Goal: Task Accomplishment & Management: Use online tool/utility

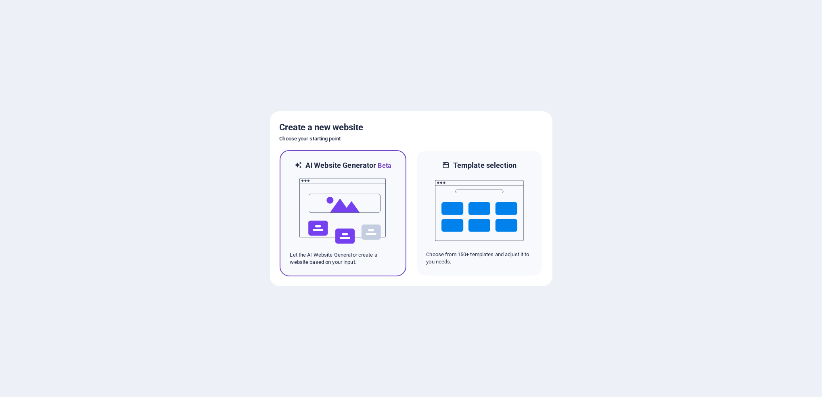
click at [374, 233] on img at bounding box center [343, 211] width 89 height 81
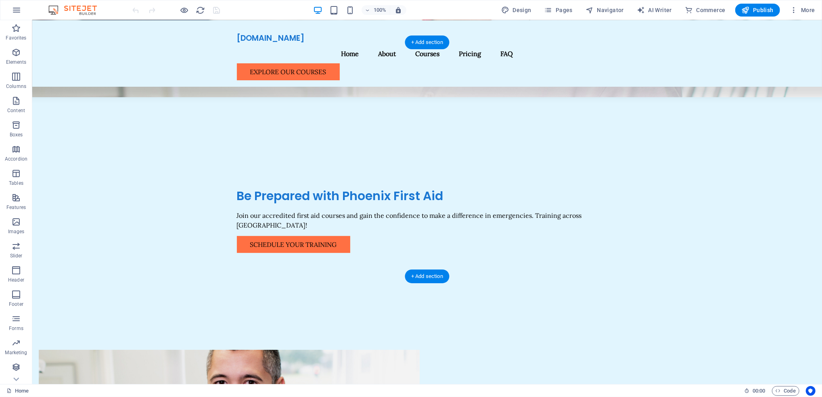
scroll to position [107, 0]
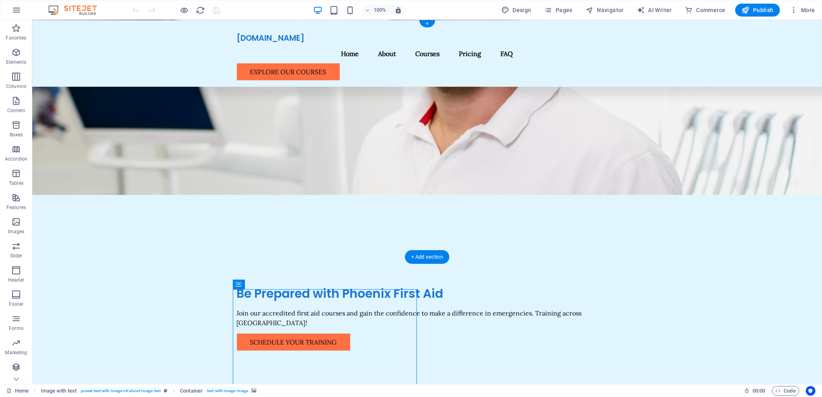
scroll to position [0, 0]
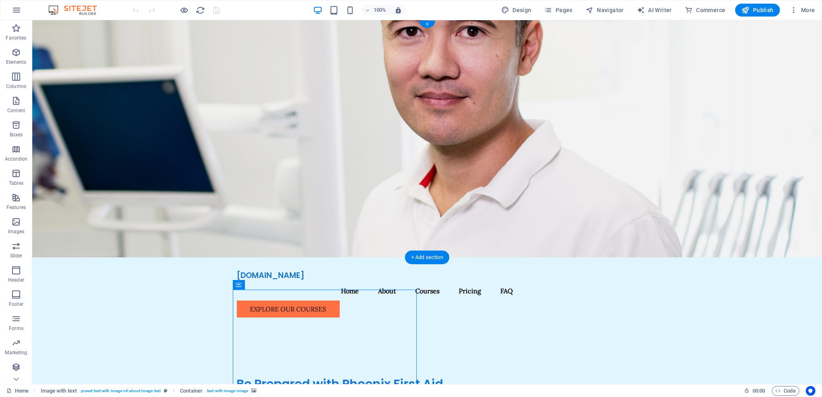
click at [689, 162] on figure at bounding box center [427, 138] width 790 height 237
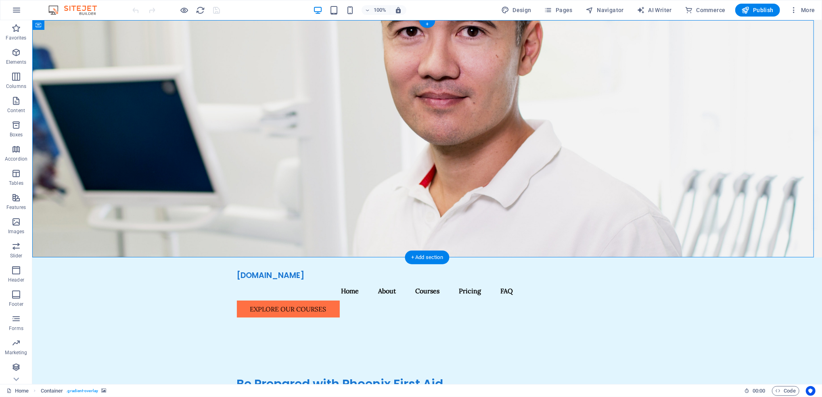
click at [689, 162] on figure at bounding box center [427, 138] width 790 height 237
select select "header"
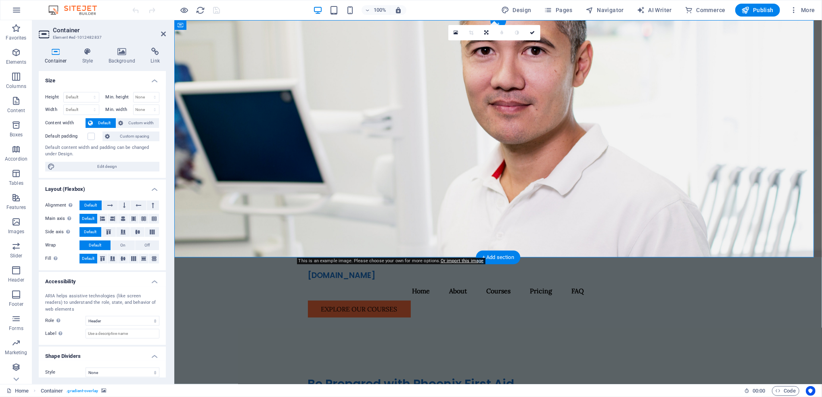
click at [706, 126] on figure at bounding box center [498, 138] width 648 height 237
click at [118, 52] on icon at bounding box center [121, 52] width 39 height 8
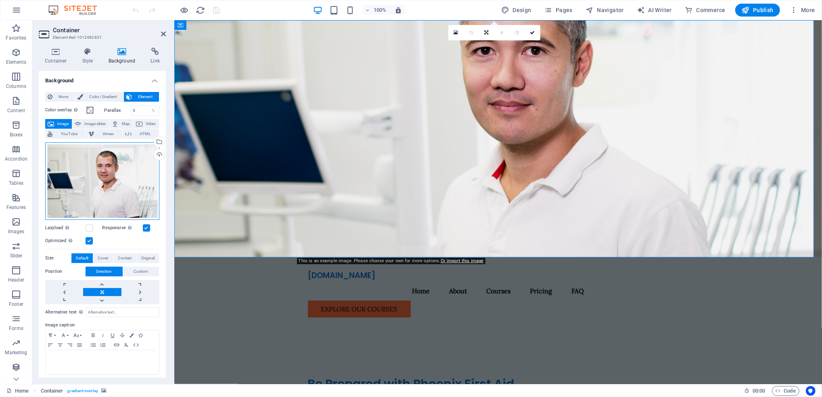
click at [121, 160] on div "Drag files here, click to choose files or select files from Files or our free s…" at bounding box center [102, 180] width 114 height 77
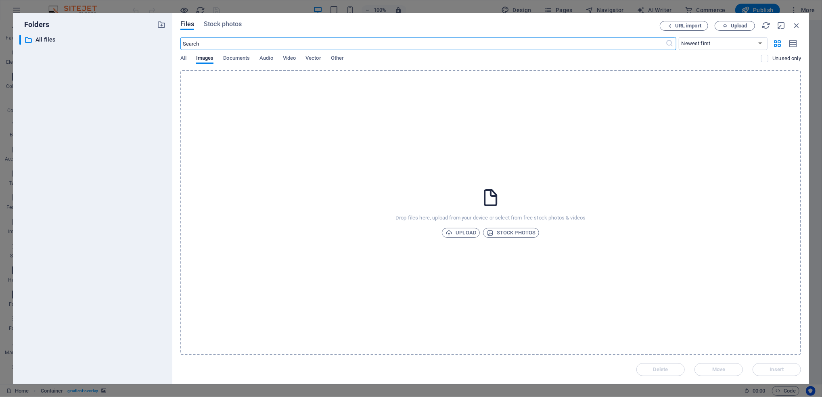
click at [236, 40] on input "text" at bounding box center [422, 43] width 485 height 13
click at [228, 26] on span "Stock photos" at bounding box center [223, 24] width 38 height 10
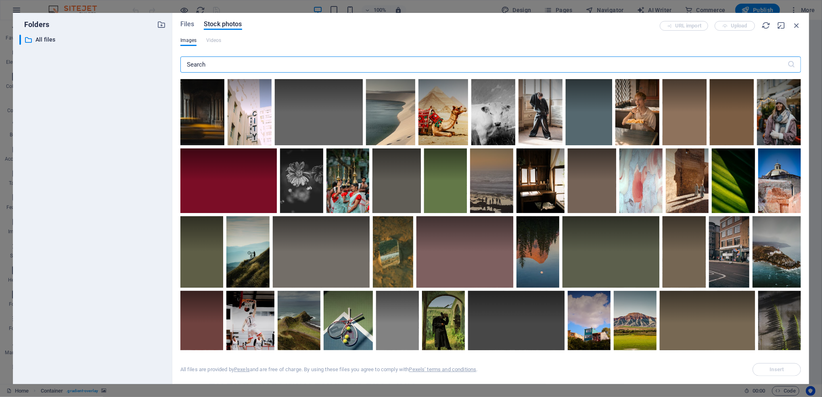
click at [223, 65] on input "text" at bounding box center [483, 64] width 607 height 16
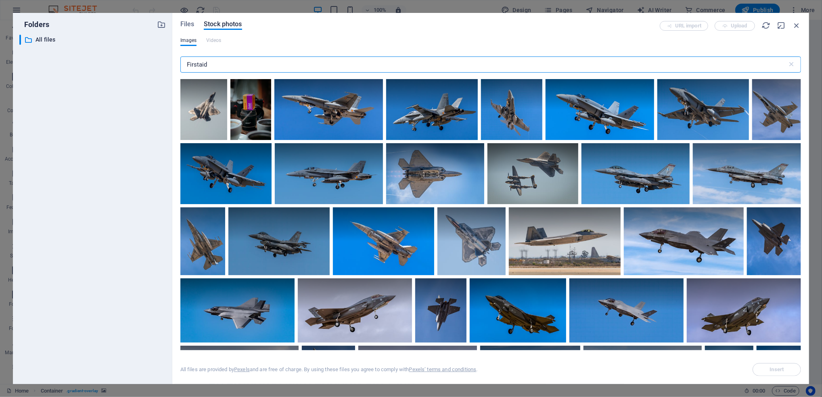
type input "Firstaid"
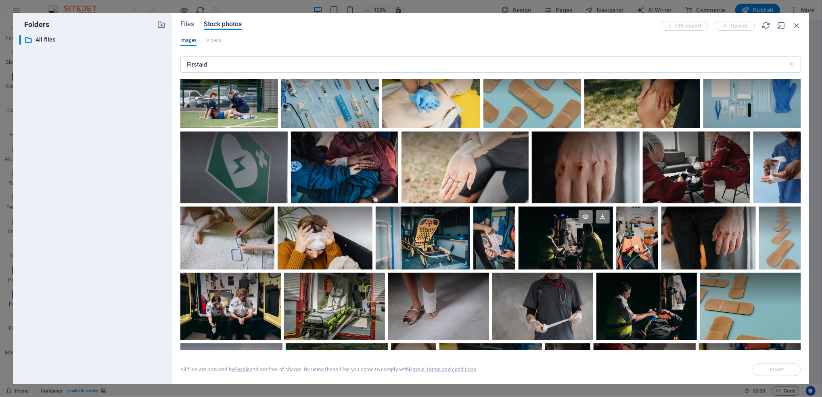
scroll to position [269, 0]
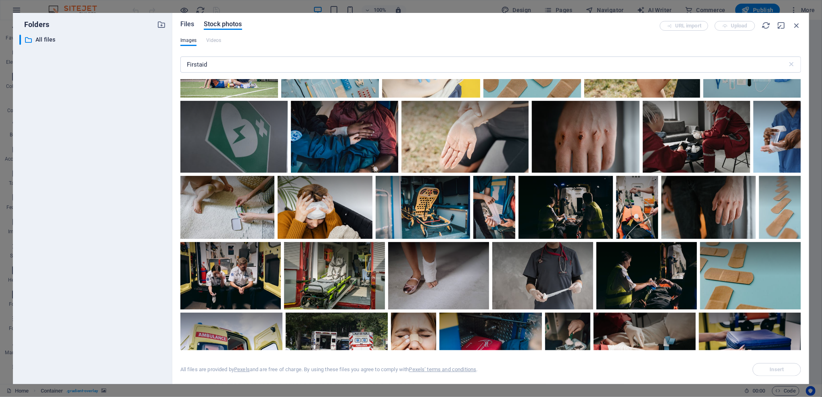
click at [188, 25] on span "Files" at bounding box center [187, 24] width 14 height 10
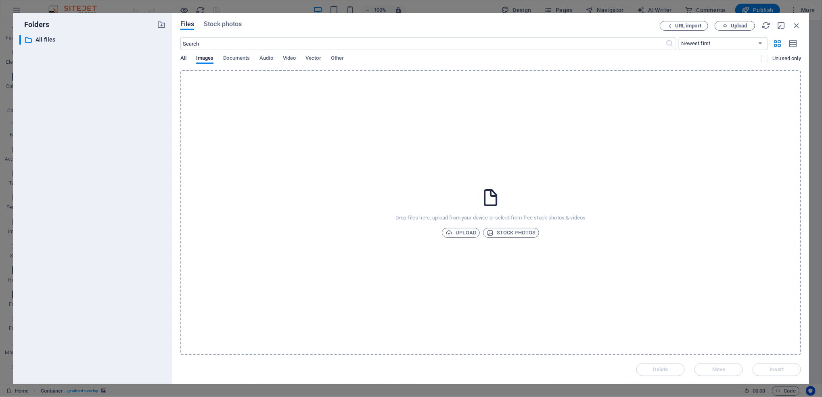
click at [182, 59] on span "All" at bounding box center [183, 58] width 6 height 11
click at [191, 25] on span "Files" at bounding box center [187, 24] width 14 height 10
click at [466, 233] on span "Upload" at bounding box center [460, 233] width 31 height 10
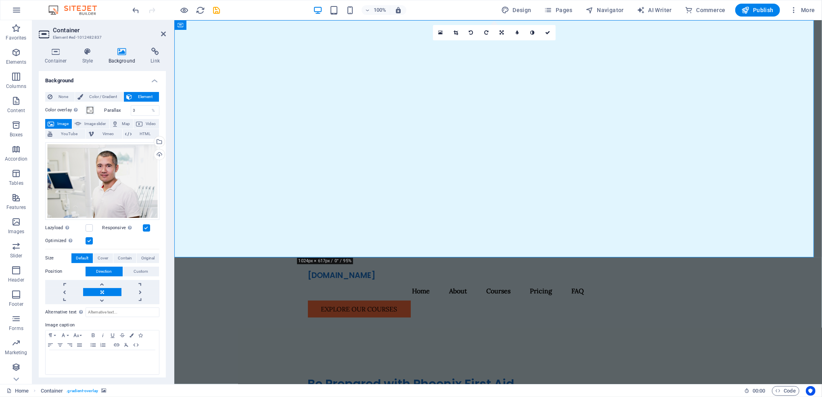
scroll to position [39, 0]
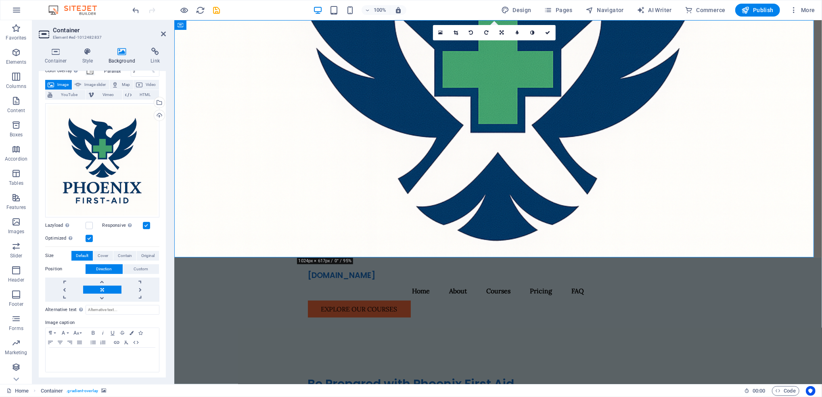
click at [669, 127] on figure at bounding box center [498, 138] width 648 height 237
click at [670, 127] on figure at bounding box center [498, 138] width 648 height 237
click at [127, 171] on div "Drag files here, click to choose files or select files from Files or our free s…" at bounding box center [102, 160] width 114 height 114
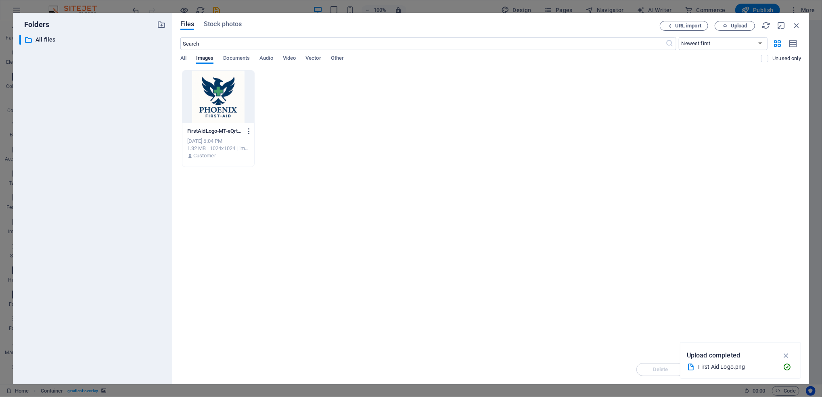
drag, startPoint x: 127, startPoint y: 171, endPoint x: 249, endPoint y: 130, distance: 128.1
click at [249, 130] on icon "button" at bounding box center [249, 130] width 8 height 7
click at [506, 245] on div at bounding box center [411, 198] width 822 height 397
click at [801, 25] on icon "button" at bounding box center [796, 25] width 9 height 9
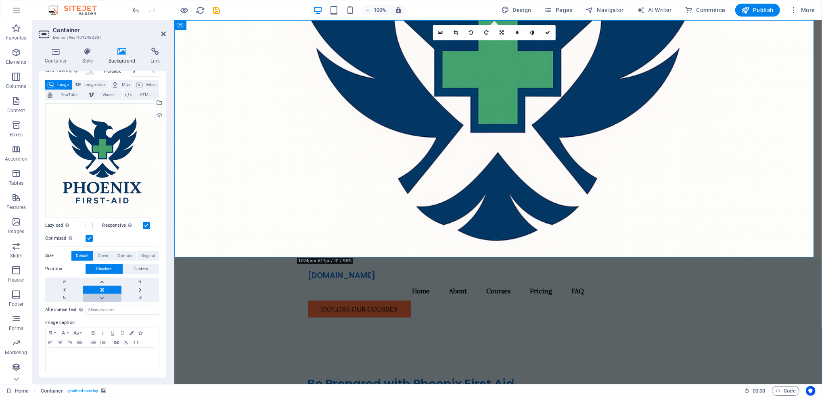
click at [100, 296] on link at bounding box center [102, 298] width 38 height 8
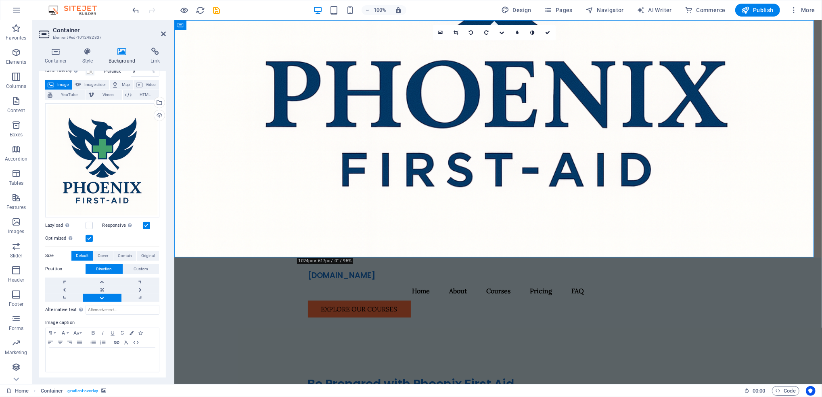
click at [100, 296] on link at bounding box center [102, 298] width 38 height 8
click at [63, 295] on link at bounding box center [64, 298] width 38 height 8
click at [63, 294] on link at bounding box center [64, 298] width 38 height 8
click at [63, 287] on link at bounding box center [64, 290] width 38 height 8
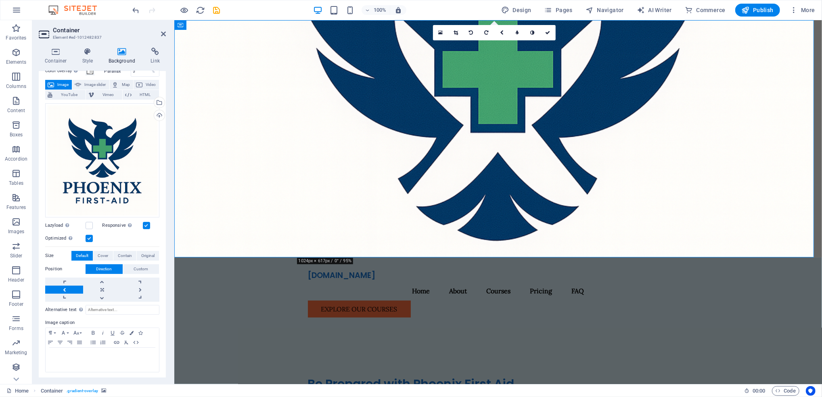
click at [63, 286] on link at bounding box center [64, 290] width 38 height 8
click at [144, 286] on link at bounding box center [140, 290] width 38 height 8
click at [145, 279] on link at bounding box center [140, 282] width 38 height 8
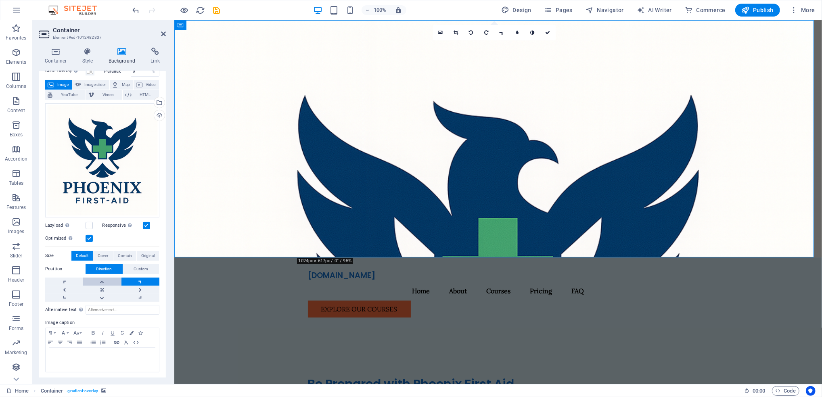
click at [106, 282] on link at bounding box center [102, 282] width 38 height 8
click at [69, 281] on link at bounding box center [64, 282] width 38 height 8
click at [97, 288] on link at bounding box center [102, 290] width 38 height 8
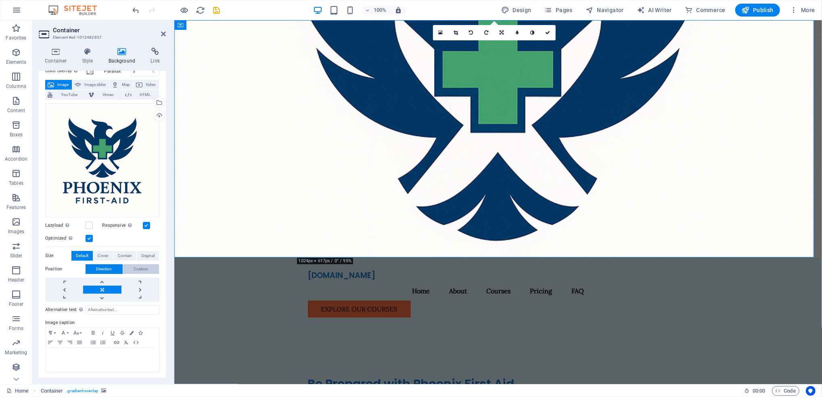
click at [144, 269] on span "Custom" at bounding box center [141, 269] width 15 height 10
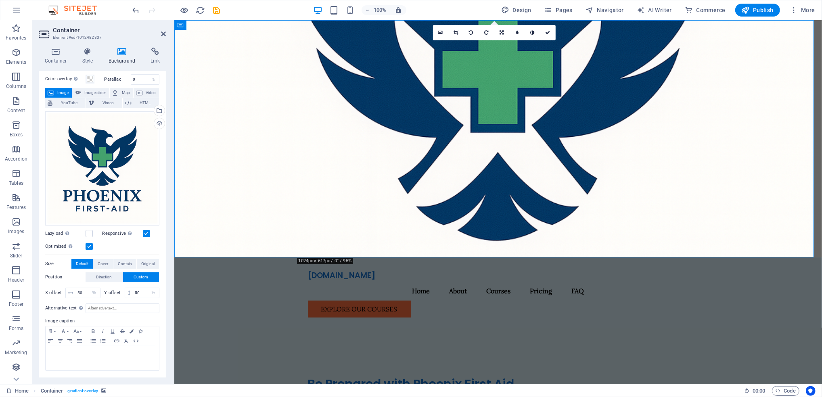
scroll to position [29, 0]
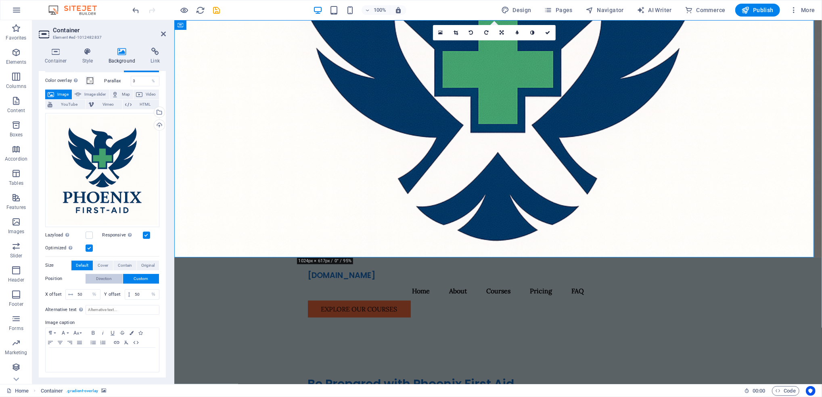
click at [97, 278] on span "Direction" at bounding box center [104, 279] width 16 height 10
click at [102, 262] on span "Cover" at bounding box center [103, 266] width 10 height 10
click at [130, 261] on span "Contain" at bounding box center [125, 266] width 14 height 10
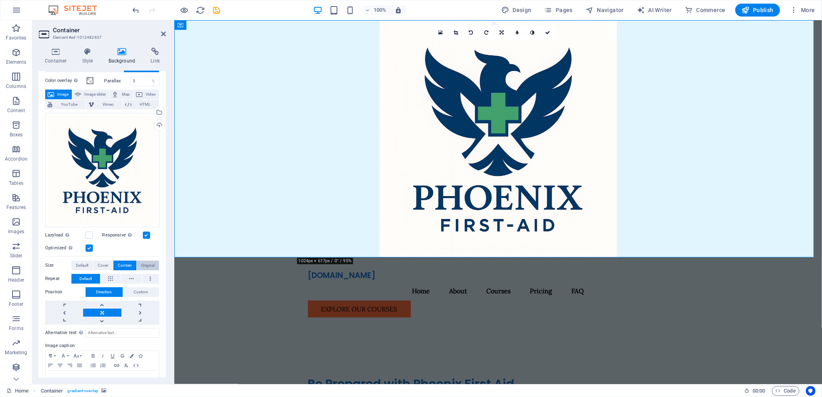
click at [142, 261] on span "Original" at bounding box center [147, 266] width 13 height 10
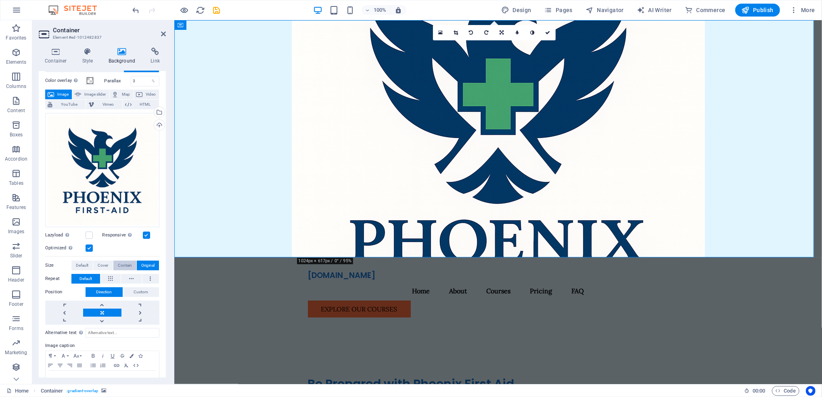
click at [120, 261] on span "Contain" at bounding box center [125, 266] width 14 height 10
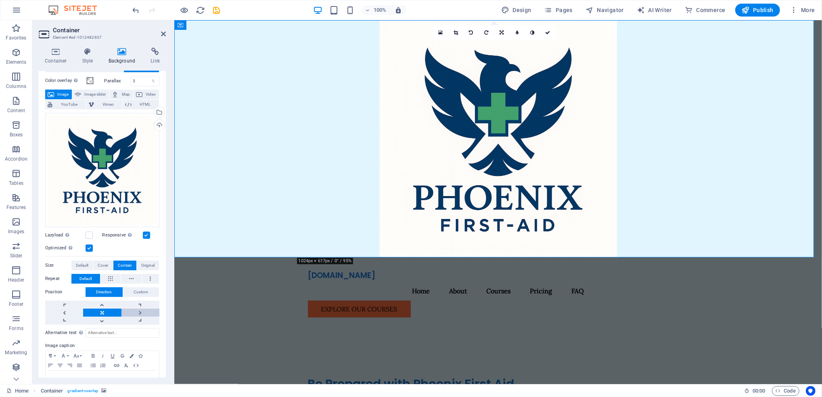
click at [143, 309] on link at bounding box center [140, 313] width 38 height 8
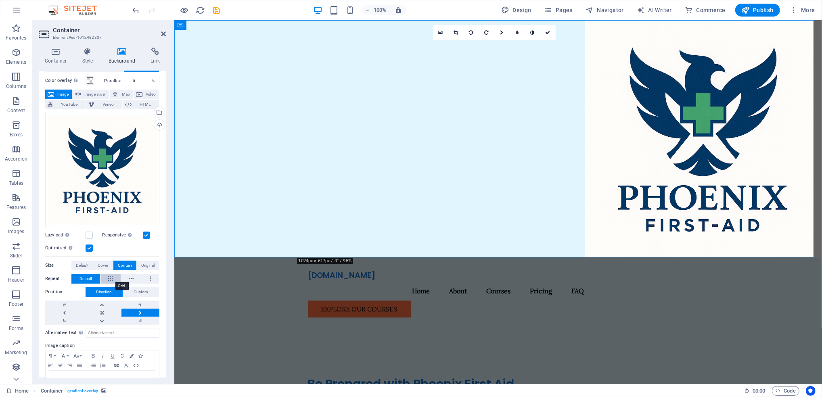
click at [113, 277] on button at bounding box center [110, 279] width 21 height 10
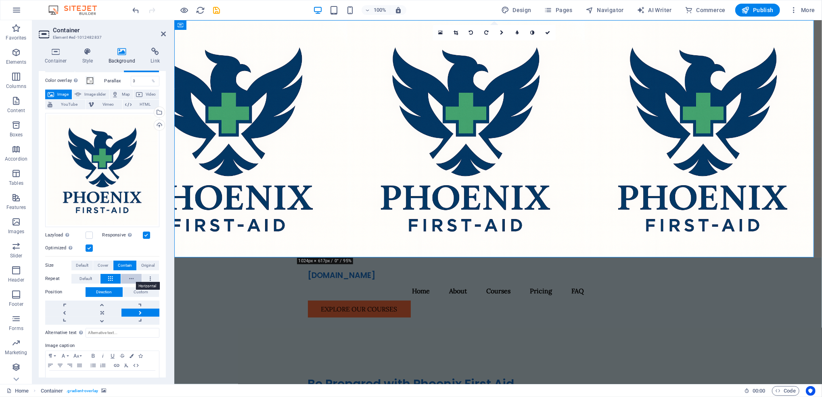
click at [129, 278] on icon at bounding box center [131, 279] width 4 height 10
click at [151, 276] on button at bounding box center [150, 279] width 17 height 10
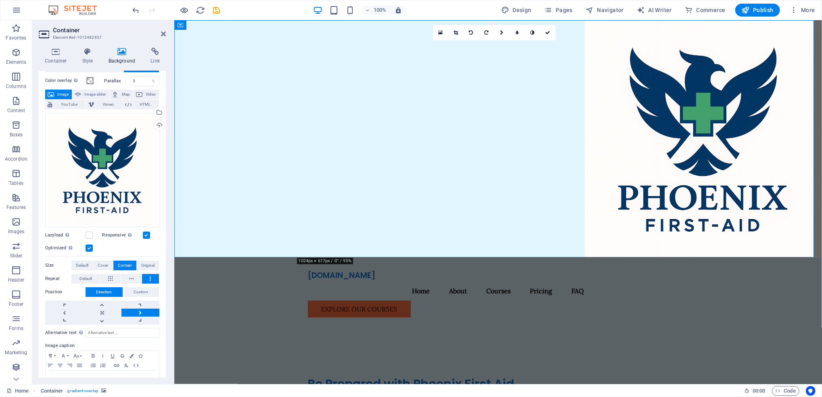
click at [87, 282] on div "Drag files here, click to choose files or select files from Files or our free s…" at bounding box center [102, 217] width 114 height 215
click at [89, 277] on span "Default" at bounding box center [85, 279] width 13 height 10
click at [152, 265] on span "Original" at bounding box center [147, 266] width 13 height 10
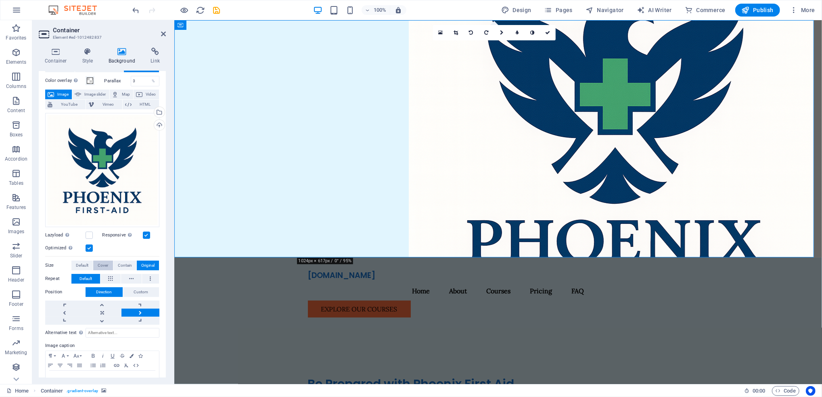
click at [95, 265] on button "Cover" at bounding box center [102, 266] width 19 height 10
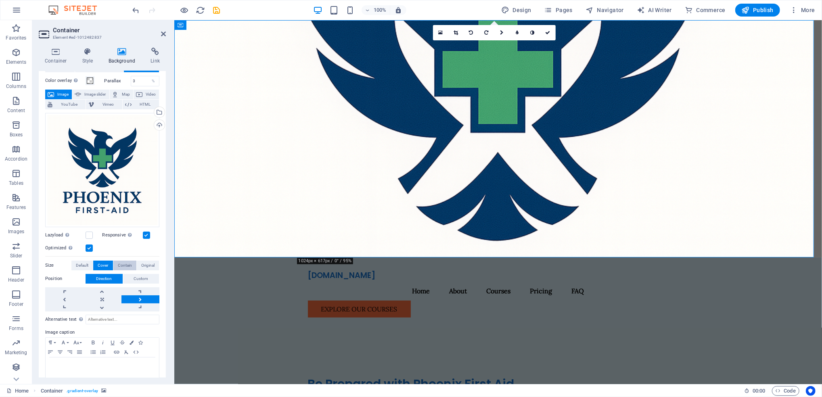
click at [123, 264] on span "Contain" at bounding box center [125, 266] width 14 height 10
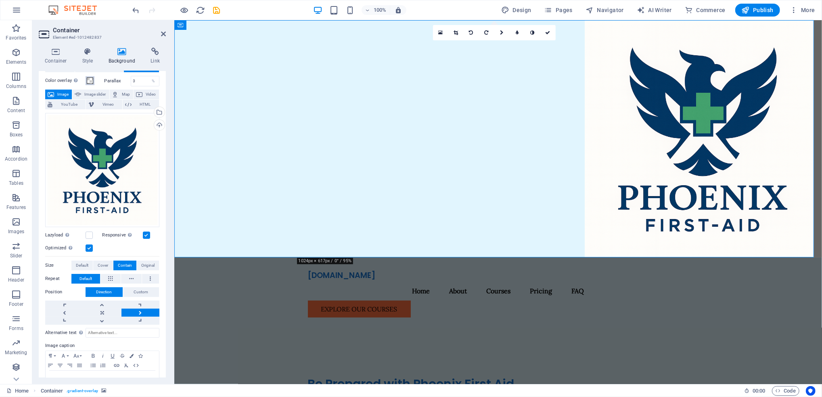
click at [88, 83] on span at bounding box center [90, 80] width 6 height 6
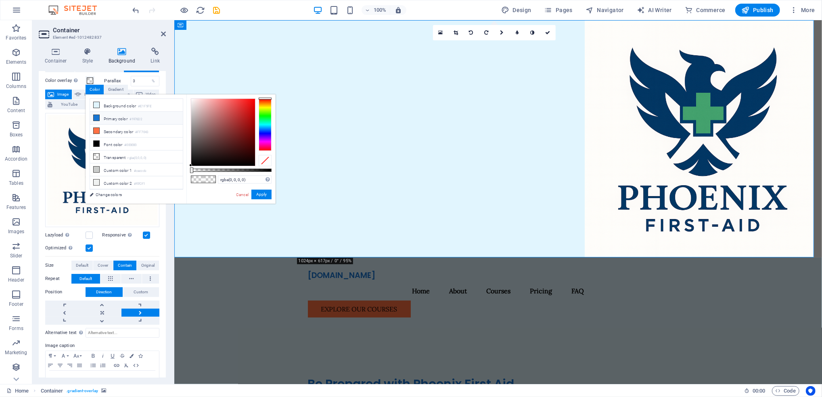
click at [129, 120] on li "Primary color #1976D2" at bounding box center [136, 118] width 93 height 13
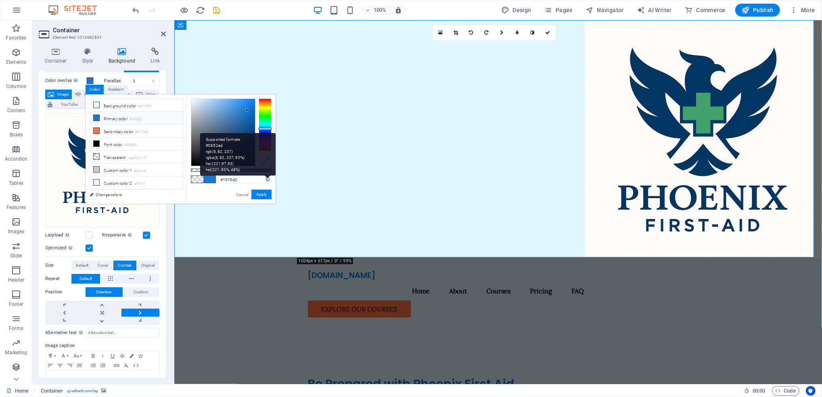
drag, startPoint x: 272, startPoint y: 171, endPoint x: 242, endPoint y: 169, distance: 30.3
click at [248, 171] on div "Supported formats #0852ed rgb(8, 82, 237) rgba(8, 82, 237, 90%) hsv(221,97,93) …" at bounding box center [238, 154] width 76 height 42
click at [239, 168] on div "Supported formats #0852ed rgb(8, 82, 237) rgba(8, 82, 237, 90%) hsv(221,97,93) …" at bounding box center [238, 154] width 76 height 42
drag, startPoint x: 239, startPoint y: 169, endPoint x: 235, endPoint y: 171, distance: 5.1
click at [236, 170] on div at bounding box center [231, 170] width 81 height 3
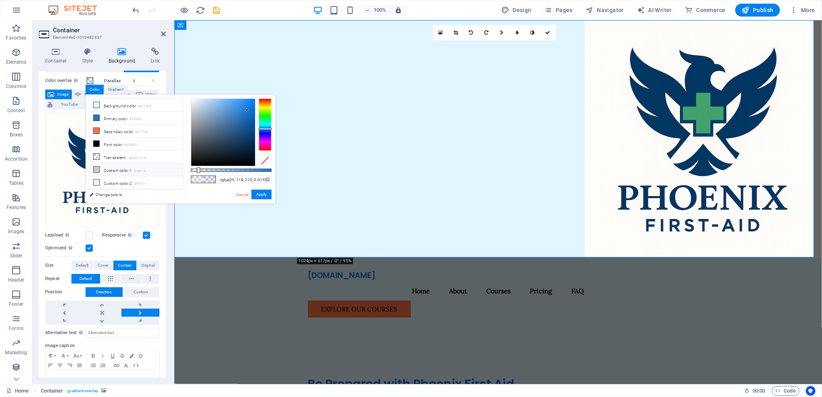
type input "rgba(25, 118, 210, 0)"
drag, startPoint x: 247, startPoint y: 168, endPoint x: 143, endPoint y: 167, distance: 103.7
click at [143, 167] on div "less Background color #E1F5FE Primary color #1976D2 Secondary color #FF7043 Fon…" at bounding box center [181, 148] width 190 height 109
click at [244, 194] on link "Cancel" at bounding box center [242, 195] width 14 height 6
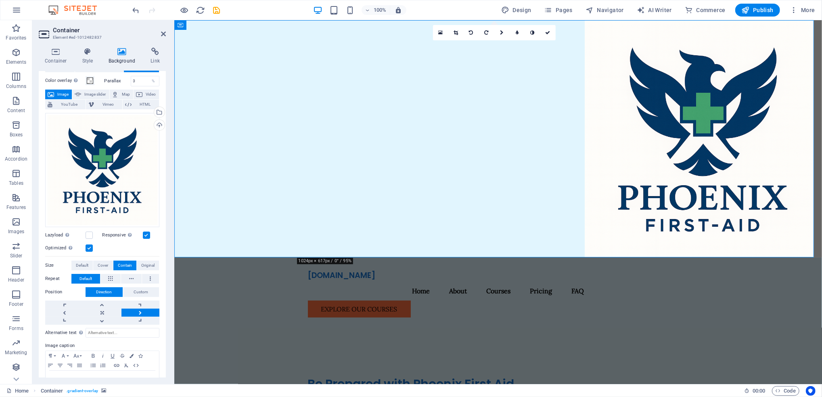
scroll to position [52, 0]
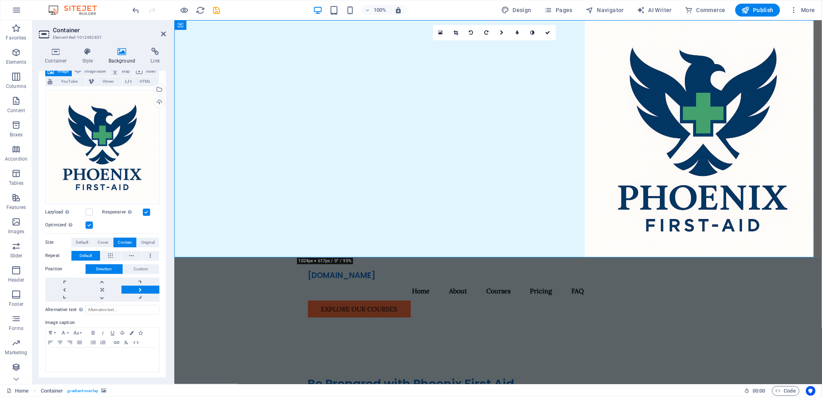
drag, startPoint x: 187, startPoint y: 185, endPoint x: 185, endPoint y: 189, distance: 4.2
click at [188, 186] on figure at bounding box center [498, 138] width 648 height 237
click at [243, 152] on figure at bounding box center [498, 138] width 648 height 237
click at [159, 34] on header "Container Element #ed-1012482837" at bounding box center [102, 30] width 127 height 21
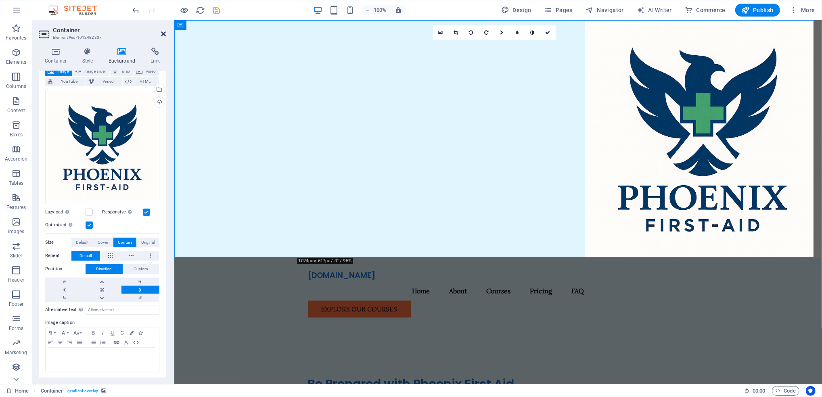
click at [163, 34] on icon at bounding box center [163, 34] width 5 height 6
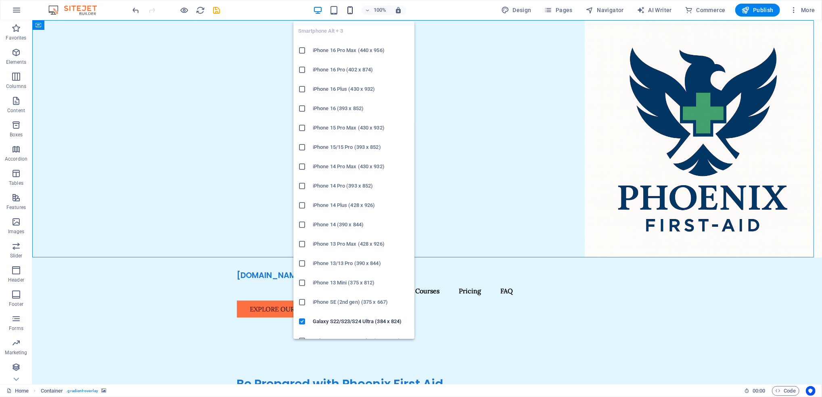
click at [349, 11] on icon "button" at bounding box center [349, 10] width 9 height 9
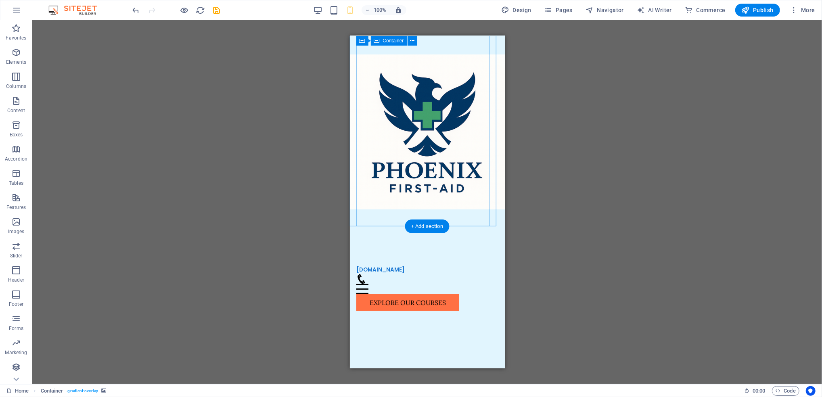
scroll to position [0, 0]
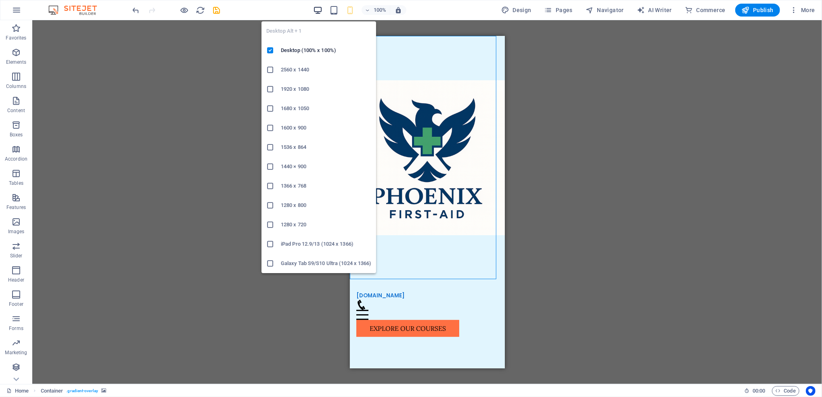
click at [321, 10] on icon "button" at bounding box center [317, 10] width 9 height 9
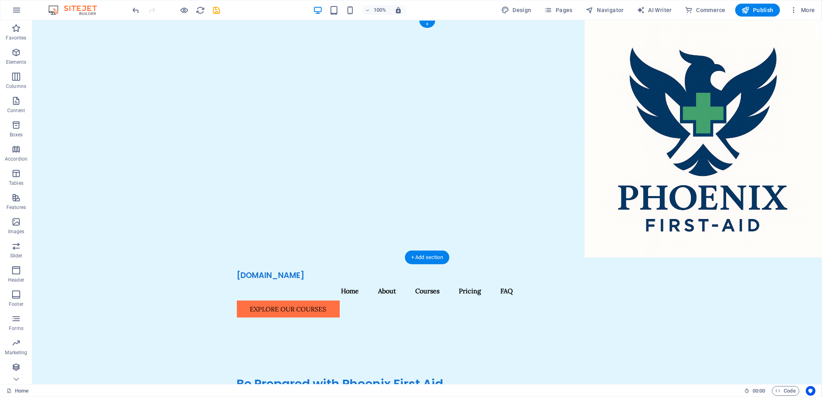
click at [684, 85] on figure at bounding box center [427, 138] width 790 height 237
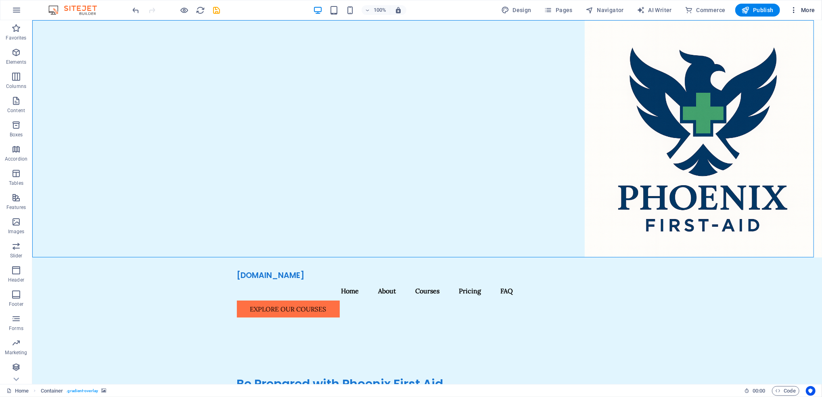
click at [811, 13] on span "More" at bounding box center [802, 10] width 25 height 8
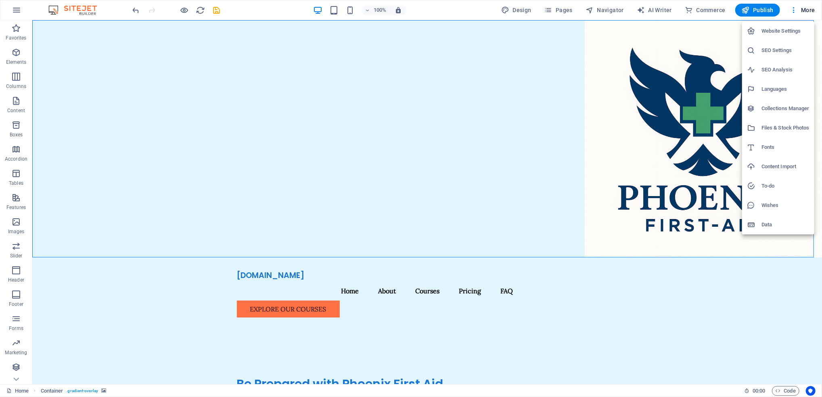
click at [780, 28] on h6 "Website Settings" at bounding box center [785, 31] width 48 height 10
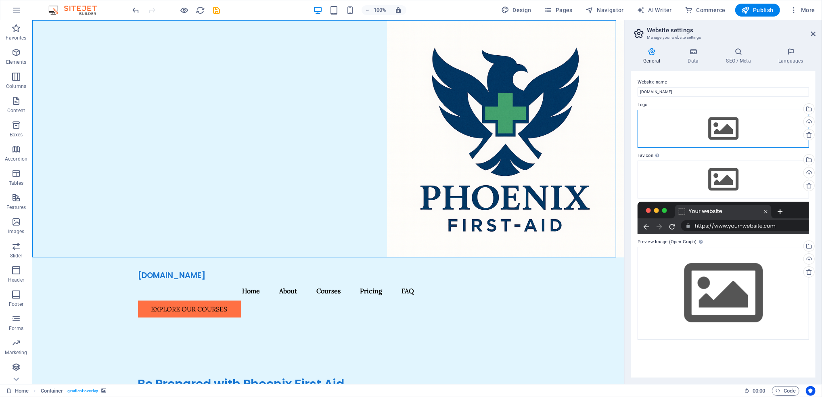
click at [738, 134] on div "Drag files here, click to choose files or select files from Files or our free s…" at bounding box center [722, 129] width 171 height 38
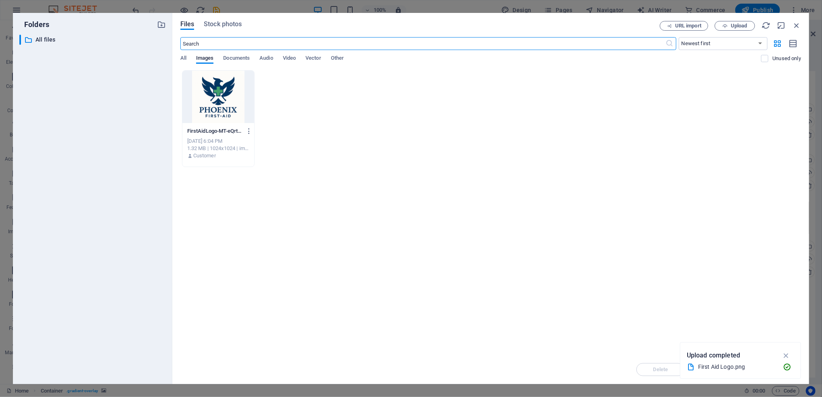
click at [220, 88] on div at bounding box center [218, 97] width 72 height 52
click at [791, 354] on button "button" at bounding box center [786, 355] width 16 height 13
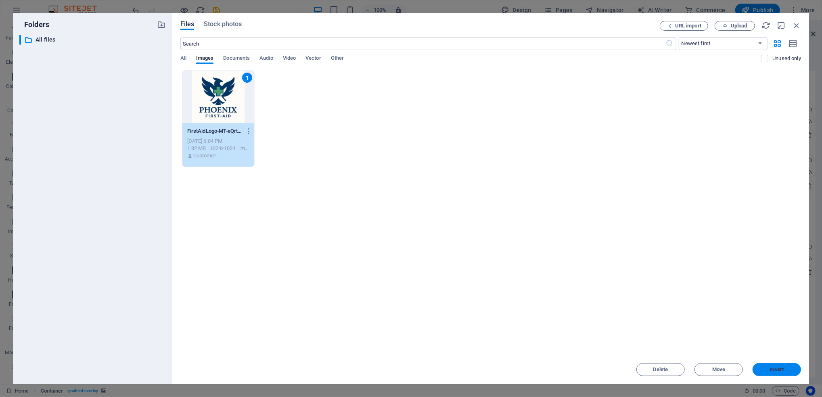
click at [788, 372] on span "Insert" at bounding box center [777, 369] width 42 height 5
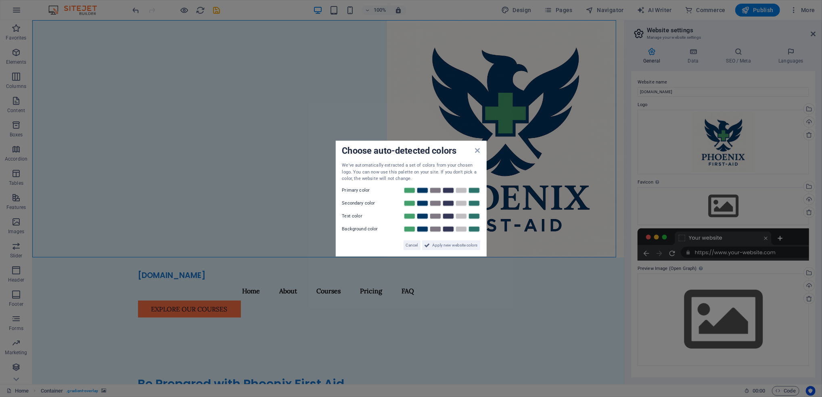
click at [719, 202] on aside "Choose auto-detected colors We've automatically extracted a set of colors from …" at bounding box center [411, 198] width 822 height 397
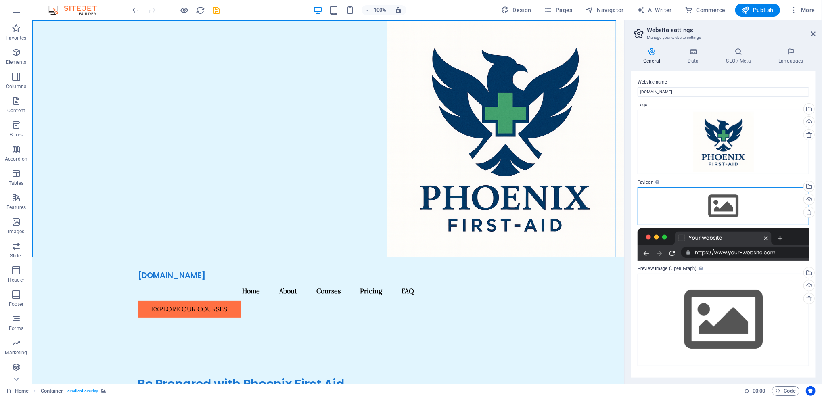
click at [733, 210] on div "Drag files here, click to choose files or select files from Files or our free s…" at bounding box center [722, 206] width 171 height 38
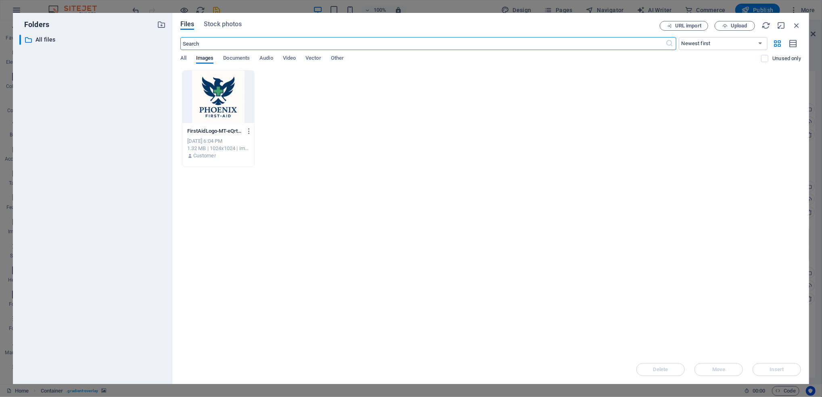
click at [236, 105] on div at bounding box center [218, 97] width 72 height 52
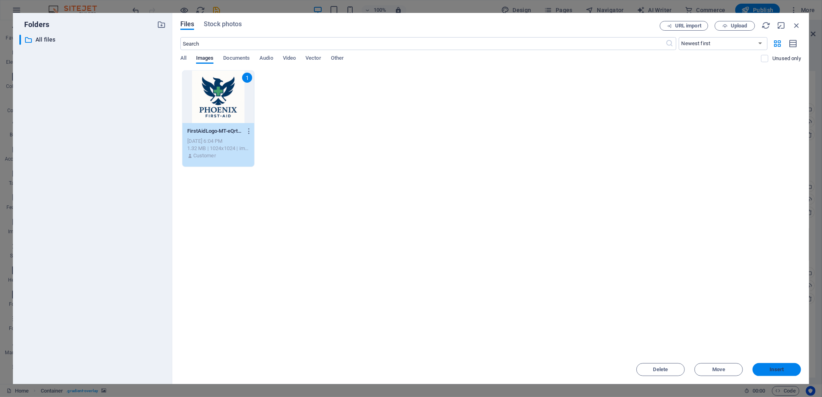
click at [779, 370] on span "Insert" at bounding box center [777, 369] width 14 height 5
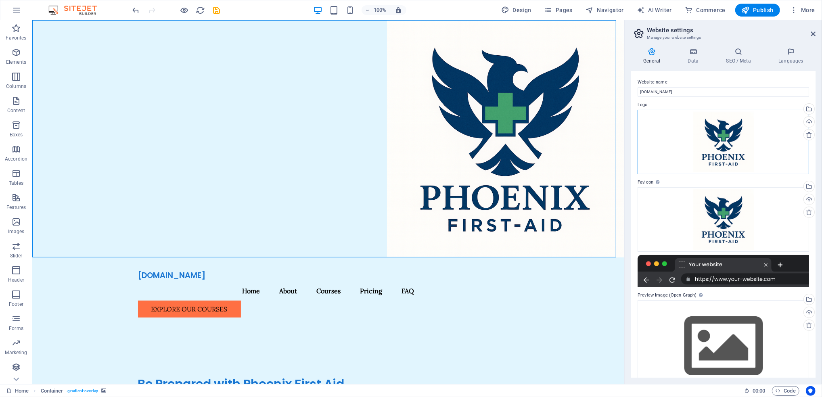
click at [713, 137] on div "Drag files here, click to choose files or select files from Files or our free s…" at bounding box center [722, 142] width 171 height 65
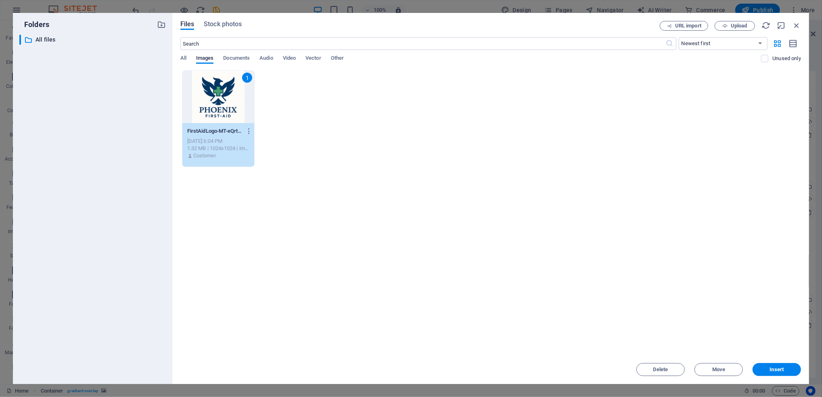
click at [786, 361] on div "Delete Move Insert" at bounding box center [490, 365] width 621 height 21
click at [788, 369] on span "Insert" at bounding box center [777, 369] width 42 height 5
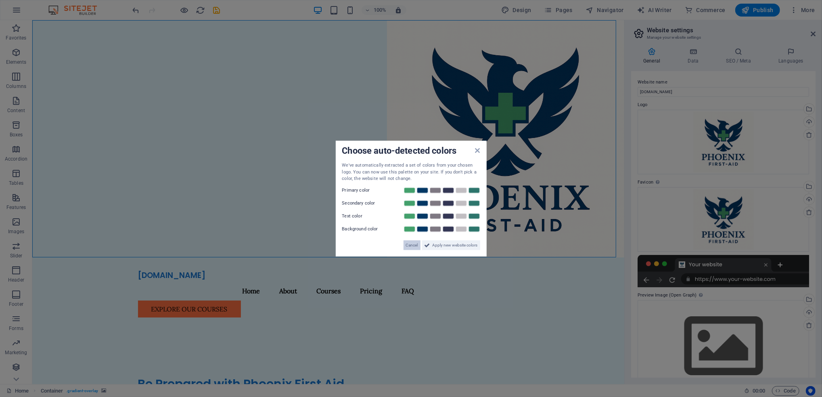
click at [412, 249] on span "Cancel" at bounding box center [412, 245] width 12 height 10
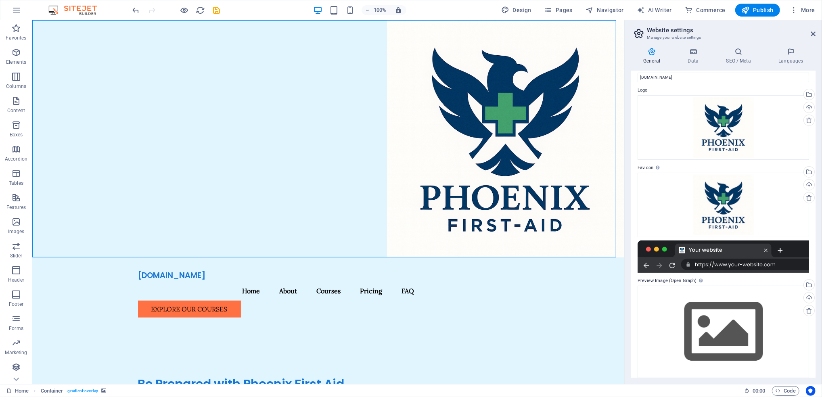
scroll to position [21, 0]
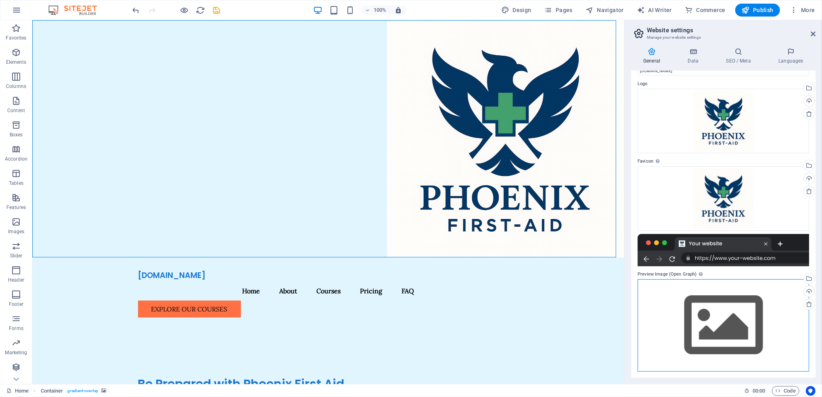
click at [738, 310] on div "Drag files here, click to choose files or select files from Files or our free s…" at bounding box center [722, 325] width 171 height 92
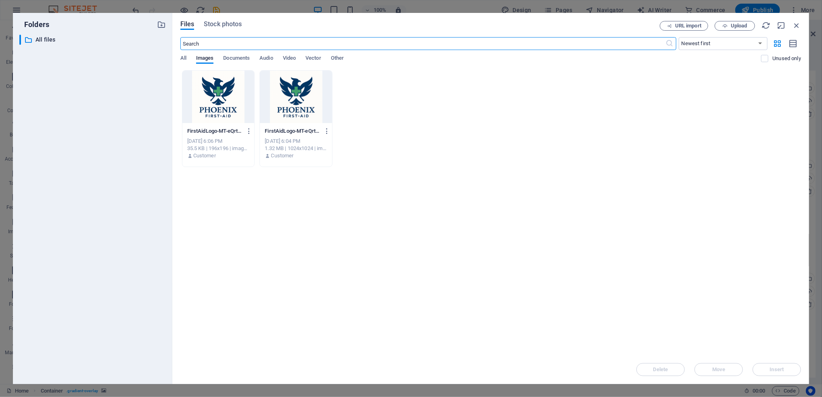
click at [308, 97] on div at bounding box center [296, 97] width 72 height 52
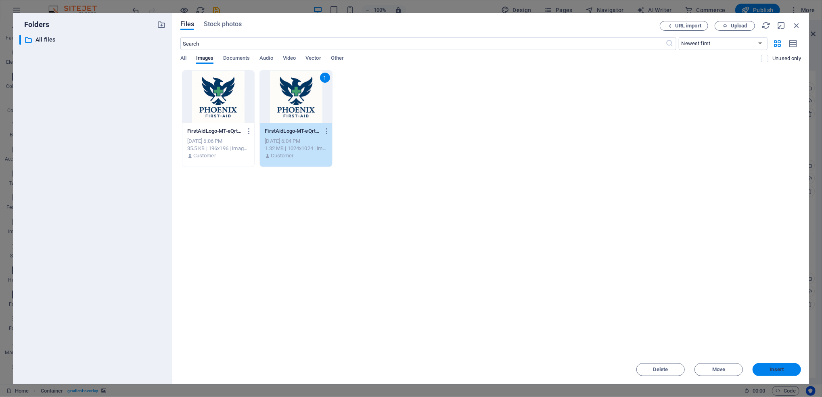
click at [766, 367] on button "Insert" at bounding box center [776, 369] width 48 height 13
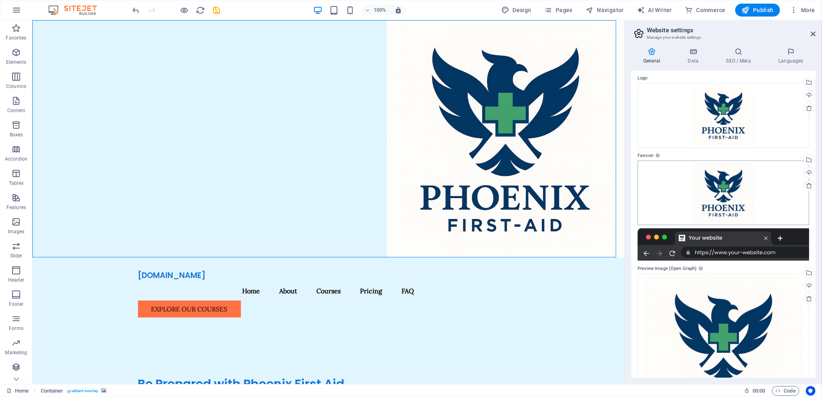
scroll to position [0, 0]
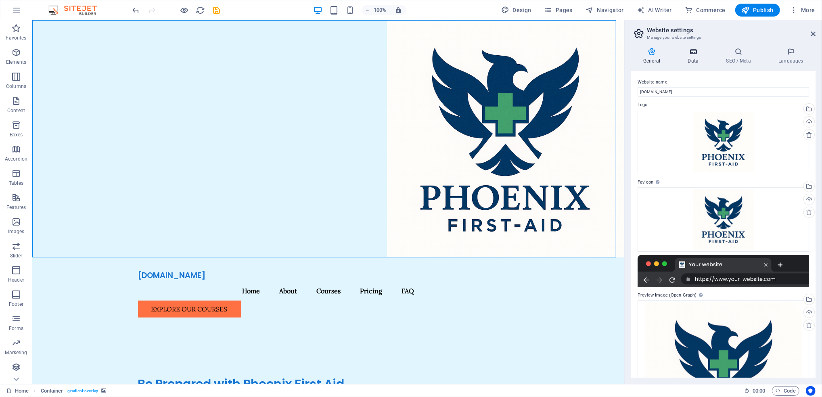
click at [696, 53] on icon at bounding box center [692, 52] width 35 height 8
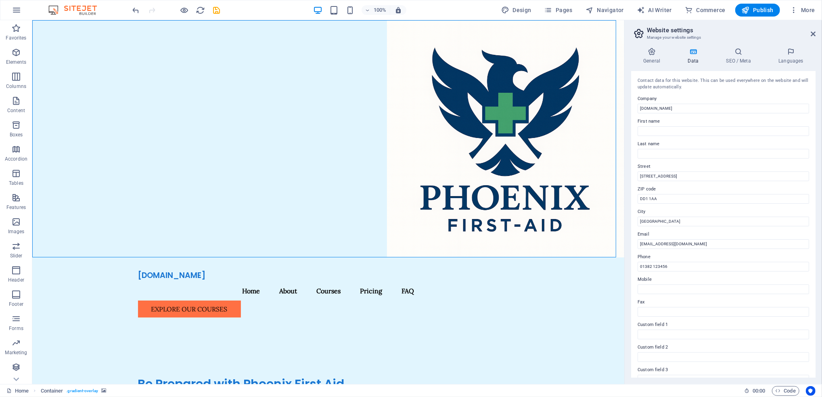
click at [710, 137] on div "Contact data for this website. This can be used everywhere on the website and w…" at bounding box center [723, 224] width 184 height 307
click at [710, 133] on input "First name" at bounding box center [722, 131] width 171 height 10
click at [639, 159] on div "Contact data for this website. This can be used everywhere on the website and w…" at bounding box center [723, 224] width 184 height 307
click at [688, 176] on input "123 First Aid Lane" at bounding box center [722, 176] width 171 height 10
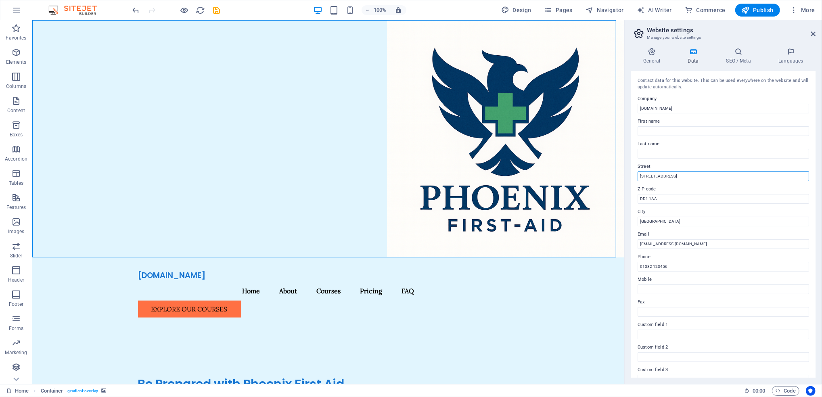
click at [688, 176] on input "123 First Aid Lane" at bounding box center [722, 176] width 171 height 10
type input "Scotland"
click at [711, 203] on input "DD1 1AA" at bounding box center [722, 199] width 171 height 10
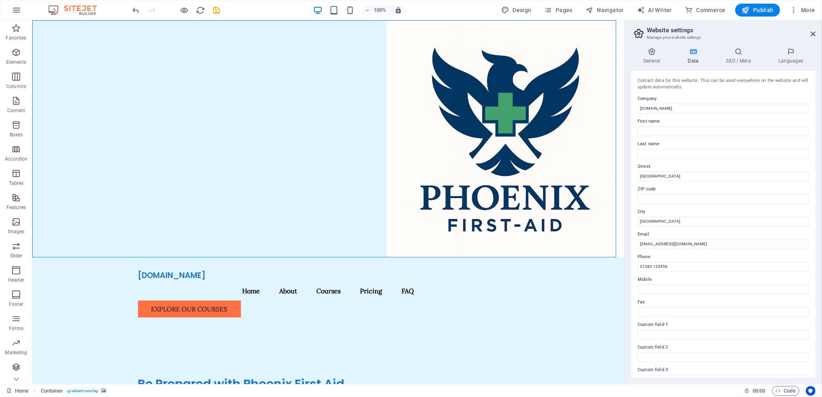
click at [703, 230] on label "Email" at bounding box center [722, 235] width 171 height 10
click at [703, 239] on input "info@phoenixfirst-aid.co.uk" at bounding box center [722, 244] width 171 height 10
click at [706, 220] on input "Dundee" at bounding box center [722, 222] width 171 height 10
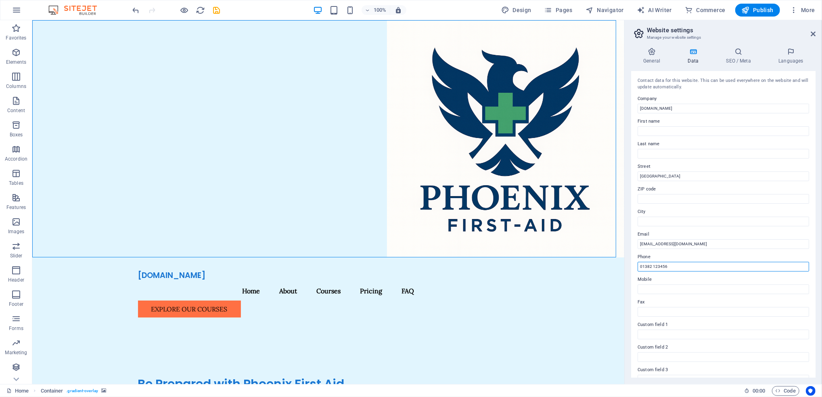
click at [702, 263] on input "01382 123456" at bounding box center [722, 267] width 171 height 10
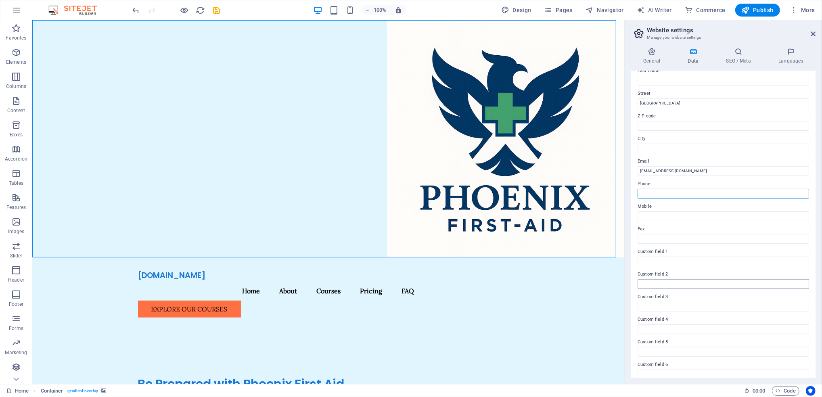
scroll to position [81, 0]
click at [685, 191] on div "Contact data for this website. This can be used everywhere on the website and w…" at bounding box center [723, 224] width 184 height 307
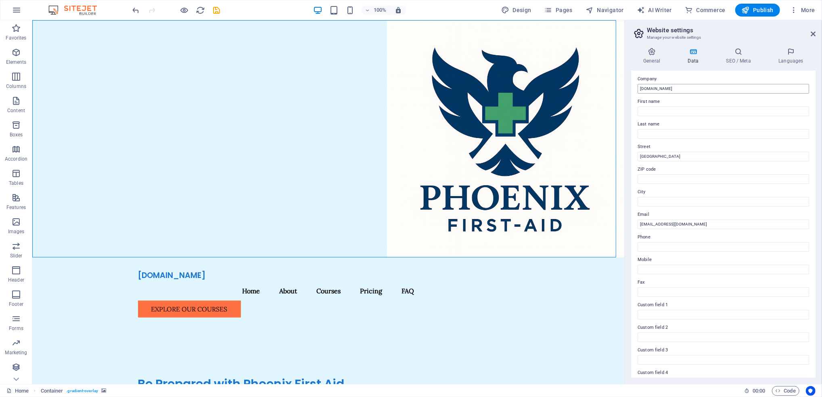
scroll to position [0, 0]
click at [794, 91] on div "Contact data for this website. This can be used everywhere on the website and w…" at bounding box center [723, 224] width 184 height 307
click at [743, 56] on h4 "SEO / Meta" at bounding box center [740, 56] width 52 height 17
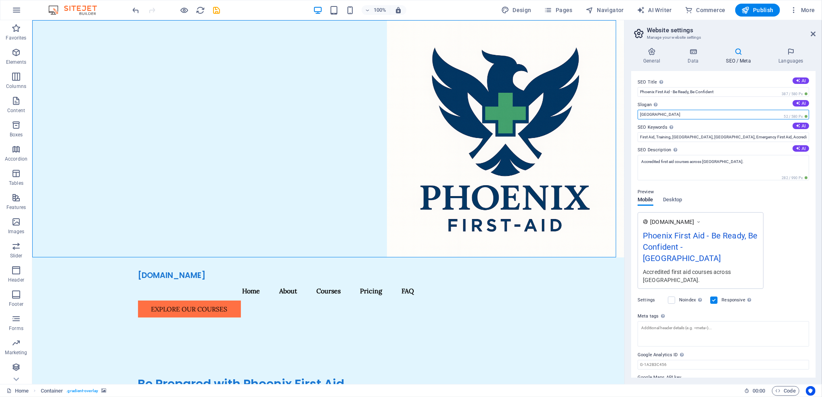
click at [695, 116] on input "Berlin" at bounding box center [722, 115] width 171 height 10
click at [656, 100] on div "The slogan of your website." at bounding box center [679, 94] width 65 height 12
click at [656, 110] on input "Berlin" at bounding box center [722, 115] width 171 height 10
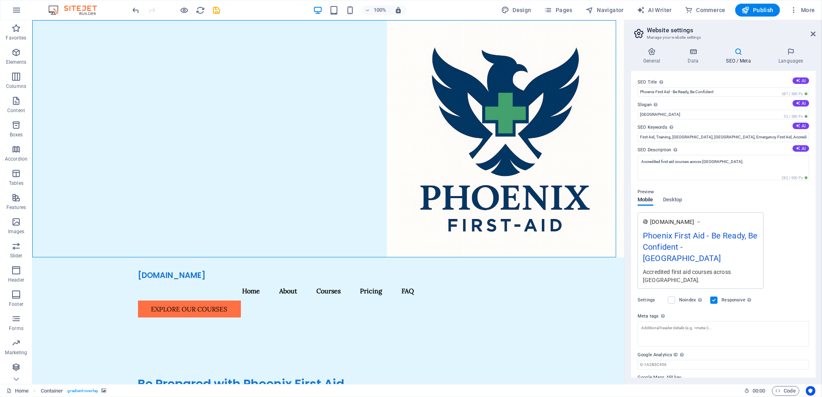
click at [704, 103] on label "Slogan The slogan of your website. AI" at bounding box center [722, 105] width 171 height 10
click at [704, 110] on input "Berlin" at bounding box center [722, 115] width 171 height 10
paste input "Ready. Be Confident. Be the Difference."
type input "Be Ready. Be Confident. Be the Difference."
click at [707, 138] on input "First Aid, Training, Dundee, Scotland, Emergency First Aid, Accredited Courses,…" at bounding box center [722, 137] width 171 height 10
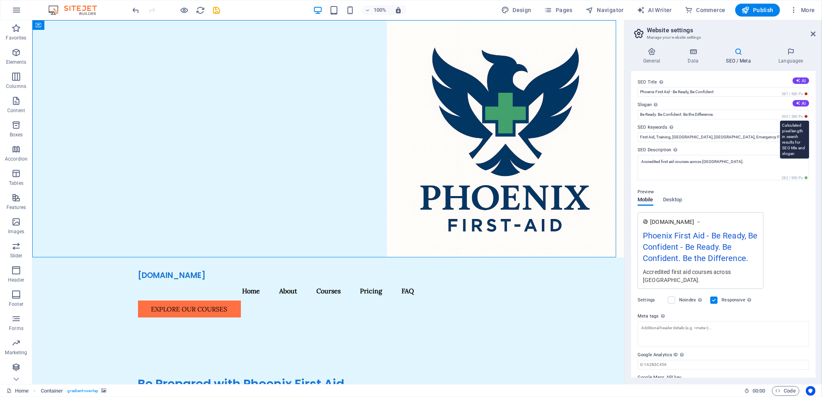
click at [806, 117] on span "390 / 580 Px" at bounding box center [794, 117] width 29 height 6
click at [805, 117] on span "390 / 580 Px" at bounding box center [794, 117] width 29 height 6
click at [700, 137] on input "First Aid, Training, Dundee, Scotland, Emergency First Aid, Accredited Courses,…" at bounding box center [722, 137] width 171 height 10
click at [701, 138] on input "First Aid, Training, Dundee, Scotland, Emergency First Aid, Accredited Courses,…" at bounding box center [722, 137] width 171 height 10
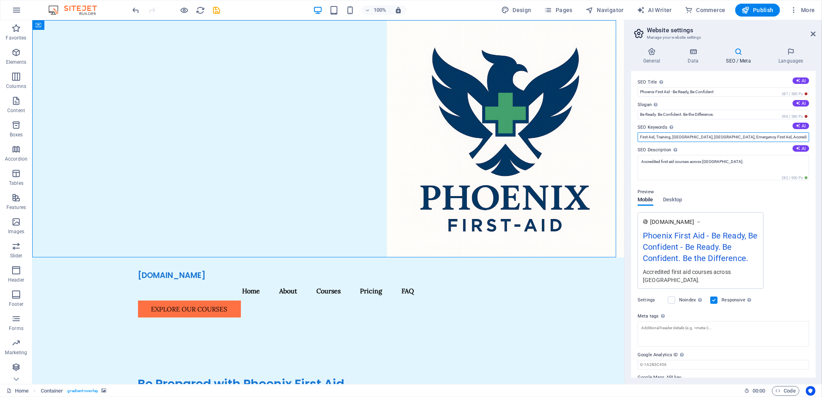
click at [701, 138] on input "First Aid, Training, Dundee, Scotland, Emergency First Aid, Accredited Courses,…" at bounding box center [722, 137] width 171 height 10
click at [750, 147] on label "SEO Description Describe the contents of your website - this is crucial for sea…" at bounding box center [722, 150] width 171 height 10
click at [750, 155] on textarea "Accredited first aid courses across Scotland." at bounding box center [722, 167] width 171 height 25
drag, startPoint x: 637, startPoint y: 126, endPoint x: 675, endPoint y: 130, distance: 37.7
click at [675, 130] on div "SEO Title The title of your website - make it something that stands out in sear…" at bounding box center [723, 224] width 184 height 307
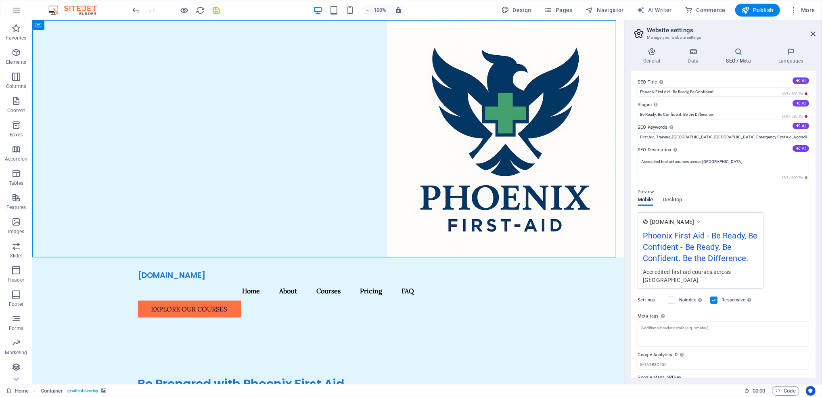
click at [656, 125] on label "SEO Keywords Comma-separated list of keywords representing your website. AI" at bounding box center [722, 128] width 171 height 10
click at [656, 132] on input "First Aid, Training, Dundee, Scotland, Emergency First Aid, Accredited Courses,…" at bounding box center [722, 137] width 171 height 10
click at [657, 128] on label "SEO Keywords Comma-separated list of keywords representing your website. AI" at bounding box center [722, 128] width 171 height 10
click at [657, 132] on input "First Aid, Training, Dundee, Scotland, Emergency First Aid, Accredited Courses,…" at bounding box center [722, 137] width 171 height 10
click at [657, 128] on label "SEO Keywords Comma-separated list of keywords representing your website. AI" at bounding box center [722, 128] width 171 height 10
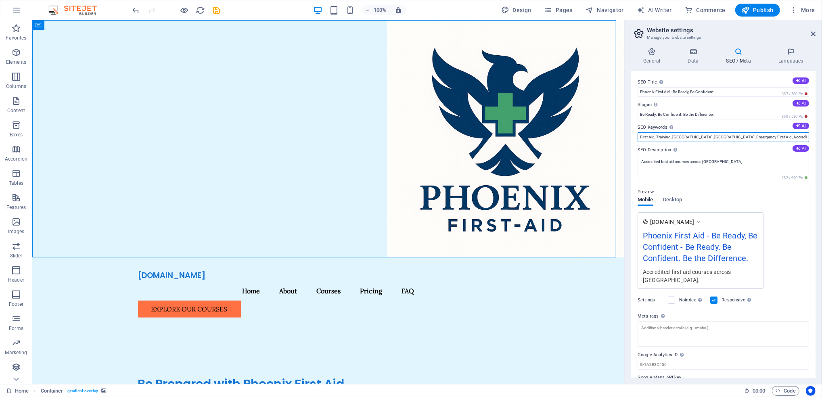
click at [657, 132] on input "First Aid, Training, Dundee, Scotland, Emergency First Aid, Accredited Courses,…" at bounding box center [722, 137] width 171 height 10
click at [657, 128] on label "SEO Keywords Comma-separated list of keywords representing your website. AI" at bounding box center [722, 128] width 171 height 10
click at [657, 132] on input "First Aid, Training, Dundee, Scotland, Emergency First Aid, Accredited Courses,…" at bounding box center [722, 137] width 171 height 10
paste input "first aid training Dundee, first aid courses Dundee, emergency first aid at wor…"
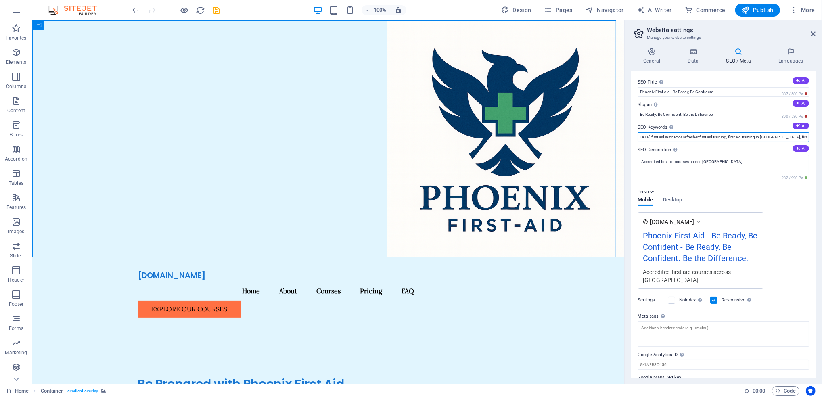
click at [746, 140] on input "first aid training Dundee, first aid courses Dundee, emergency first aid at wor…" at bounding box center [722, 137] width 171 height 10
paste input "text"
type input "first aid training Dundee, first aid courses Dundee, emergency first aid at wor…"
click at [762, 146] on label "SEO Description Describe the contents of your website - this is crucial for sea…" at bounding box center [722, 150] width 171 height 10
click at [762, 155] on textarea "Accredited first aid courses across Scotland." at bounding box center [722, 167] width 171 height 25
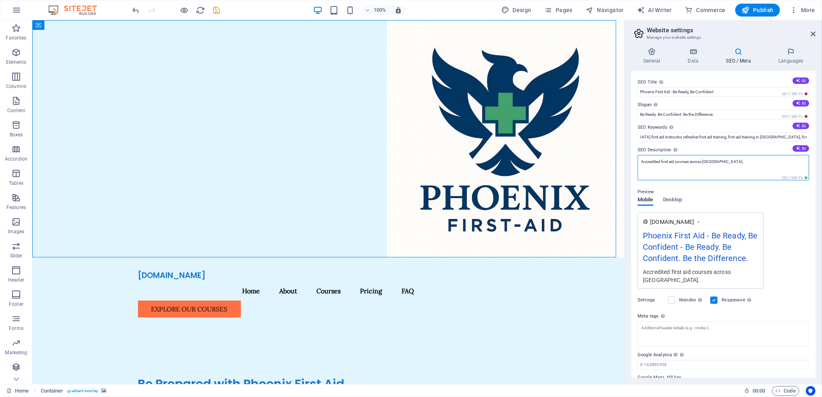
scroll to position [0, 0]
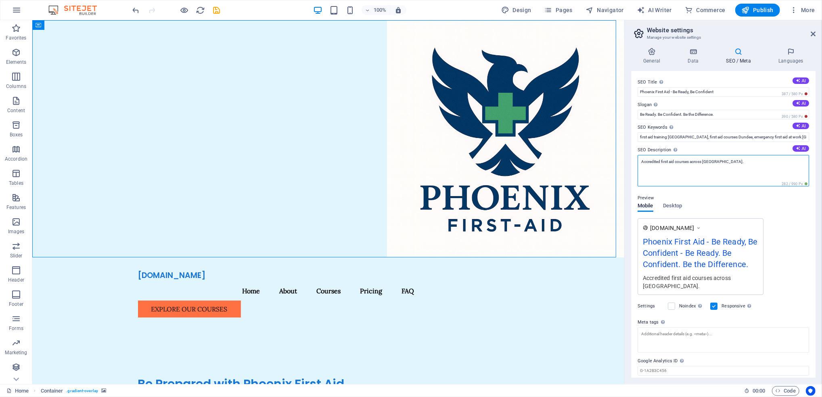
click at [734, 165] on textarea "Accredited first aid courses across Scotland." at bounding box center [722, 170] width 171 height 31
click at [720, 165] on textarea "Accredited first aid courses across Scotland." at bounding box center [722, 170] width 171 height 31
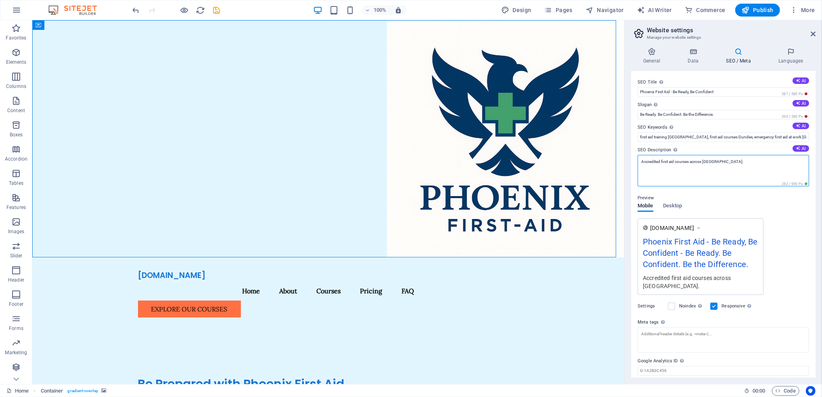
click at [720, 165] on textarea "Accredited first aid courses across Scotland." at bounding box center [722, 170] width 171 height 31
paste textarea "Phoenix First Aid delivers accredited and SQA-regulated first aid training acro…"
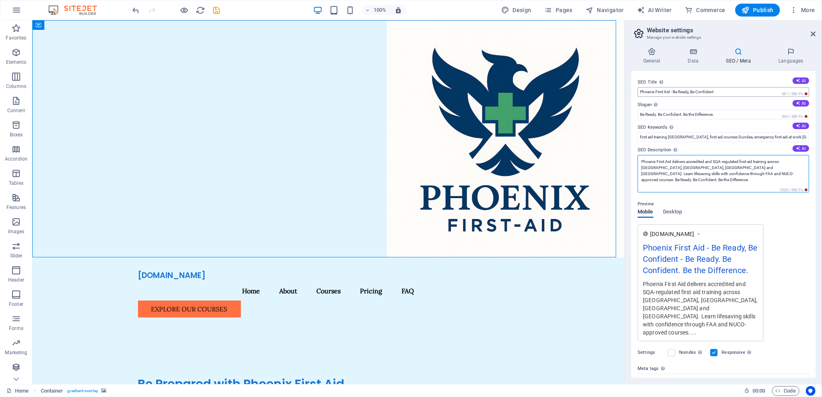
type textarea "Phoenix First Aid delivers accredited and SQA-regulated first aid training acro…"
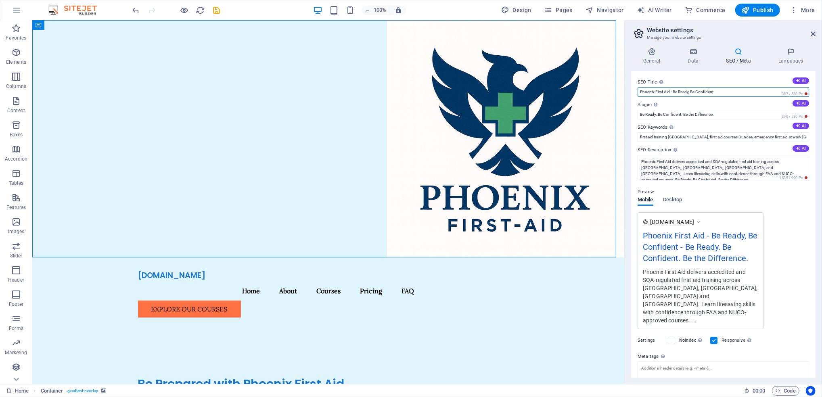
drag, startPoint x: 715, startPoint y: 93, endPoint x: 670, endPoint y: 97, distance: 45.0
click at [670, 97] on div "SEO Title The title of your website - make it something that stands out in sear…" at bounding box center [723, 224] width 184 height 307
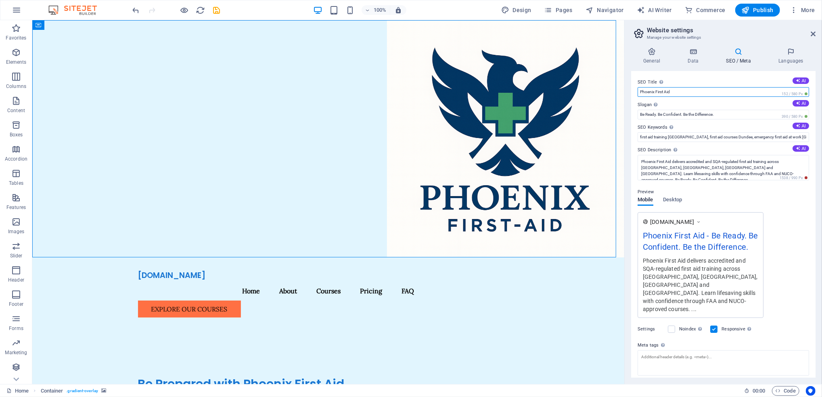
type input "Phoenix First Aid"
click at [785, 228] on div "www.example.com Phoenix First Aid - Be Ready. Be Confident. Be the Difference. …" at bounding box center [722, 265] width 171 height 106
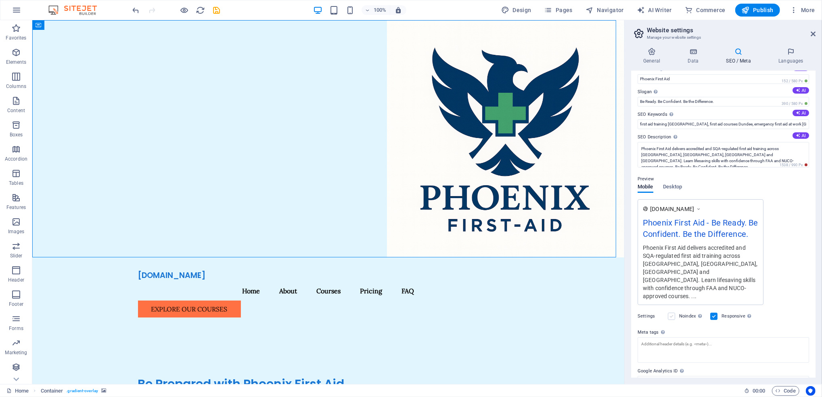
scroll to position [33, 0]
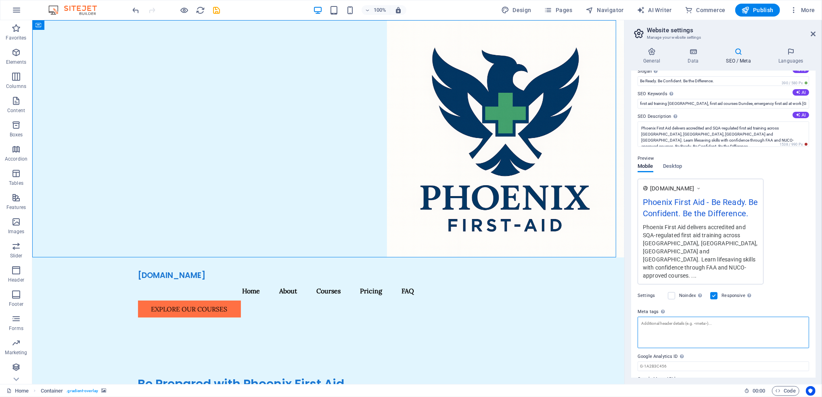
click at [717, 317] on textarea "Meta tags Enter HTML code here that will be placed inside the tags of your webs…" at bounding box center [722, 332] width 171 height 31
paste textarea "<meta name="title" content="Phoenix First Aid | Accredited First Aid Training i…"
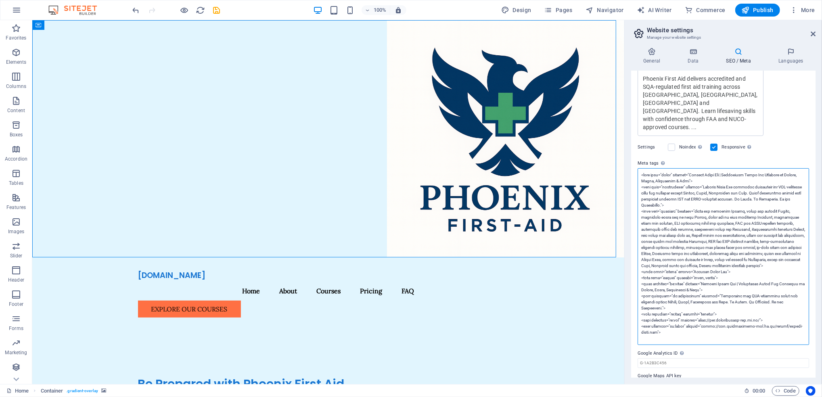
scroll to position [185, 0]
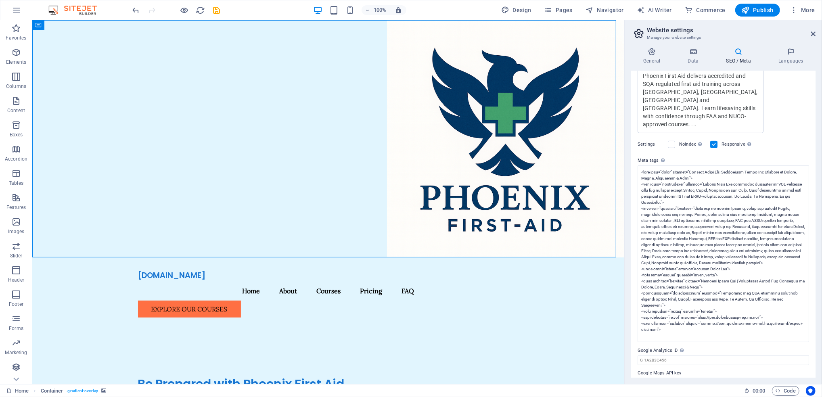
type textarea "<meta name="title" content="Phoenix First Aid | Accredited First Aid Training i…"
click at [710, 337] on body "phoenixfirst-aid.co.uk Home Favorites Elements Columns Content Boxes Accordion …" at bounding box center [411, 198] width 822 height 397
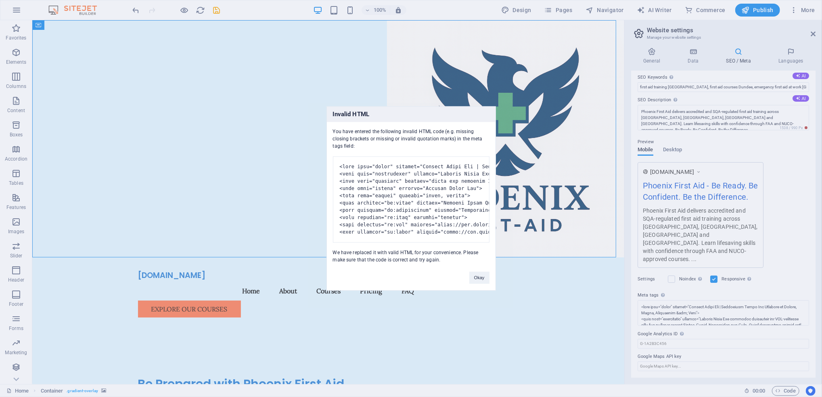
scroll to position [34, 0]
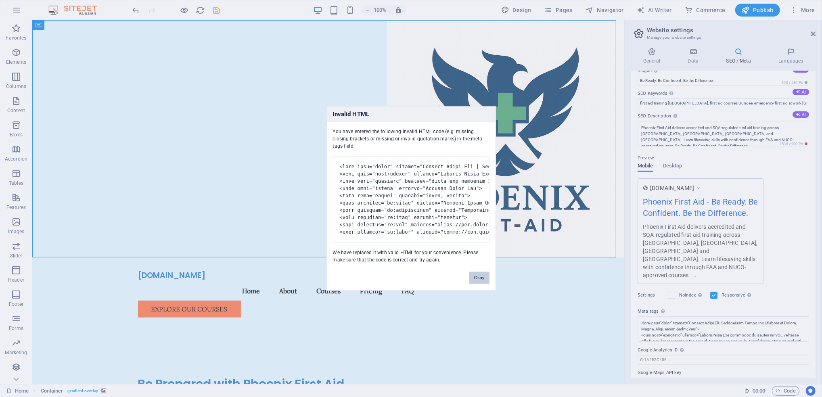
click at [476, 284] on button "Okay" at bounding box center [479, 278] width 20 height 12
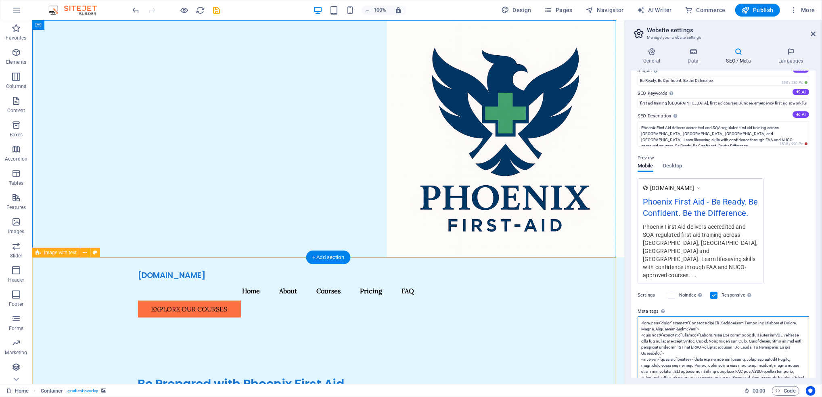
scroll to position [185, 0]
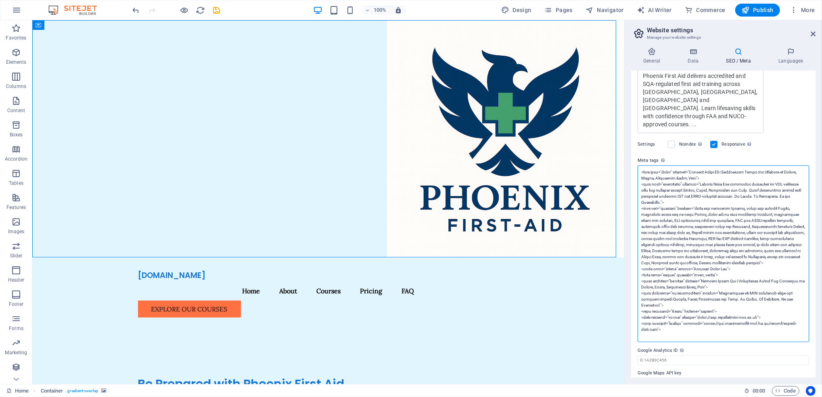
click at [706, 262] on textarea "Meta tags Enter HTML code here that will be placed inside the tags of your webs…" at bounding box center [722, 253] width 171 height 177
click at [709, 318] on textarea "Meta tags Enter HTML code here that will be placed inside the tags of your webs…" at bounding box center [722, 253] width 171 height 177
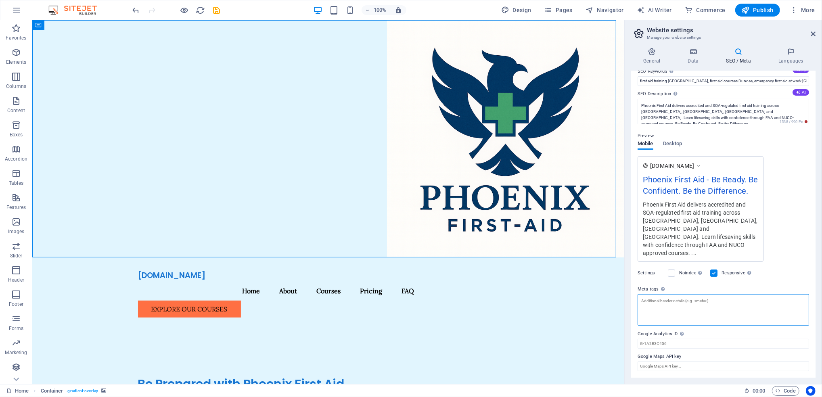
scroll to position [40, 0]
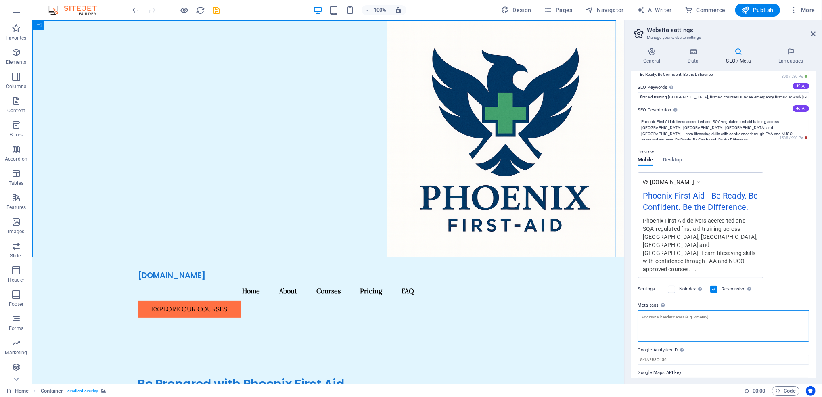
click at [738, 310] on textarea "Meta tags Enter HTML code here that will be placed inside the tags of your webs…" at bounding box center [722, 325] width 171 height 31
click at [679, 301] on label "Meta tags Enter HTML code here that will be placed inside the tags of your webs…" at bounding box center [722, 306] width 171 height 10
click at [679, 310] on textarea "Meta tags Enter HTML code here that will be placed inside the tags of your webs…" at bounding box center [722, 325] width 171 height 31
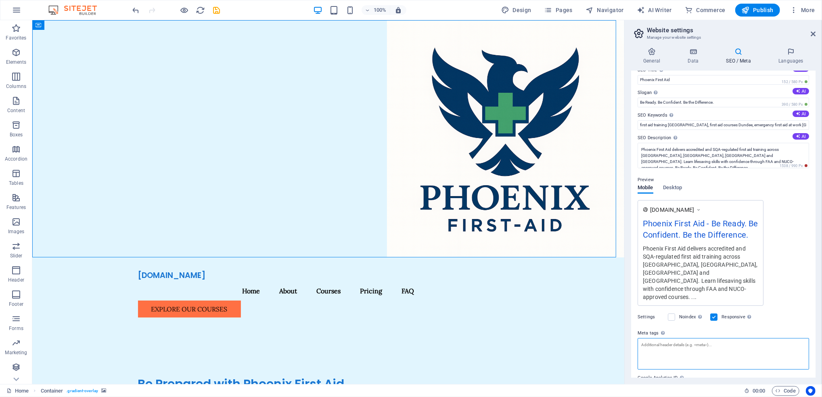
scroll to position [0, 0]
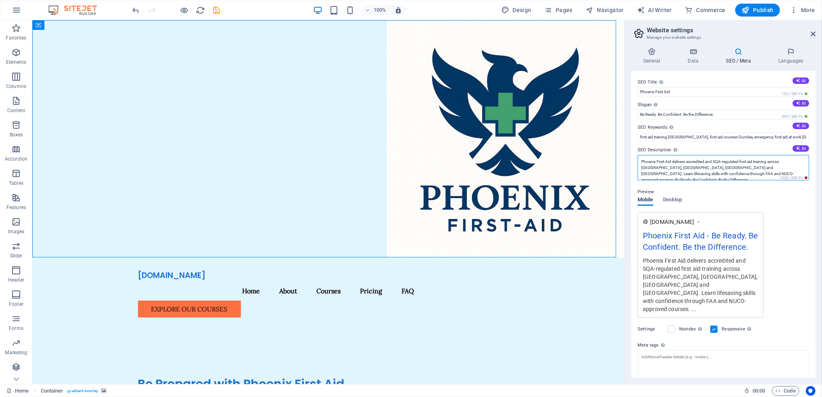
click at [753, 169] on textarea "Phoenix First Aid delivers accredited and SQA-regulated first aid training acro…" at bounding box center [722, 167] width 171 height 25
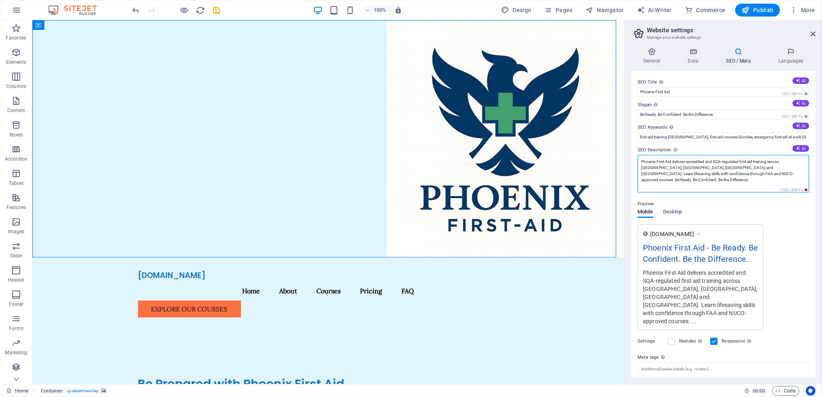
click at [753, 169] on textarea "Phoenix First Aid delivers accredited and SQA-regulated first aid training acro…" at bounding box center [722, 174] width 171 height 38
paste textarea "first aid training Dundee, first aid courses Dundee, emergency first aid Dundee…"
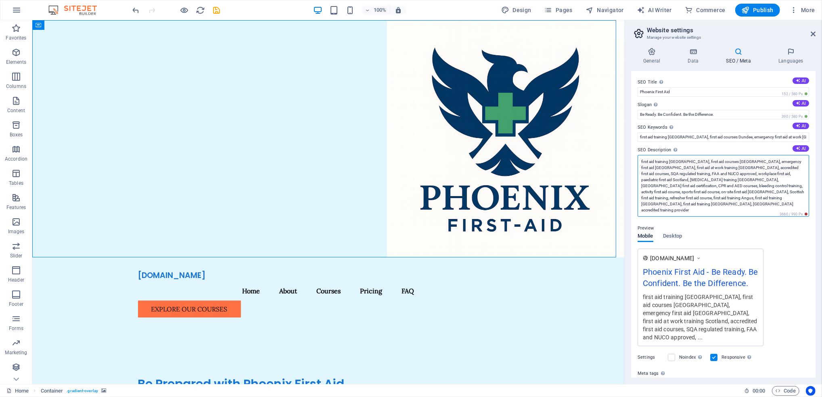
type textarea "first aid training Dundee, first aid courses Dundee, emergency first aid Dundee…"
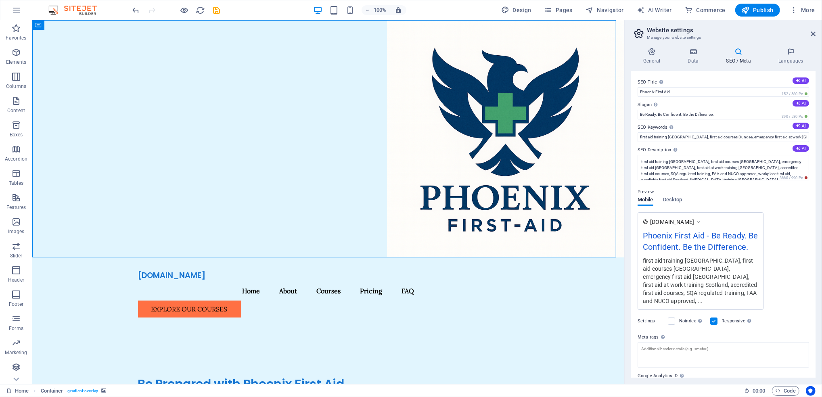
click at [791, 222] on div "Preview Mobile Desktop www.example.com Phoenix First Aid - Be Ready. Be Confide…" at bounding box center [722, 245] width 171 height 129
click at [766, 170] on textarea "first aid training Dundee, first aid courses Dundee, emergency first aid Dundee…" at bounding box center [722, 167] width 171 height 25
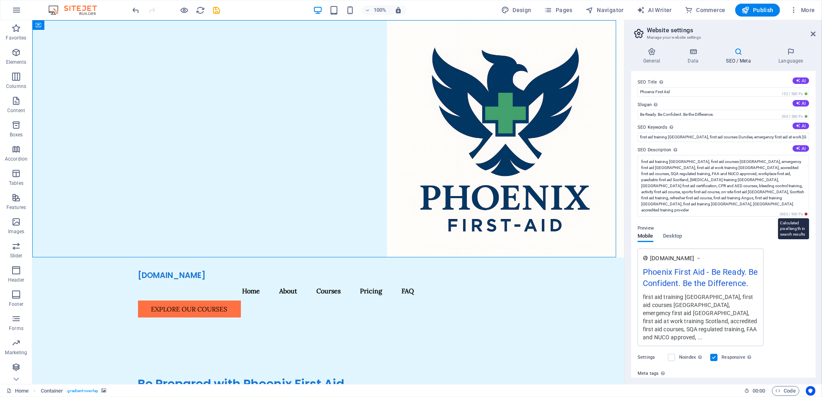
click at [792, 214] on div "SEO Title The title of your website - make it something that stands out in sear…" at bounding box center [723, 224] width 184 height 307
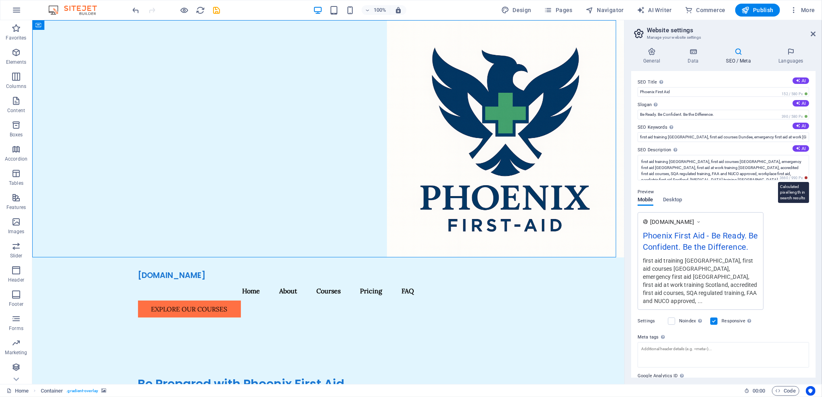
click at [792, 214] on div "www.example.com Phoenix First Aid - Be Ready. Be Confident. Be the Difference. …" at bounding box center [722, 261] width 171 height 98
click at [776, 176] on textarea "first aid training Dundee, first aid courses Dundee, emergency first aid Dundee…" at bounding box center [722, 167] width 171 height 25
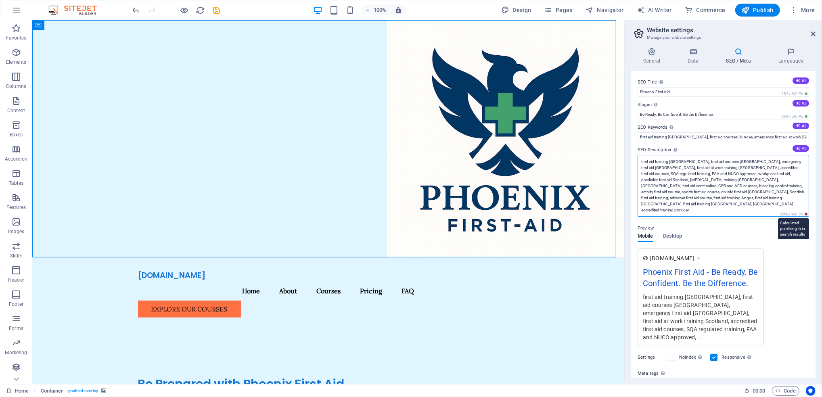
drag, startPoint x: 773, startPoint y: 211, endPoint x: 804, endPoint y: 213, distance: 31.5
click at [808, 215] on div "SEO Title The title of your website - make it something that stands out in sear…" at bounding box center [723, 224] width 184 height 307
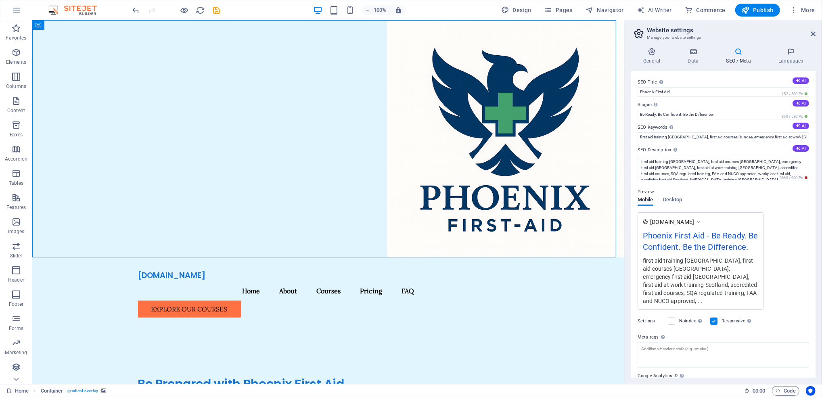
drag, startPoint x: 804, startPoint y: 212, endPoint x: 776, endPoint y: 210, distance: 28.3
click at [776, 210] on div "SEO Title The title of your website - make it something that stands out in sear…" at bounding box center [723, 224] width 184 height 307
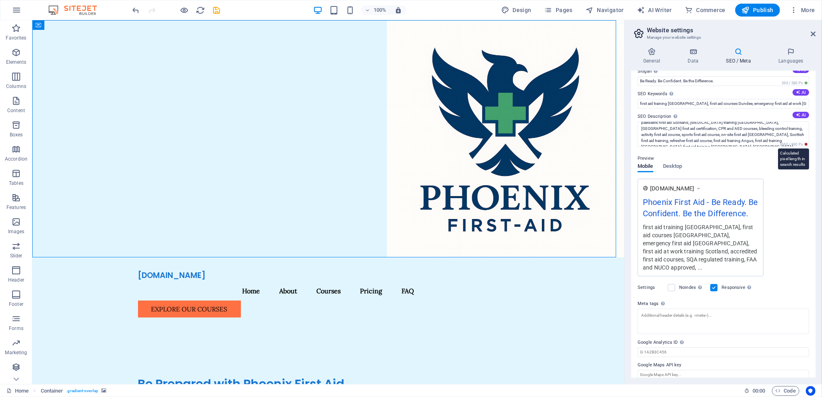
click at [782, 146] on span "3660 / 990 Px" at bounding box center [793, 145] width 31 height 6
drag, startPoint x: 782, startPoint y: 146, endPoint x: 778, endPoint y: 149, distance: 5.2
click at [778, 148] on div "SEO Title The title of your website - make it something that stands out in sear…" at bounding box center [723, 224] width 184 height 307
click at [783, 142] on span "3660 / 990 Px" at bounding box center [793, 145] width 31 height 6
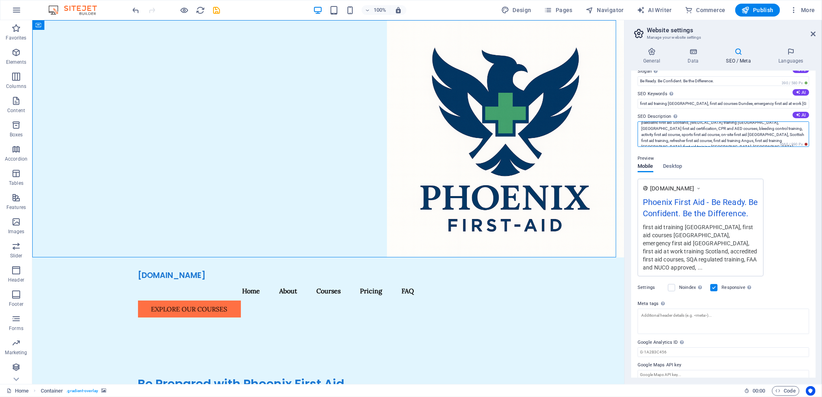
click at [692, 141] on textarea "first aid training Dundee, first aid courses Dundee, emergency first aid Dundee…" at bounding box center [722, 133] width 171 height 25
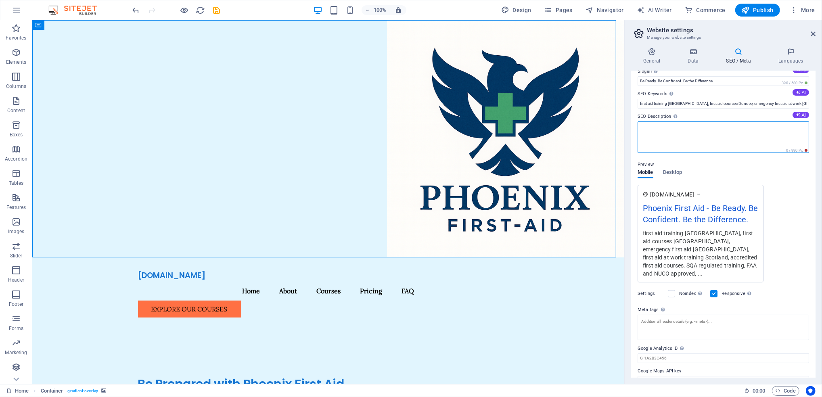
paste textarea "first aid training Dundee, first aid courses Dundee, emergency first aid Dundee…"
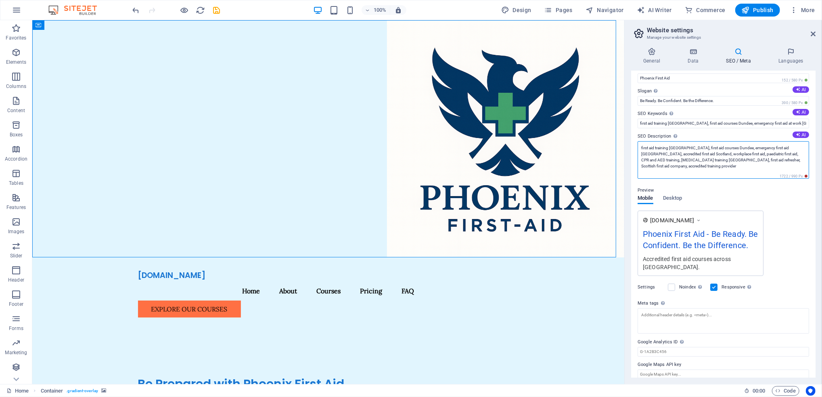
scroll to position [33, 0]
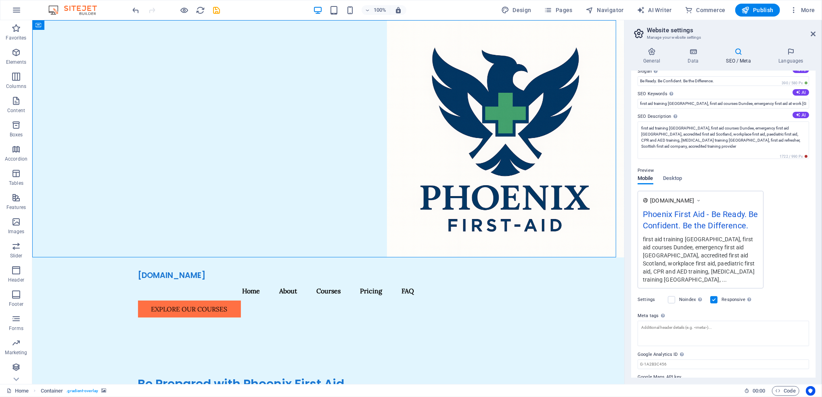
click at [792, 170] on div "Preview Mobile Desktop www.example.com Phoenix First Aid - Be Ready. Be Confide…" at bounding box center [722, 223] width 171 height 129
click at [679, 126] on textarea "first aid training Dundee, first aid courses Dundee, emergency first aid Dundee…" at bounding box center [722, 140] width 171 height 38
paste textarea "accredited first aid Scotland, workplace first aid, CPR and AED, paediatric fir…"
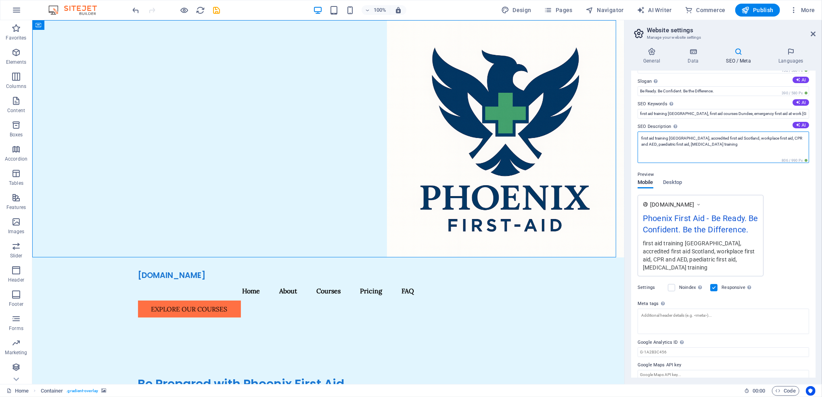
type textarea "first aid training Dundee, accredited first aid Scotland, workplace first aid, …"
click at [798, 172] on div "Preview" at bounding box center [722, 175] width 171 height 10
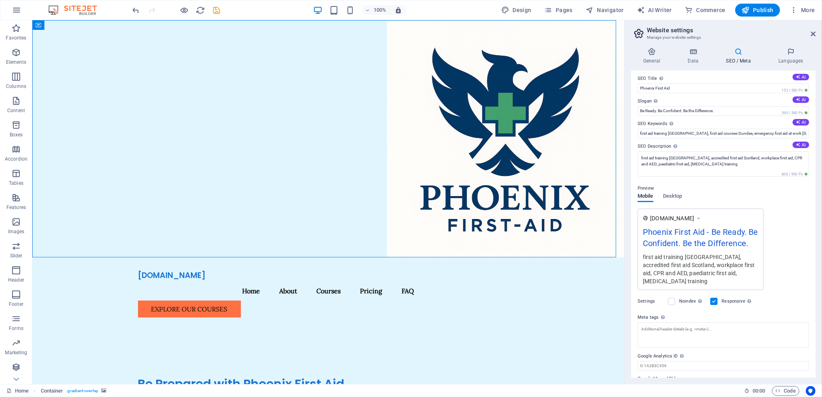
scroll to position [0, 0]
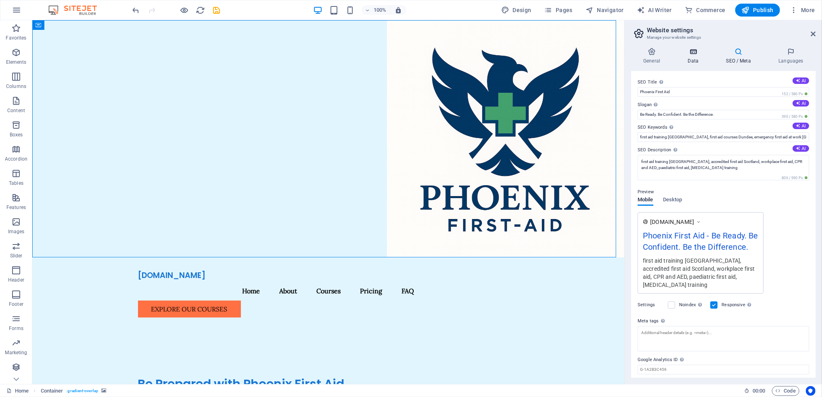
click at [696, 51] on icon at bounding box center [692, 52] width 35 height 8
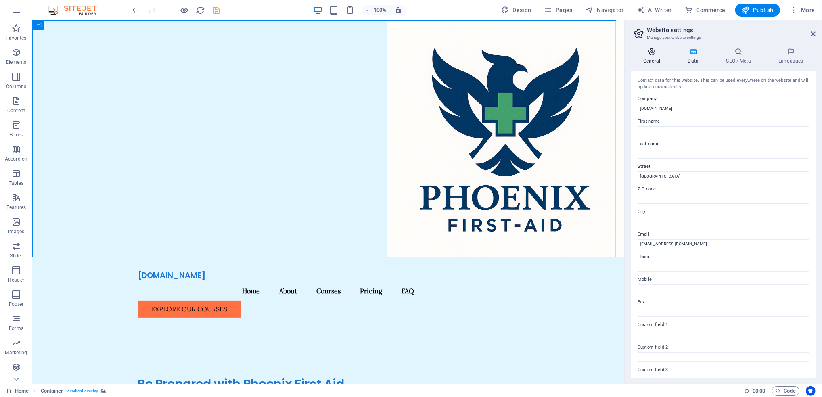
click at [661, 50] on icon at bounding box center [651, 52] width 41 height 8
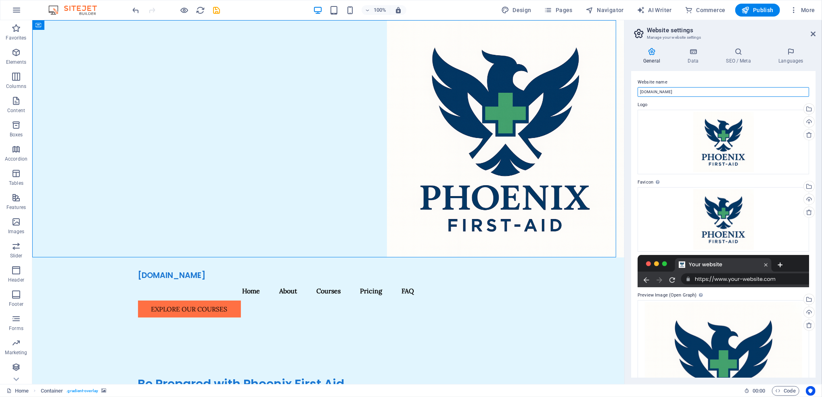
click at [775, 92] on input "phoenixfirst-aid.co.uk" at bounding box center [722, 92] width 171 height 10
click at [774, 32] on h2 "Website settings" at bounding box center [731, 30] width 169 height 7
click at [215, 8] on icon "save" at bounding box center [216, 10] width 9 height 9
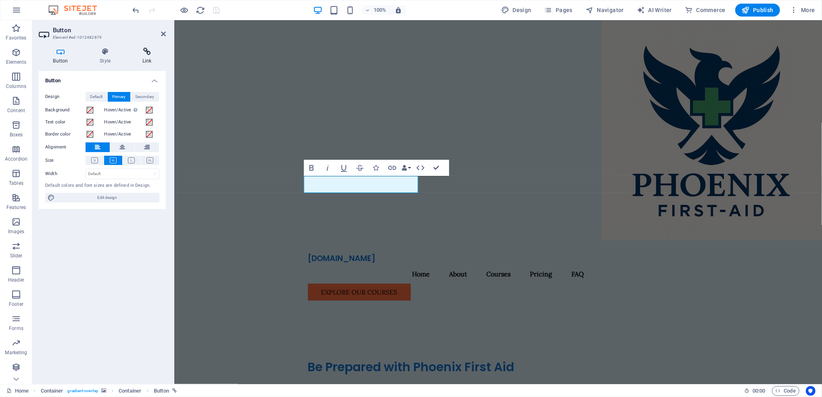
click at [145, 56] on h4 "Link" at bounding box center [147, 56] width 38 height 17
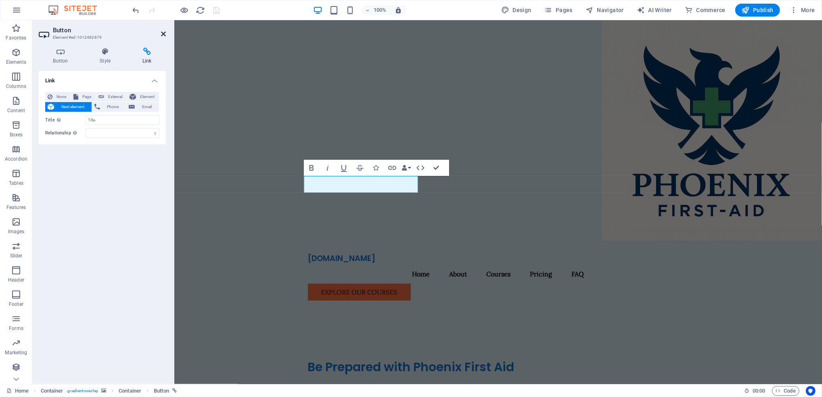
click at [165, 33] on icon at bounding box center [163, 34] width 5 height 6
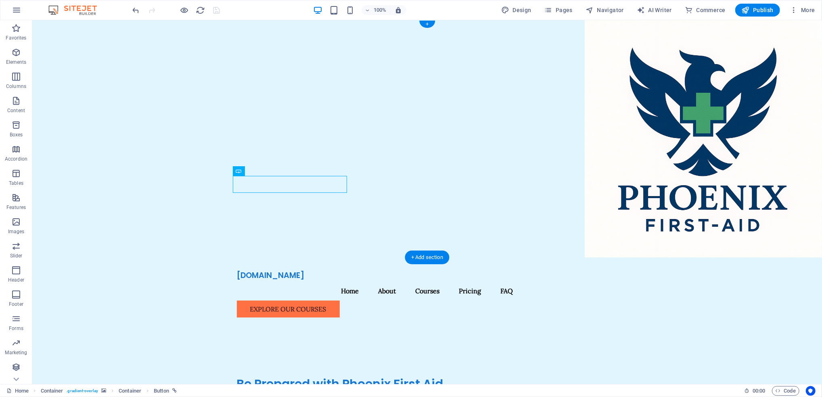
click at [454, 207] on figure at bounding box center [427, 138] width 790 height 237
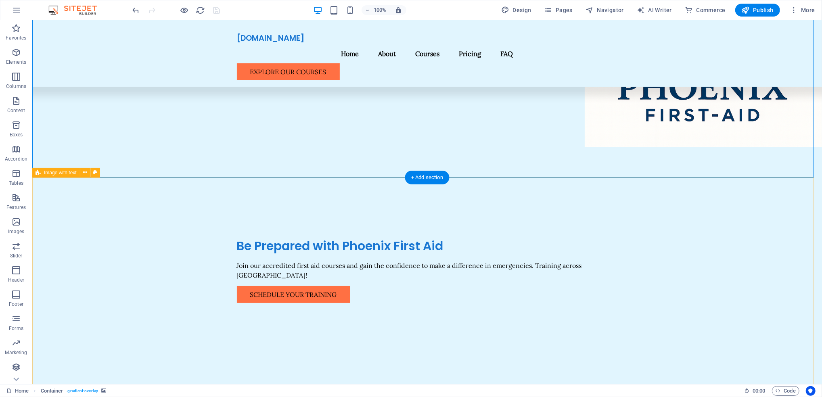
scroll to position [161, 0]
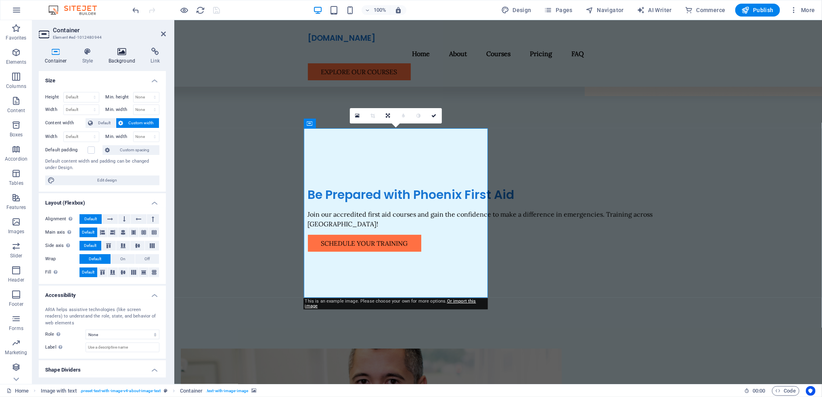
click at [122, 54] on icon at bounding box center [121, 52] width 39 height 8
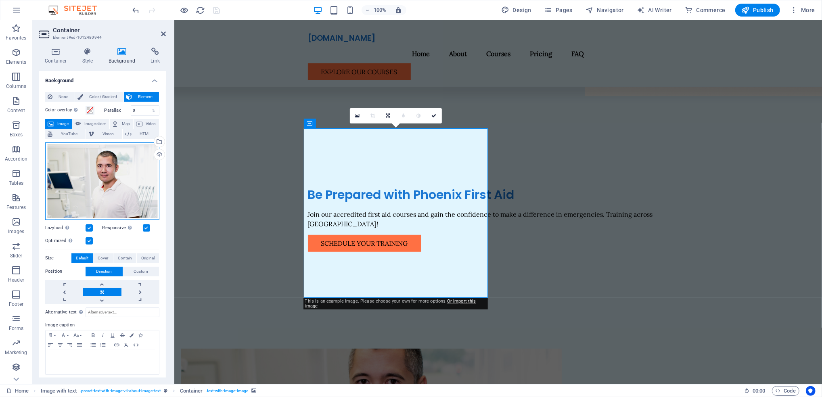
click at [119, 162] on div "Drag files here, click to choose files or select files from Files or our free s…" at bounding box center [102, 180] width 114 height 77
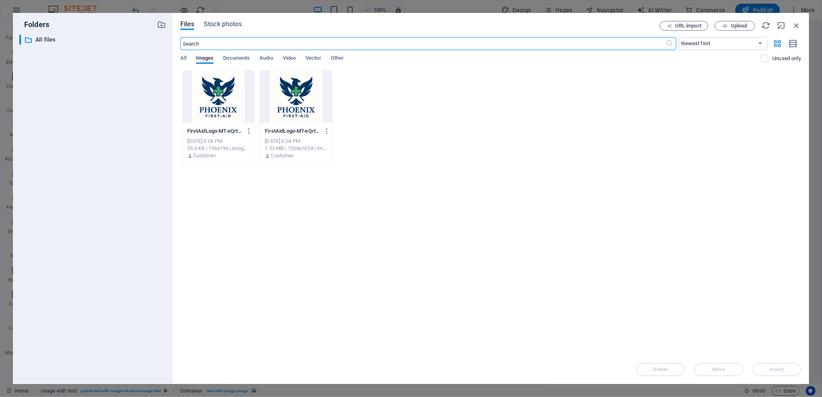
click at [273, 44] on input "text" at bounding box center [422, 43] width 485 height 13
click at [212, 31] on div "Files Stock photos URL import Upload ​ Newest first Oldest first Name (A-Z) Nam…" at bounding box center [490, 198] width 621 height 355
click at [215, 24] on span "Stock photos" at bounding box center [223, 24] width 38 height 10
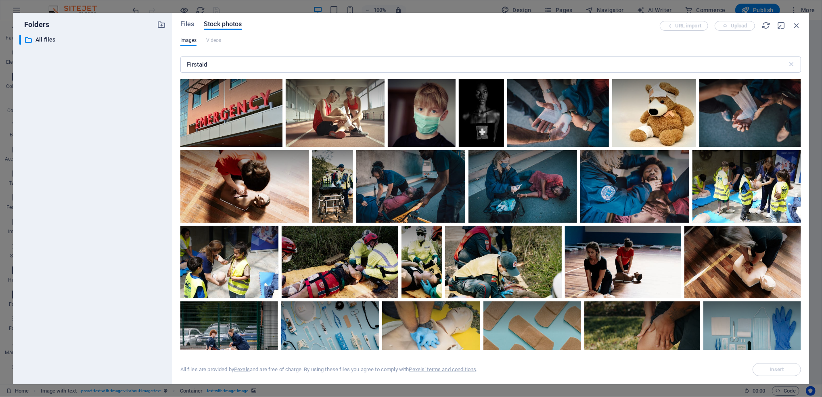
click at [213, 51] on div "Images Videos" at bounding box center [490, 44] width 621 height 15
click at [215, 62] on input "Firstaid" at bounding box center [483, 64] width 607 height 16
type input "Firstaid scotland"
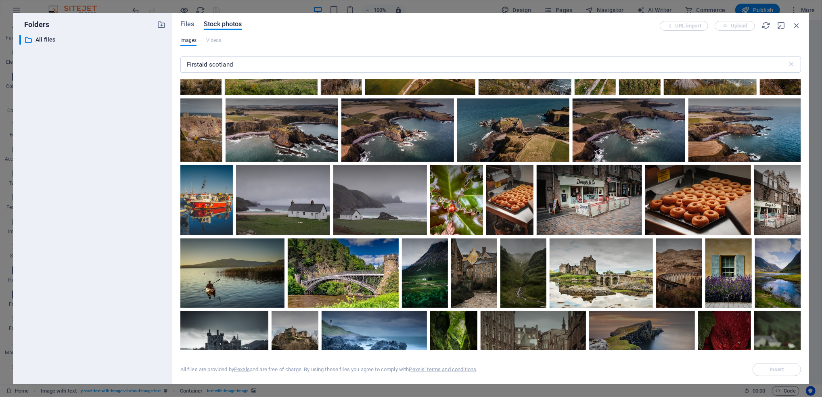
scroll to position [0, 0]
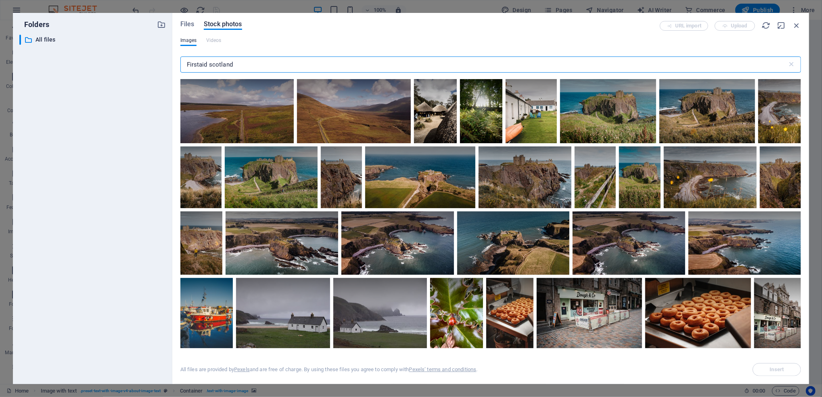
click at [251, 57] on input "Firstaid scotland" at bounding box center [483, 64] width 607 height 16
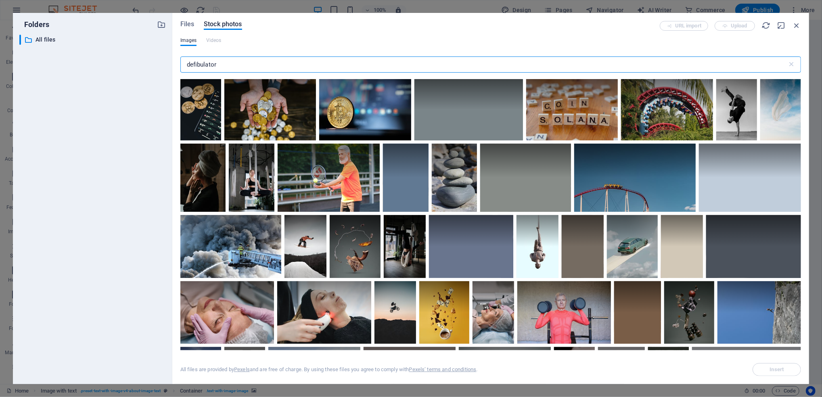
type input "defibulator"
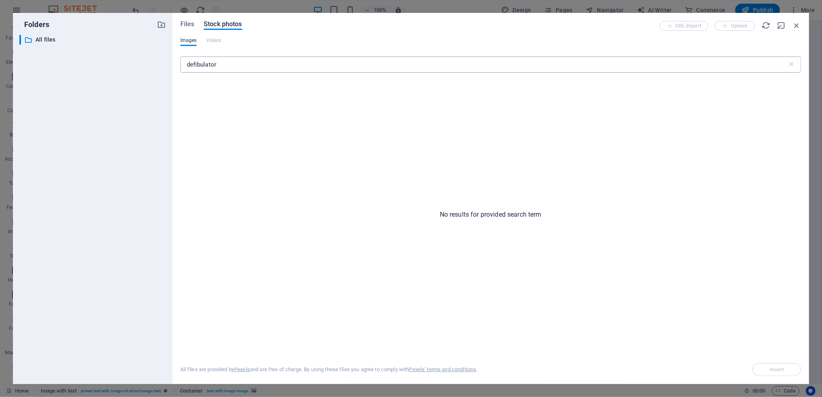
click at [231, 64] on input "defibulator" at bounding box center [483, 64] width 607 height 16
type input "deffib"
click at [797, 28] on icon "button" at bounding box center [796, 25] width 9 height 9
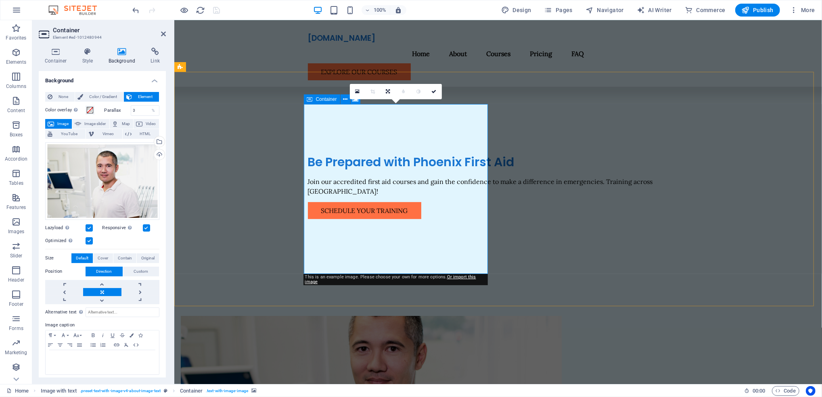
scroll to position [215, 0]
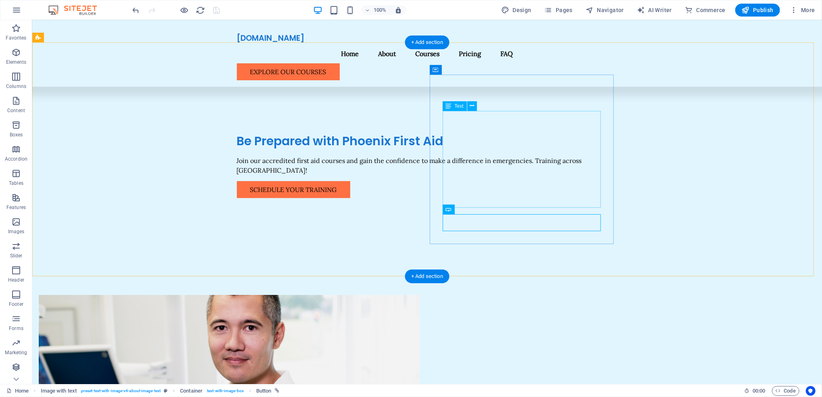
click at [307, 295] on figure at bounding box center [228, 379] width 381 height 169
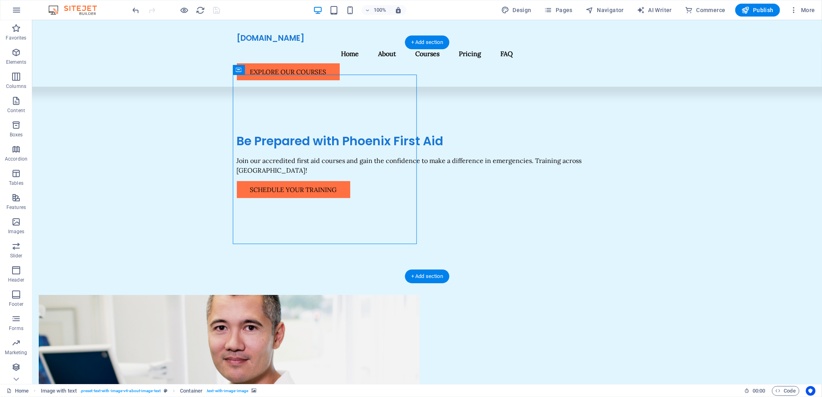
click at [307, 295] on figure at bounding box center [228, 379] width 381 height 169
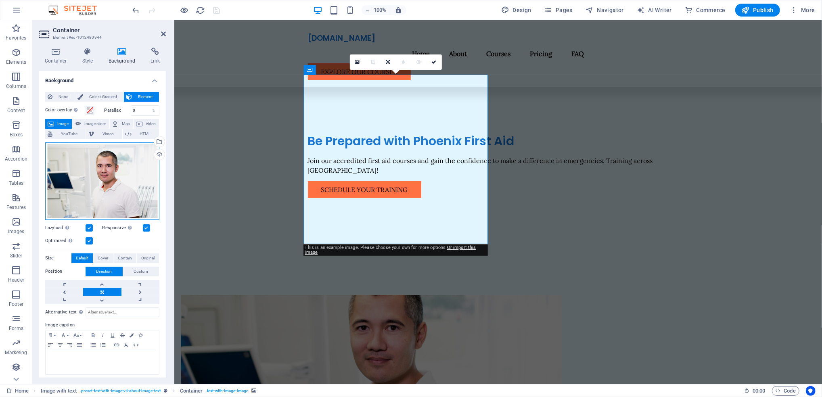
click at [107, 165] on div "Drag files here, click to choose files or select files from Files or our free s…" at bounding box center [102, 180] width 114 height 77
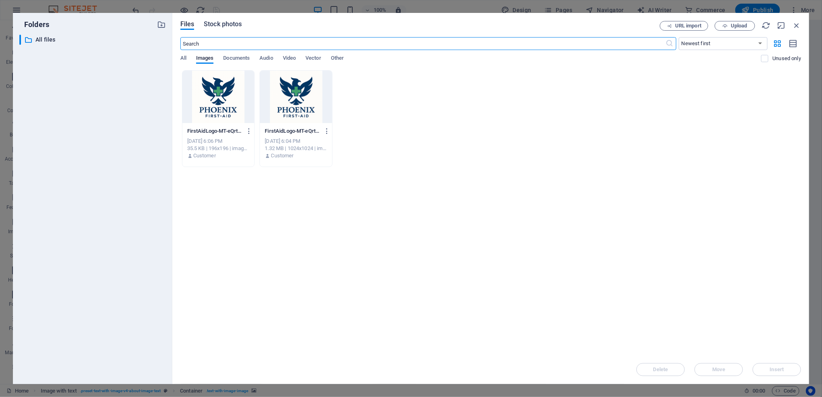
click at [235, 21] on span "Stock photos" at bounding box center [223, 24] width 38 height 10
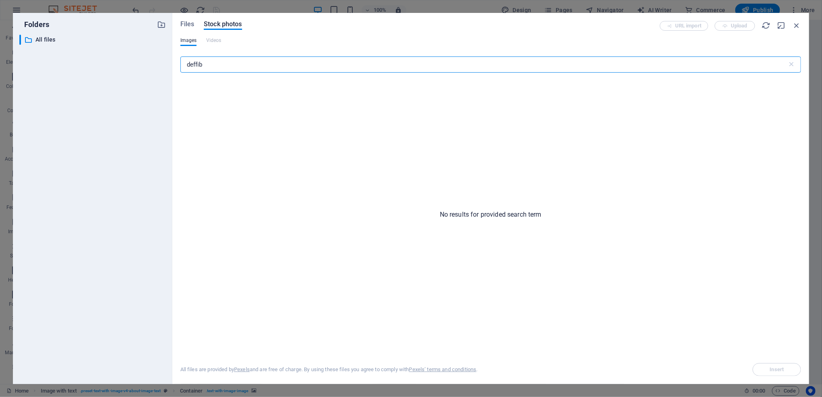
click at [228, 57] on input "deffib" at bounding box center [483, 64] width 607 height 16
type input "d"
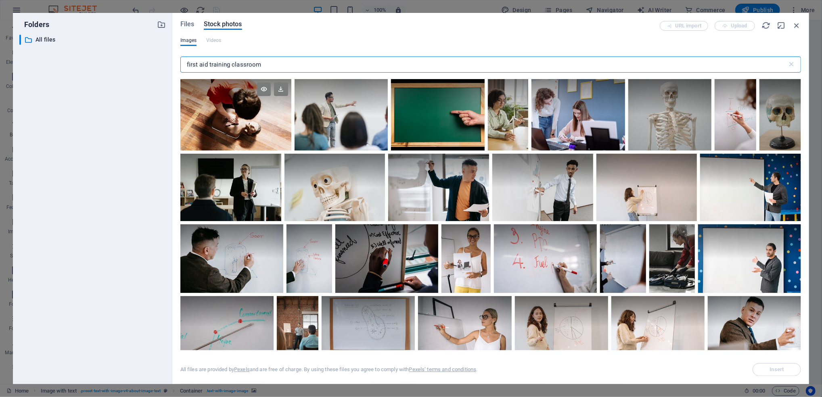
type input "first aid training classroom"
click at [256, 125] on div at bounding box center [235, 114] width 111 height 71
click at [256, 125] on div at bounding box center [235, 133] width 111 height 36
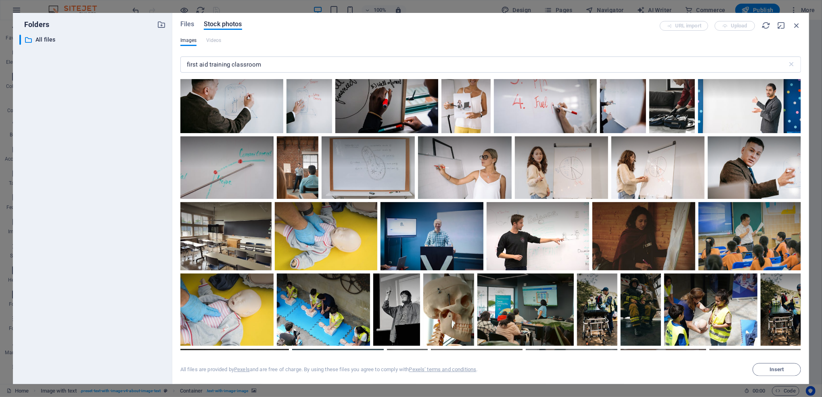
scroll to position [161, 0]
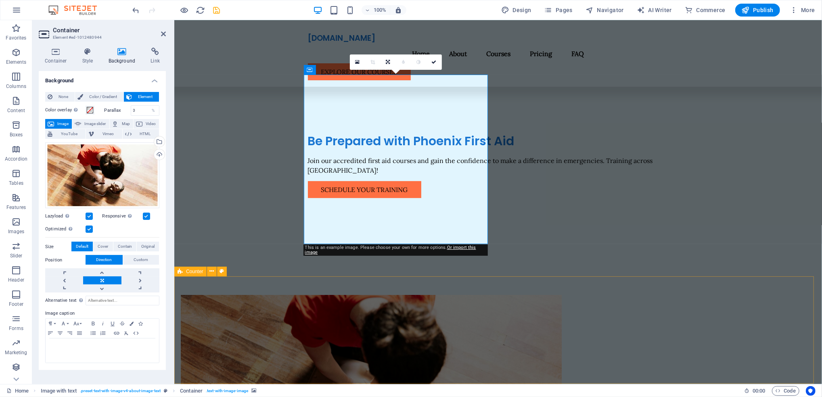
drag, startPoint x: 194, startPoint y: 276, endPoint x: 18, endPoint y: 256, distance: 176.6
click at [194, 276] on div "Counter" at bounding box center [190, 272] width 32 height 10
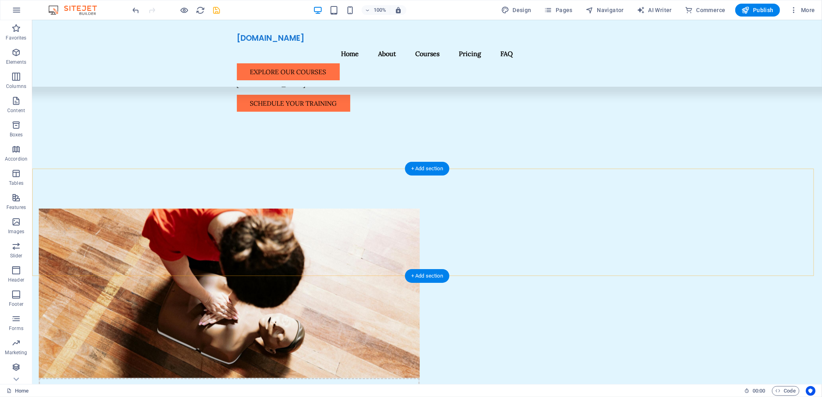
scroll to position [323, 0]
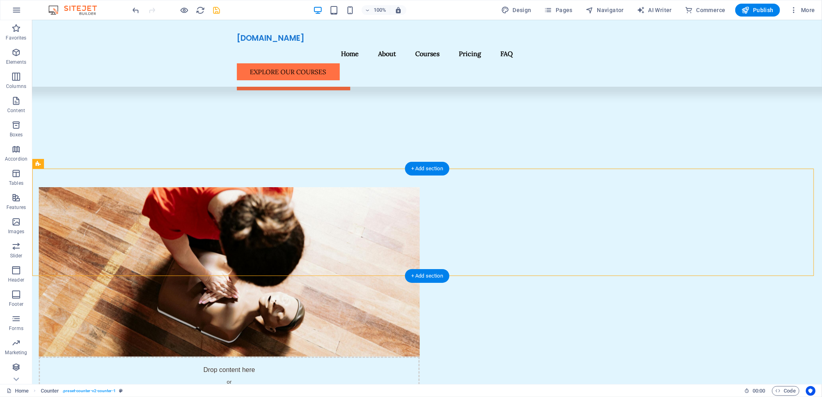
drag, startPoint x: 211, startPoint y: 195, endPoint x: 415, endPoint y: 228, distance: 207.2
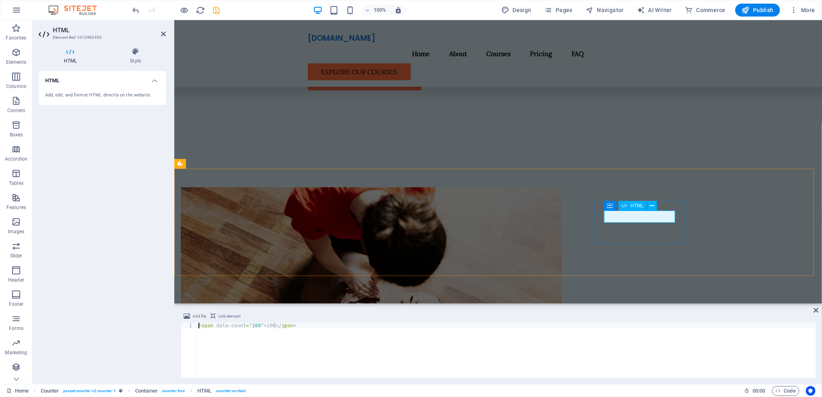
click at [637, 207] on span "HTML" at bounding box center [637, 205] width 13 height 5
click at [254, 328] on div "< span data-count = "100" > 100 </ span >" at bounding box center [506, 356] width 619 height 66
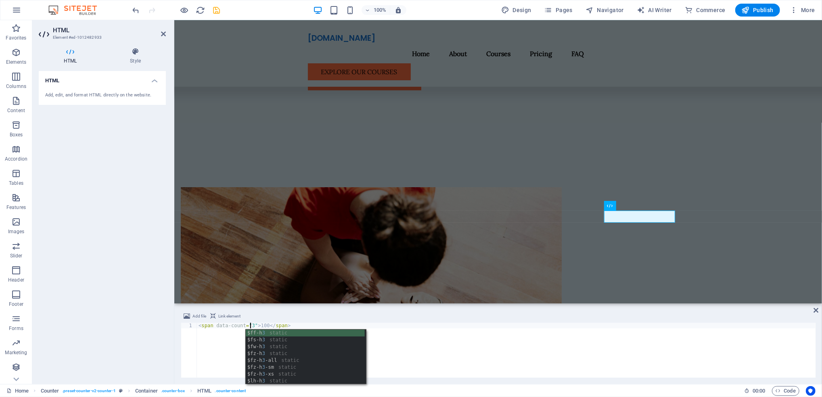
scroll to position [0, 4]
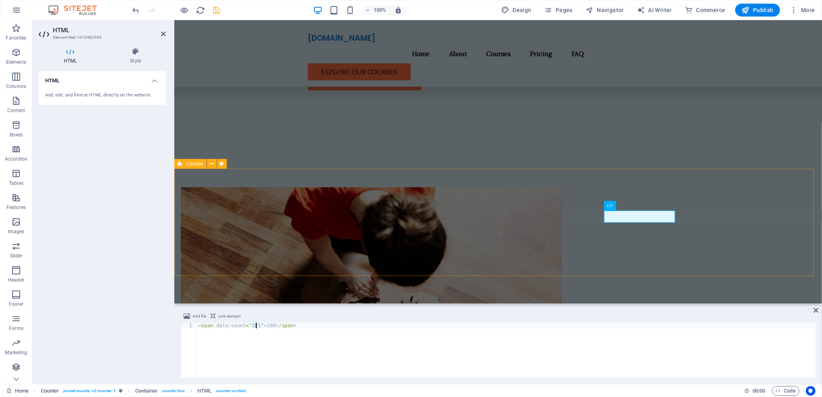
type textarea "<span data-count="321">100</span>"
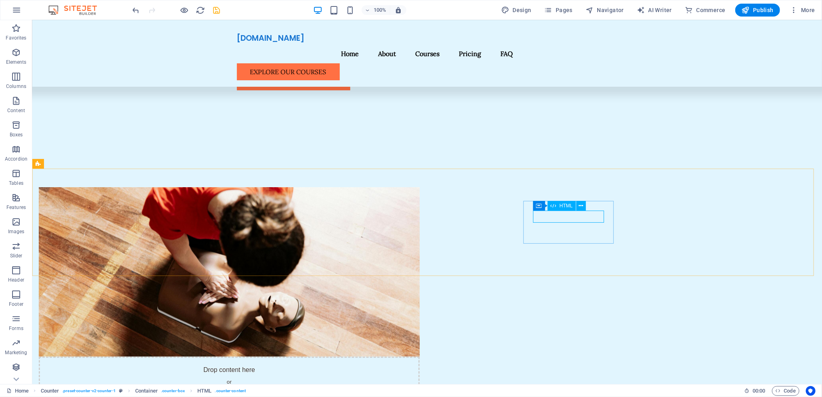
click at [566, 205] on span "HTML" at bounding box center [566, 205] width 13 height 5
click at [565, 206] on span "HTML" at bounding box center [566, 205] width 13 height 5
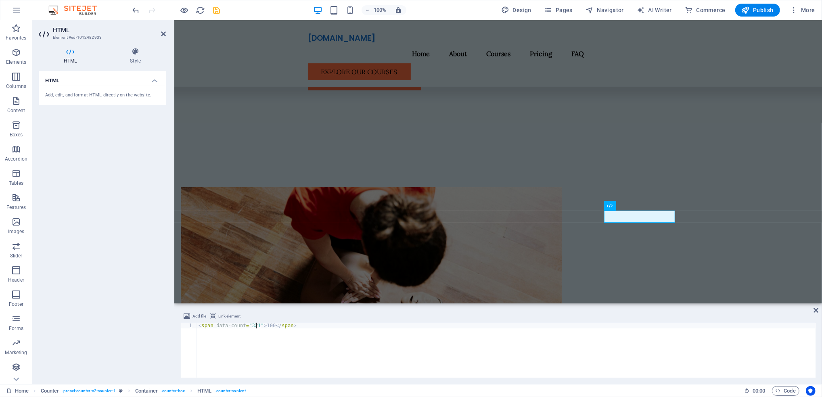
click at [267, 341] on div "< span data-count = "321" > 100 </ span >" at bounding box center [506, 356] width 619 height 66
click at [294, 346] on div "< span data-count = "321" > 100 </ span >" at bounding box center [506, 356] width 619 height 66
click at [217, 155] on div "Drop content here or Add elements Paste clipboard About Us Phoenix First Aid is…" at bounding box center [498, 359] width 648 height 409
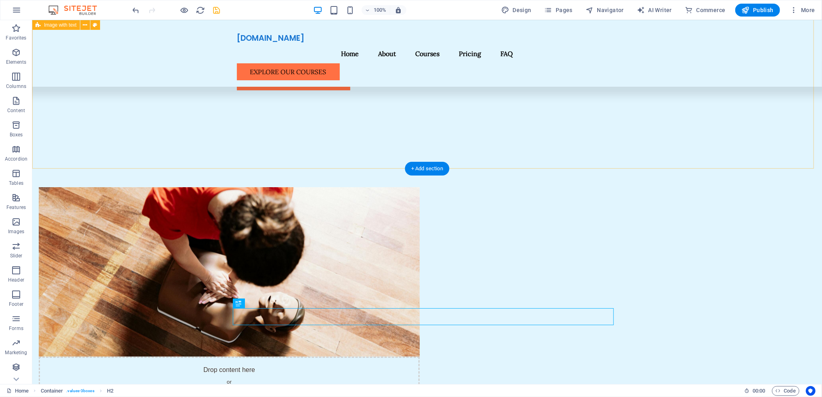
click at [622, 155] on div "Drop content here or Add elements Paste clipboard About Us Phoenix First Aid is…" at bounding box center [427, 359] width 790 height 409
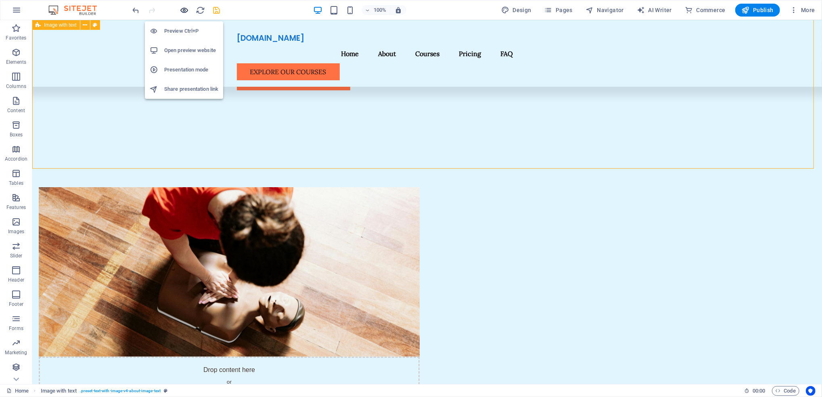
click at [183, 10] on icon "button" at bounding box center [184, 10] width 9 height 9
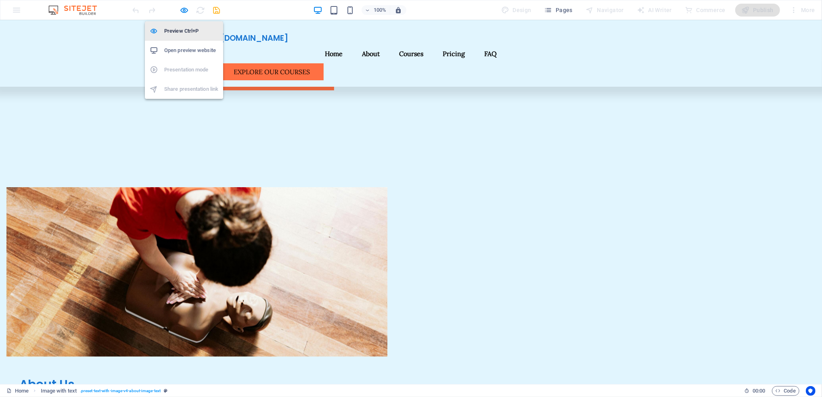
click at [192, 40] on li "Preview Ctrl+P" at bounding box center [184, 30] width 78 height 19
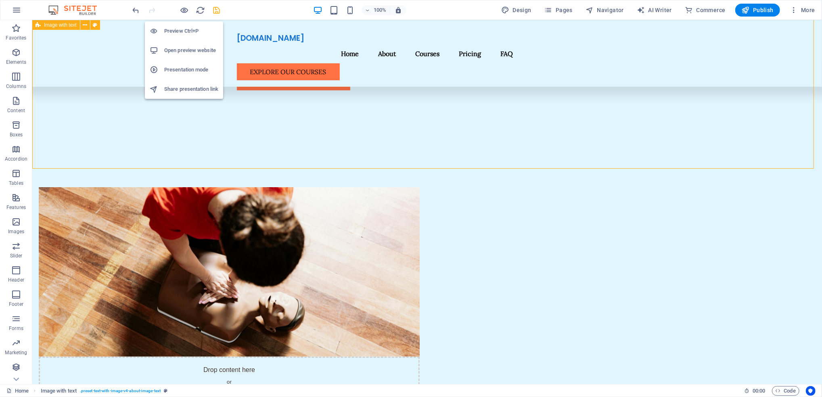
click at [198, 29] on h6 "Preview Ctrl+P" at bounding box center [191, 31] width 54 height 10
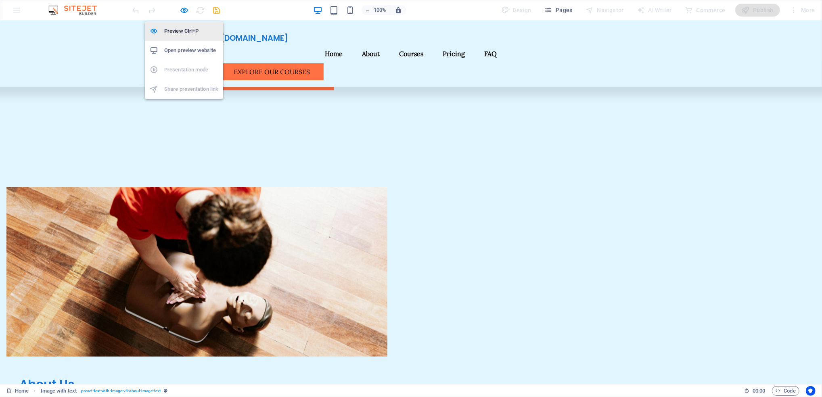
click at [198, 29] on h6 "Preview Ctrl+P" at bounding box center [191, 31] width 54 height 10
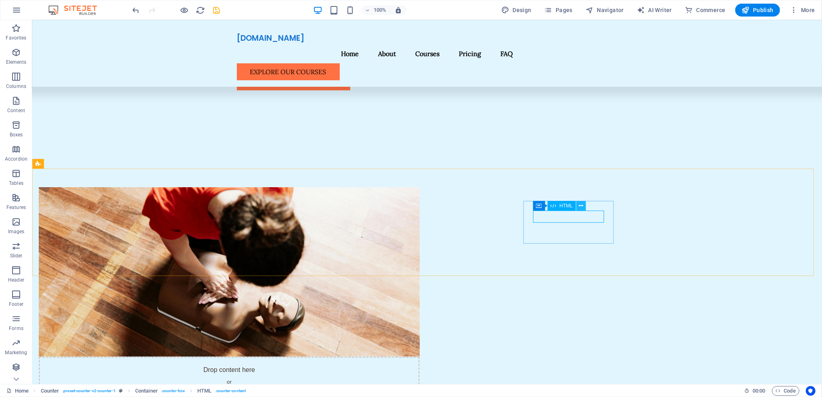
click at [580, 208] on icon at bounding box center [581, 206] width 4 height 8
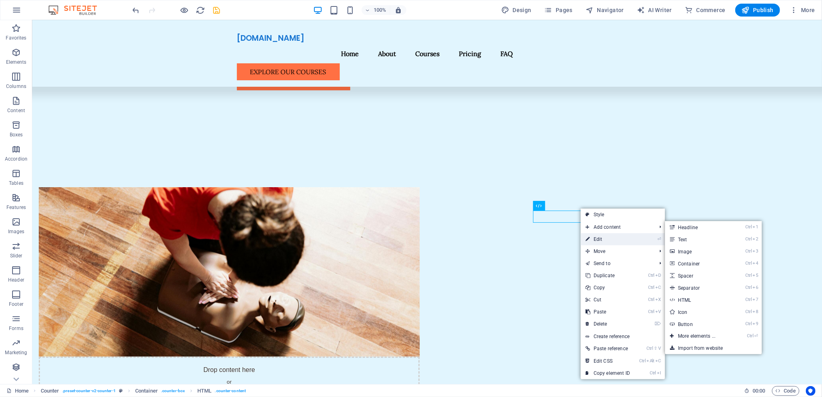
click at [609, 240] on link "⏎ Edit" at bounding box center [608, 239] width 54 height 12
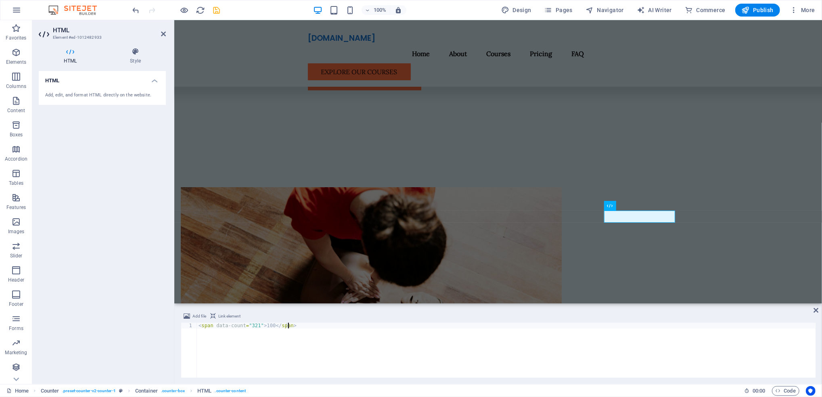
click at [277, 338] on div "< span data-count = "321" > 100 </ span >" at bounding box center [506, 350] width 619 height 55
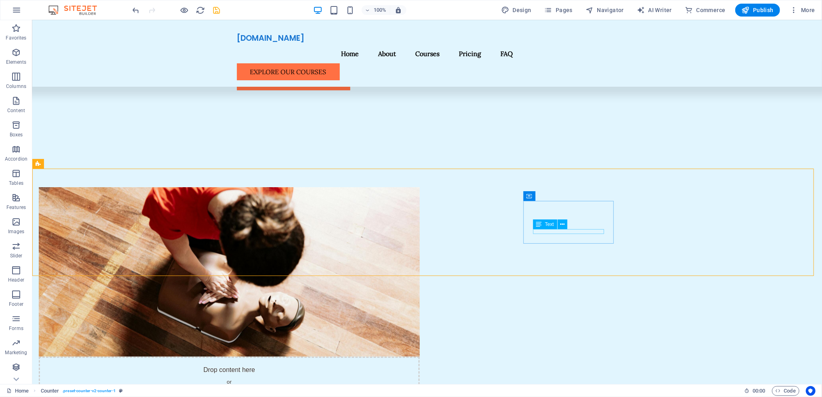
click at [567, 225] on div "Text" at bounding box center [553, 224] width 40 height 10
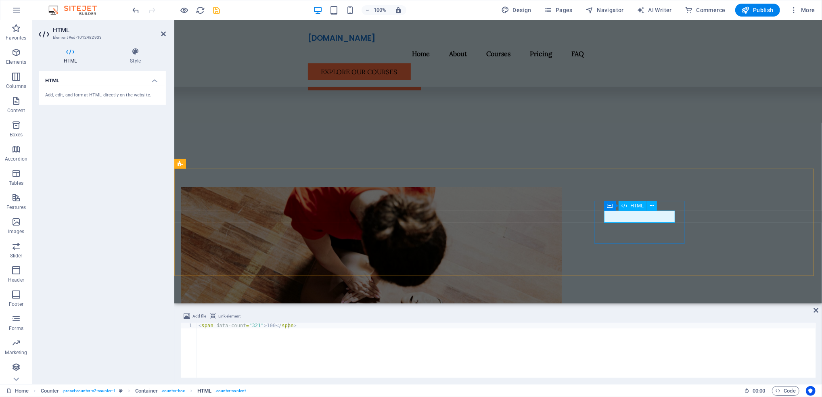
click at [228, 393] on span ". counter-content" at bounding box center [230, 391] width 31 height 10
click at [230, 391] on span ". counter-content" at bounding box center [230, 391] width 31 height 10
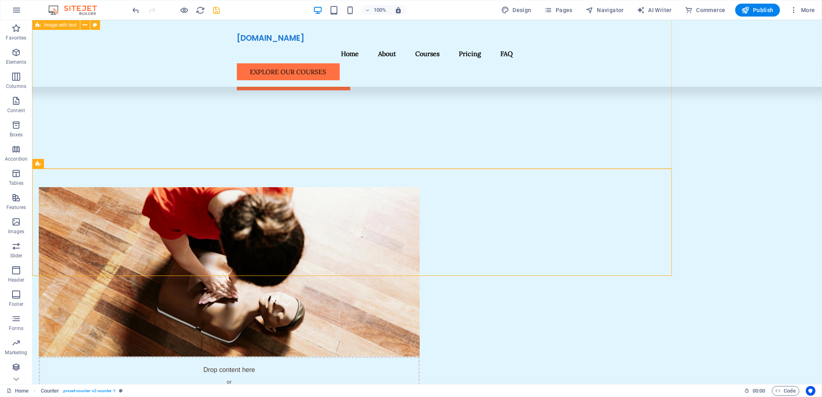
click at [196, 155] on div "Drop content here or Add elements Paste clipboard About Us Phoenix First Aid is…" at bounding box center [427, 359] width 790 height 409
click at [556, 10] on span "Pages" at bounding box center [558, 10] width 28 height 8
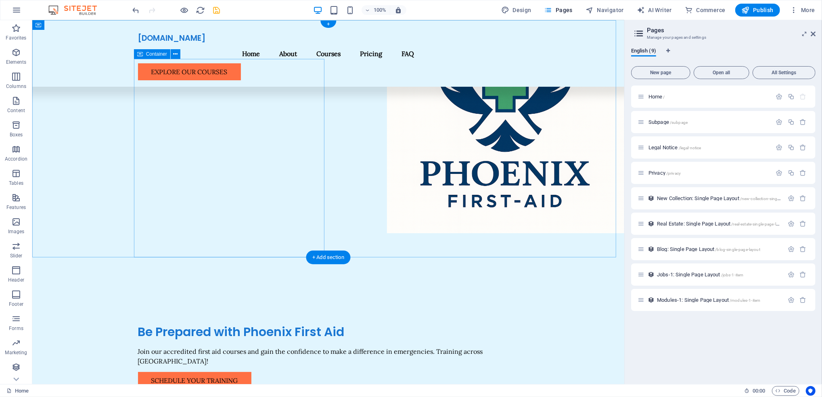
scroll to position [0, 0]
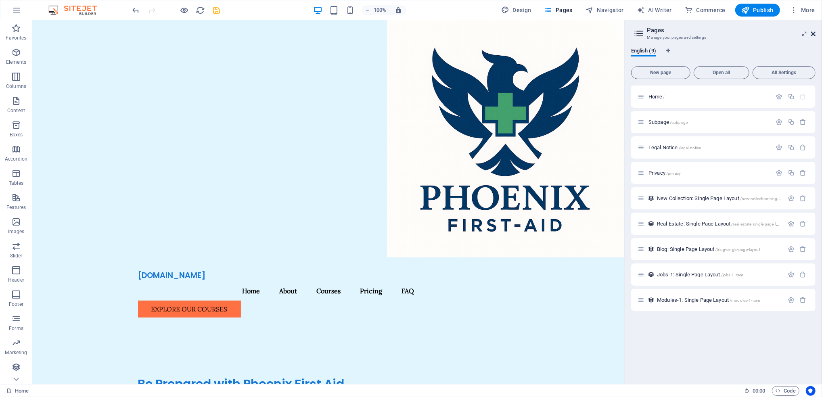
click at [811, 34] on icon at bounding box center [813, 34] width 5 height 6
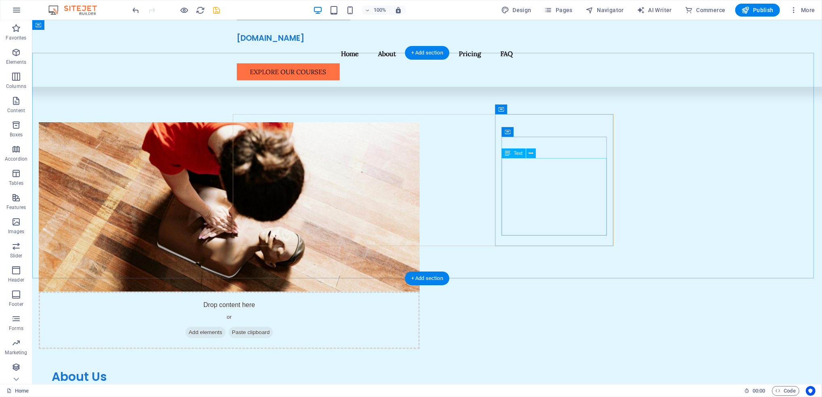
scroll to position [323, 0]
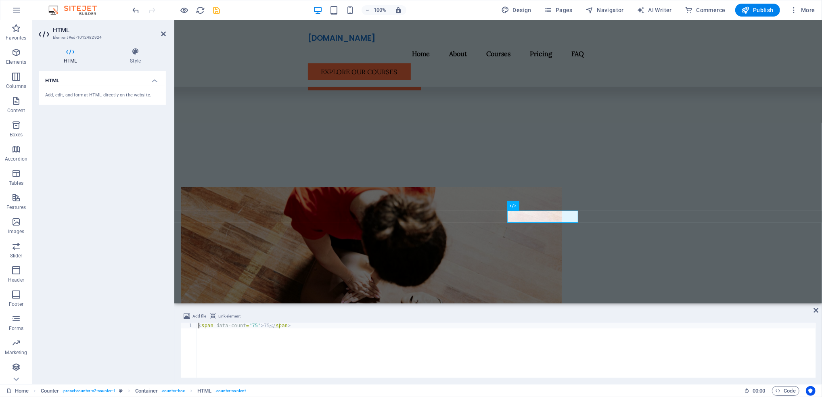
click at [251, 325] on div "< span data-count = "75" > 75 </ span >" at bounding box center [506, 356] width 619 height 66
type textarea "<span data-count="25">75</span>"
click at [302, 327] on div "< span data-count = "25" > 75 </ span >" at bounding box center [506, 356] width 619 height 66
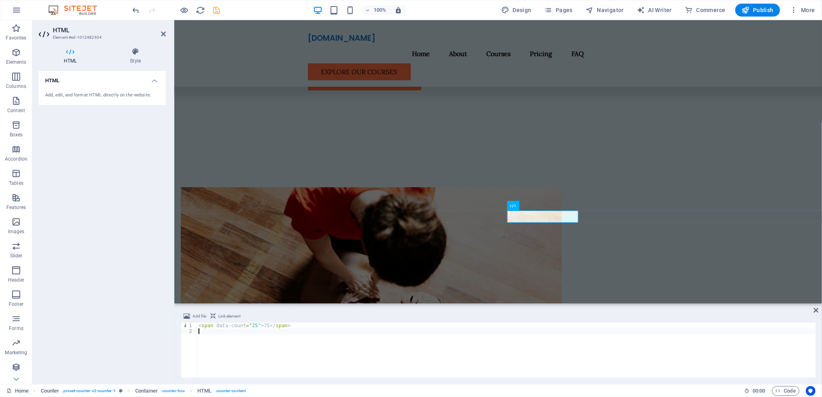
click at [306, 352] on div "< span data-count = "25" > 75 </ span >" at bounding box center [506, 356] width 619 height 66
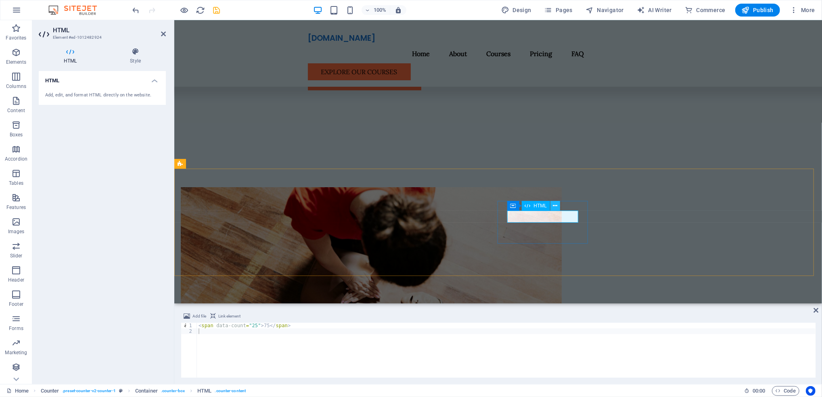
click at [554, 210] on button at bounding box center [555, 206] width 10 height 10
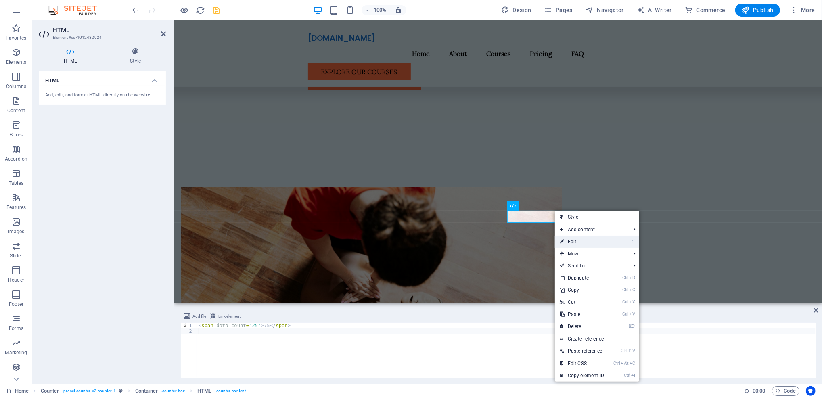
click at [570, 237] on link "⏎ Edit" at bounding box center [582, 242] width 54 height 12
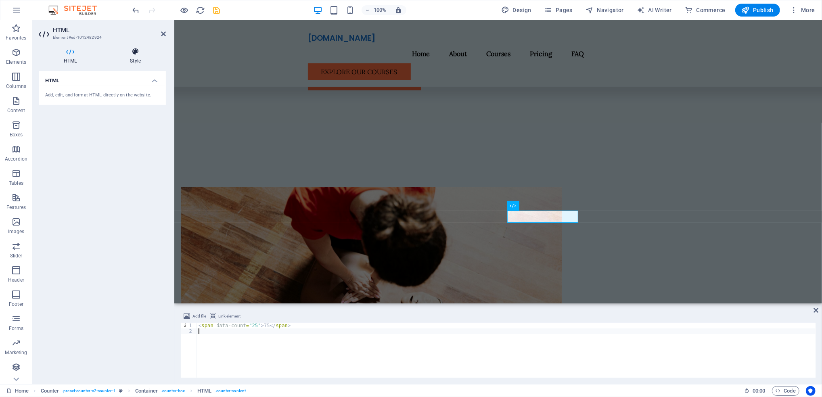
click at [138, 52] on icon at bounding box center [135, 52] width 61 height 8
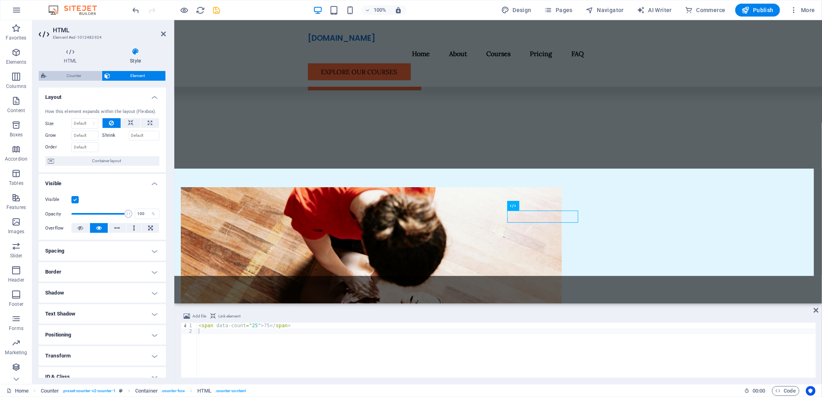
click at [65, 71] on span "Counter" at bounding box center [74, 76] width 50 height 10
select select "rem"
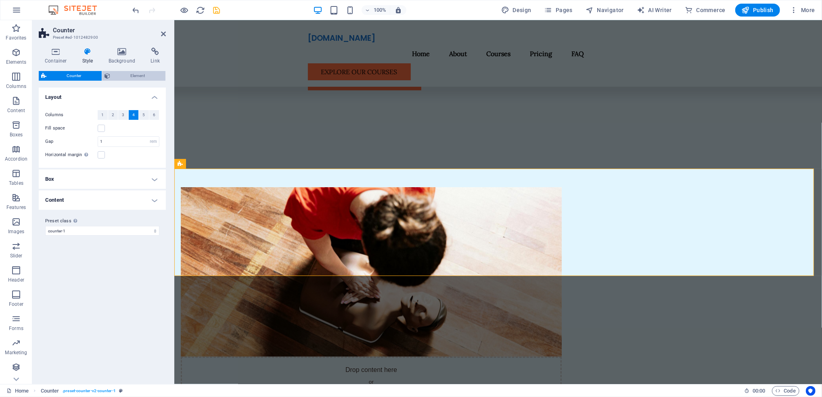
click at [117, 73] on span "Element" at bounding box center [138, 76] width 50 height 10
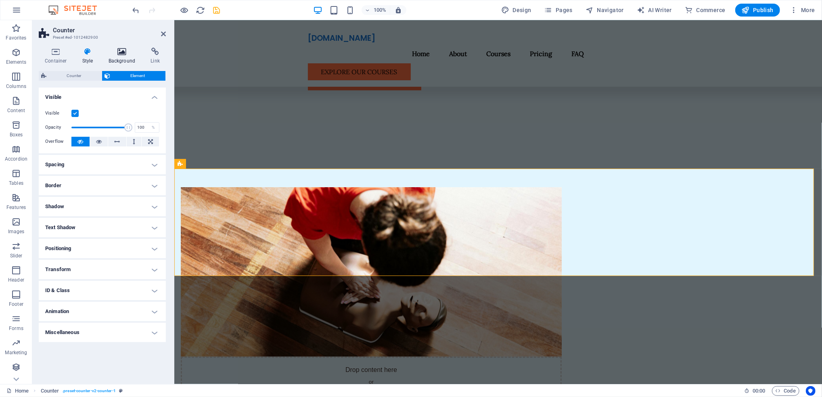
click at [103, 52] on icon at bounding box center [121, 52] width 39 height 8
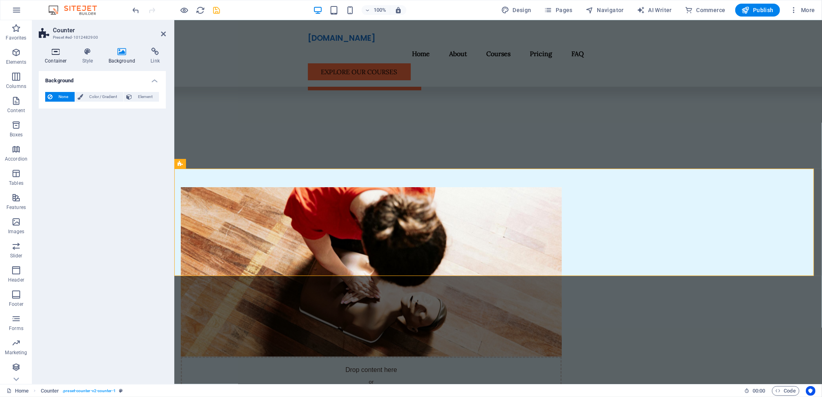
click at [47, 56] on h4 "Container" at bounding box center [58, 56] width 38 height 17
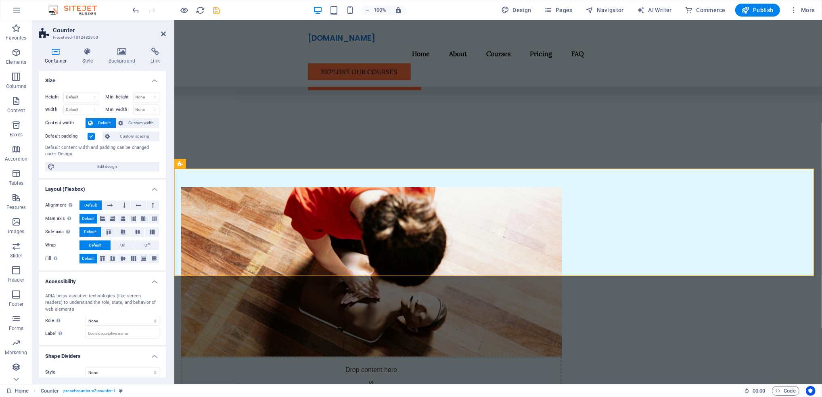
scroll to position [6, 0]
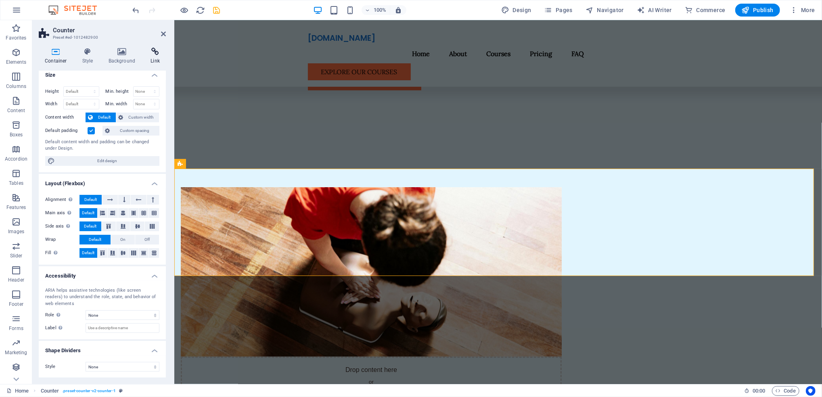
click at [152, 52] on icon at bounding box center [154, 52] width 21 height 8
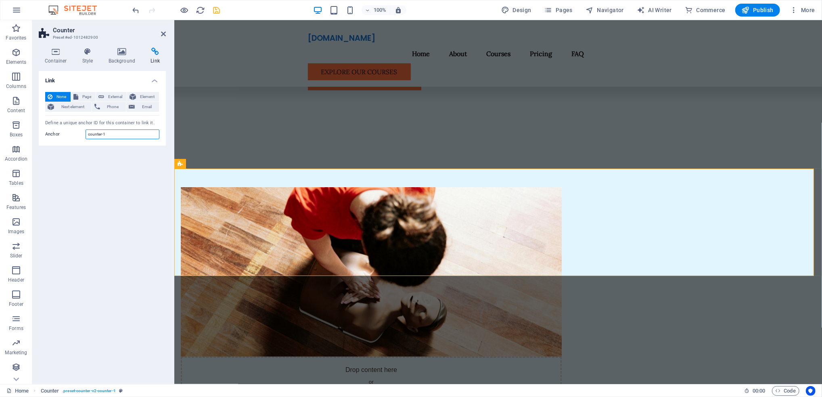
click at [123, 133] on input "counter-1" at bounding box center [123, 135] width 74 height 10
click at [163, 37] on link at bounding box center [163, 34] width 5 height 7
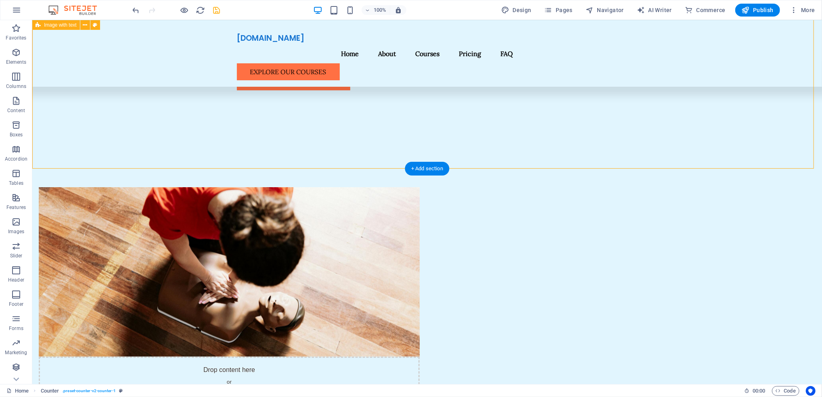
drag, startPoint x: 149, startPoint y: 70, endPoint x: 165, endPoint y: 129, distance: 61.1
click at [146, 155] on div "Drop content here or Add elements Paste clipboard About Us Phoenix First Aid is…" at bounding box center [427, 359] width 790 height 409
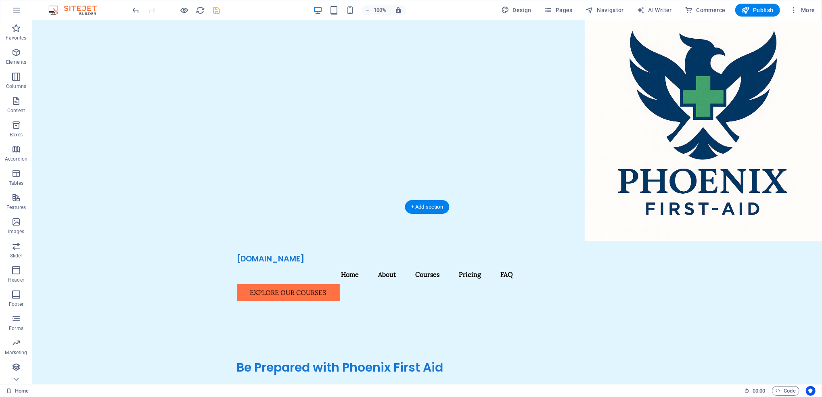
scroll to position [0, 0]
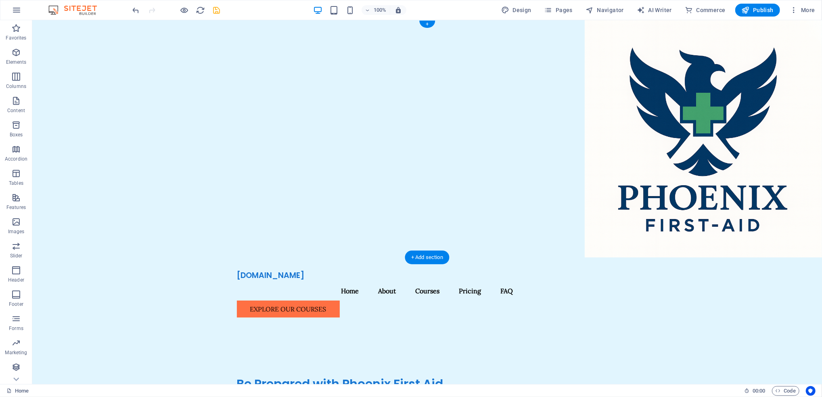
click at [542, 78] on figure at bounding box center [427, 138] width 790 height 237
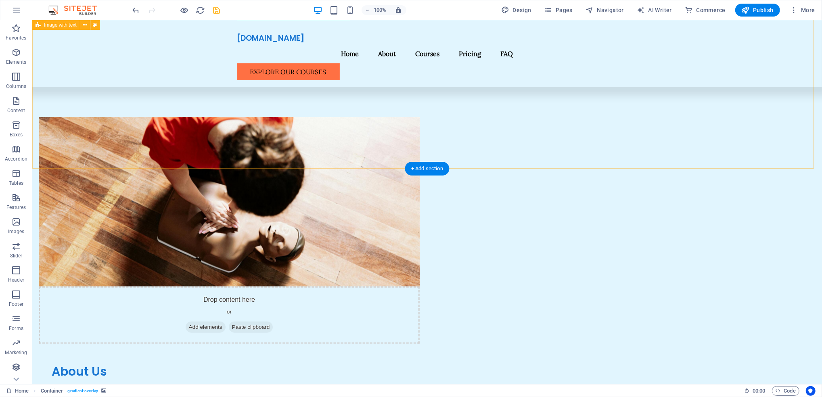
scroll to position [323, 0]
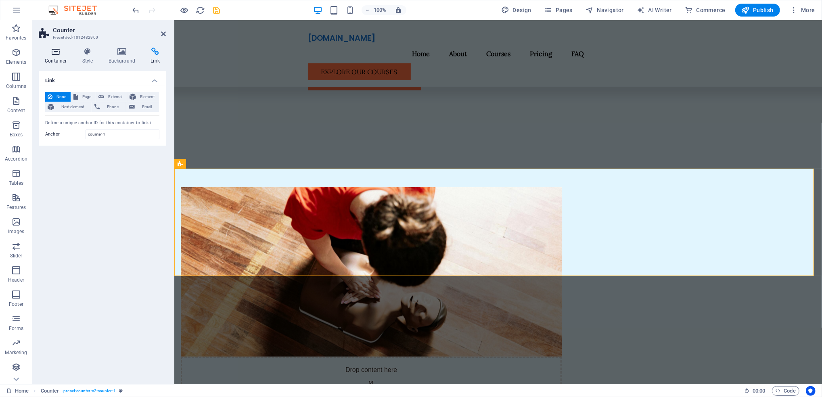
click at [65, 57] on h4 "Container" at bounding box center [58, 56] width 38 height 17
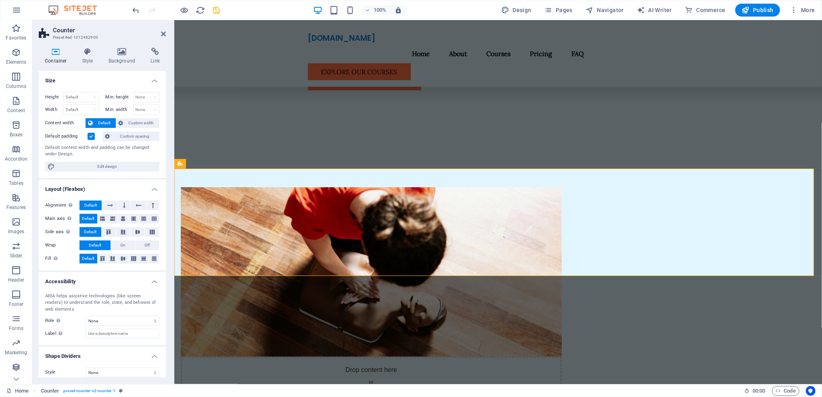
scroll to position [6, 0]
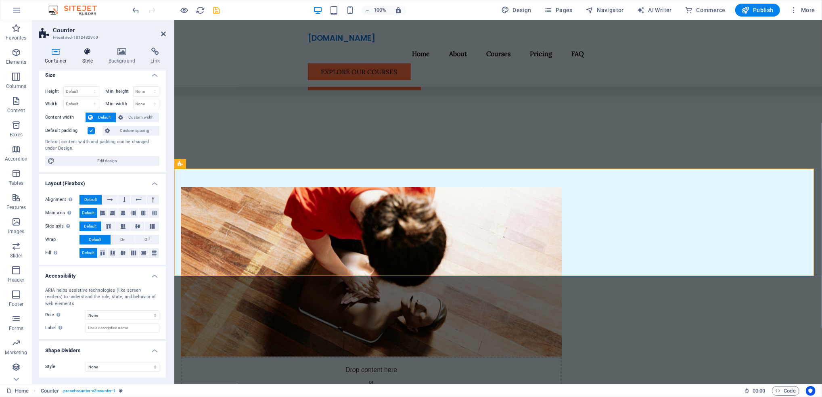
drag, startPoint x: 86, startPoint y: 50, endPoint x: 80, endPoint y: 52, distance: 6.0
click at [86, 50] on icon at bounding box center [87, 52] width 23 height 8
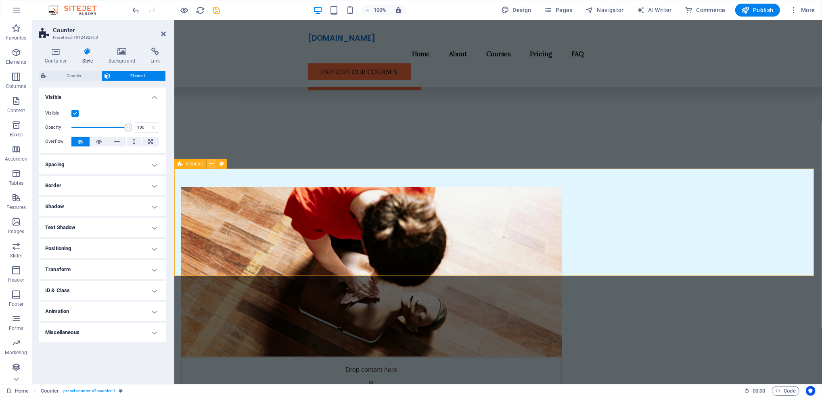
click at [212, 163] on icon at bounding box center [211, 164] width 4 height 8
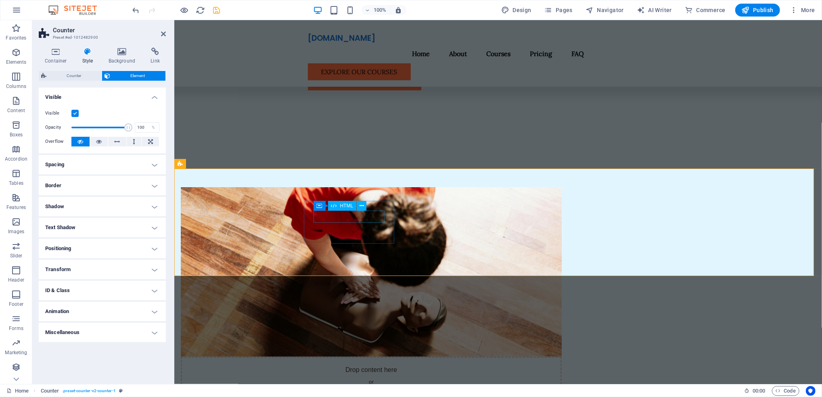
click at [332, 206] on icon at bounding box center [334, 206] width 6 height 10
click at [363, 205] on icon at bounding box center [361, 206] width 4 height 8
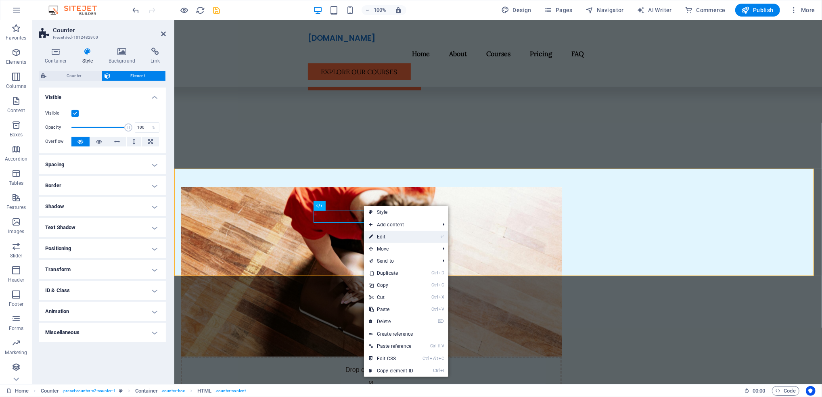
drag, startPoint x: 410, startPoint y: 238, endPoint x: 236, endPoint y: 218, distance: 175.1
click at [410, 238] on link "⏎ Edit" at bounding box center [391, 237] width 54 height 12
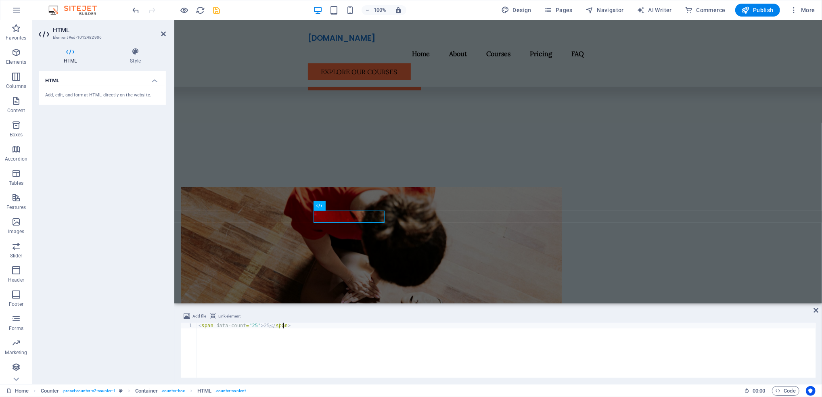
drag, startPoint x: 315, startPoint y: 328, endPoint x: 311, endPoint y: 333, distance: 6.4
click at [314, 328] on div "< span data-count = "25" > 25 </ span >" at bounding box center [506, 356] width 619 height 66
click at [313, 328] on div "< span data-count = "25" > 25 </ span >" at bounding box center [506, 350] width 619 height 55
click at [313, 328] on div "< span data-count = "25" > 25 </ span >" at bounding box center [506, 356] width 619 height 66
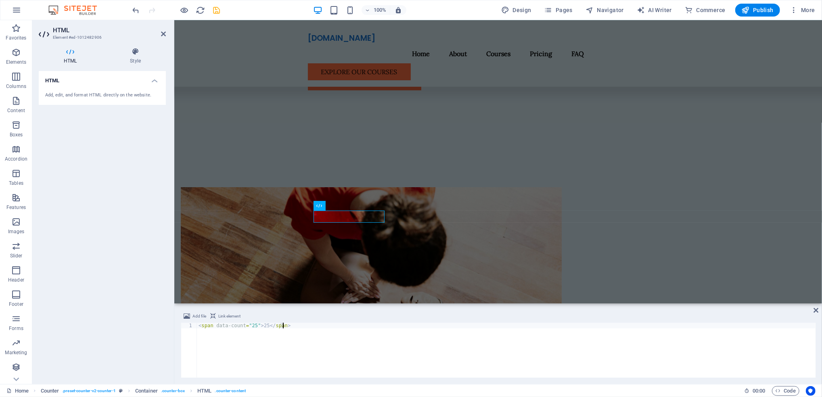
click at [313, 328] on div "< span data-count = "25" > 25 </ span >" at bounding box center [506, 356] width 619 height 66
paste textarea
click at [321, 358] on div "< span data-count = "25" > 25 </ span > < p > COURSES OFFERED </ p >" at bounding box center [506, 356] width 619 height 66
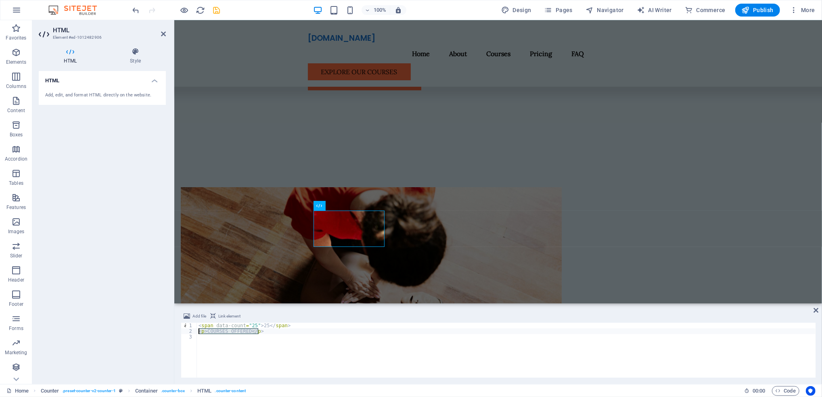
drag, startPoint x: 285, startPoint y: 330, endPoint x: 197, endPoint y: 330, distance: 88.0
click at [197, 330] on div "< span data-count = "25" > 25 </ span > < p > COURSES OFFERED </ p >" at bounding box center [506, 356] width 619 height 66
type textarea "<p>COURSES OFFERED</p>"
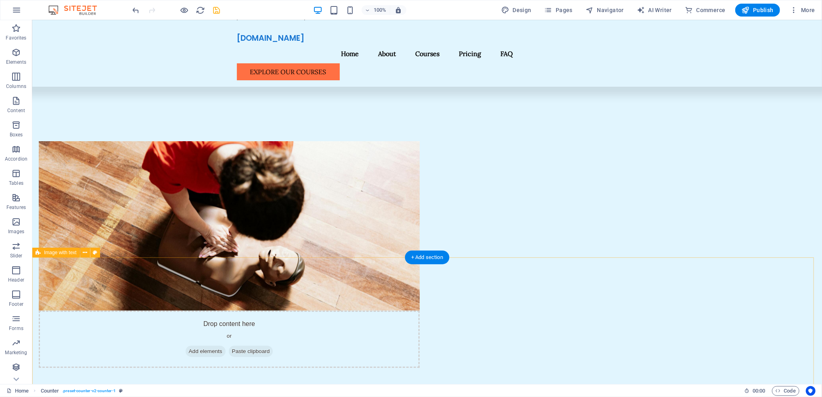
scroll to position [376, 0]
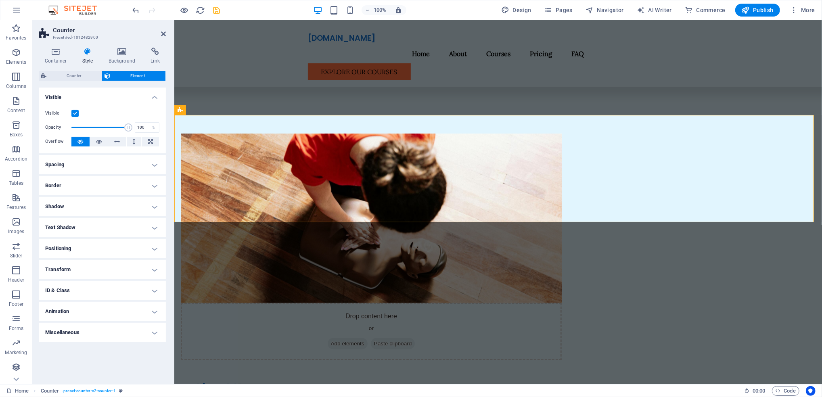
click at [59, 47] on div "Container Style Background Link Size Height Default px rem % vh vw Min. height …" at bounding box center [102, 212] width 140 height 343
click at [63, 56] on h4 "Container" at bounding box center [58, 56] width 38 height 17
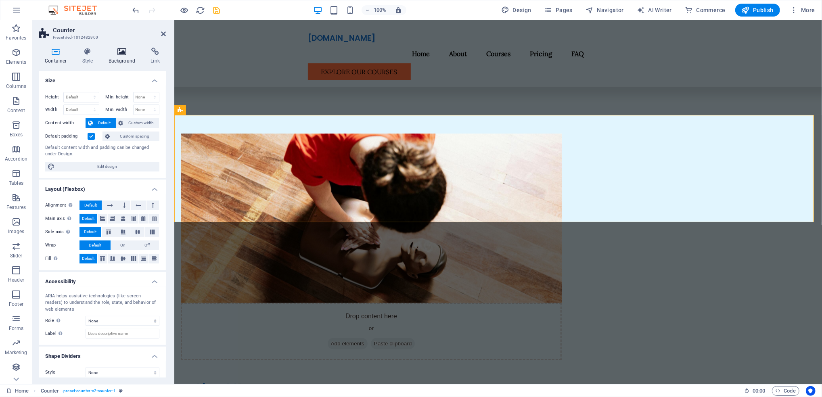
click at [114, 60] on h4 "Background" at bounding box center [123, 56] width 42 height 17
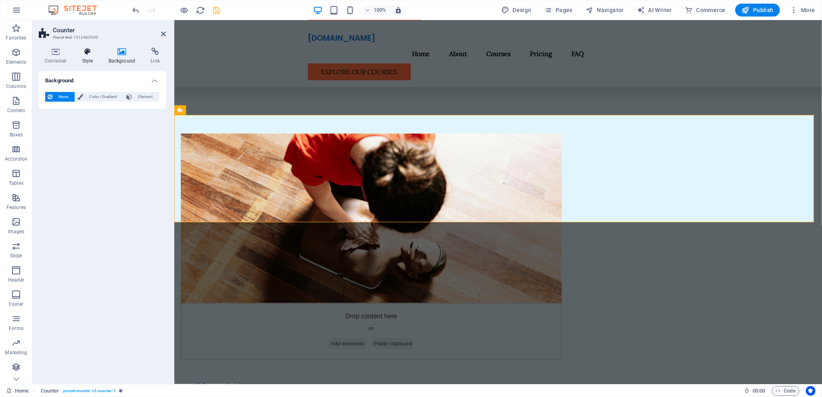
click at [95, 61] on h4 "Style" at bounding box center [89, 56] width 26 height 17
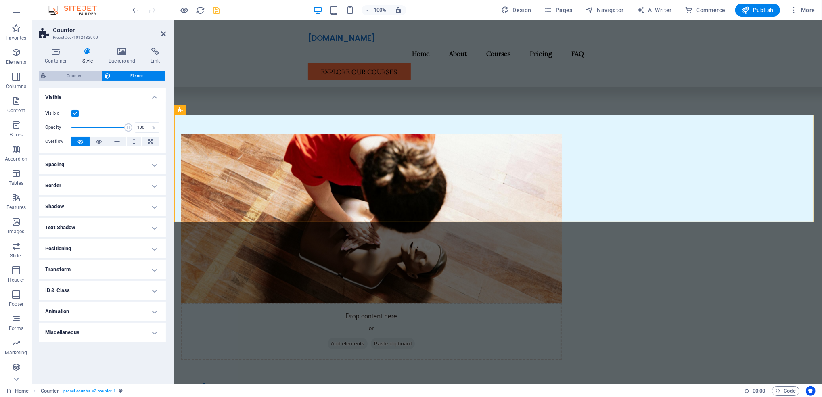
click at [82, 80] on span "Counter" at bounding box center [74, 76] width 50 height 10
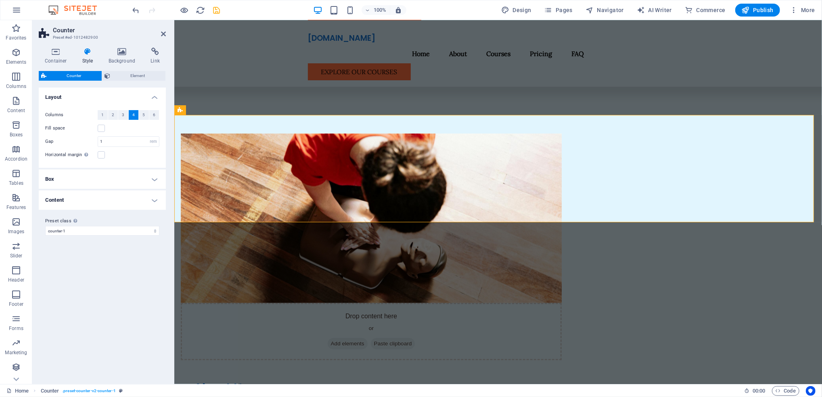
click at [128, 181] on h4 "Box" at bounding box center [102, 178] width 127 height 19
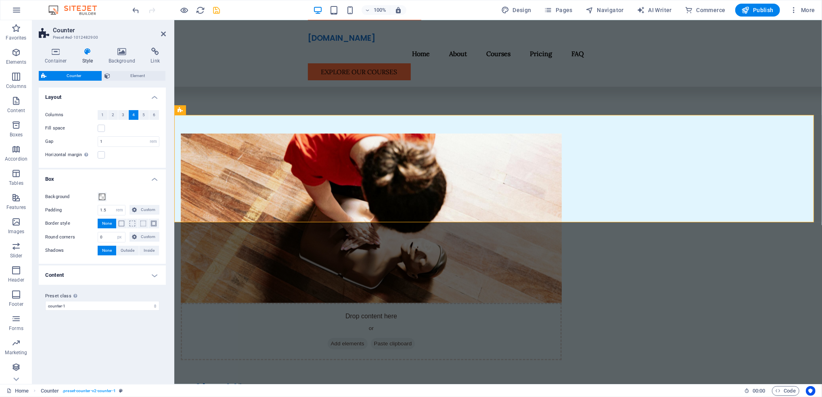
click at [140, 173] on h4 "Box" at bounding box center [102, 176] width 127 height 15
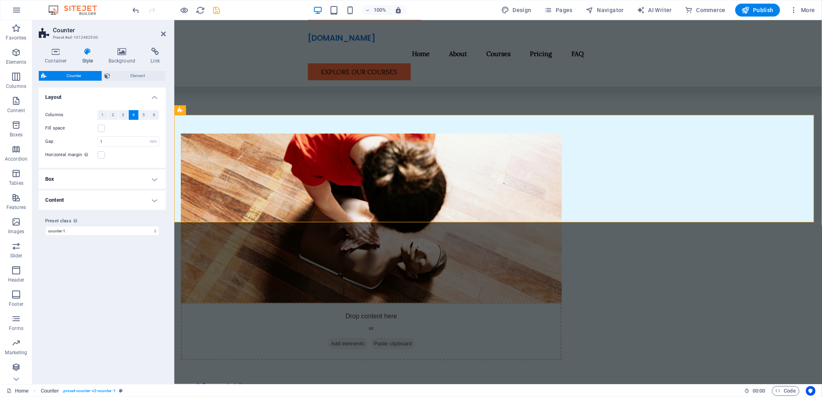
click at [148, 208] on h4 "Content" at bounding box center [102, 199] width 127 height 19
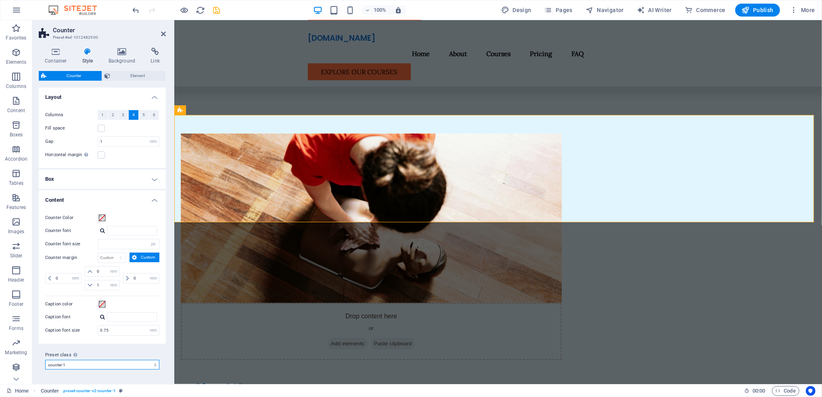
click at [131, 361] on select "counter-1 Add preset class" at bounding box center [102, 365] width 114 height 10
click at [123, 247] on input "number" at bounding box center [128, 244] width 61 height 10
click at [126, 233] on input "Counter font" at bounding box center [132, 231] width 50 height 10
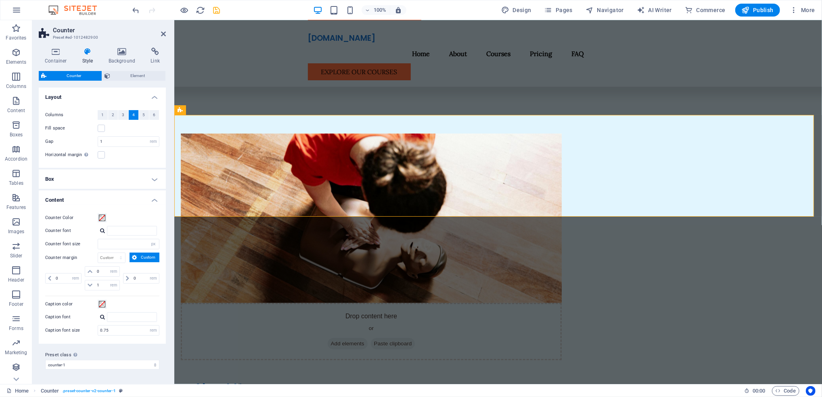
click at [130, 178] on h4 "Box" at bounding box center [102, 178] width 127 height 19
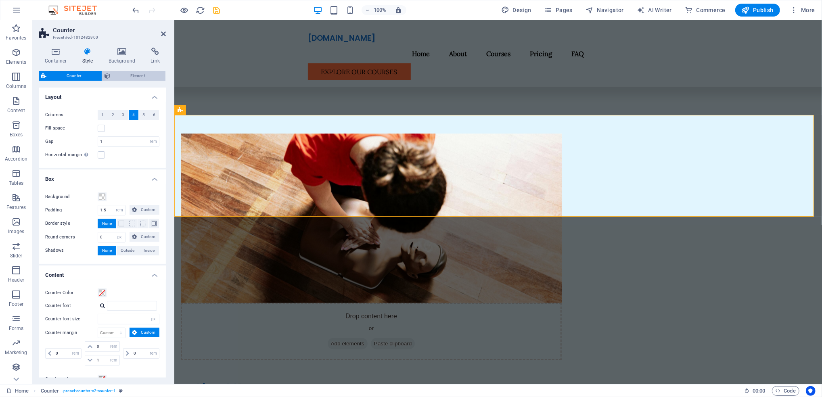
click at [139, 77] on span "Element" at bounding box center [138, 76] width 50 height 10
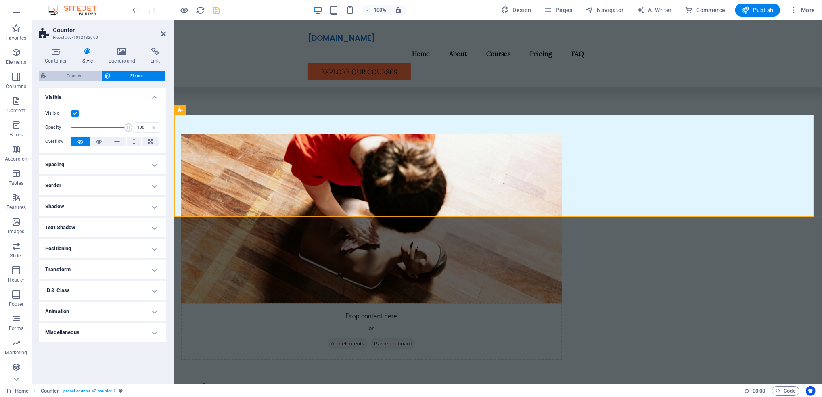
click at [50, 75] on span "Counter" at bounding box center [74, 76] width 50 height 10
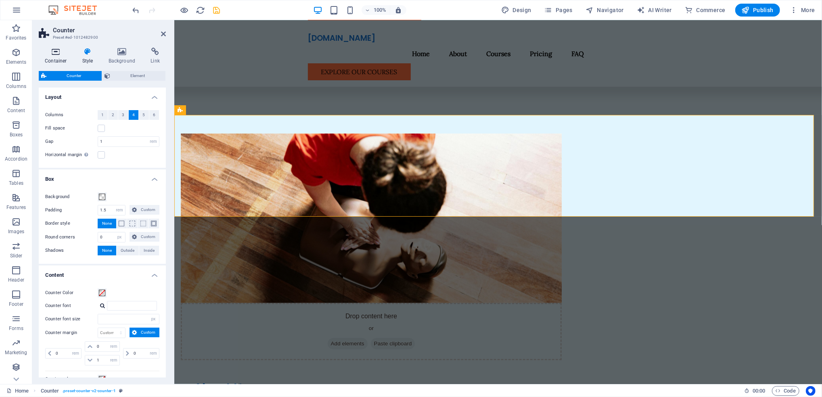
click at [63, 60] on h4 "Container" at bounding box center [58, 56] width 38 height 17
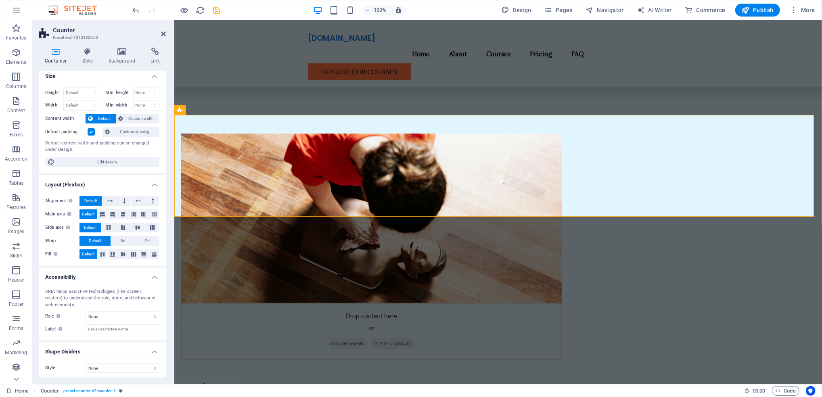
scroll to position [6, 0]
click at [162, 32] on icon at bounding box center [163, 34] width 5 height 6
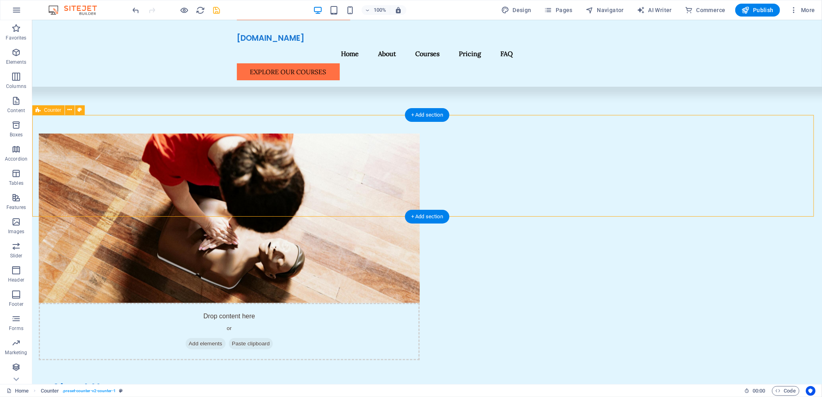
click at [69, 112] on icon at bounding box center [69, 110] width 4 height 8
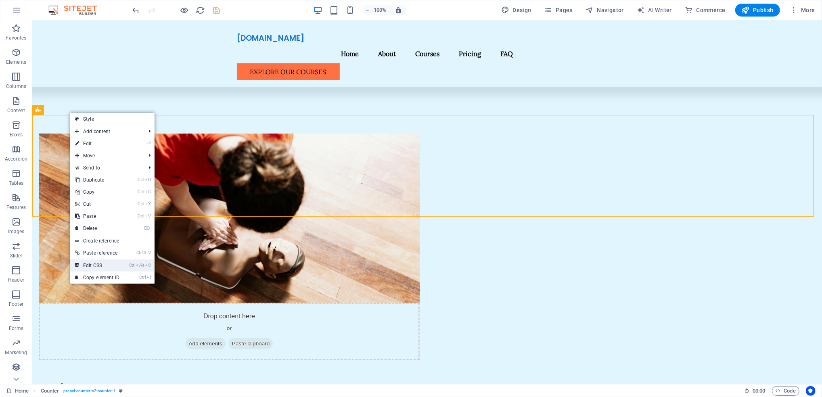
click at [127, 263] on li "Ctrl Alt C Edit CSS" at bounding box center [112, 265] width 84 height 12
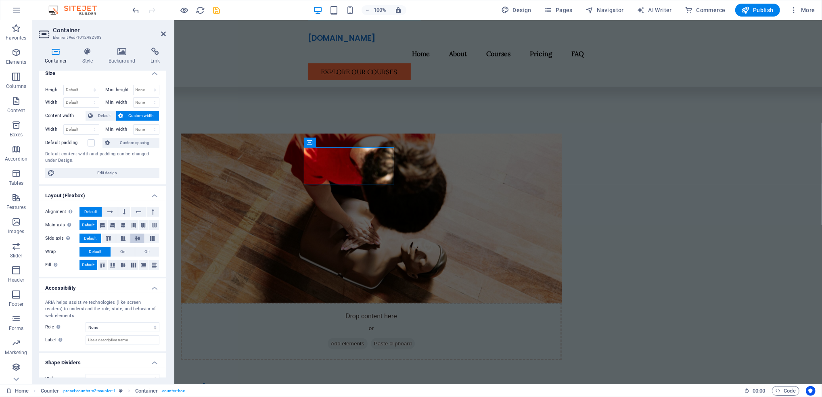
scroll to position [20, 0]
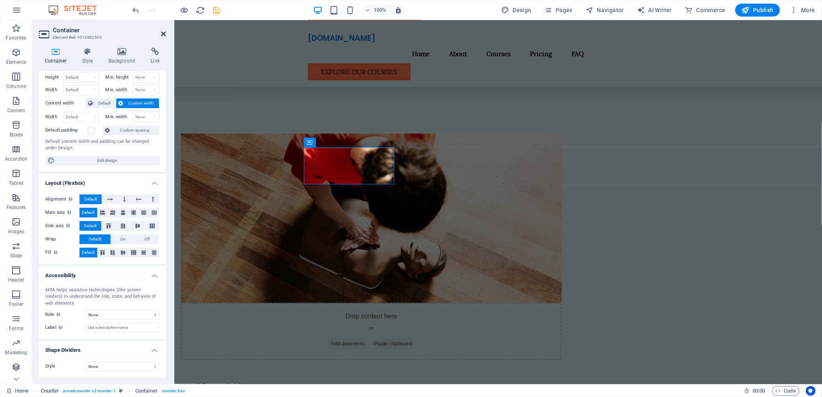
click at [162, 33] on icon at bounding box center [163, 34] width 5 height 6
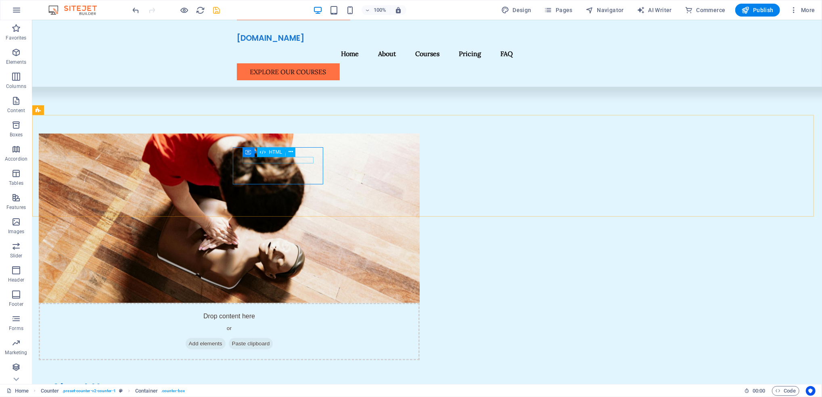
click at [274, 152] on span "HTML" at bounding box center [275, 152] width 13 height 5
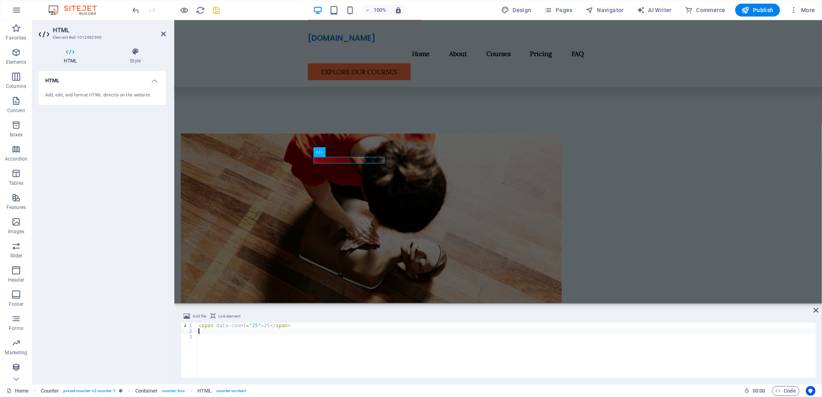
click at [294, 333] on div "< span data-count = "25" > 25 </ span >" at bounding box center [506, 356] width 619 height 66
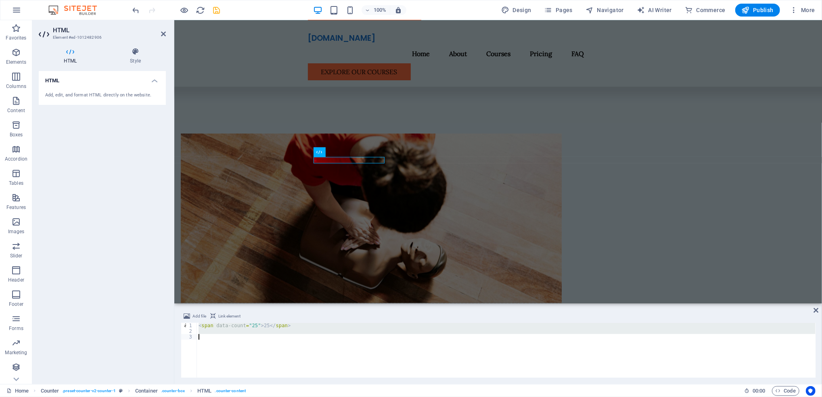
scroll to position [41, 0]
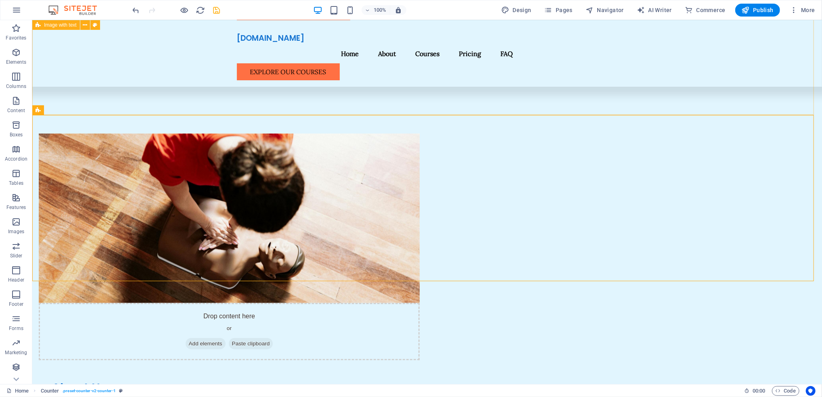
drag, startPoint x: 92, startPoint y: 107, endPoint x: 238, endPoint y: 115, distance: 146.6
click at [234, 108] on div "Drop content here or Add elements Paste clipboard About Us Phoenix First Aid is…" at bounding box center [427, 305] width 790 height 409
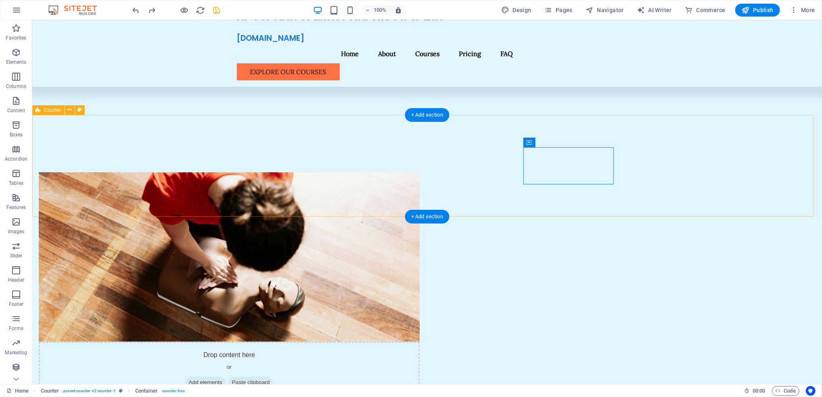
scroll to position [323, 0]
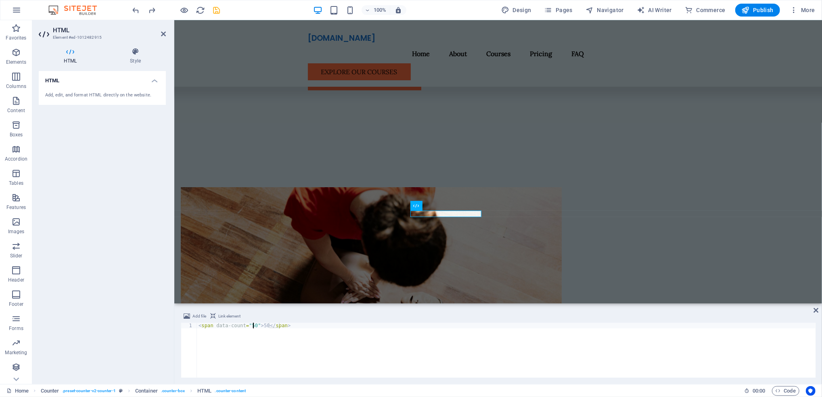
click at [252, 327] on div "< span data-count = "50" > 50 </ span >" at bounding box center [506, 356] width 619 height 66
type textarea "<span data-count="10">50</span>"
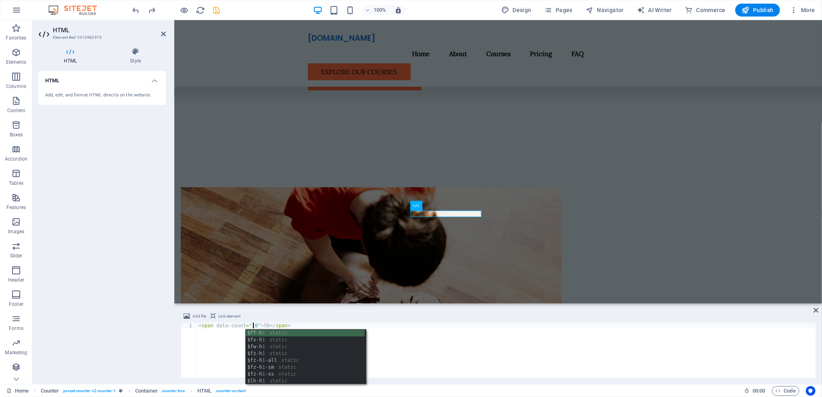
scroll to position [0, 4]
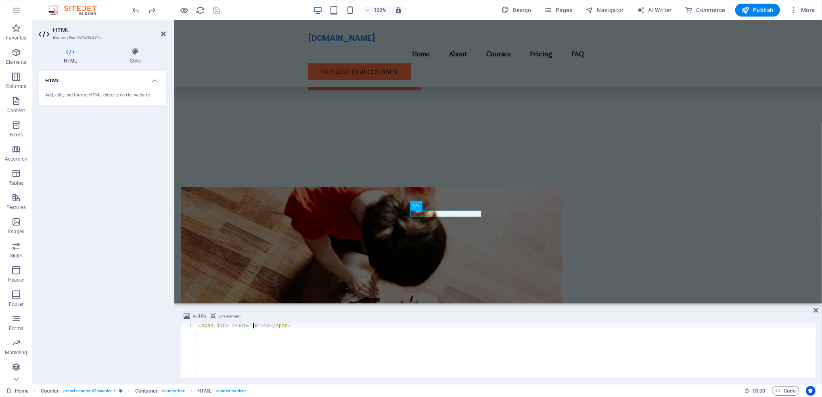
click at [302, 329] on div "< span data-count = "10" > 50 </ span >" at bounding box center [506, 356] width 619 height 66
click at [314, 339] on div "< span data-count = "10" > 50 </ span >" at bounding box center [506, 356] width 619 height 66
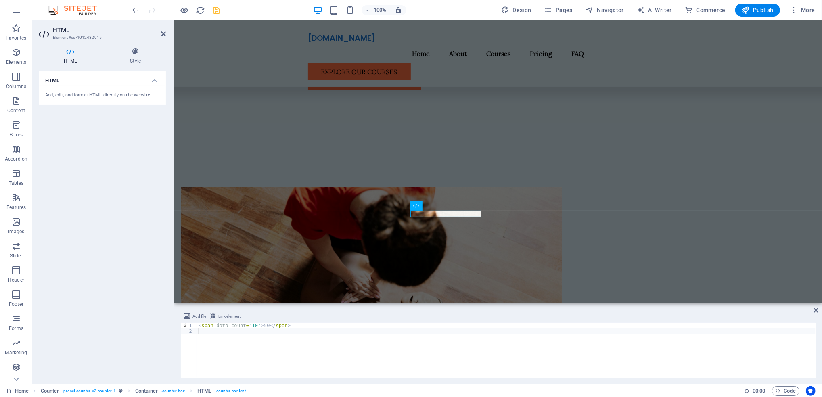
click at [394, 330] on div "< span data-count = "10" > 50 </ span >" at bounding box center [506, 356] width 619 height 66
click at [400, 324] on div "< span data-count = "10" > 50 </ span >" at bounding box center [506, 356] width 619 height 66
click at [302, 328] on div "< span data-count = "10" > 50 </ span >" at bounding box center [506, 350] width 619 height 55
click at [302, 328] on div "< span data-count = "10" > 50 </ span >" at bounding box center [506, 356] width 619 height 66
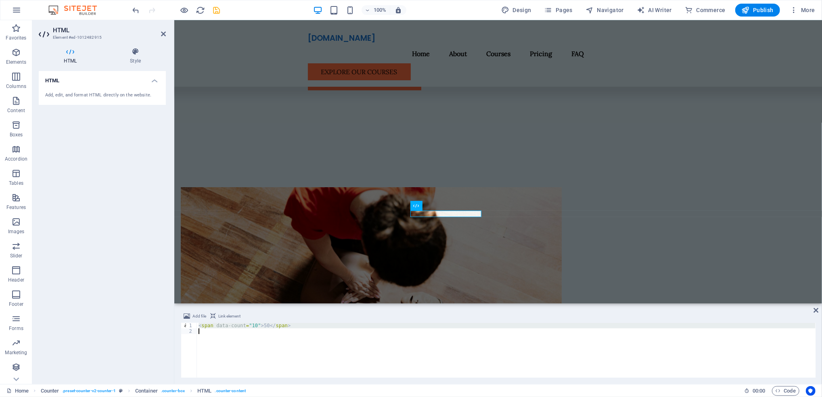
type textarea "<span data-count="10">50</span>"
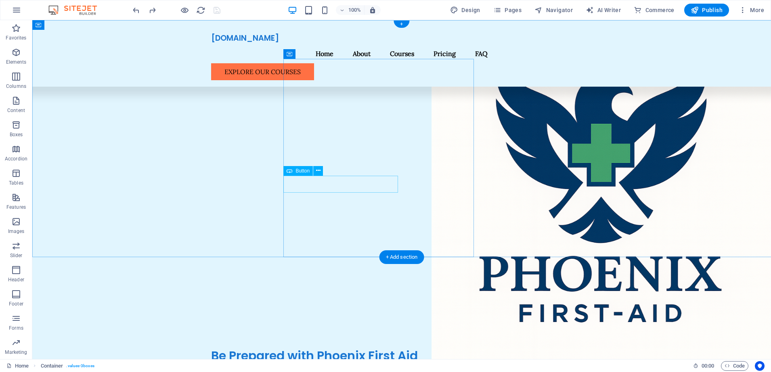
scroll to position [504, 0]
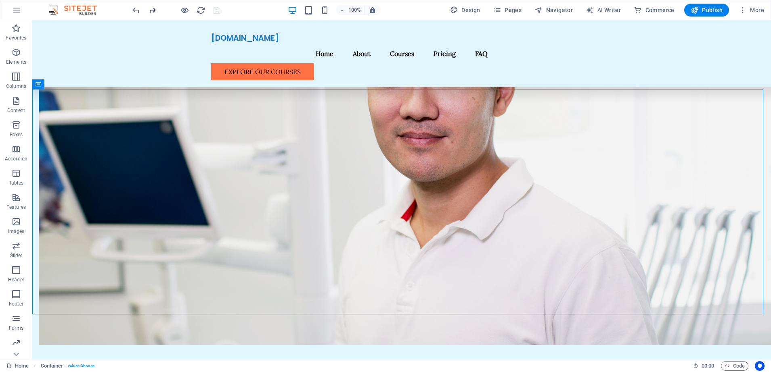
click at [156, 11] on icon "redo" at bounding box center [152, 10] width 9 height 9
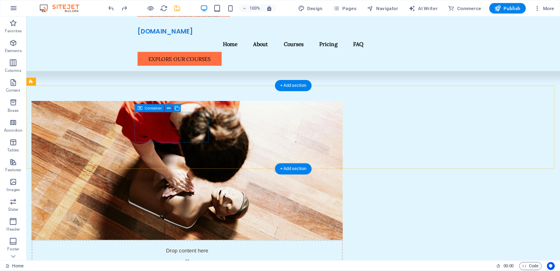
scroll to position [387, 0]
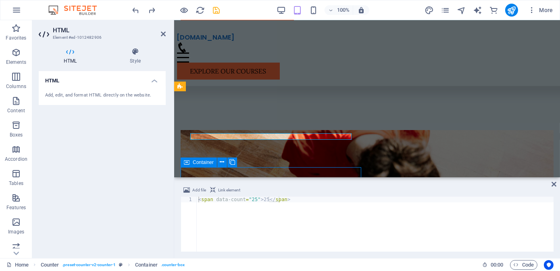
scroll to position [391, 0]
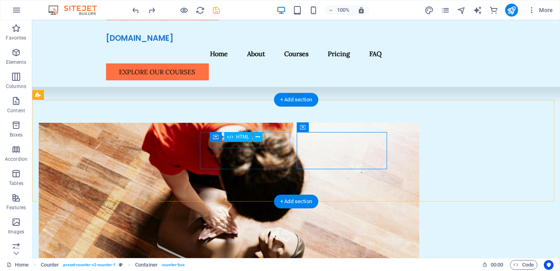
drag, startPoint x: 249, startPoint y: 144, endPoint x: 106, endPoint y: 145, distance: 142.4
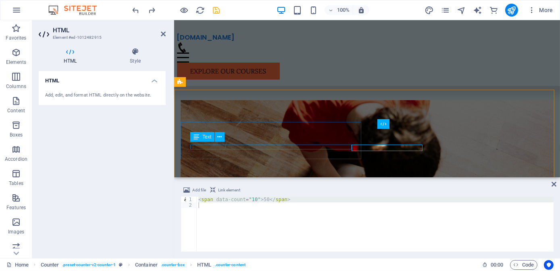
scroll to position [388, 0]
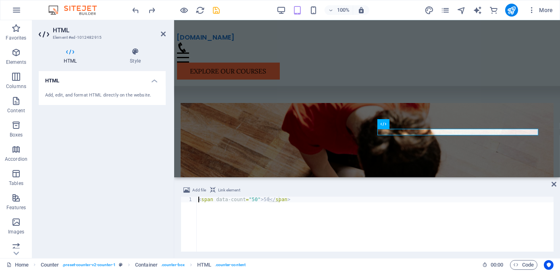
click at [264, 199] on div "< span data-count = "50" > 50 </ span >" at bounding box center [375, 229] width 357 height 66
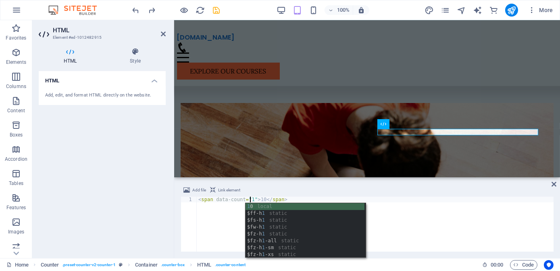
scroll to position [0, 4]
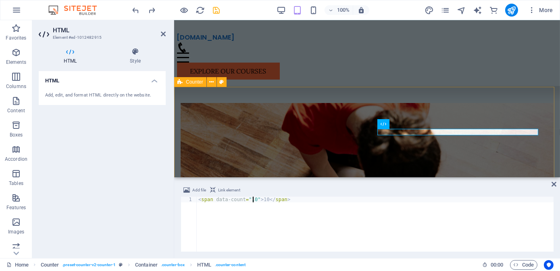
type textarea "<span data-count="10">10</span>"
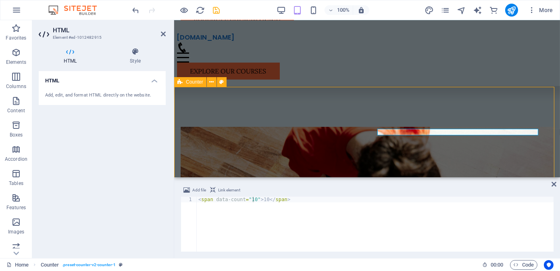
scroll to position [395, 0]
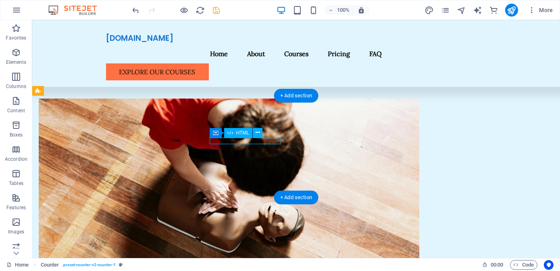
scroll to position [393, 0]
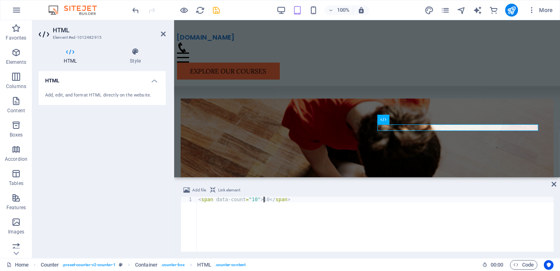
click at [265, 200] on div "< span data-count = "10" > 10 </ span >" at bounding box center [375, 229] width 357 height 66
type textarea "<span data-count="10">10+</span>"
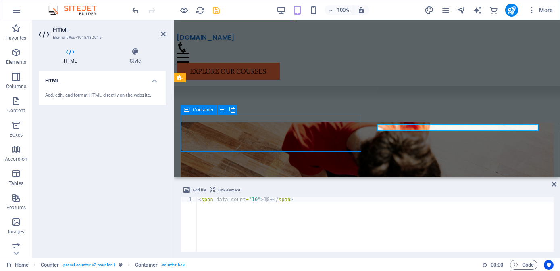
scroll to position [400, 0]
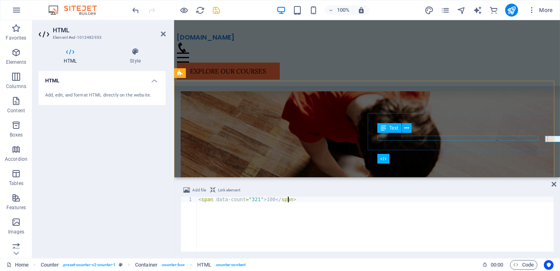
scroll to position [397, 0]
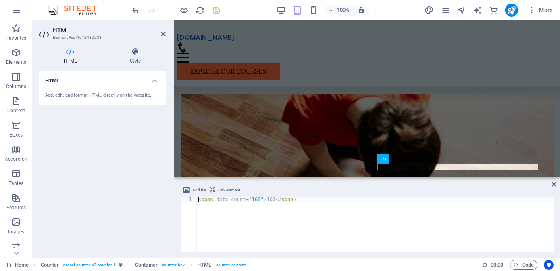
click at [269, 201] on div "< span data-count = "100" > 100 </ span >" at bounding box center [375, 229] width 357 height 66
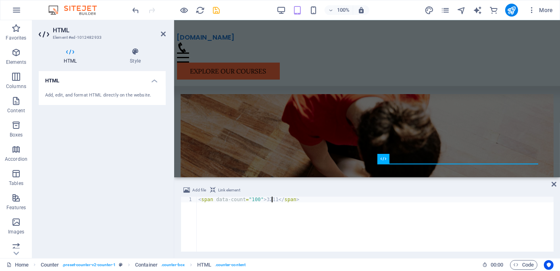
scroll to position [0, 6]
click at [255, 196] on div "< span data-count = "100" > 321+ </ span >" at bounding box center [375, 229] width 357 height 66
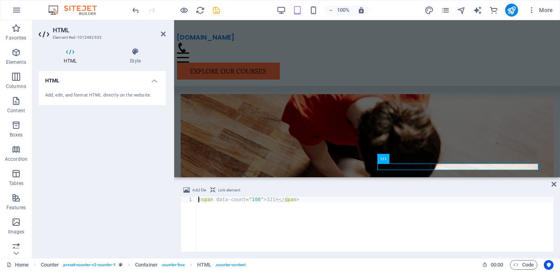
click at [255, 201] on div "< span data-count = "100" > 321+ </ span >" at bounding box center [375, 229] width 357 height 66
click at [251, 200] on div "< span data-count = "1321" > 321+ </ span >" at bounding box center [375, 229] width 357 height 66
type textarea "<span data-count="321">321+</span>"
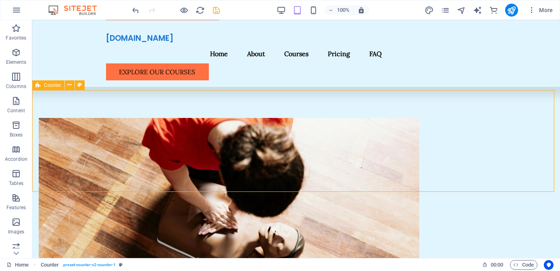
scroll to position [404, 0]
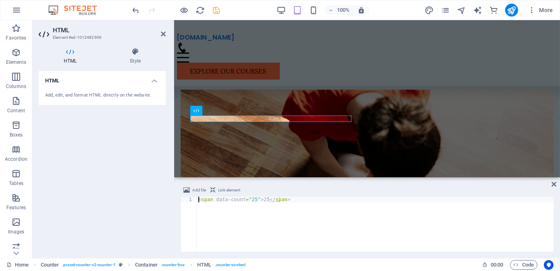
click at [262, 199] on div "< span data-count = "25" > 25 </ span >" at bounding box center [375, 229] width 357 height 66
type textarea "<span data-count="20">20+</span>"
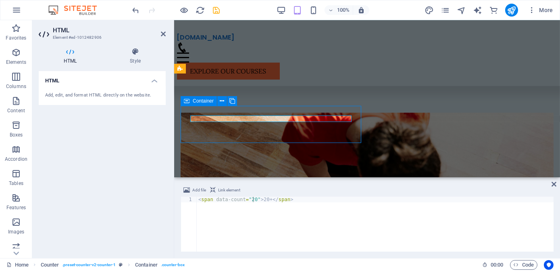
scroll to position [409, 0]
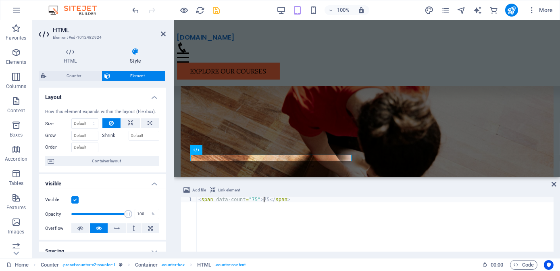
click at [263, 201] on div "< span data-count = "75" > 75 </ span >" at bounding box center [375, 229] width 357 height 66
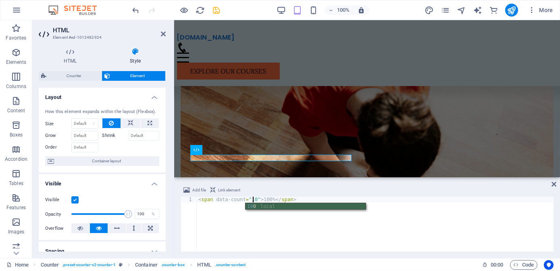
scroll to position [0, 5]
click at [251, 197] on div "< span data-count = "10" > 100% </ span >" at bounding box center [375, 229] width 357 height 66
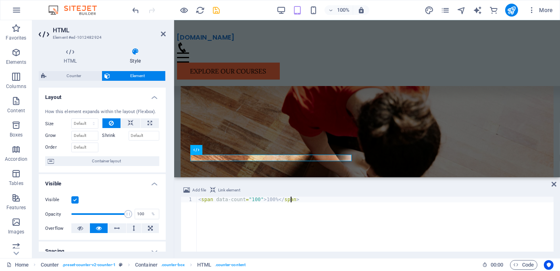
click at [318, 205] on div "< span data-count = "100" > 100% </ span >" at bounding box center [375, 229] width 357 height 66
click at [320, 243] on div "< span data-count = "100" > 100% </ span >" at bounding box center [375, 229] width 357 height 66
type textarea "<span data-count="100">100%</span>"
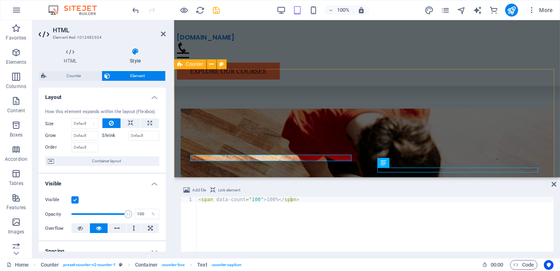
scroll to position [413, 0]
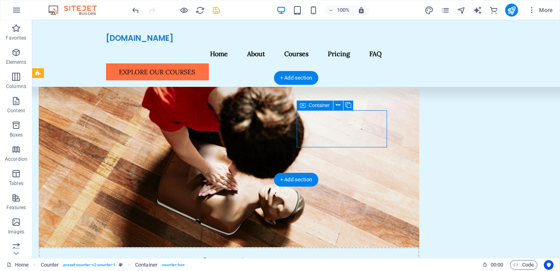
scroll to position [410, 0]
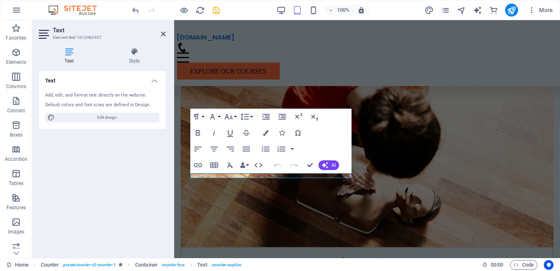
scroll to position [400, 0]
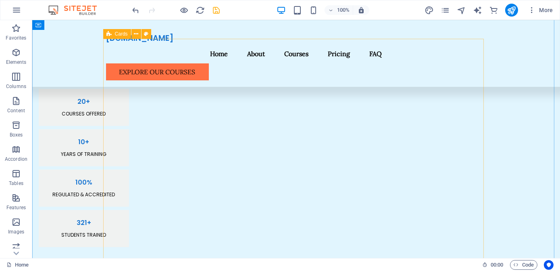
scroll to position [840, 0]
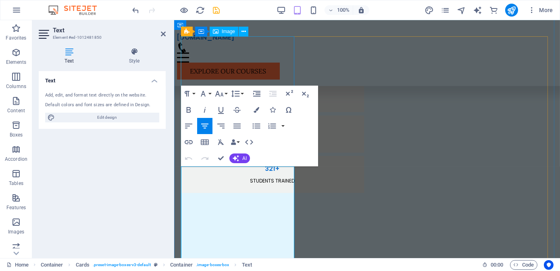
select select "vw"
select select "px"
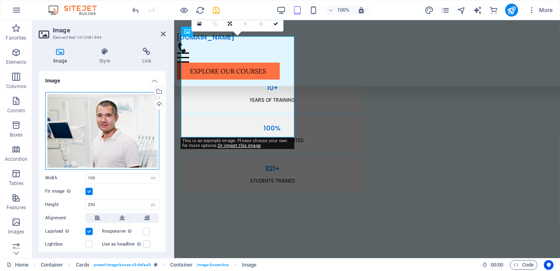
click at [117, 139] on div "Drag files here, click to choose files or select files from Files or our free s…" at bounding box center [102, 130] width 114 height 77
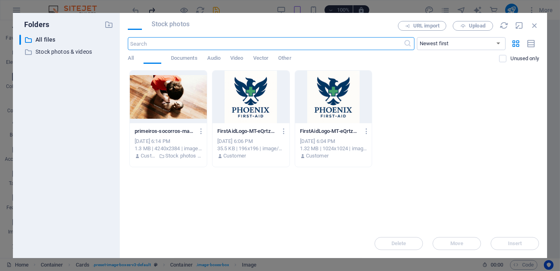
scroll to position [1105, 0]
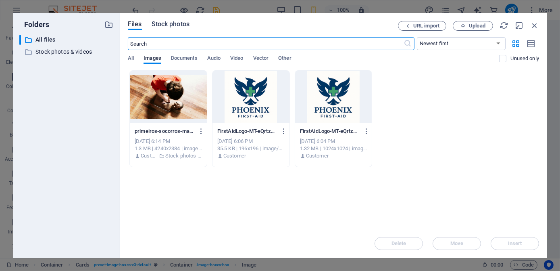
click at [184, 23] on span "Stock photos" at bounding box center [171, 24] width 38 height 10
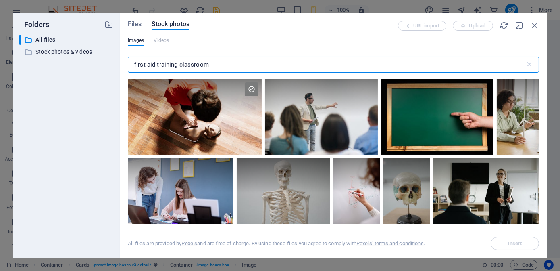
click at [184, 42] on div "Images Videos" at bounding box center [334, 44] width 412 height 15
click at [212, 63] on input "first aid training classroom" at bounding box center [327, 64] width 398 height 16
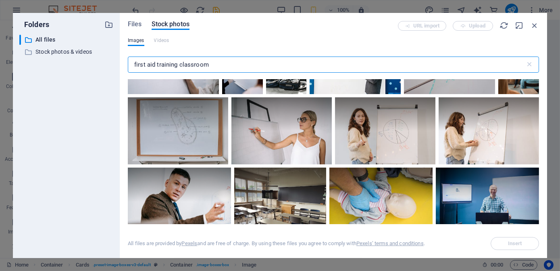
scroll to position [293, 0]
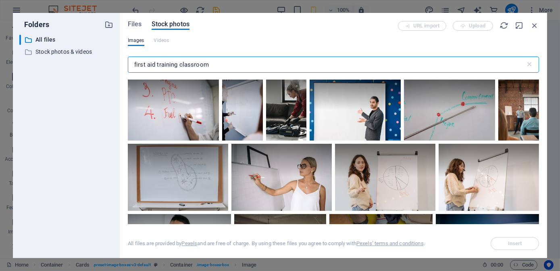
click at [231, 62] on input "first aid training classroom" at bounding box center [327, 64] width 398 height 16
click at [232, 64] on input "first aid training classroom" at bounding box center [327, 64] width 398 height 16
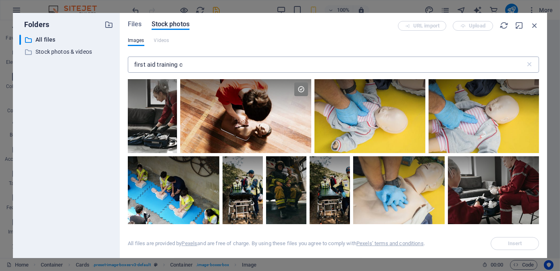
click at [232, 64] on input "first aid training c" at bounding box center [327, 64] width 398 height 16
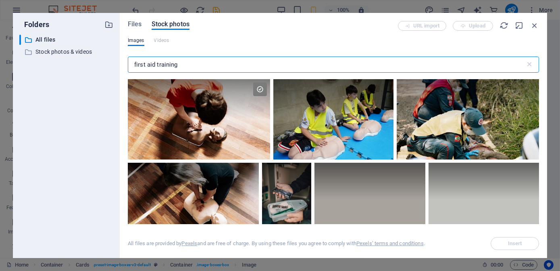
type input "first aid training"
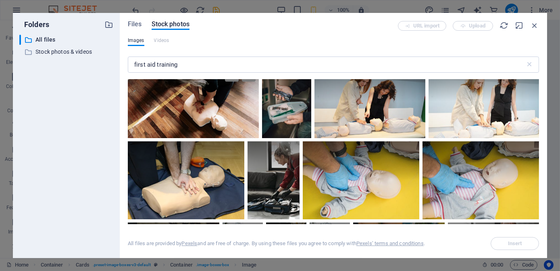
scroll to position [110, 0]
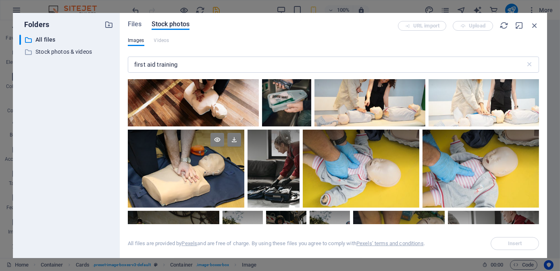
click at [199, 167] on div at bounding box center [186, 149] width 117 height 39
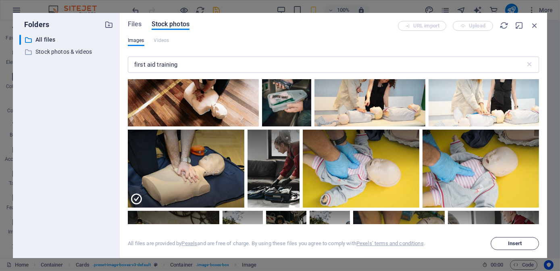
click at [524, 244] on span "Insert" at bounding box center [515, 243] width 41 height 5
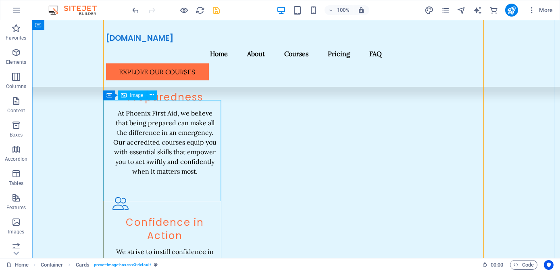
scroll to position [1036, 0]
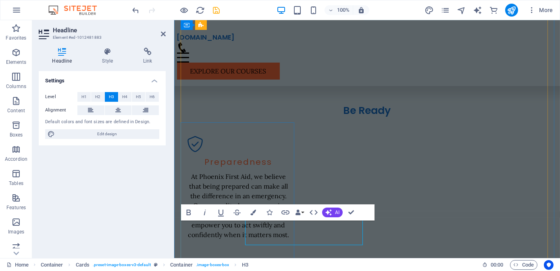
scroll to position [1034, 0]
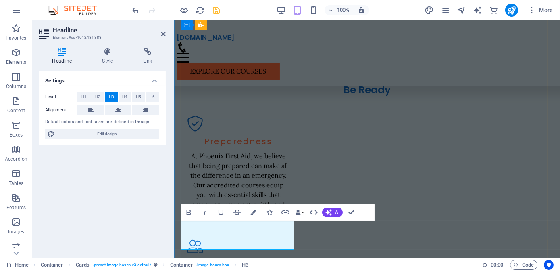
copy h3 "Paediatric First Aid (2 Days)"
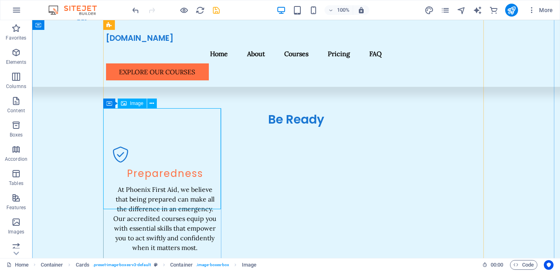
select select "vw"
select select "px"
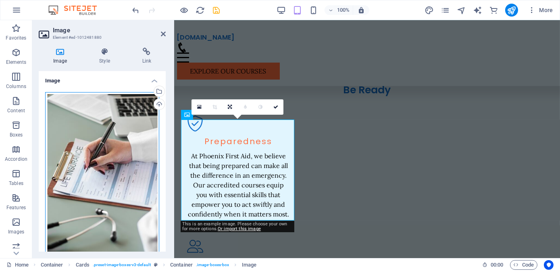
click at [127, 119] on div "Drag files here, click to choose files or select files from Files or our free s…" at bounding box center [102, 176] width 114 height 169
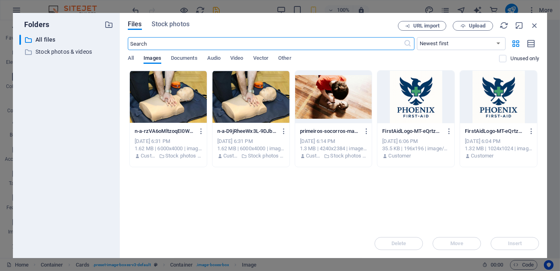
click at [187, 41] on input "text" at bounding box center [266, 43] width 276 height 13
click at [175, 20] on div "Files Stock photos URL import Upload ​ Newest first Oldest first Name (A-Z) Nam…" at bounding box center [334, 135] width 428 height 245
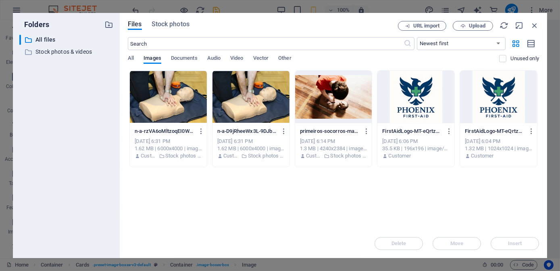
click at [168, 30] on div "Files Stock photos" at bounding box center [263, 26] width 270 height 10
click at [169, 23] on span "Stock photos" at bounding box center [171, 24] width 38 height 10
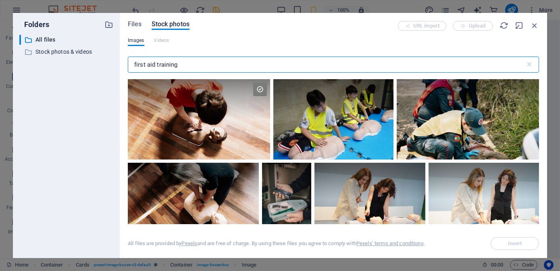
click at [188, 67] on input "first aid training" at bounding box center [327, 64] width 398 height 16
paste input "Paediatric First Aid (2 Days)"
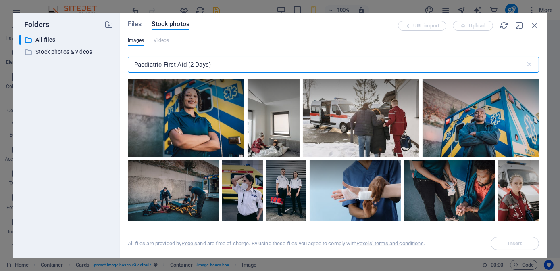
drag, startPoint x: 220, startPoint y: 68, endPoint x: 188, endPoint y: 68, distance: 32.3
click at [188, 68] on input "Paediatric First Aid (2 Days)" at bounding box center [327, 64] width 398 height 16
type input "Paediatric First Aid"
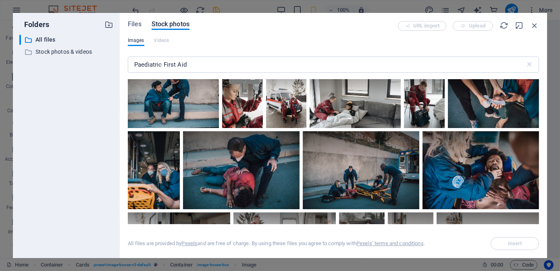
scroll to position [2017, 0]
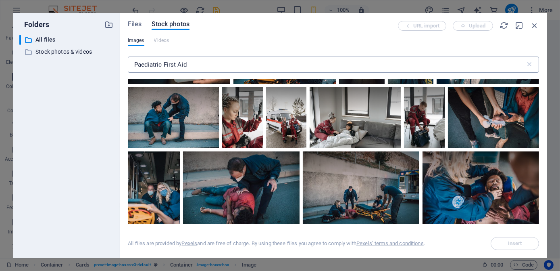
click at [203, 61] on input "Paediatric First Aid" at bounding box center [327, 64] width 398 height 16
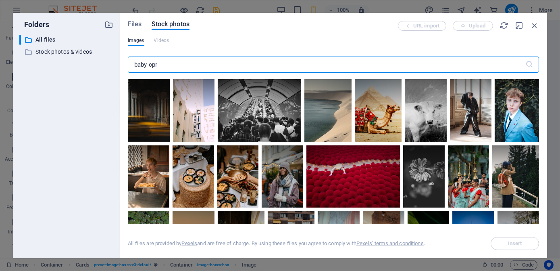
type input "baby cpr"
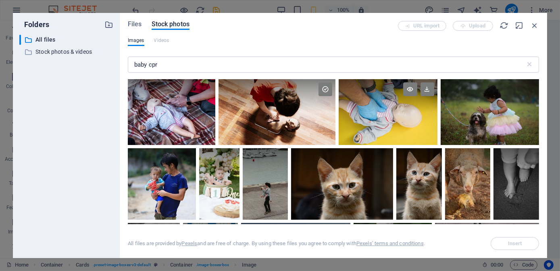
click at [370, 118] on div at bounding box center [388, 112] width 98 height 66
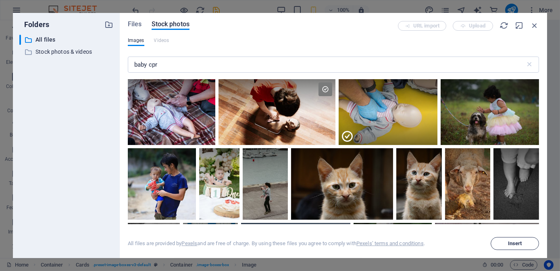
click at [517, 245] on span "Insert" at bounding box center [515, 243] width 14 height 5
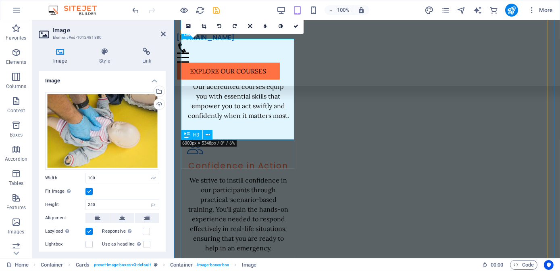
scroll to position [1138, 0]
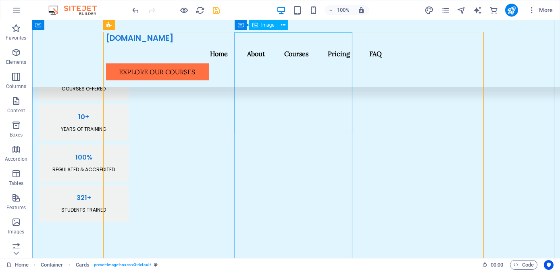
scroll to position [848, 0]
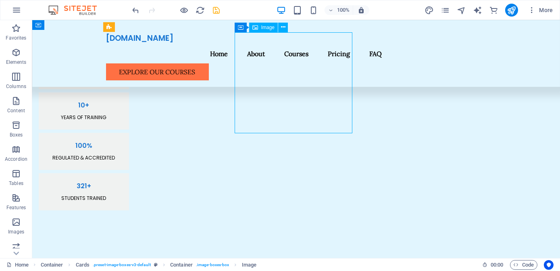
scroll to position [863, 0]
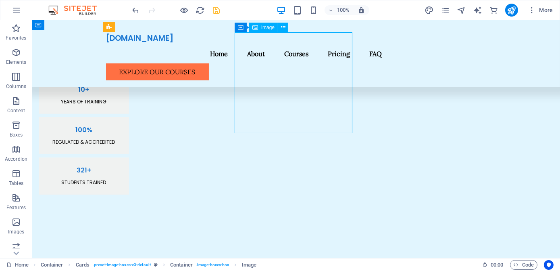
select select "vw"
select select "px"
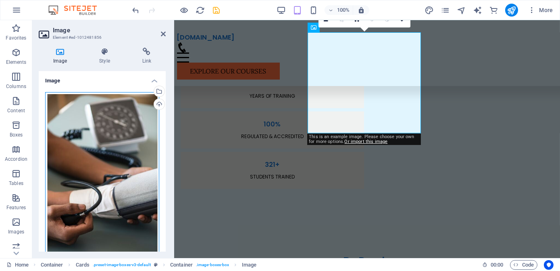
click at [136, 136] on div "Drag files here, click to choose files or select files from Files or our free s…" at bounding box center [102, 176] width 114 height 169
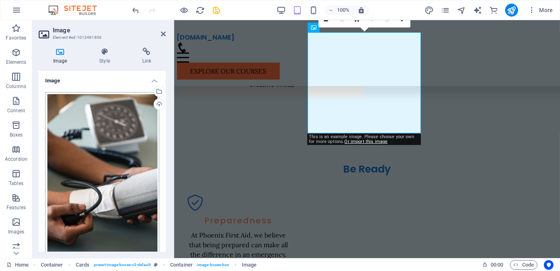
scroll to position [1310, 0]
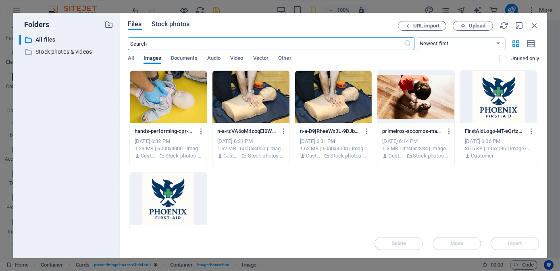
click at [169, 24] on span "Stock photos" at bounding box center [171, 24] width 38 height 10
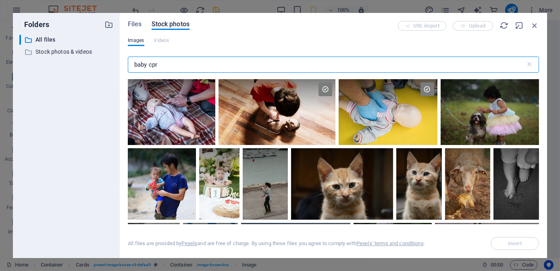
click at [176, 61] on input "baby cpr" at bounding box center [327, 64] width 398 height 16
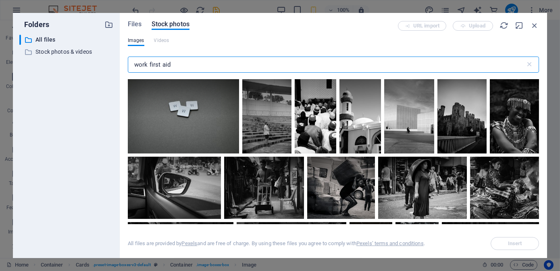
type input "work first aid"
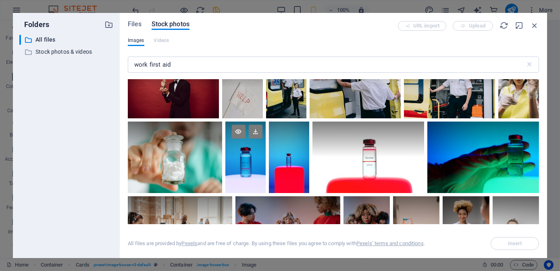
scroll to position [1064, 0]
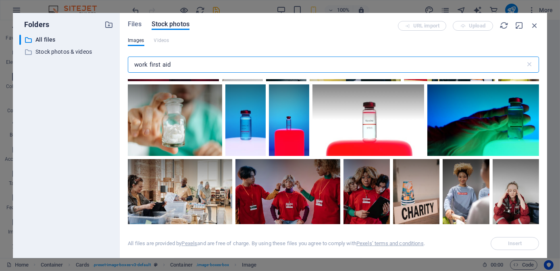
click at [213, 61] on input "work first aid" at bounding box center [327, 64] width 398 height 16
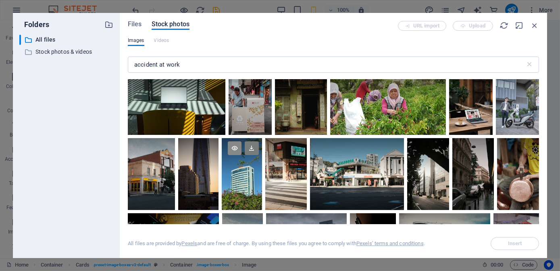
scroll to position [1614, 0]
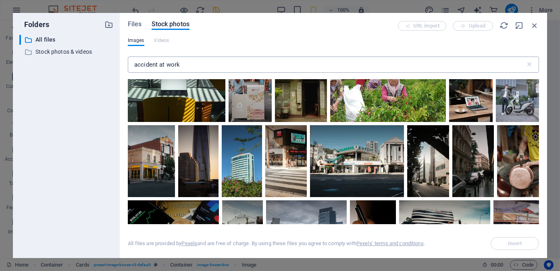
click at [219, 64] on input "accident at work" at bounding box center [327, 64] width 398 height 16
click at [219, 63] on input "accident at work" at bounding box center [327, 64] width 398 height 16
click at [218, 63] on input "accident at work" at bounding box center [327, 64] width 398 height 16
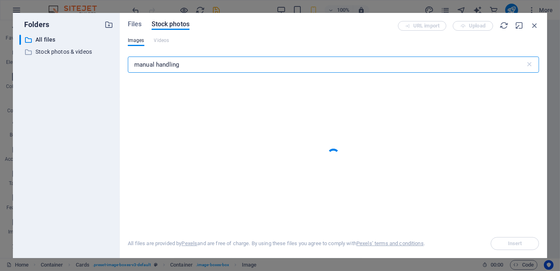
type input "manual handling"
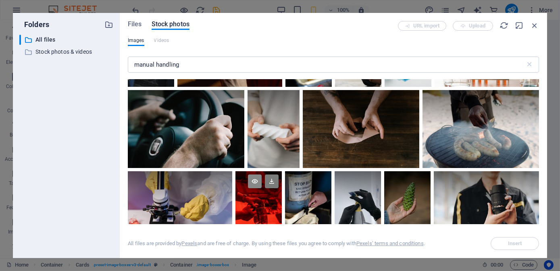
scroll to position [403, 0]
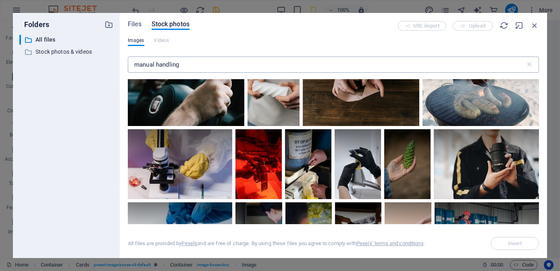
click at [223, 61] on input "manual handling" at bounding box center [327, 64] width 398 height 16
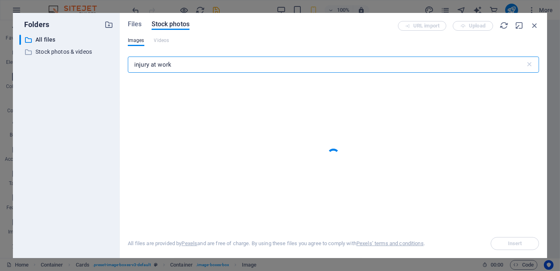
type input "injury at work"
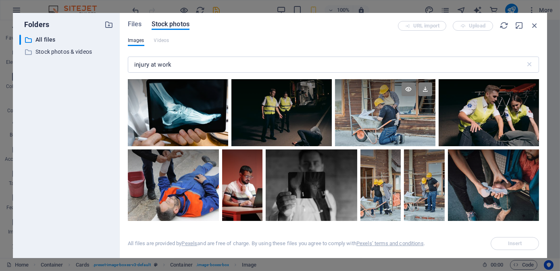
scroll to position [36, 0]
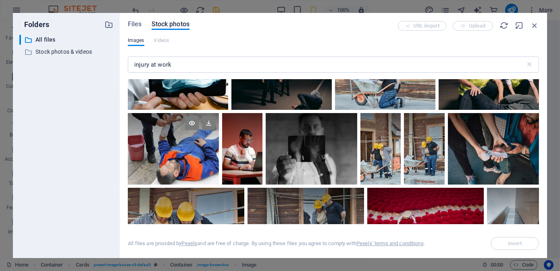
click at [200, 165] on div at bounding box center [173, 148] width 91 height 71
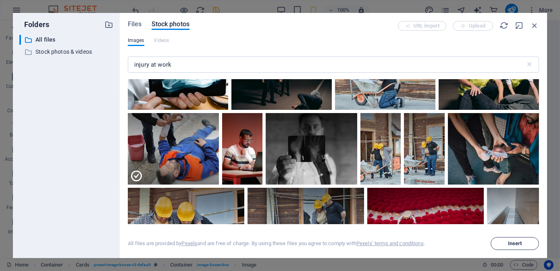
click at [518, 243] on span "Insert" at bounding box center [515, 243] width 14 height 5
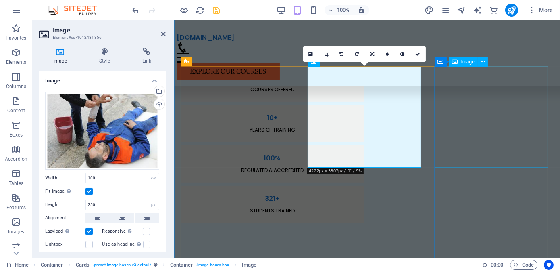
scroll to position [844, 0]
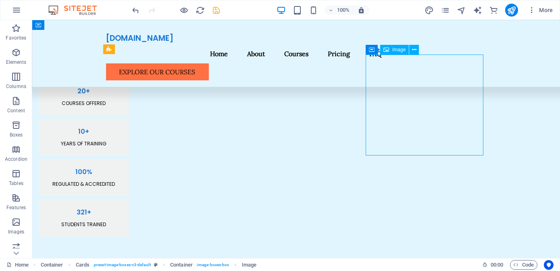
select select "vw"
select select "px"
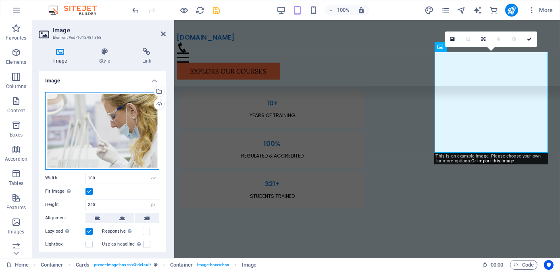
click at [78, 128] on div "Drag files here, click to choose files or select files from Files or our free s…" at bounding box center [102, 130] width 114 height 77
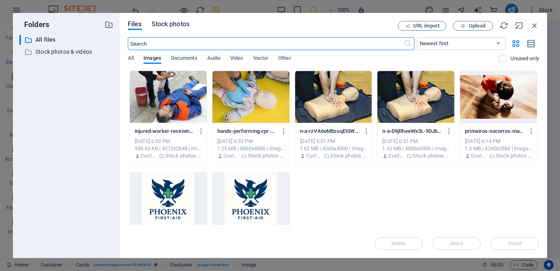
click at [175, 22] on span "Stock photos" at bounding box center [171, 24] width 38 height 10
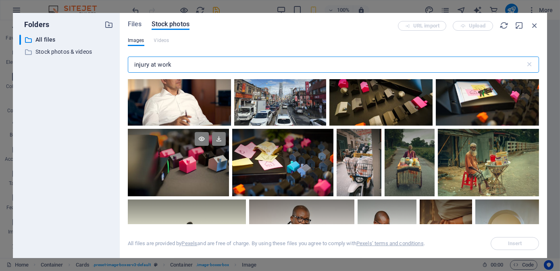
scroll to position [843, 0]
click at [181, 63] on input "injury at work" at bounding box center [327, 64] width 398 height 16
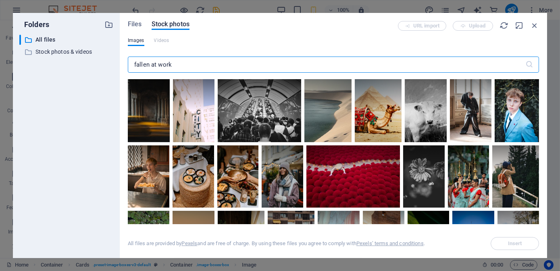
type input "fallen at work"
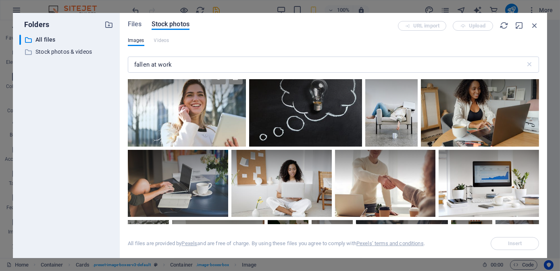
scroll to position [1940, 0]
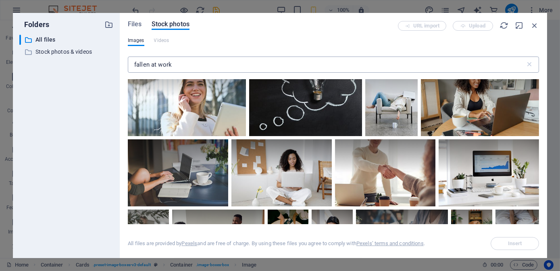
click at [179, 63] on input "fallen at work" at bounding box center [327, 64] width 398 height 16
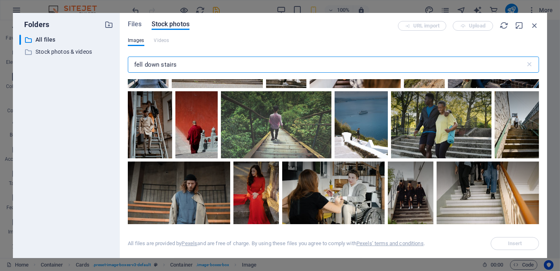
scroll to position [440, 0]
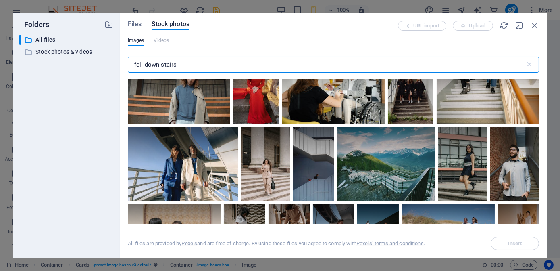
click at [234, 61] on input "fell down stairs" at bounding box center [327, 64] width 398 height 16
click at [234, 62] on input "fell down stairs" at bounding box center [327, 64] width 398 height 16
click at [234, 63] on input "fell down stairs" at bounding box center [327, 64] width 398 height 16
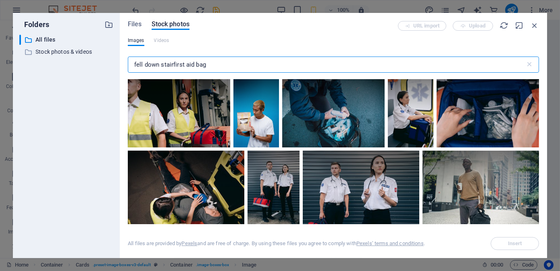
drag, startPoint x: 172, startPoint y: 64, endPoint x: 97, endPoint y: 69, distance: 75.6
click at [103, 66] on div "Folders ​ All files All files ​ Stock photos & videos Stock photos & videos Fil…" at bounding box center [280, 135] width 535 height 245
type input "first aid bag"
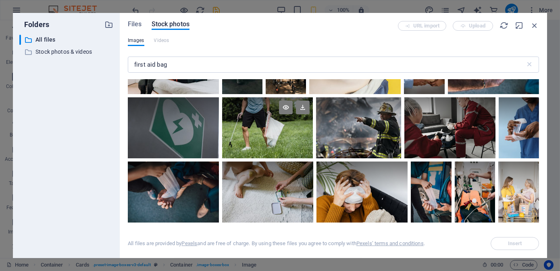
scroll to position [917, 0]
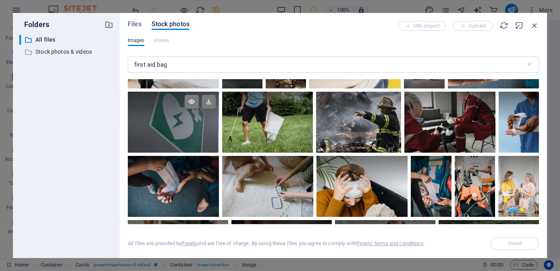
click at [184, 131] on div at bounding box center [173, 122] width 91 height 61
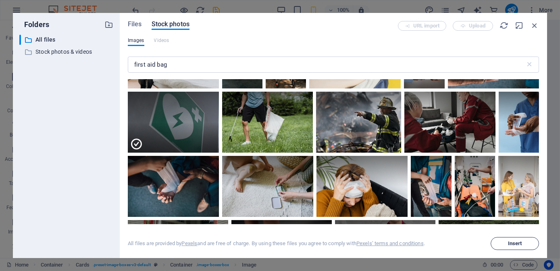
click at [509, 241] on span "Insert" at bounding box center [515, 243] width 14 height 5
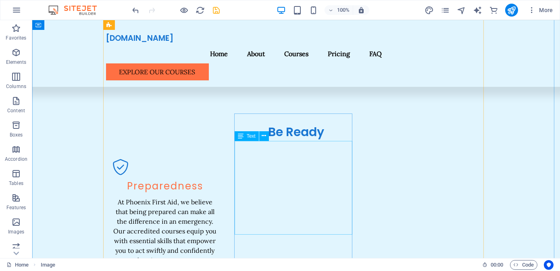
scroll to position [1064, 0]
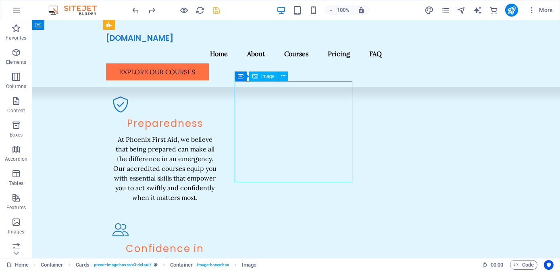
select select "vw"
select select "px"
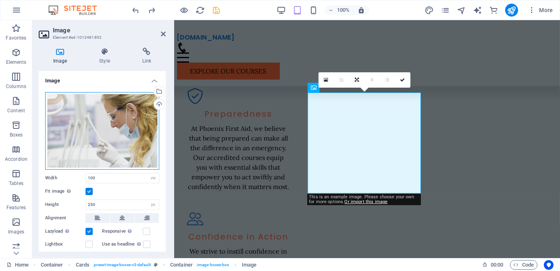
click at [102, 145] on div "Drag files here, click to choose files or select files from Files or our free s…" at bounding box center [102, 130] width 114 height 77
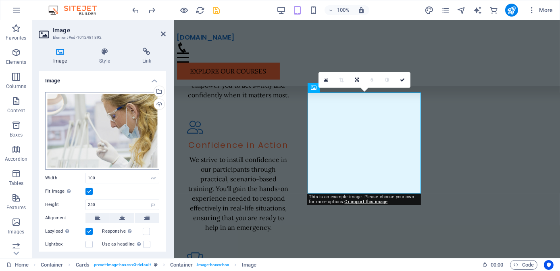
scroll to position [1907, 0]
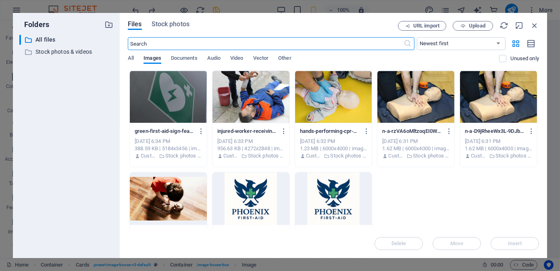
click at [203, 40] on input "text" at bounding box center [266, 43] width 276 height 13
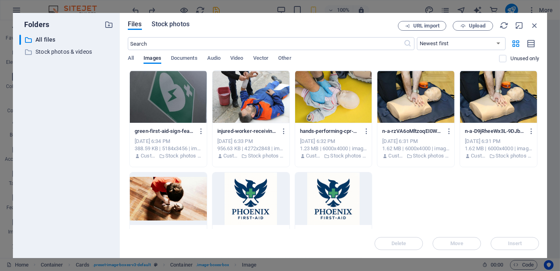
click at [178, 22] on span "Stock photos" at bounding box center [171, 24] width 38 height 10
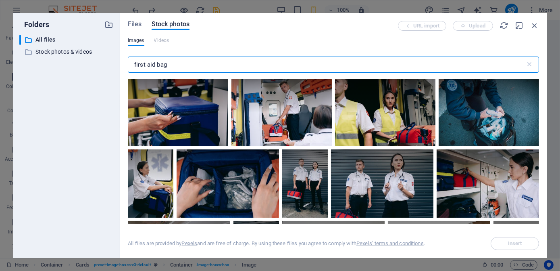
click at [177, 60] on input "first aid bag" at bounding box center [327, 64] width 398 height 16
select select "vw"
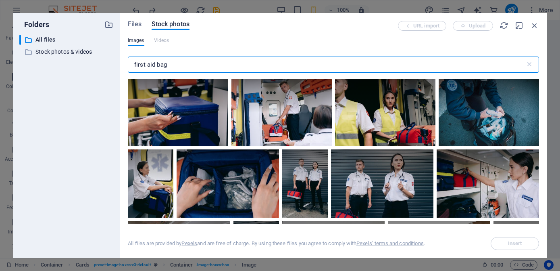
select select "px"
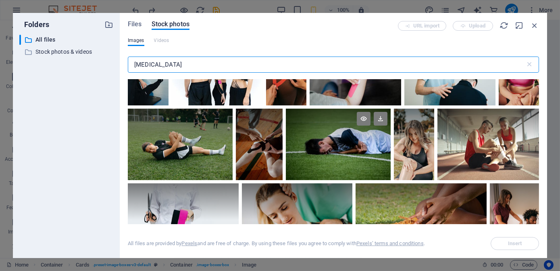
scroll to position [257, 0]
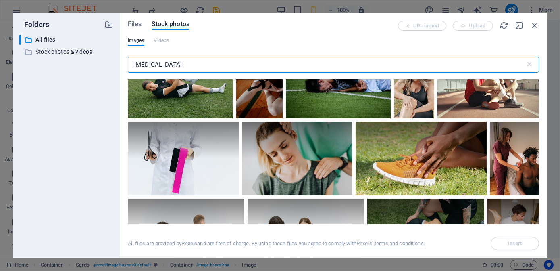
type input "sports injury"
click at [203, 103] on div at bounding box center [180, 82] width 105 height 71
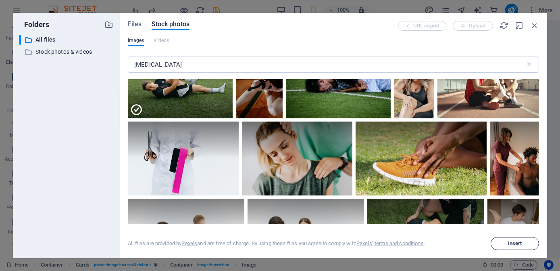
click at [530, 245] on span "Insert" at bounding box center [515, 243] width 41 height 5
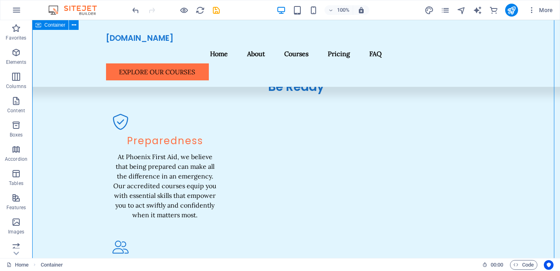
scroll to position [1067, 0]
drag, startPoint x: 411, startPoint y: 193, endPoint x: 269, endPoint y: 192, distance: 141.6
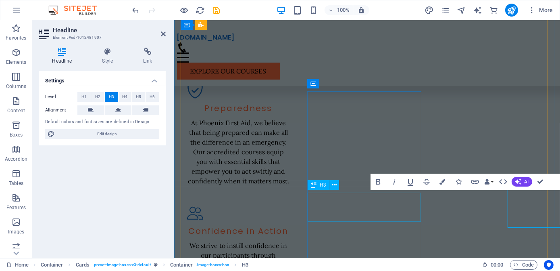
scroll to position [1065, 0]
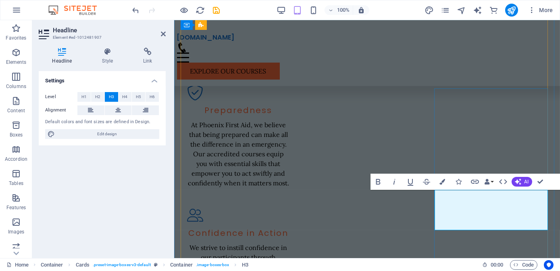
copy h3 "Defibrillator"
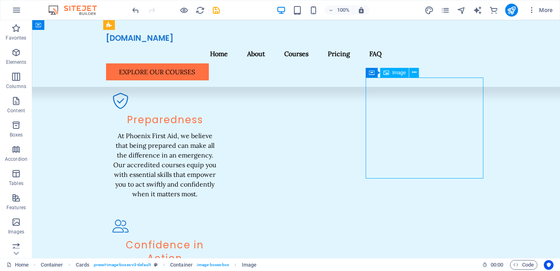
select select "vw"
select select "px"
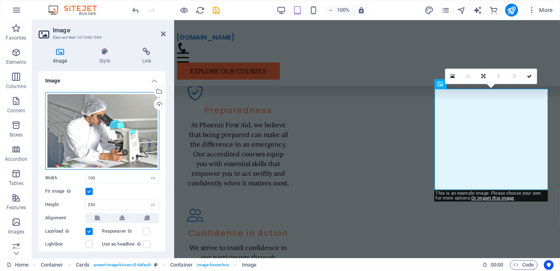
click at [102, 115] on div "Drag files here, click to choose files or select files from Files or our free s…" at bounding box center [102, 130] width 114 height 77
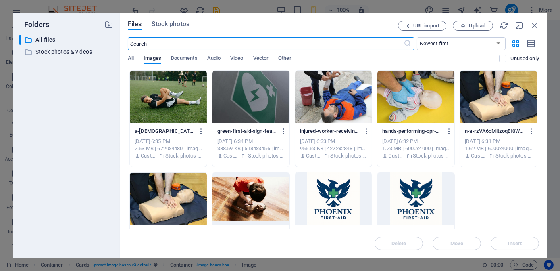
scroll to position [2103, 0]
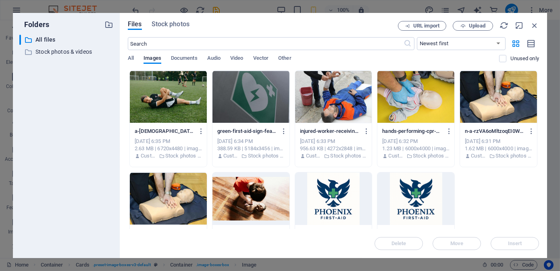
click at [171, 19] on div "Files Stock photos URL import Upload ​ Newest first Oldest first Name (A-Z) Nam…" at bounding box center [334, 135] width 428 height 245
click at [169, 28] on span "Stock photos" at bounding box center [171, 24] width 38 height 10
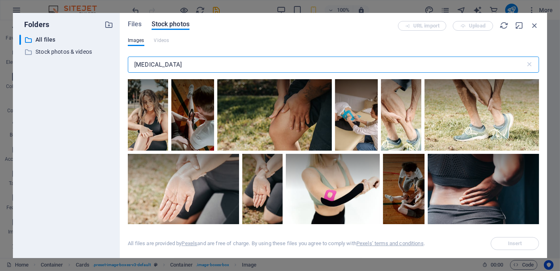
click at [178, 63] on input "sports injury" at bounding box center [327, 64] width 398 height 16
click at [178, 64] on input "sports injury" at bounding box center [327, 64] width 398 height 16
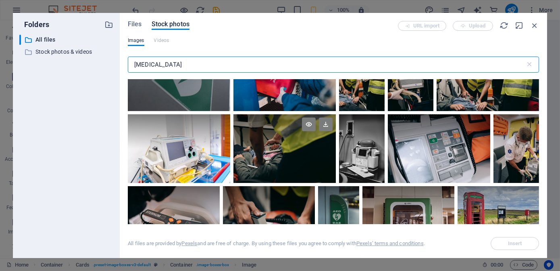
scroll to position [65, 0]
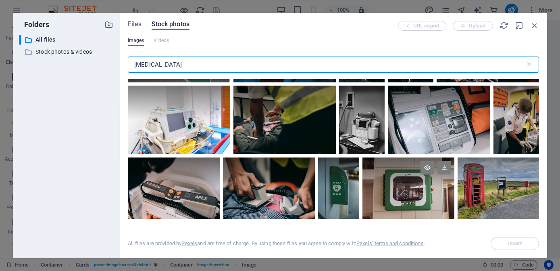
type input "Defibrillator"
click at [393, 187] on div at bounding box center [409, 187] width 92 height 61
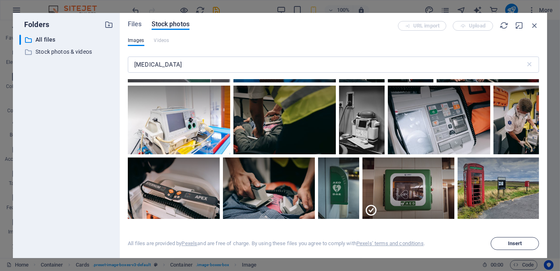
click at [508, 249] on button "Insert" at bounding box center [515, 243] width 48 height 13
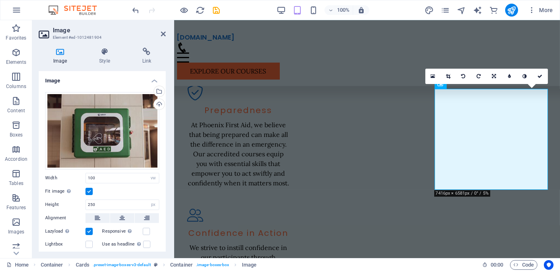
click at [160, 37] on header "Image Element #ed-1012481904" at bounding box center [102, 30] width 127 height 21
click at [162, 34] on icon at bounding box center [163, 34] width 5 height 6
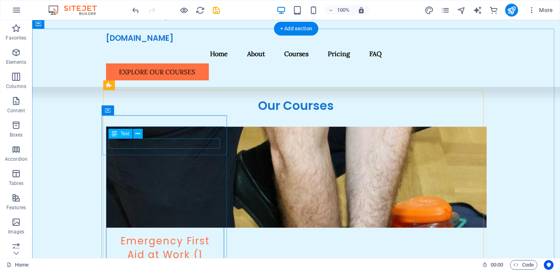
scroll to position [1580, 0]
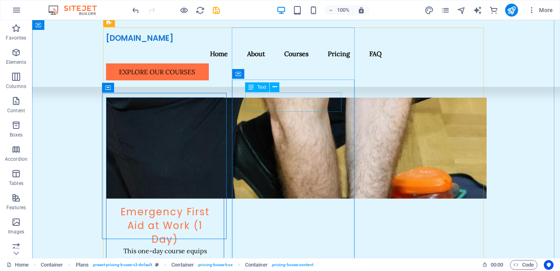
scroll to position [1571, 0]
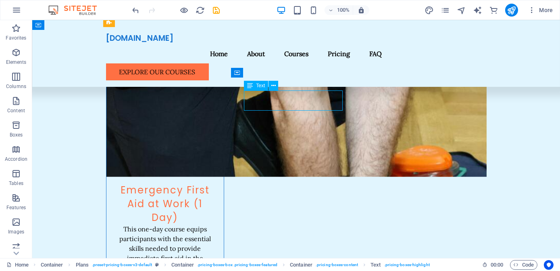
scroll to position [1567, 0]
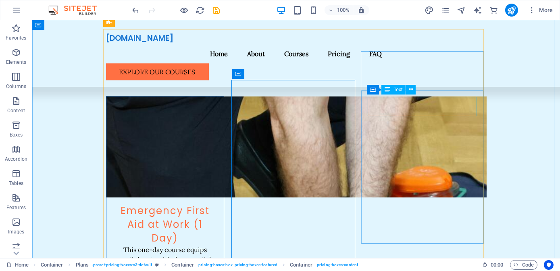
scroll to position [1571, 0]
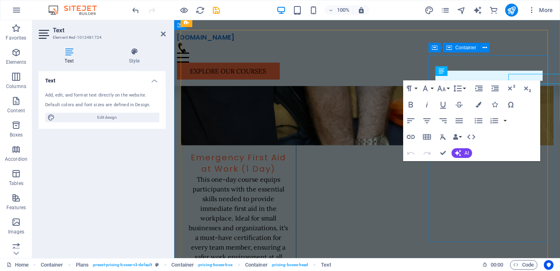
scroll to position [1567, 0]
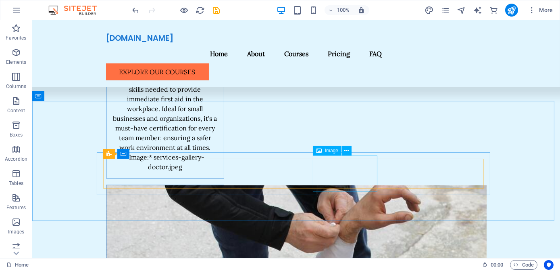
scroll to position [1791, 0]
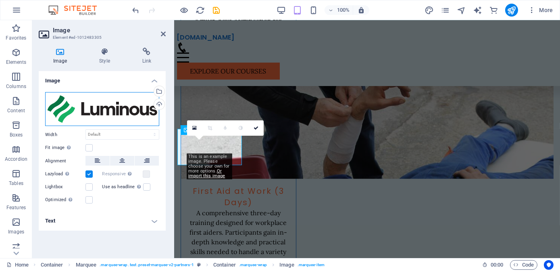
click at [110, 102] on div "Drag files here, click to choose files or select files from Files or our free s…" at bounding box center [102, 109] width 114 height 34
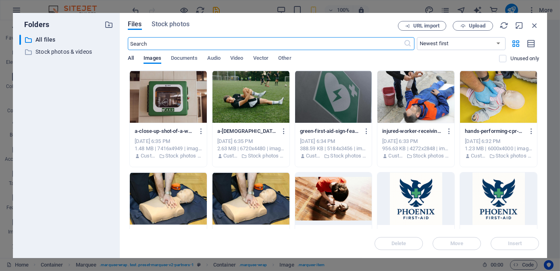
click at [132, 57] on span "All" at bounding box center [131, 58] width 6 height 11
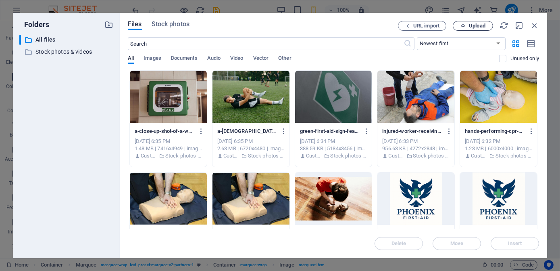
click at [463, 25] on icon "button" at bounding box center [463, 25] width 5 height 5
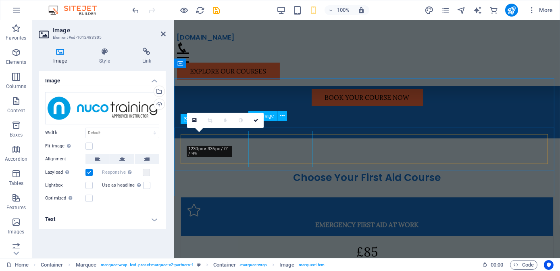
scroll to position [1795, 0]
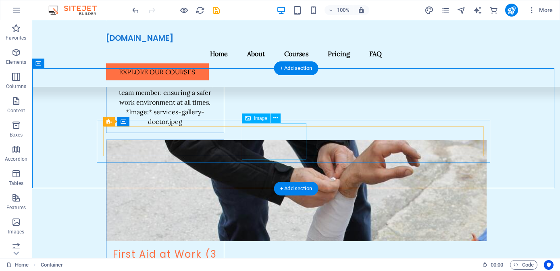
scroll to position [1799, 0]
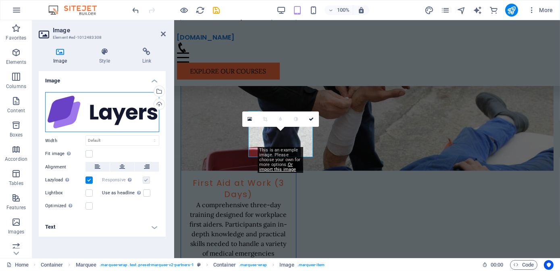
click at [109, 120] on div "Drag files here, click to choose files or select files from Files or our free s…" at bounding box center [102, 112] width 114 height 40
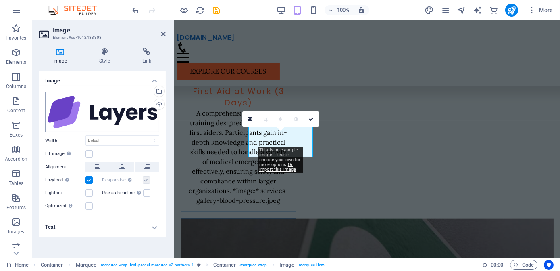
scroll to position [3063, 0]
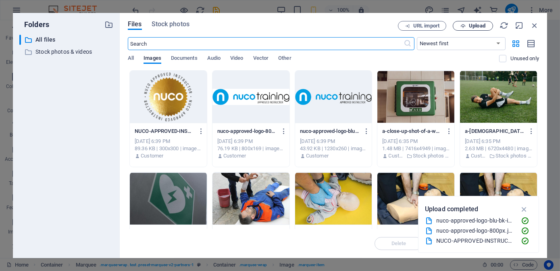
click at [471, 26] on span "Upload" at bounding box center [477, 25] width 17 height 5
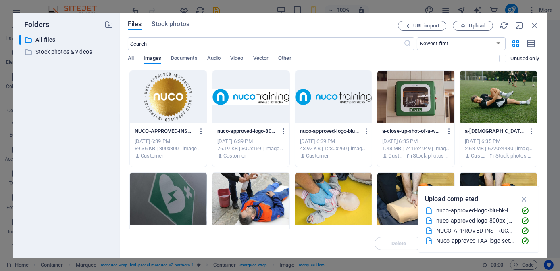
click at [127, 61] on div "Files Stock photos URL import Upload ​ Newest first Oldest first Name (A-Z) Nam…" at bounding box center [334, 135] width 428 height 245
click at [126, 61] on div "Files Stock photos URL import Upload ​ Newest first Oldest first Name (A-Z) Nam…" at bounding box center [334, 135] width 428 height 245
click at [130, 59] on span "All" at bounding box center [131, 58] width 6 height 11
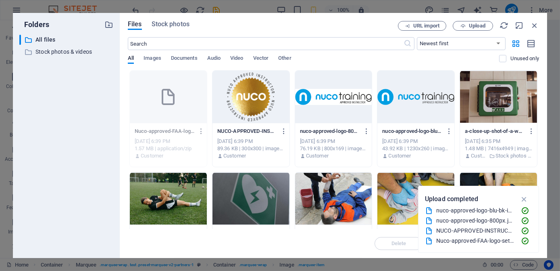
click at [205, 128] on icon "button" at bounding box center [202, 130] width 8 height 7
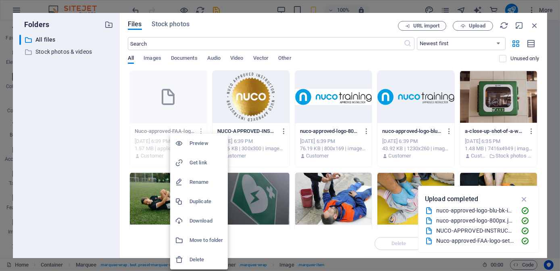
click at [476, 25] on div at bounding box center [280, 135] width 560 height 271
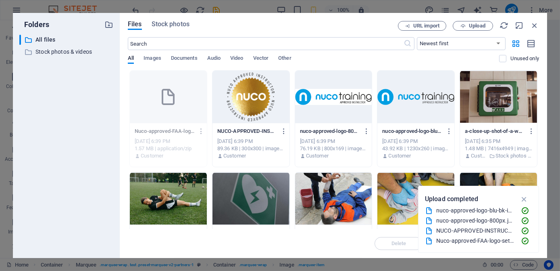
click at [476, 25] on span "Upload" at bounding box center [477, 25] width 17 height 5
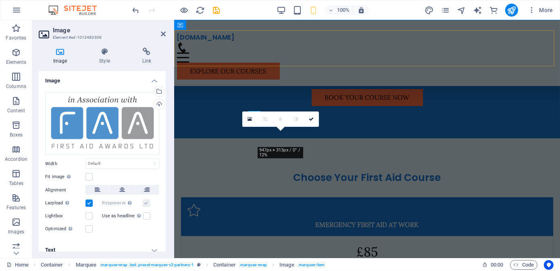
scroll to position [1795, 0]
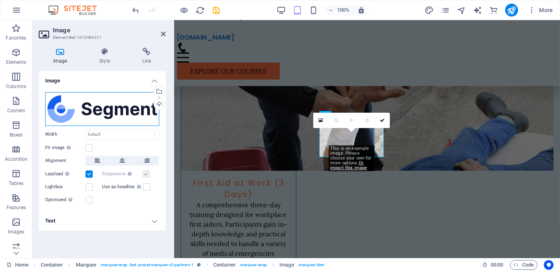
click at [118, 115] on div "Drag files here, click to choose files or select files from Files or our free s…" at bounding box center [102, 109] width 114 height 34
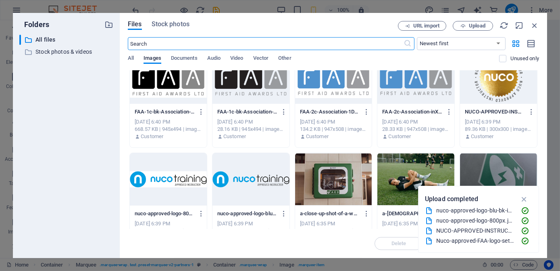
scroll to position [0, 0]
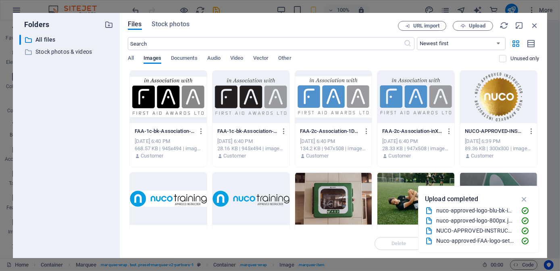
click at [497, 93] on div at bounding box center [498, 97] width 77 height 52
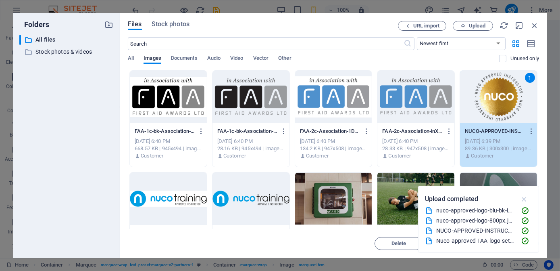
click at [525, 199] on icon "button" at bounding box center [524, 198] width 9 height 9
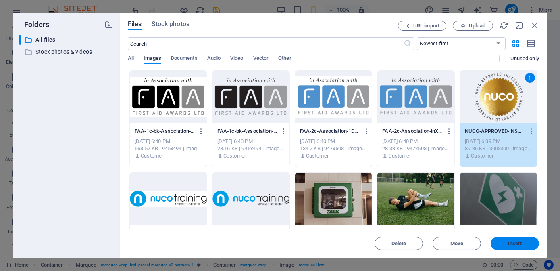
click at [508, 242] on span "Insert" at bounding box center [515, 243] width 14 height 5
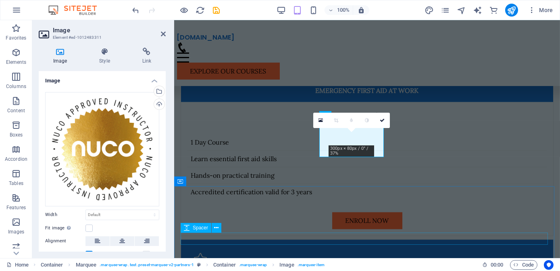
scroll to position [1795, 0]
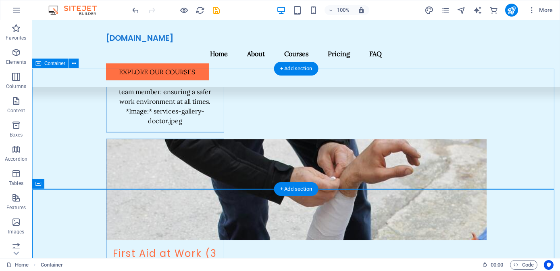
scroll to position [1799, 0]
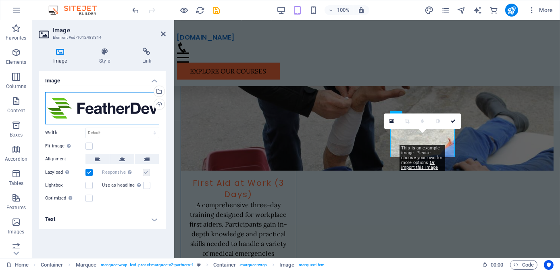
click at [111, 108] on div "Drag files here, click to choose files or select files from Files or our free s…" at bounding box center [102, 108] width 114 height 32
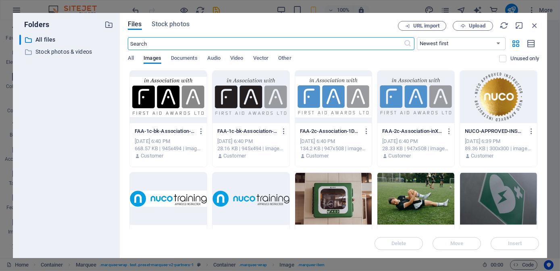
click at [249, 108] on div at bounding box center [251, 97] width 77 height 52
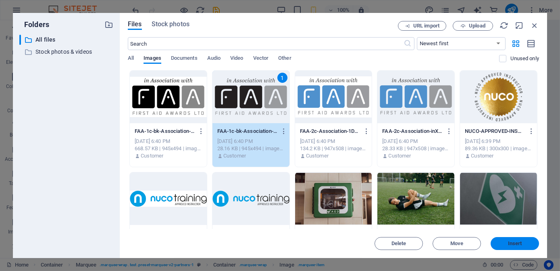
click at [505, 244] on span "Insert" at bounding box center [515, 243] width 42 height 5
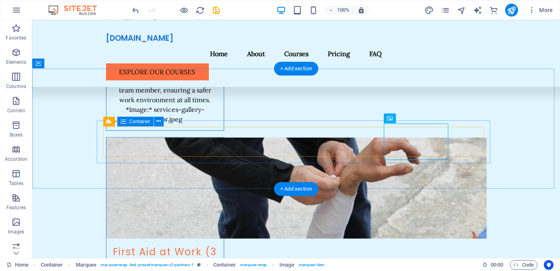
scroll to position [1799, 0]
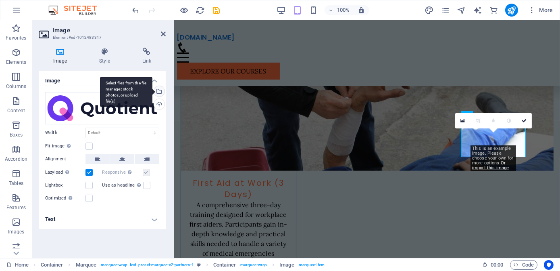
click at [110, 102] on div "Select files from the file manager, stock photos, or upload file(s)" at bounding box center [126, 92] width 52 height 30
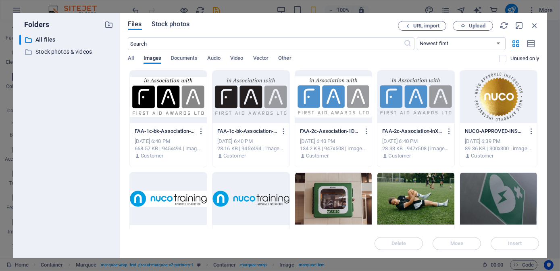
click at [182, 25] on span "Stock photos" at bounding box center [171, 24] width 38 height 10
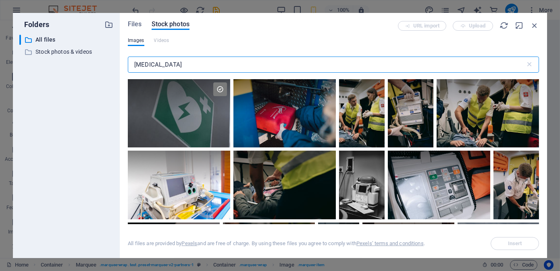
click at [186, 60] on input "Defibrillator" at bounding box center [327, 64] width 398 height 16
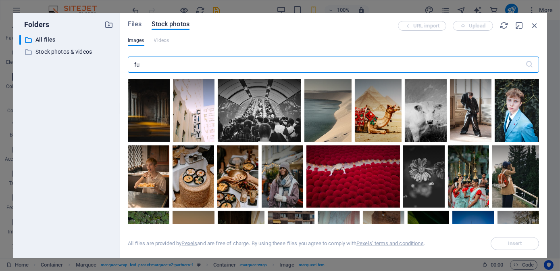
type input "f"
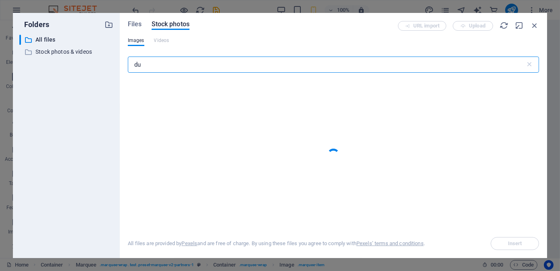
type input "d"
type input "f"
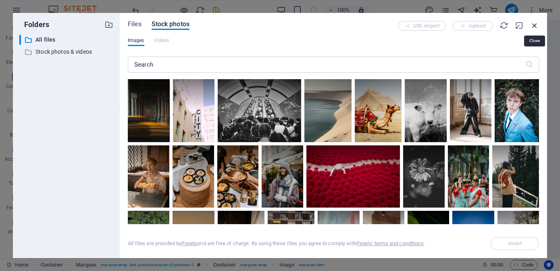
click at [538, 24] on icon "button" at bounding box center [535, 25] width 9 height 9
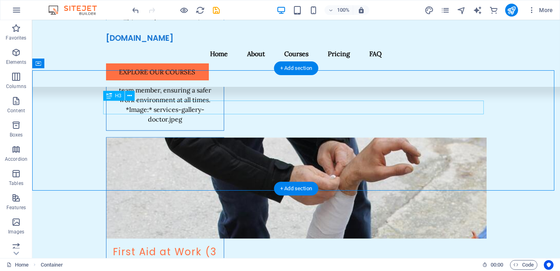
scroll to position [1799, 0]
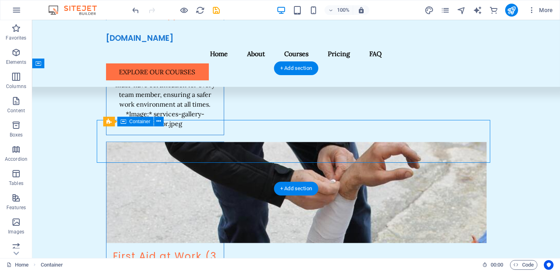
select select "marquee"
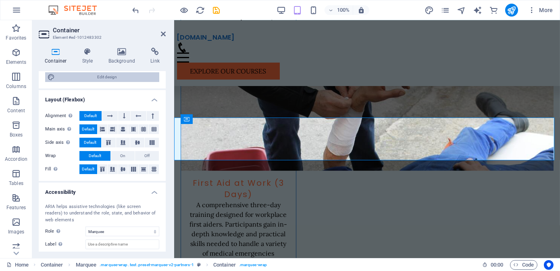
scroll to position [145, 0]
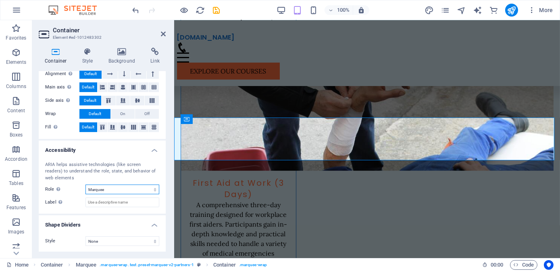
click at [108, 188] on select "None Alert Article Banner Comment Complementary Dialog Footer Header Marquee Pr…" at bounding box center [123, 189] width 74 height 10
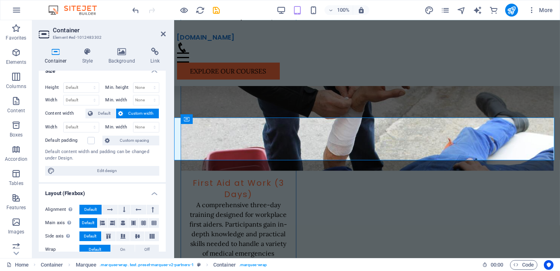
scroll to position [0, 0]
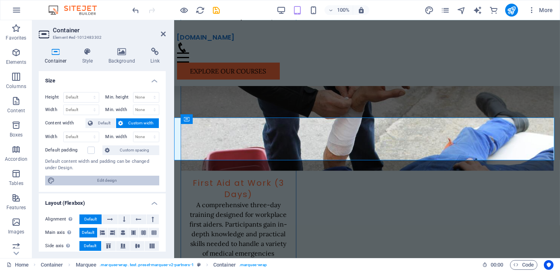
click at [115, 180] on span "Edit design" at bounding box center [107, 181] width 100 height 10
select select "px"
select select "200"
select select "px"
select select "rem"
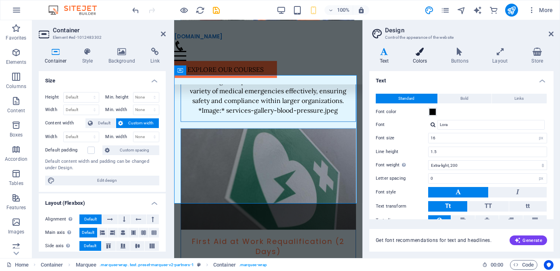
scroll to position [3106, 0]
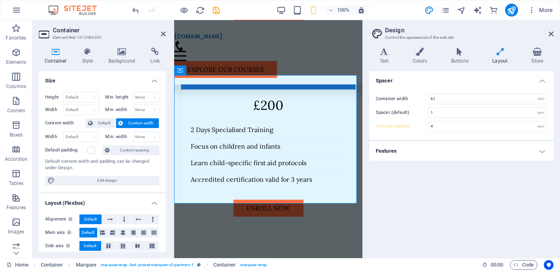
click at [443, 144] on h4 "Features" at bounding box center [462, 150] width 184 height 19
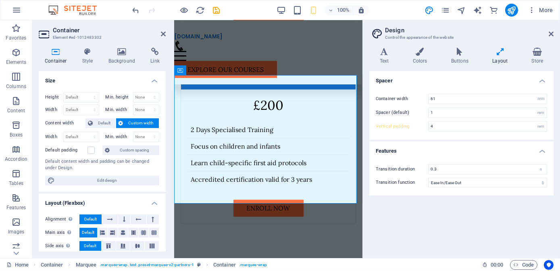
click at [443, 144] on h4 "Features" at bounding box center [462, 148] width 184 height 15
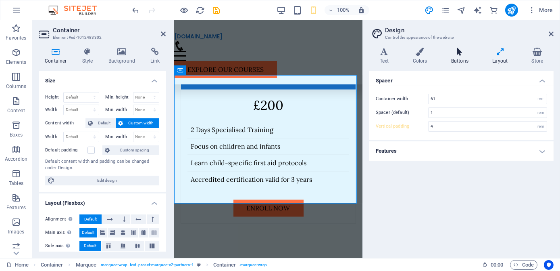
click at [453, 59] on h4 "Buttons" at bounding box center [461, 56] width 41 height 17
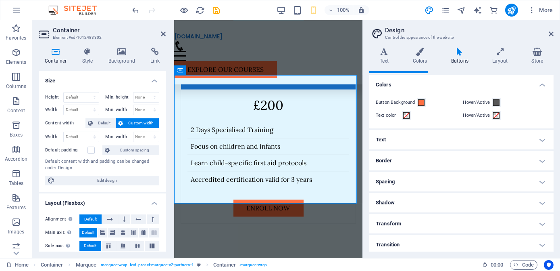
scroll to position [10, 0]
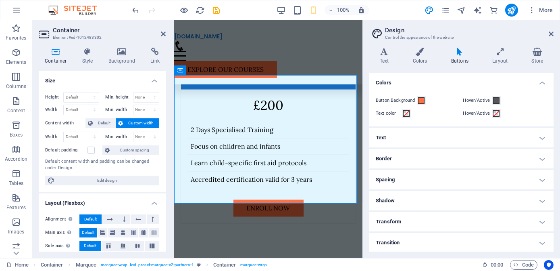
click at [554, 37] on aside "Design Control the appearance of the website Variants Text Colors Buttons Layou…" at bounding box center [462, 139] width 198 height 238
click at [554, 35] on aside "Design Control the appearance of the website Variants Text Colors Buttons Layou…" at bounding box center [462, 139] width 198 height 238
click at [549, 33] on h2 "Design" at bounding box center [469, 30] width 169 height 7
click at [115, 56] on h4 "Background" at bounding box center [123, 56] width 42 height 17
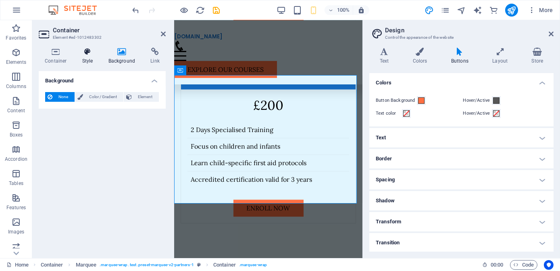
click at [91, 58] on h4 "Style" at bounding box center [89, 56] width 26 height 17
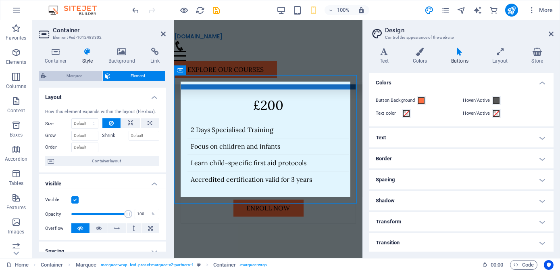
click at [69, 77] on span "Marquee" at bounding box center [74, 76] width 51 height 10
select select "16/9"
select select "%"
select select "rem"
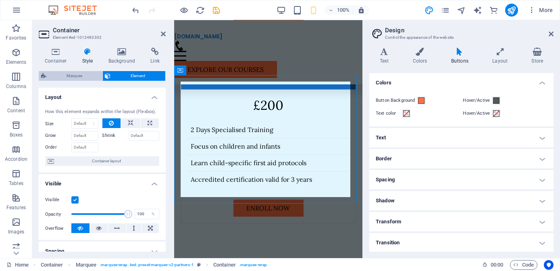
select select "rem"
select select "px"
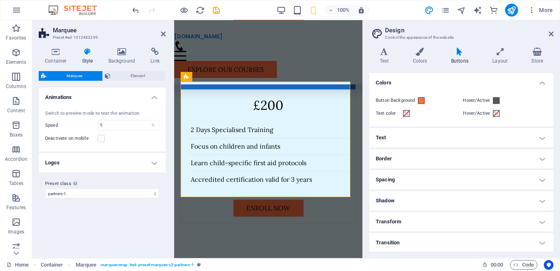
click at [139, 159] on h4 "Logos" at bounding box center [102, 162] width 127 height 19
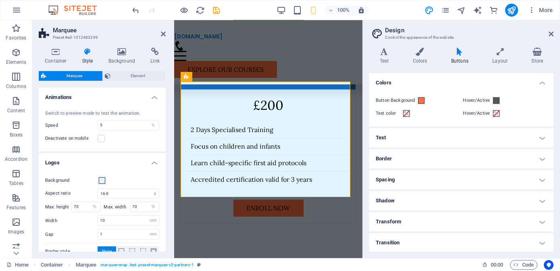
scroll to position [71, 0]
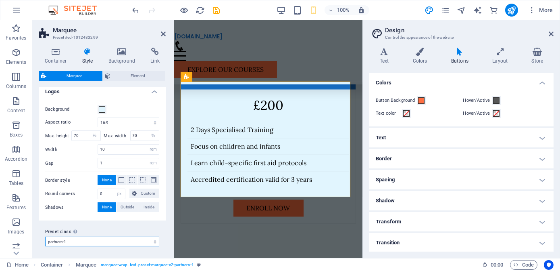
click at [121, 241] on select "partners-1 Add preset class" at bounding box center [102, 241] width 114 height 10
click at [126, 238] on select "partners-1 Add preset class" at bounding box center [102, 241] width 114 height 10
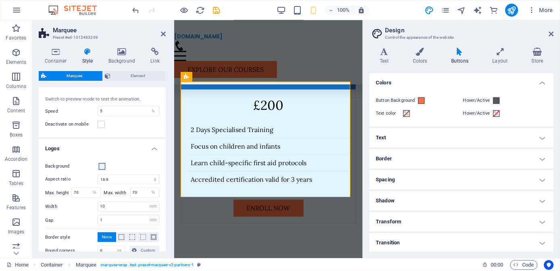
scroll to position [0, 0]
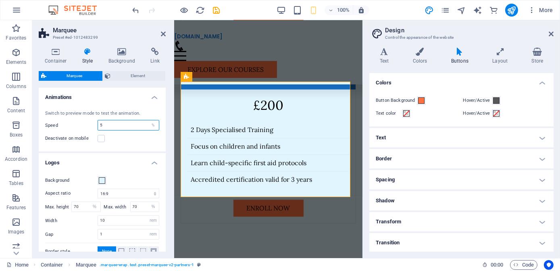
click at [111, 130] on input "5" at bounding box center [128, 125] width 61 height 10
click at [131, 98] on h4 "Animations" at bounding box center [102, 95] width 127 height 15
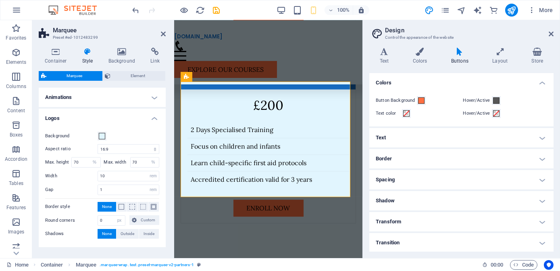
click at [130, 95] on h4 "Animations" at bounding box center [102, 97] width 127 height 19
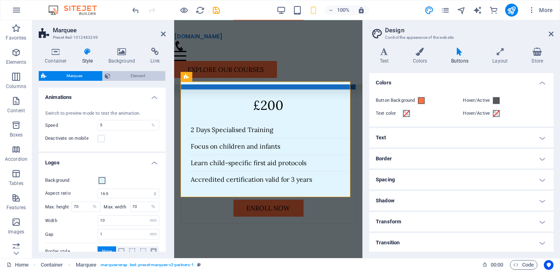
click at [139, 79] on span "Element" at bounding box center [138, 76] width 50 height 10
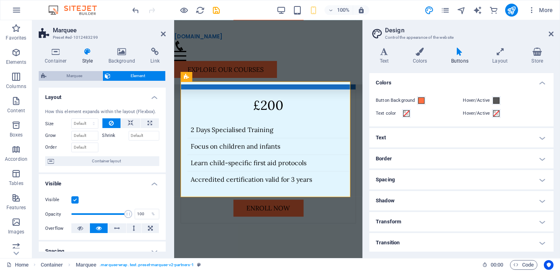
click at [72, 78] on span "Marquee" at bounding box center [74, 76] width 51 height 10
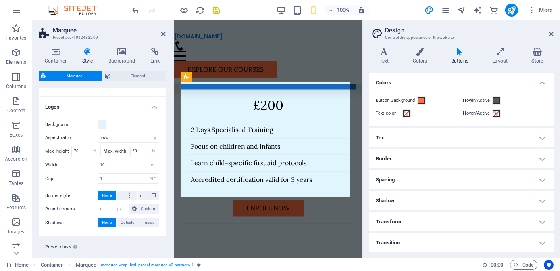
scroll to position [71, 0]
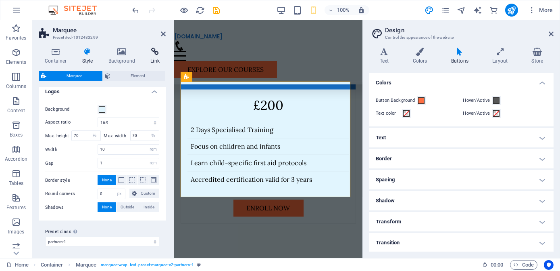
click at [159, 57] on h4 "Link" at bounding box center [154, 56] width 21 height 17
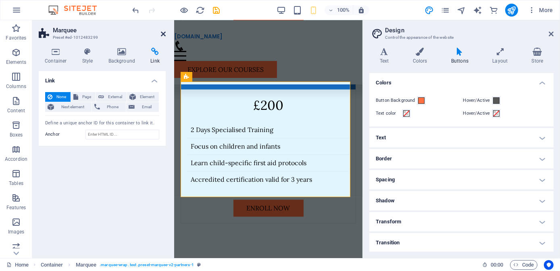
click at [161, 31] on icon at bounding box center [163, 34] width 5 height 6
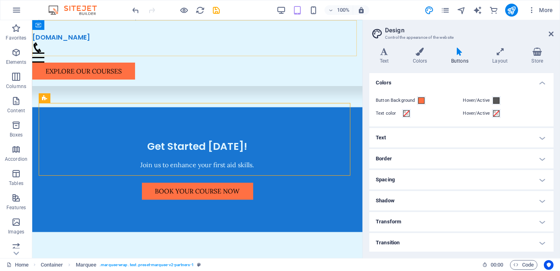
scroll to position [1977, 0]
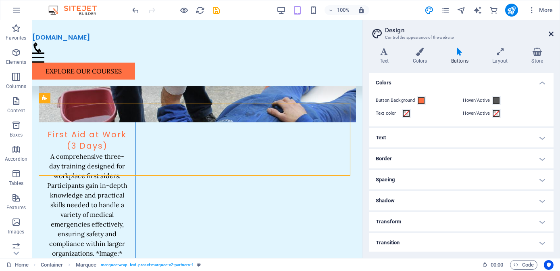
click at [550, 35] on icon at bounding box center [551, 34] width 5 height 6
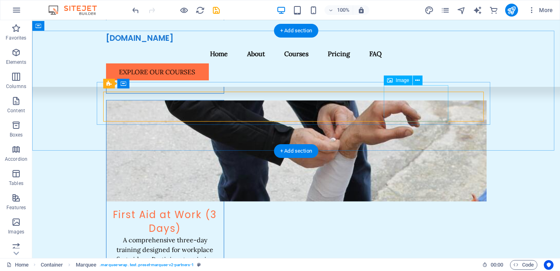
scroll to position [1836, 0]
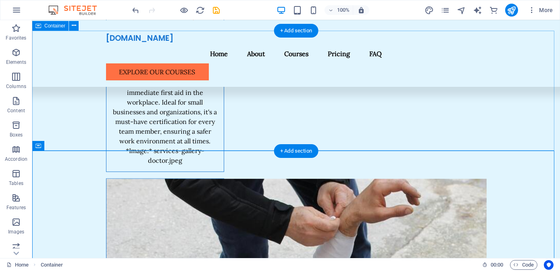
scroll to position [1726, 0]
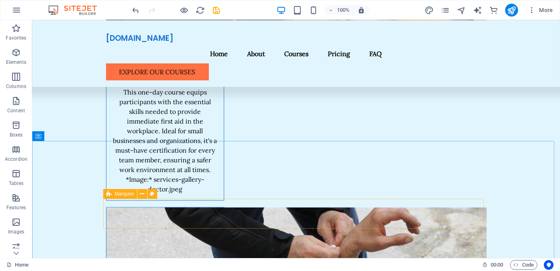
click at [120, 193] on span "Marquee" at bounding box center [124, 193] width 19 height 5
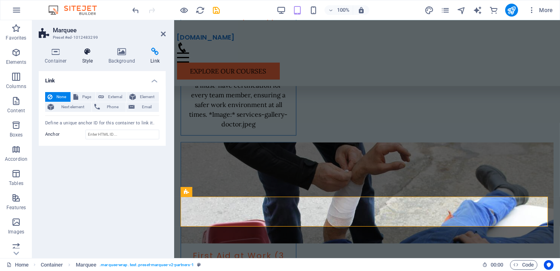
click at [90, 53] on icon at bounding box center [87, 52] width 23 height 8
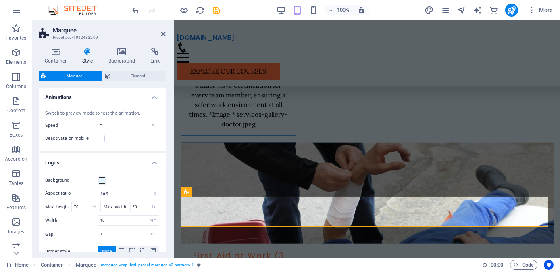
click at [109, 130] on div "Switch to preview mode to test the animation. Speed 5 % Deactivate on mobile" at bounding box center [102, 127] width 130 height 50
click at [109, 125] on input "5" at bounding box center [128, 125] width 61 height 10
click at [120, 74] on span "Element" at bounding box center [138, 76] width 50 height 10
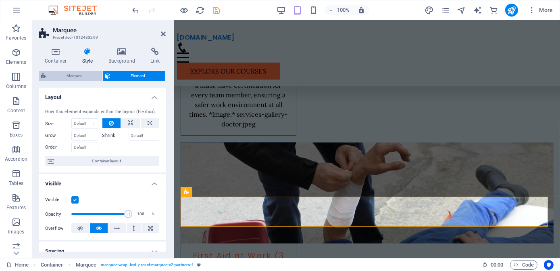
click at [69, 75] on span "Marquee" at bounding box center [74, 76] width 51 height 10
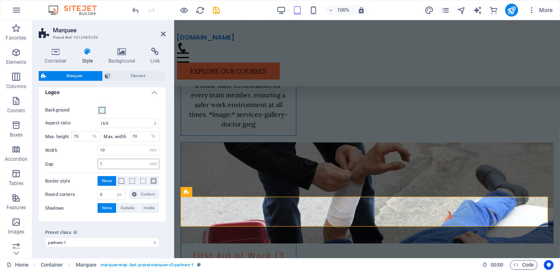
scroll to position [71, 0]
click at [387, 260] on div "Home Container Marquee . marquee-wrap .test .preset-marquee-v2-partners-1" at bounding box center [241, 265] width 470 height 10
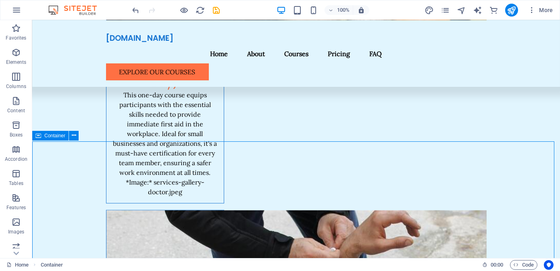
scroll to position [1726, 0]
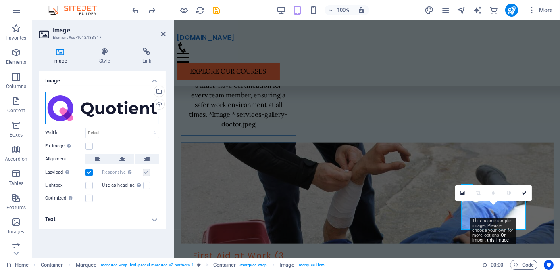
click at [120, 107] on div "Drag files here, click to choose files or select files from Files or our free s…" at bounding box center [102, 108] width 114 height 32
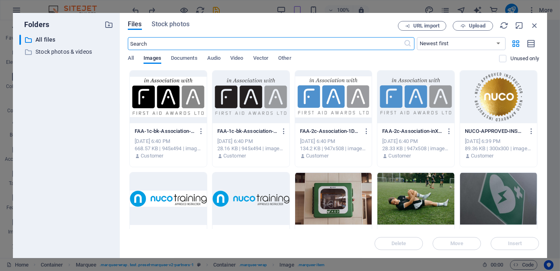
scroll to position [3149, 0]
click at [178, 206] on div at bounding box center [168, 198] width 77 height 52
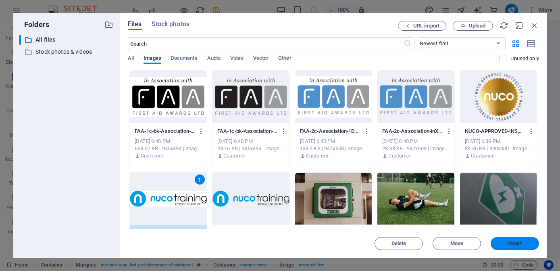
click at [508, 242] on span "Insert" at bounding box center [515, 243] width 42 height 5
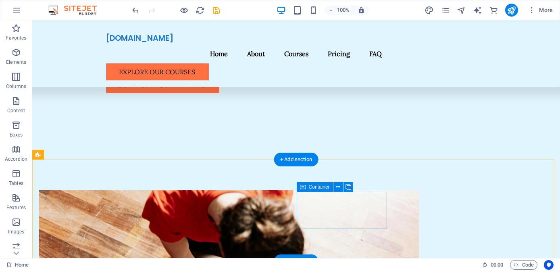
scroll to position [222, 0]
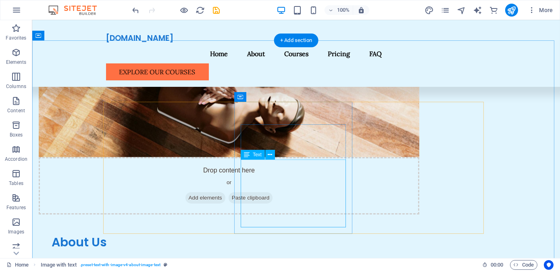
scroll to position [587, 0]
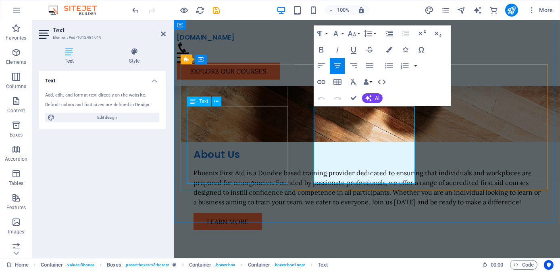
scroll to position [614, 0]
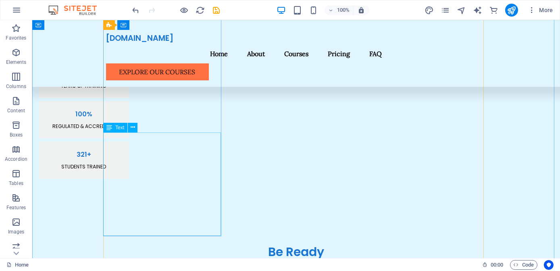
scroll to position [899, 0]
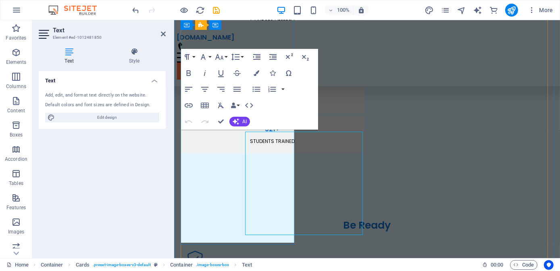
scroll to position [896, 0]
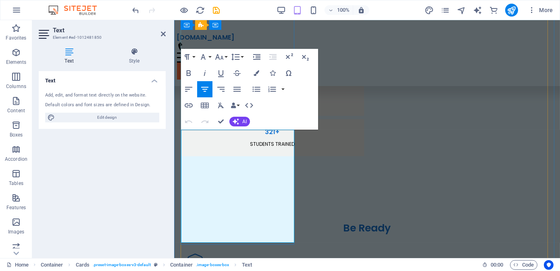
drag, startPoint x: 261, startPoint y: 231, endPoint x: 207, endPoint y: 219, distance: 55.4
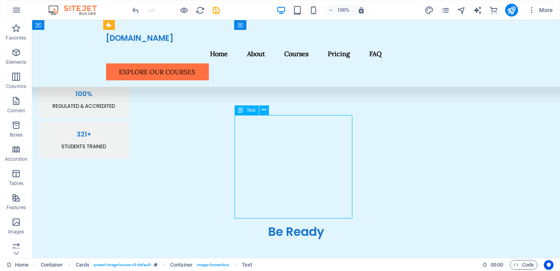
scroll to position [896, 0]
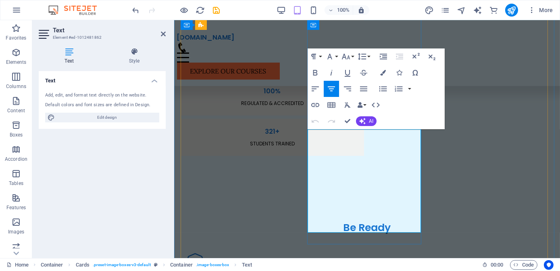
drag, startPoint x: 408, startPoint y: 219, endPoint x: 357, endPoint y: 215, distance: 51.0
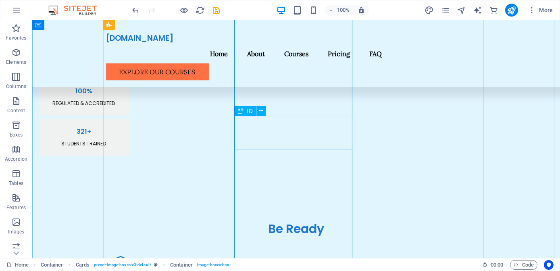
scroll to position [922, 0]
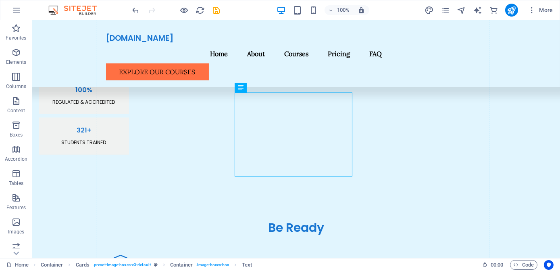
drag, startPoint x: 283, startPoint y: 132, endPoint x: 282, endPoint y: 194, distance: 62.1
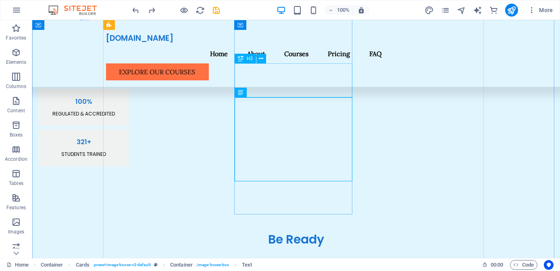
scroll to position [844, 0]
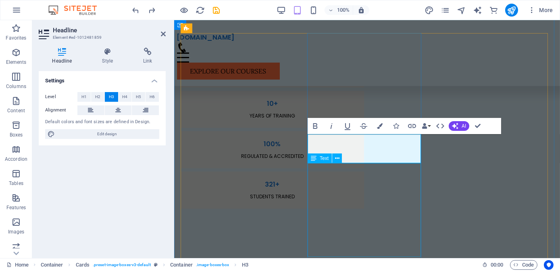
scroll to position [863, 0]
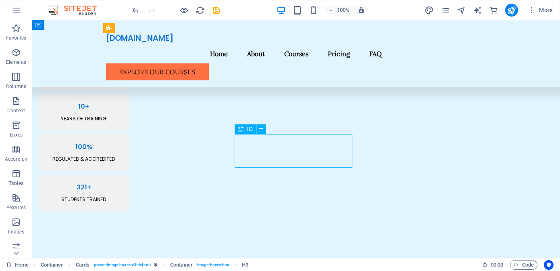
scroll to position [865, 0]
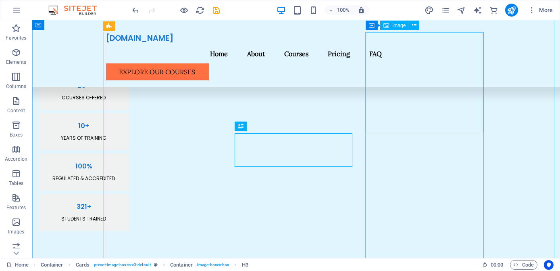
scroll to position [850, 0]
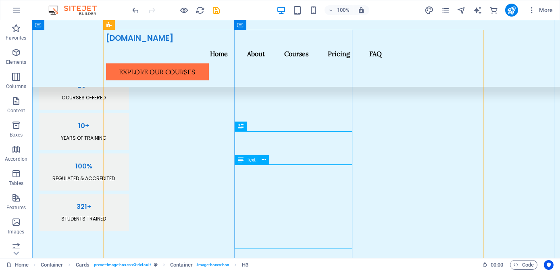
drag, startPoint x: 246, startPoint y: 169, endPoint x: 251, endPoint y: 170, distance: 4.9
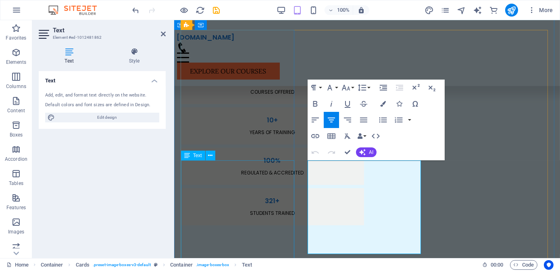
scroll to position [865, 0]
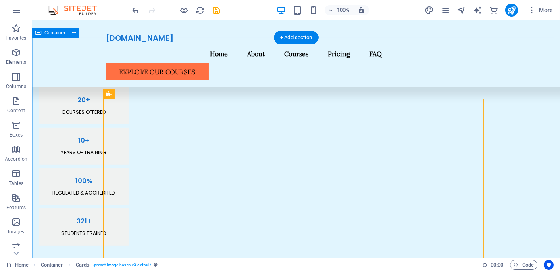
scroll to position [891, 0]
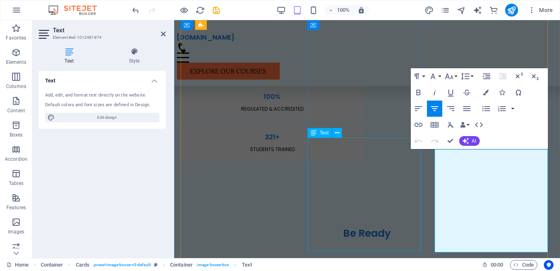
scroll to position [888, 0]
drag, startPoint x: 513, startPoint y: 239, endPoint x: 510, endPoint y: 219, distance: 20.7
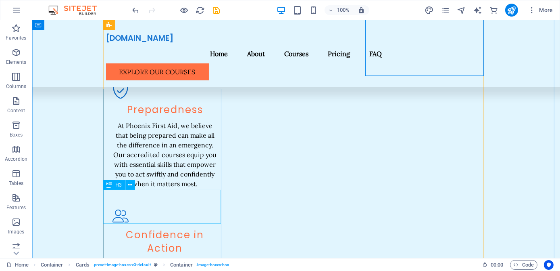
scroll to position [1099, 0]
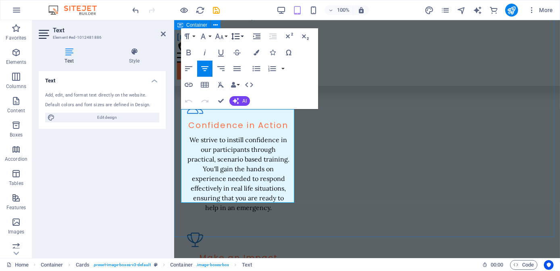
scroll to position [1207, 0]
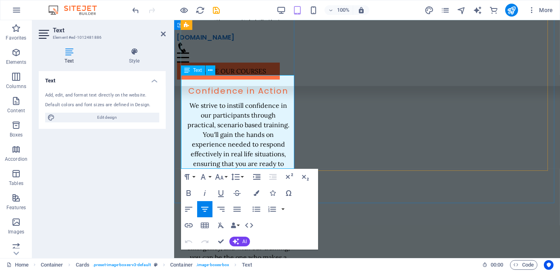
drag, startPoint x: 254, startPoint y: 157, endPoint x: 207, endPoint y: 150, distance: 47.8
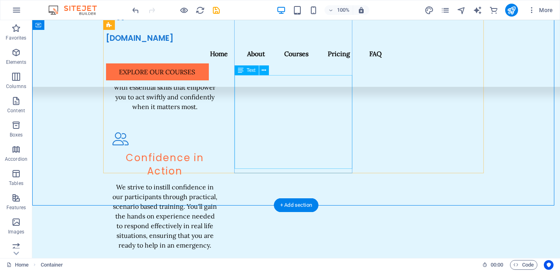
scroll to position [1158, 0]
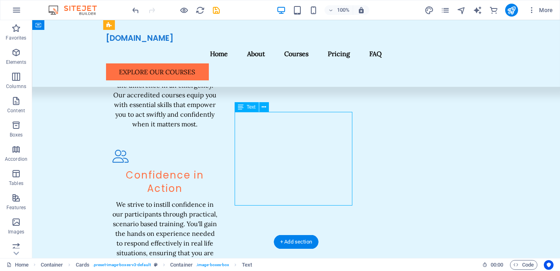
drag, startPoint x: 324, startPoint y: 128, endPoint x: 182, endPoint y: 128, distance: 142.0
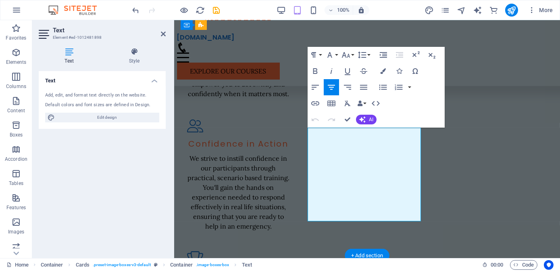
drag, startPoint x: 401, startPoint y: 207, endPoint x: 357, endPoint y: 197, distance: 44.2
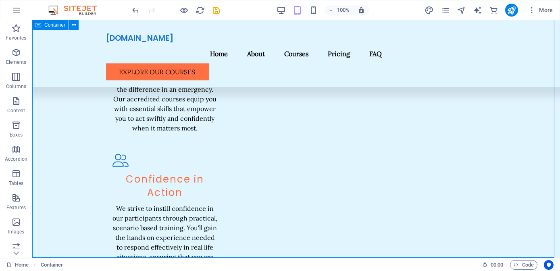
scroll to position [1141, 0]
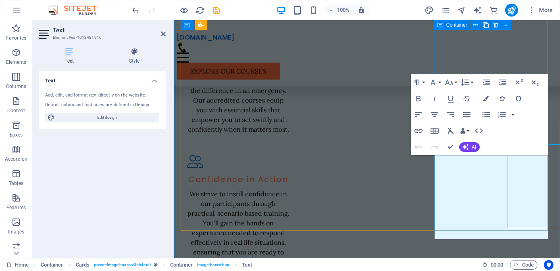
scroll to position [1139, 0]
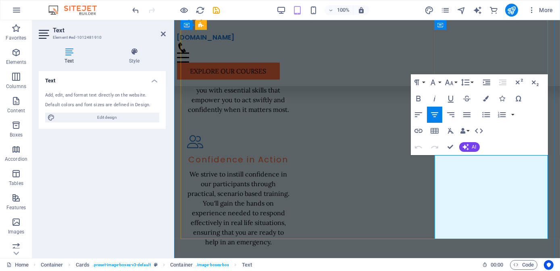
drag, startPoint x: 525, startPoint y: 227, endPoint x: 483, endPoint y: 217, distance: 42.9
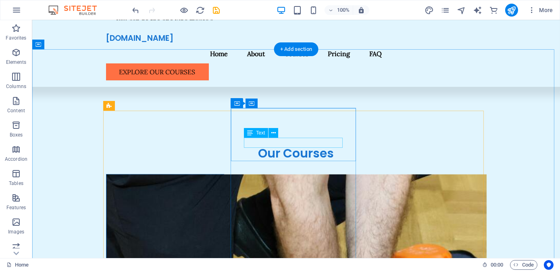
scroll to position [1531, 0]
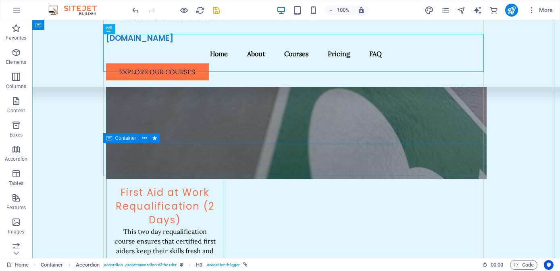
scroll to position [2081, 0]
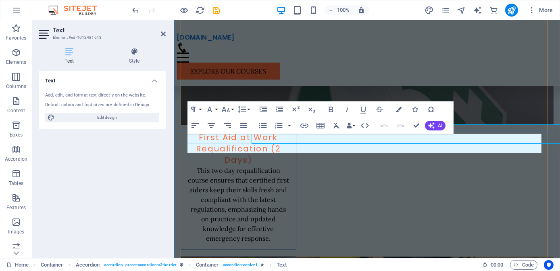
scroll to position [2091, 0]
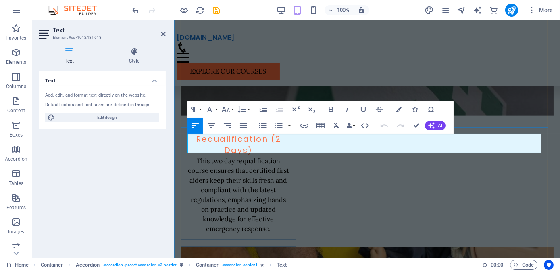
drag, startPoint x: 456, startPoint y: 168, endPoint x: 598, endPoint y: 170, distance: 142.0
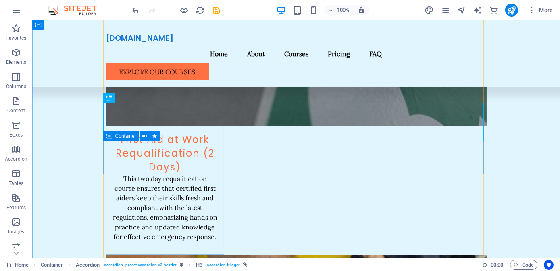
scroll to position [2155, 0]
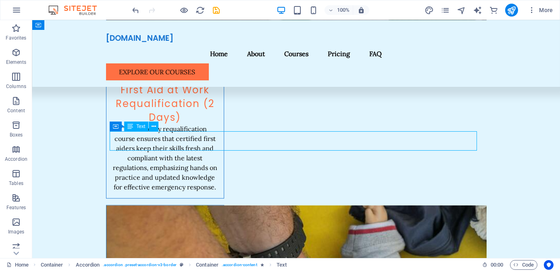
scroll to position [2164, 0]
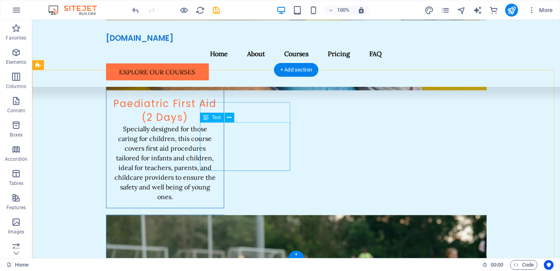
scroll to position [2407, 0]
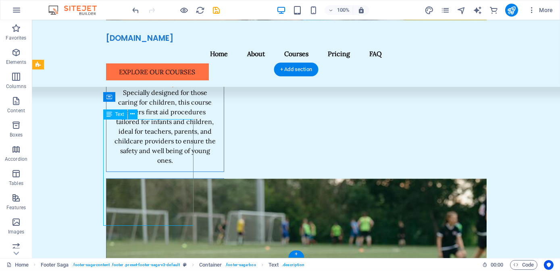
scroll to position [2416, 0]
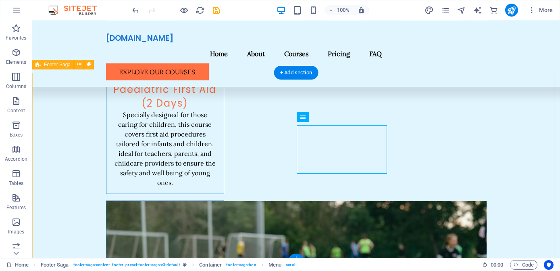
scroll to position [2407, 0]
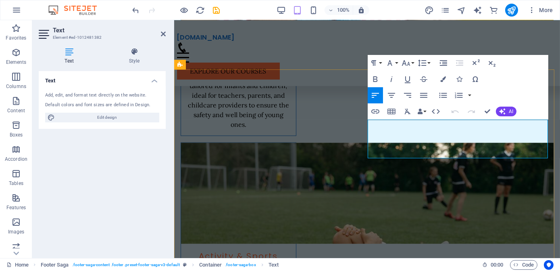
drag, startPoint x: 395, startPoint y: 144, endPoint x: 368, endPoint y: 136, distance: 28.2
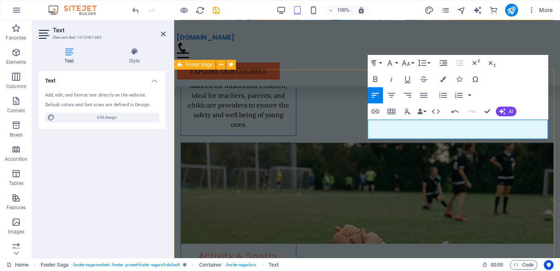
select select "footer"
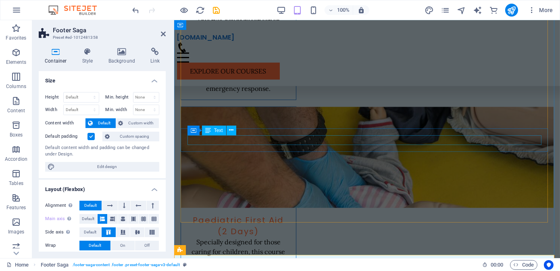
scroll to position [2229, 0]
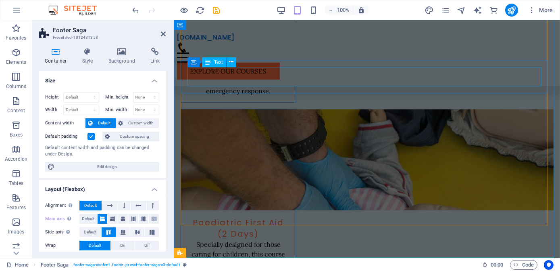
click at [202, 42] on div "phoenixfirst-aid.co.uk" at bounding box center [367, 37] width 381 height 9
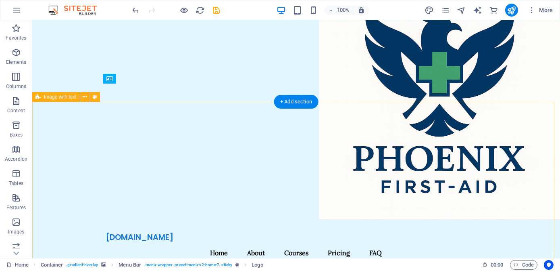
scroll to position [0, 0]
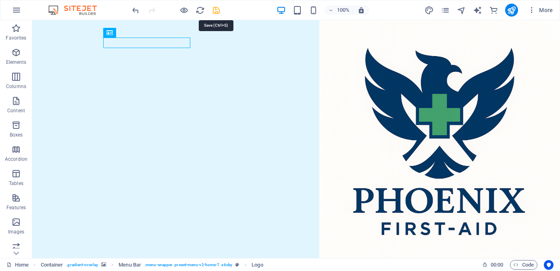
click at [217, 11] on icon "save" at bounding box center [216, 10] width 9 height 9
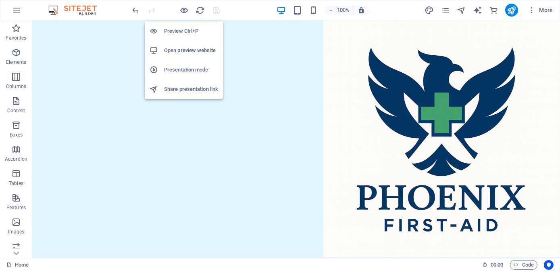
click at [199, 48] on h6 "Open preview website" at bounding box center [191, 51] width 54 height 10
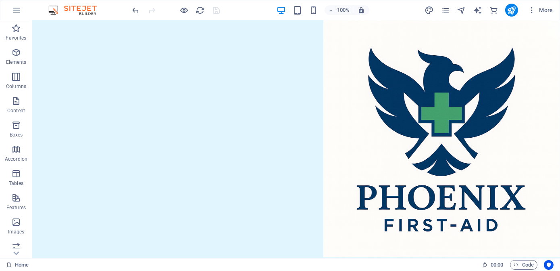
click at [214, 11] on div at bounding box center [176, 10] width 90 height 13
click at [22, 10] on button "button" at bounding box center [16, 9] width 19 height 19
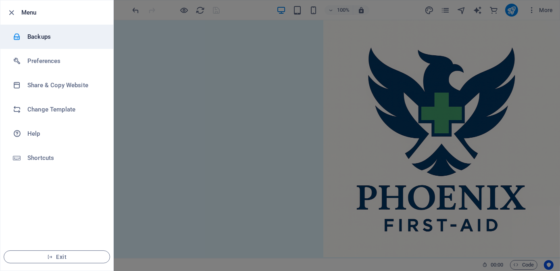
click at [43, 37] on h6 "Backups" at bounding box center [64, 37] width 75 height 10
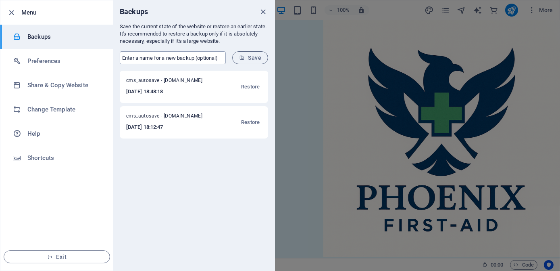
click at [213, 59] on input "text" at bounding box center [173, 57] width 106 height 13
type input "Draft 1 04.10.25"
click at [249, 61] on button "Save" at bounding box center [250, 57] width 36 height 13
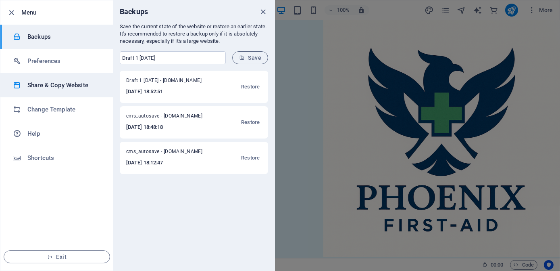
click at [61, 88] on h6 "Share & Copy Website" at bounding box center [64, 85] width 75 height 10
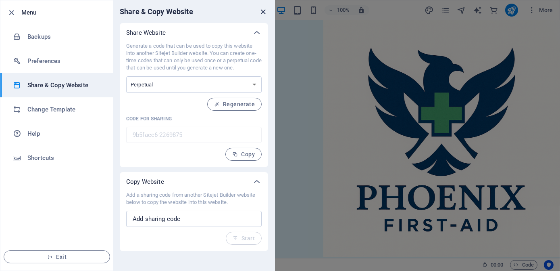
click at [262, 11] on icon "close" at bounding box center [263, 11] width 9 height 9
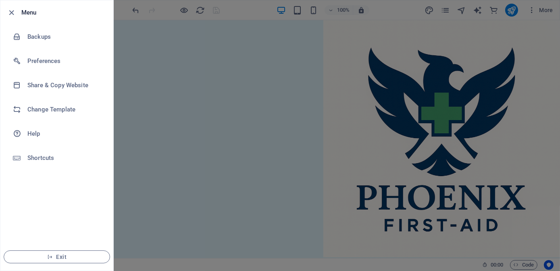
click at [144, 26] on div at bounding box center [280, 135] width 560 height 271
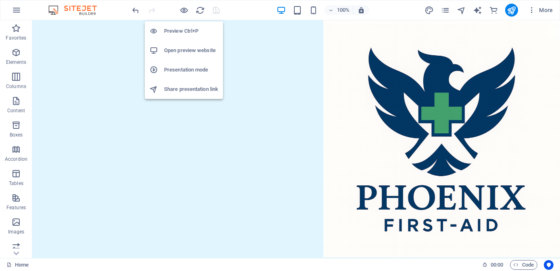
click at [180, 51] on h6 "Open preview website" at bounding box center [191, 51] width 54 height 10
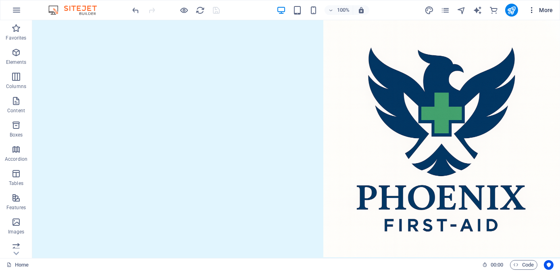
click at [546, 13] on span "More" at bounding box center [540, 10] width 25 height 8
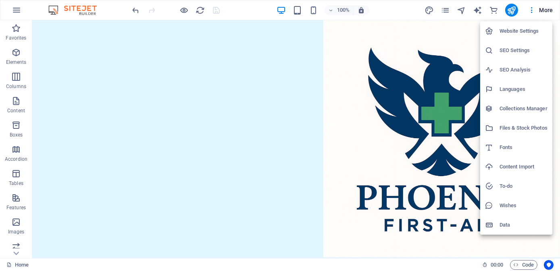
click at [530, 34] on h6 "Website Settings" at bounding box center [524, 31] width 48 height 10
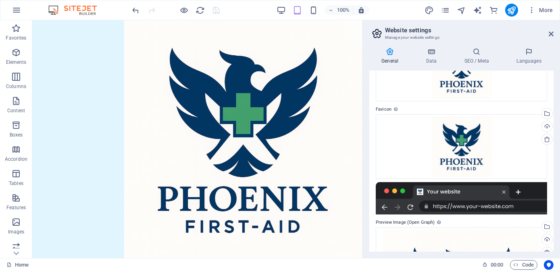
scroll to position [69, 0]
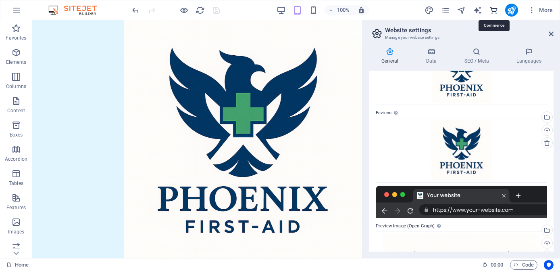
click at [494, 10] on icon "commerce" at bounding box center [493, 10] width 9 height 9
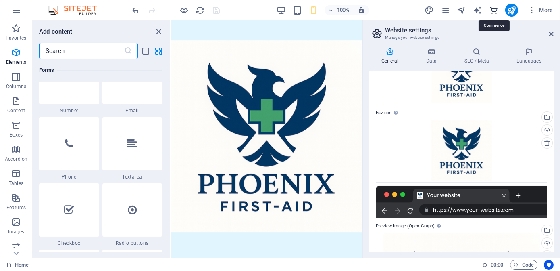
scroll to position [7775, 0]
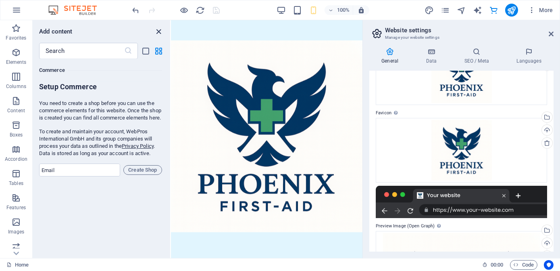
drag, startPoint x: 158, startPoint y: 34, endPoint x: 126, endPoint y: 14, distance: 38.1
click at [158, 34] on icon "close panel" at bounding box center [159, 31] width 9 height 9
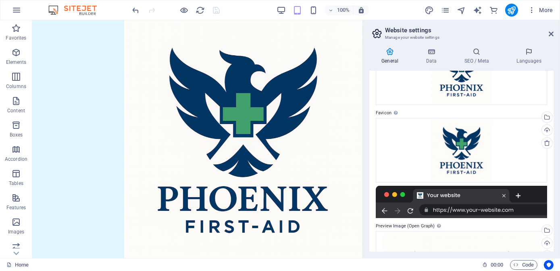
click at [555, 33] on aside "Website settings Manage your website settings General Data SEO / Meta Languages…" at bounding box center [462, 139] width 198 height 238
click at [554, 34] on aside "Website settings Manage your website settings General Data SEO / Meta Languages…" at bounding box center [462, 139] width 198 height 238
click at [550, 34] on icon at bounding box center [551, 34] width 5 height 6
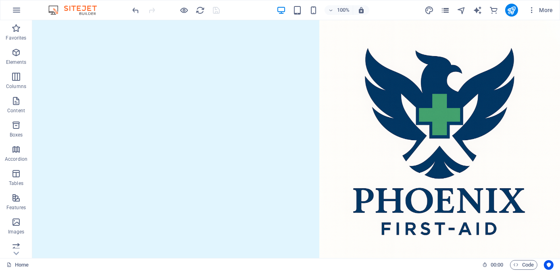
click at [442, 8] on icon "pages" at bounding box center [445, 10] width 9 height 9
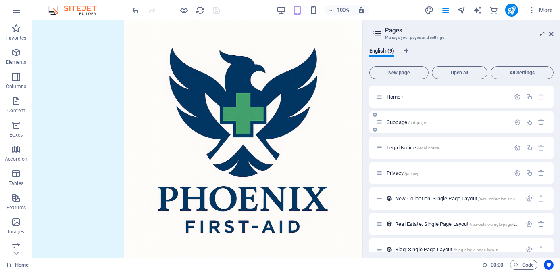
click at [422, 117] on div "Subpage /subpage" at bounding box center [462, 122] width 184 height 22
click at [445, 127] on div "Subpage /subpage" at bounding box center [462, 122] width 184 height 22
click at [441, 150] on div "Legal Notice /legal-notice" at bounding box center [443, 147] width 134 height 9
click at [443, 148] on p "Legal Notice /legal-notice" at bounding box center [447, 147] width 121 height 5
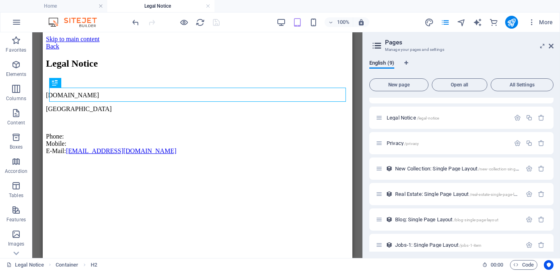
scroll to position [73, 0]
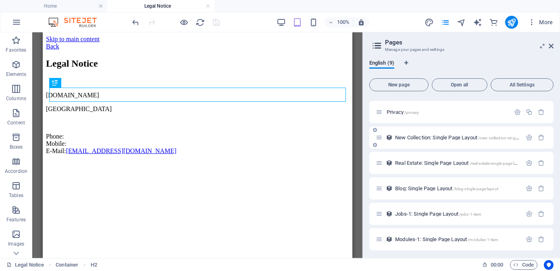
click at [475, 140] on div "New Collection: Single Page Layout /new-collection-single-page-layout" at bounding box center [449, 137] width 146 height 9
click at [472, 138] on span "New Collection: Single Page Layout /new-collection-single-page-layout" at bounding box center [468, 137] width 146 height 6
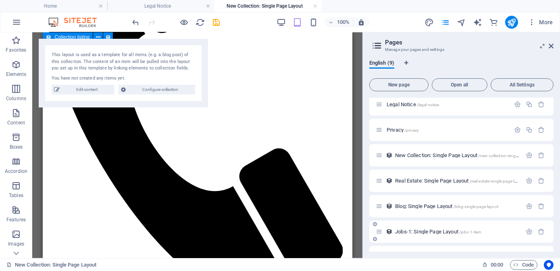
scroll to position [75, 0]
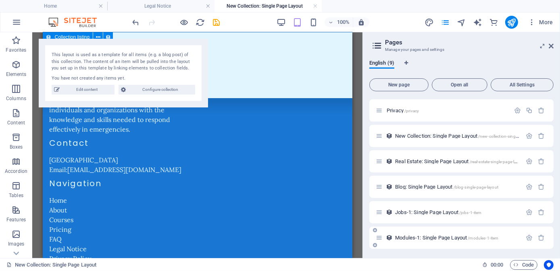
click at [446, 239] on span "Modules-1: Single Page Layout /modules-1-item" at bounding box center [446, 237] width 103 height 6
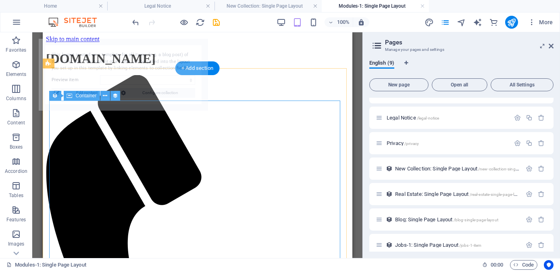
scroll to position [0, 0]
select select "68e143202a838fee6a040d83"
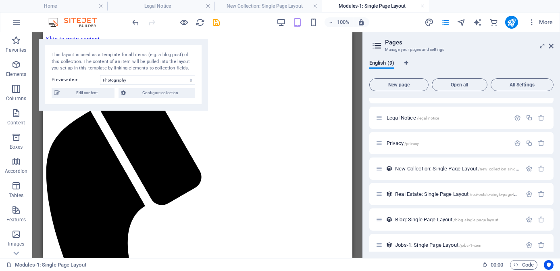
scroll to position [75, 0]
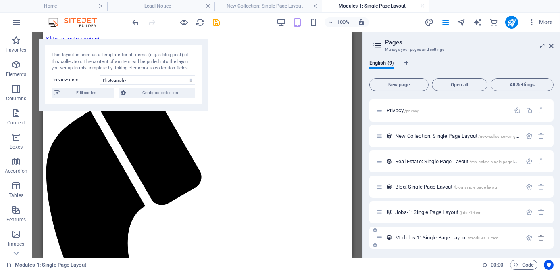
click at [539, 238] on icon "button" at bounding box center [541, 237] width 7 height 7
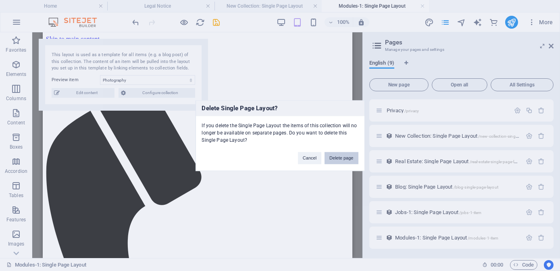
click at [355, 153] on button "Delete page" at bounding box center [341, 158] width 33 height 12
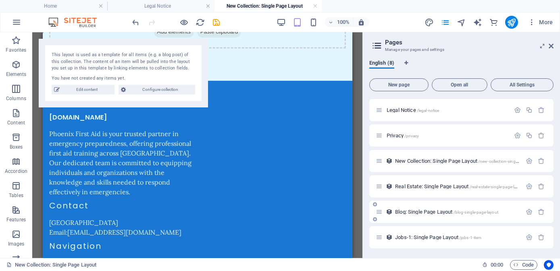
scroll to position [49, 0]
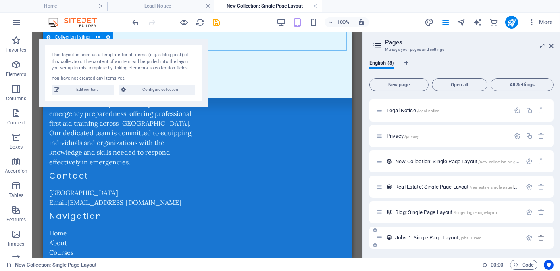
click at [539, 238] on icon "button" at bounding box center [541, 237] width 7 height 7
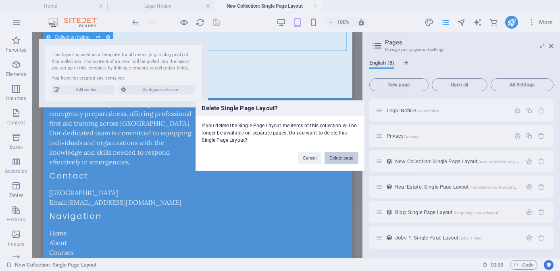
click at [339, 155] on button "Delete page" at bounding box center [341, 158] width 33 height 12
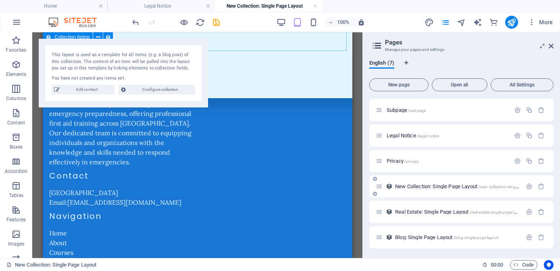
scroll to position [24, 0]
click at [541, 237] on icon "button" at bounding box center [541, 237] width 7 height 7
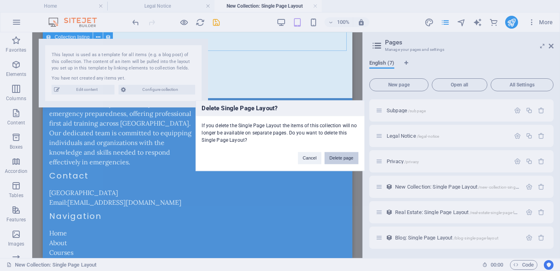
click at [340, 157] on button "Delete page" at bounding box center [341, 158] width 33 height 12
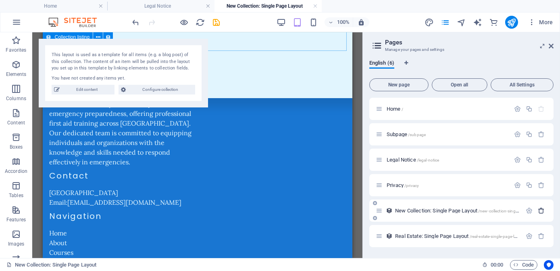
scroll to position [0, 0]
click at [541, 235] on icon "button" at bounding box center [541, 235] width 7 height 7
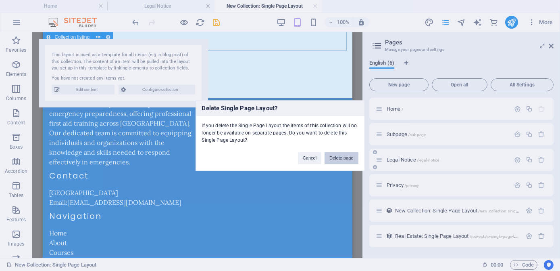
click at [341, 157] on button "Delete page" at bounding box center [341, 158] width 33 height 12
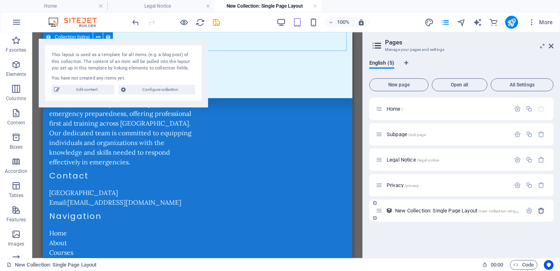
click at [544, 212] on icon "button" at bounding box center [541, 210] width 7 height 7
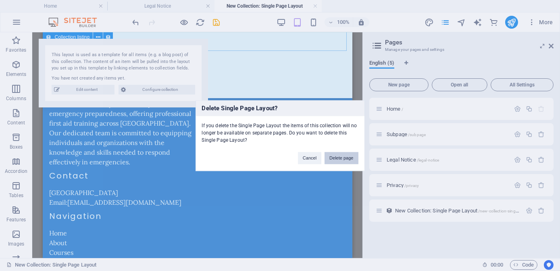
click at [341, 157] on button "Delete page" at bounding box center [341, 158] width 33 height 12
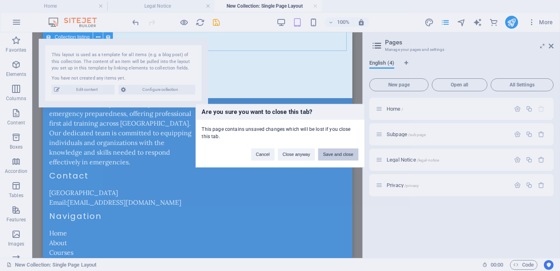
click at [332, 157] on button "Save and close" at bounding box center [338, 154] width 40 height 12
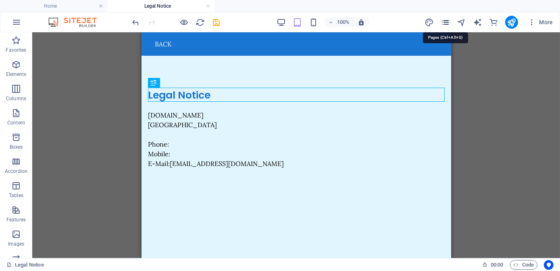
click at [446, 20] on icon "pages" at bounding box center [445, 22] width 9 height 9
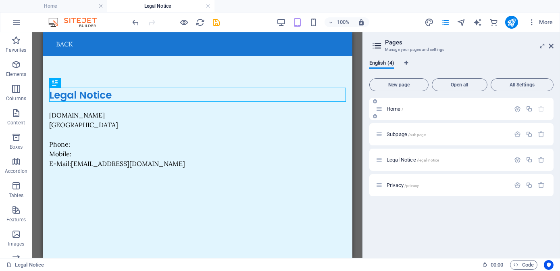
click at [400, 107] on span "Home /" at bounding box center [395, 109] width 17 height 6
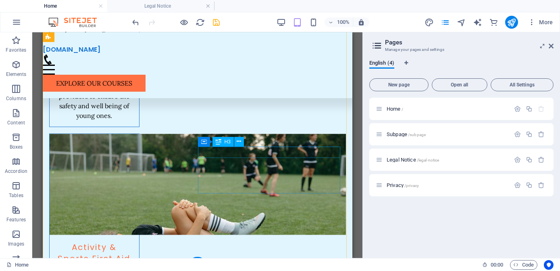
scroll to position [2726, 0]
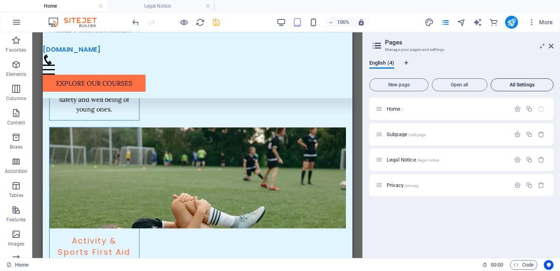
click at [528, 89] on button "All Settings" at bounding box center [522, 84] width 63 height 13
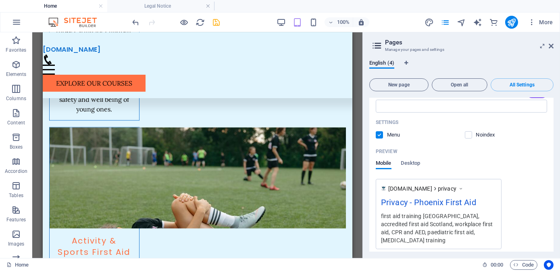
scroll to position [1226, 0]
click at [406, 158] on span "Desktop" at bounding box center [410, 163] width 19 height 11
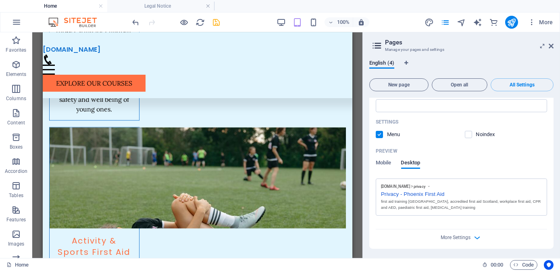
scroll to position [1201, 0]
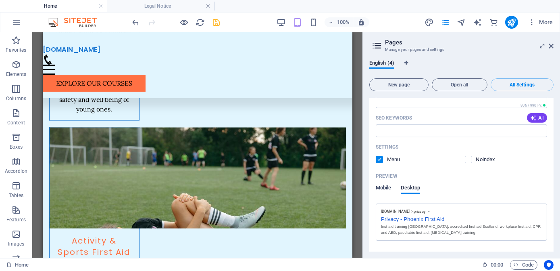
click at [386, 183] on span "Mobile" at bounding box center [384, 188] width 16 height 11
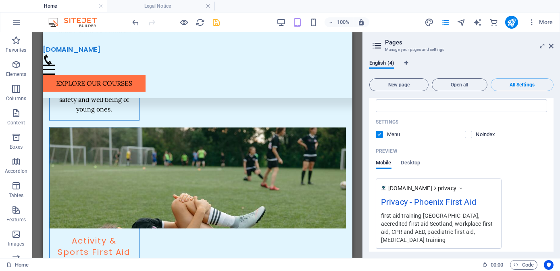
click at [462, 267] on span "More Settings" at bounding box center [456, 270] width 30 height 6
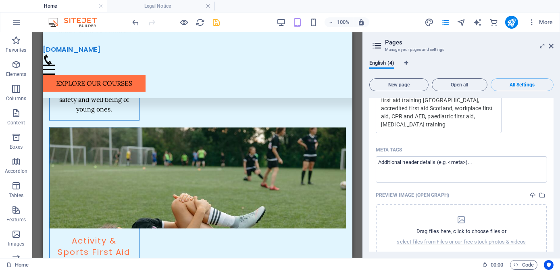
click at [552, 51] on header "Pages Manage your pages and settings" at bounding box center [462, 42] width 183 height 21
click at [553, 43] on icon at bounding box center [551, 46] width 5 height 6
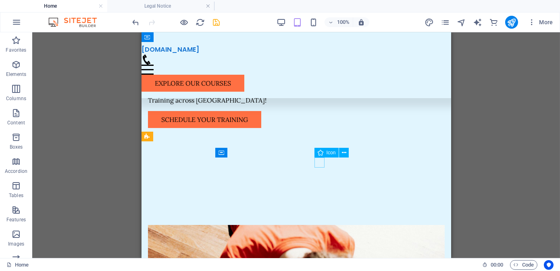
scroll to position [195, 0]
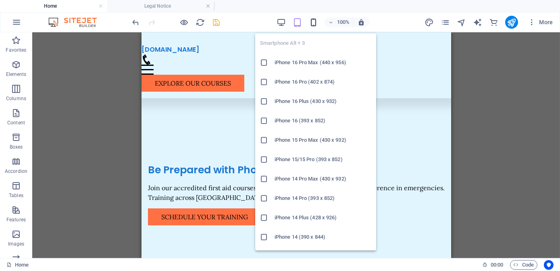
click at [316, 22] on icon "button" at bounding box center [313, 22] width 9 height 9
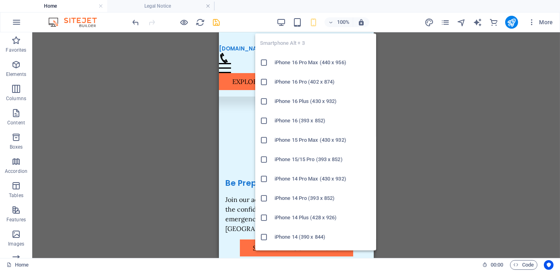
scroll to position [73, 0]
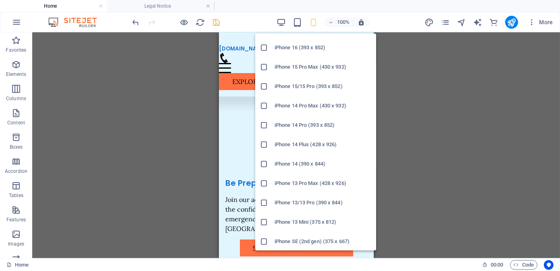
click at [320, 72] on li "iPhone 15 Pro Max (430 x 932)" at bounding box center [315, 66] width 121 height 19
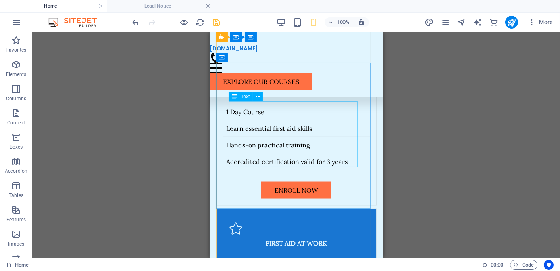
scroll to position [3081, 0]
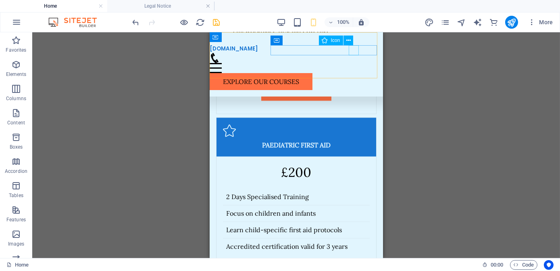
click at [352, 53] on figure at bounding box center [292, 58] width 167 height 10
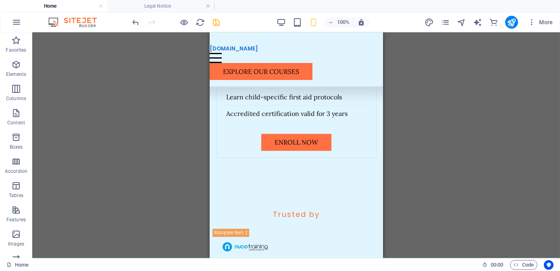
scroll to position [3172, 0]
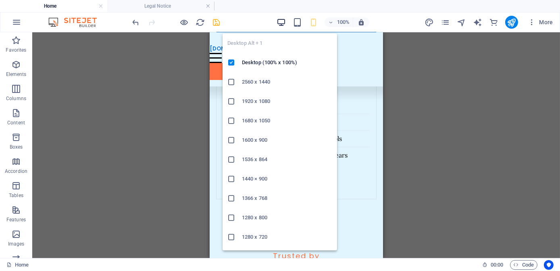
click at [283, 23] on icon "button" at bounding box center [281, 22] width 9 height 9
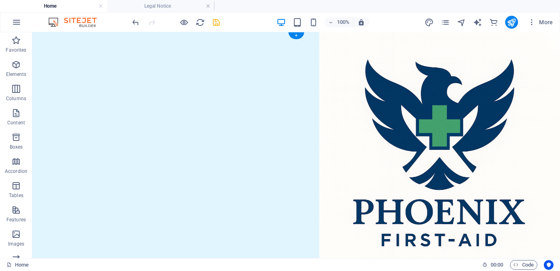
scroll to position [0, 0]
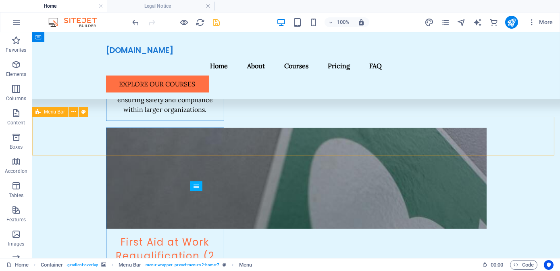
scroll to position [2016, 0]
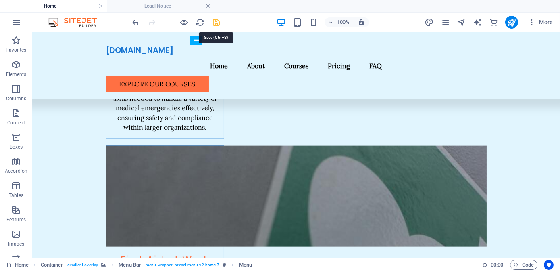
click at [213, 23] on icon "save" at bounding box center [216, 22] width 9 height 9
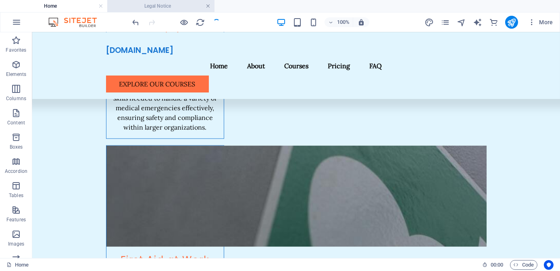
click at [208, 5] on link at bounding box center [208, 6] width 5 height 8
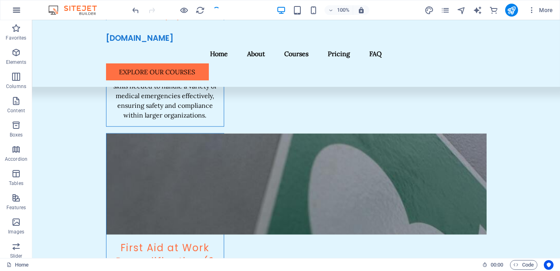
click at [17, 8] on icon "button" at bounding box center [17, 10] width 10 height 10
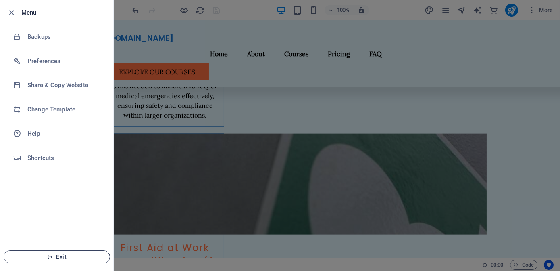
click at [57, 253] on span "Exit" at bounding box center [56, 256] width 93 height 6
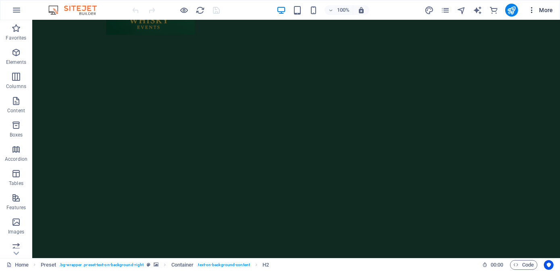
scroll to position [44, 0]
click at [527, 8] on button "More" at bounding box center [541, 10] width 32 height 13
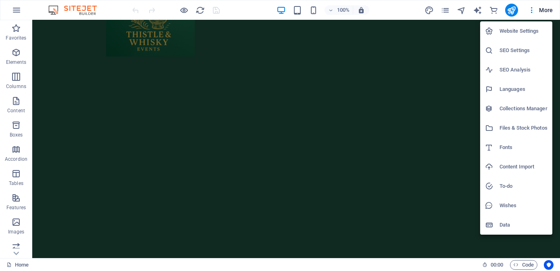
click at [531, 33] on h6 "Website Settings" at bounding box center [524, 31] width 48 height 10
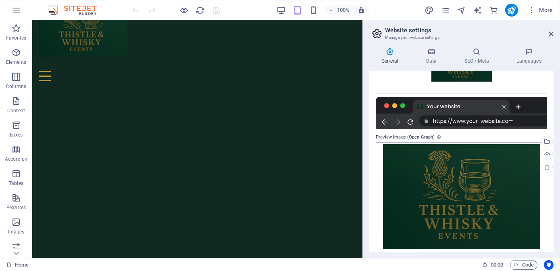
scroll to position [164, 0]
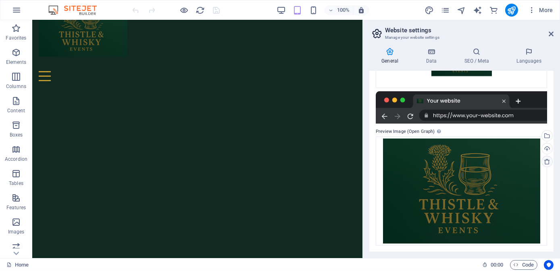
click at [546, 159] on icon at bounding box center [547, 161] width 6 height 6
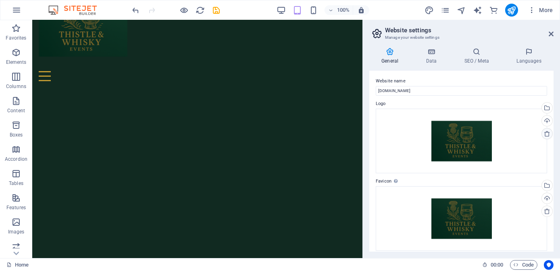
scroll to position [0, 0]
click at [544, 210] on icon at bounding box center [547, 212] width 6 height 6
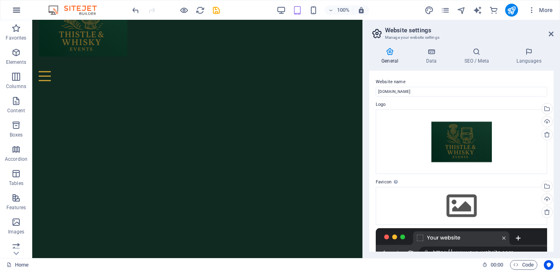
click at [18, 9] on icon "button" at bounding box center [17, 10] width 10 height 10
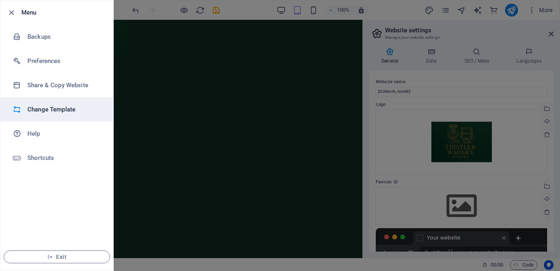
click at [61, 115] on li "Change Template" at bounding box center [56, 109] width 113 height 24
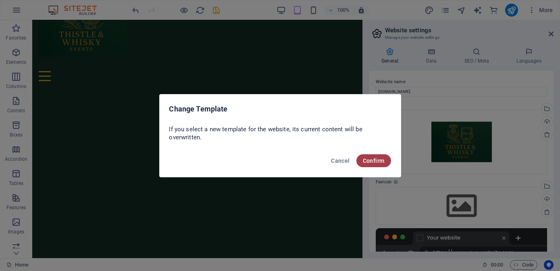
click at [380, 159] on span "Confirm" at bounding box center [374, 160] width 22 height 6
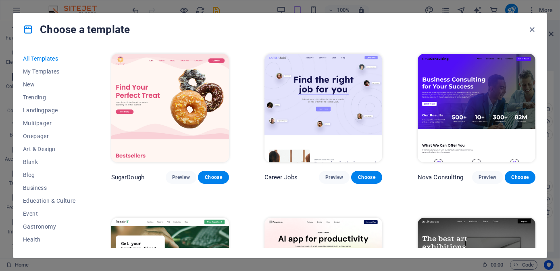
click at [58, 60] on span "All Templates" at bounding box center [49, 58] width 53 height 6
click at [50, 70] on span "My Templates" at bounding box center [49, 71] width 53 height 6
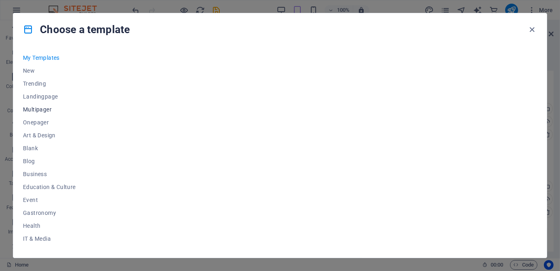
scroll to position [0, 0]
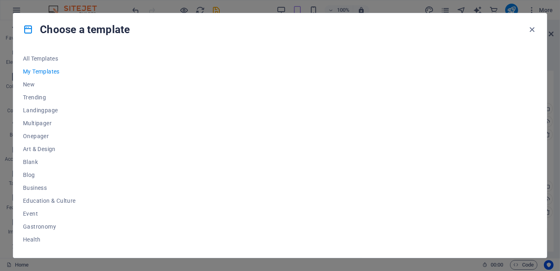
click at [29, 28] on icon at bounding box center [28, 29] width 10 height 10
click at [532, 28] on icon "button" at bounding box center [532, 29] width 9 height 9
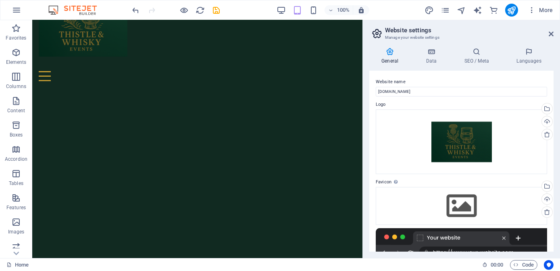
click at [549, 34] on header "Website settings Manage your website settings" at bounding box center [462, 30] width 183 height 21
click at [550, 33] on icon at bounding box center [551, 34] width 5 height 6
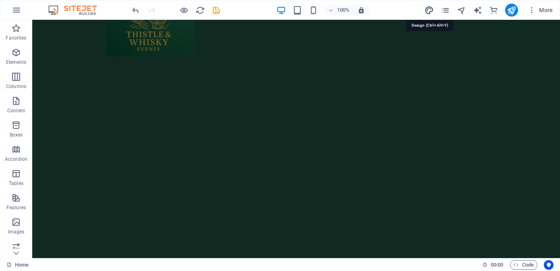
click at [429, 10] on icon "design" at bounding box center [429, 10] width 9 height 9
select select "px"
select select "300"
select select "px"
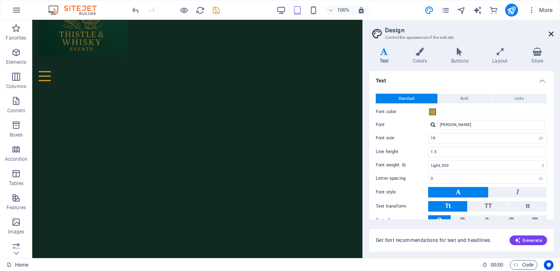
click at [551, 35] on icon at bounding box center [551, 34] width 5 height 6
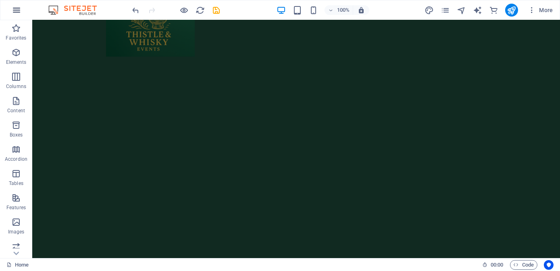
click at [14, 12] on icon "button" at bounding box center [17, 10] width 10 height 10
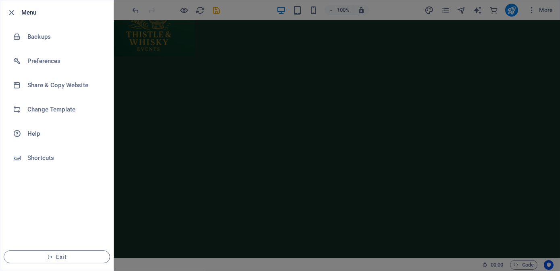
click at [158, 75] on div at bounding box center [280, 135] width 560 height 271
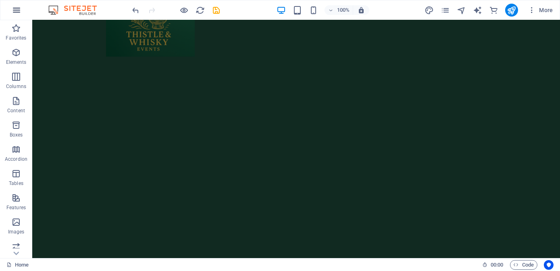
click at [14, 10] on icon "button" at bounding box center [17, 10] width 10 height 10
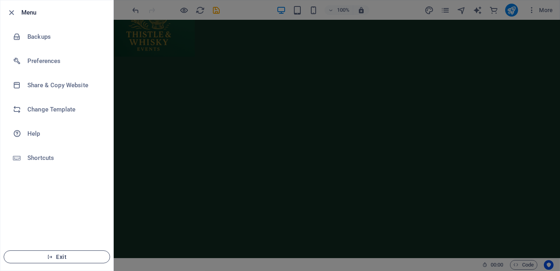
click at [56, 261] on button "Exit" at bounding box center [57, 256] width 107 height 13
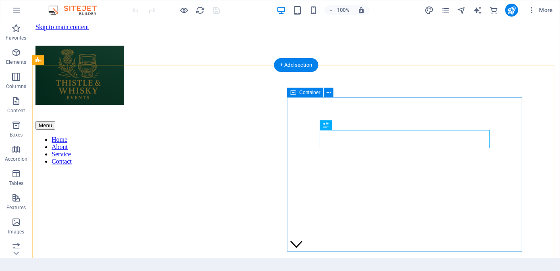
scroll to position [476, 0]
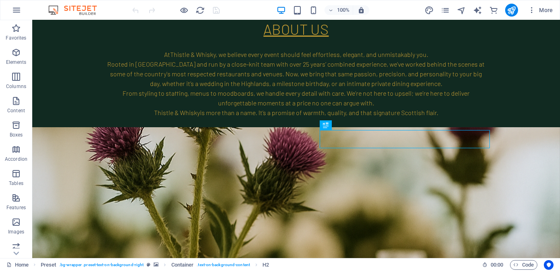
click at [59, 10] on img at bounding box center [76, 10] width 61 height 10
click at [15, 7] on icon "button" at bounding box center [17, 10] width 10 height 10
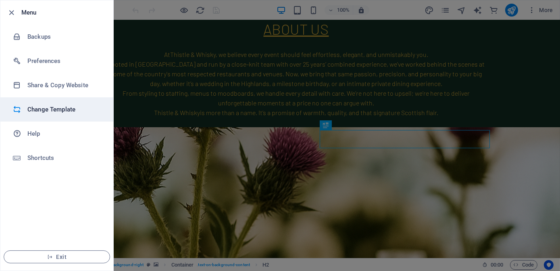
click at [76, 104] on li "Change Template" at bounding box center [56, 109] width 113 height 24
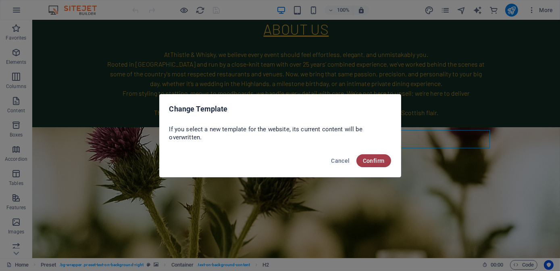
click at [372, 154] on button "Confirm" at bounding box center [374, 160] width 35 height 13
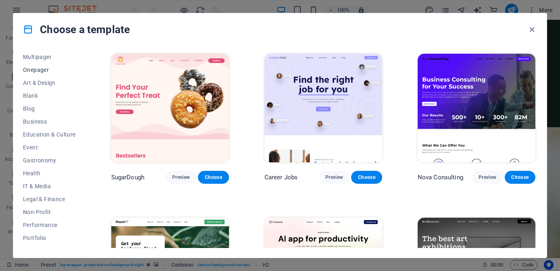
scroll to position [0, 0]
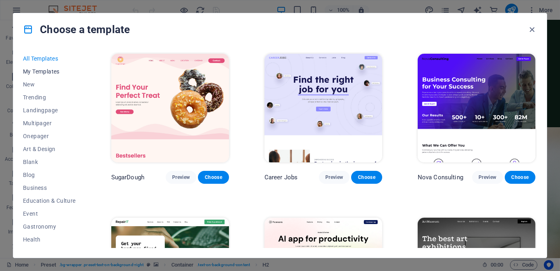
click at [43, 69] on span "My Templates" at bounding box center [49, 71] width 53 height 6
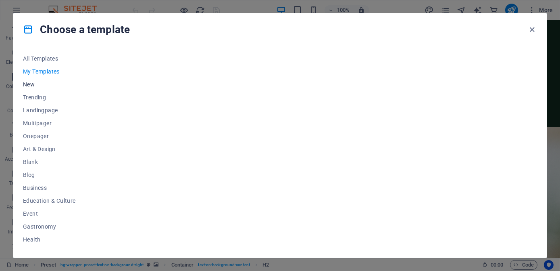
click at [40, 80] on button "New" at bounding box center [49, 84] width 53 height 13
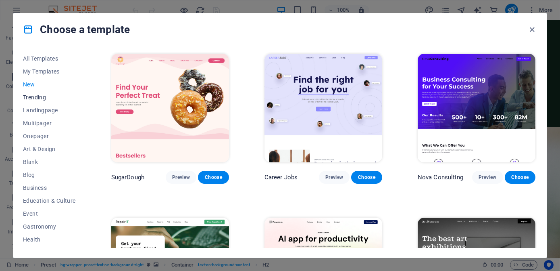
click at [39, 91] on button "Trending" at bounding box center [49, 97] width 53 height 13
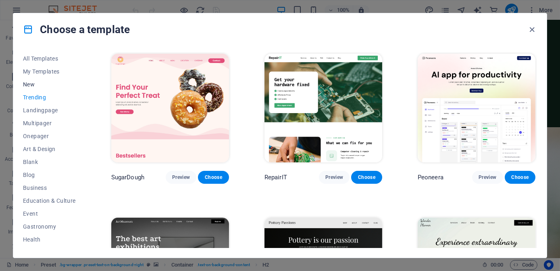
click at [39, 82] on span "New" at bounding box center [49, 84] width 53 height 6
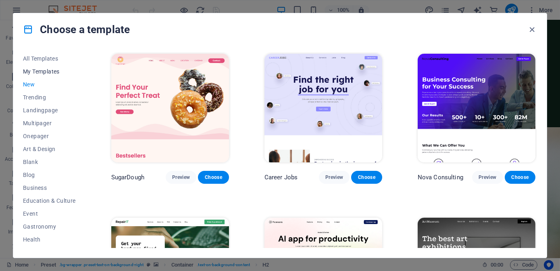
click at [44, 65] on button "My Templates" at bounding box center [49, 71] width 53 height 13
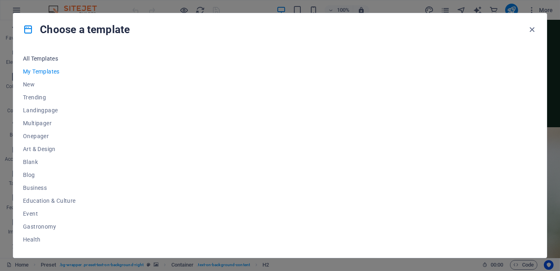
click at [44, 60] on span "All Templates" at bounding box center [49, 58] width 53 height 6
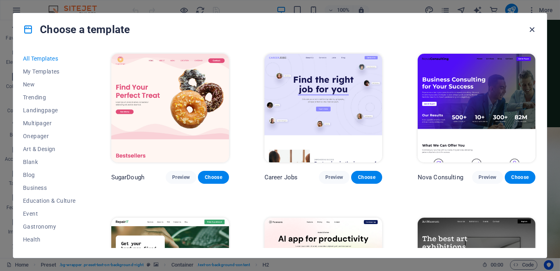
click at [536, 27] on icon "button" at bounding box center [532, 29] width 9 height 9
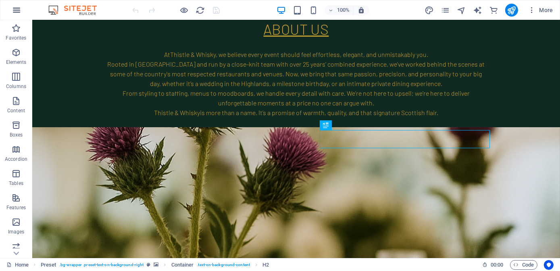
click at [22, 9] on button "button" at bounding box center [16, 9] width 19 height 19
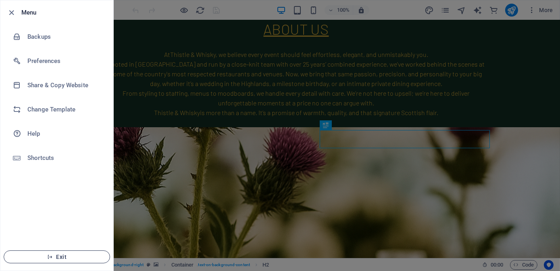
click at [44, 256] on span "Exit" at bounding box center [56, 256] width 93 height 6
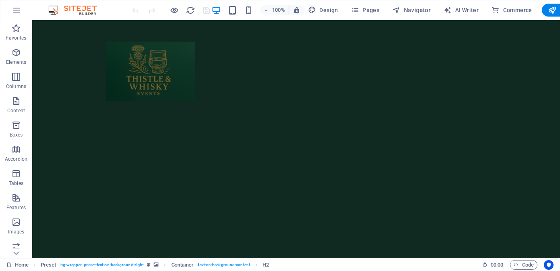
scroll to position [476, 0]
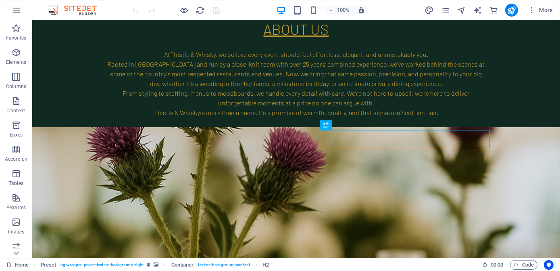
click at [19, 8] on icon "button" at bounding box center [17, 10] width 10 height 10
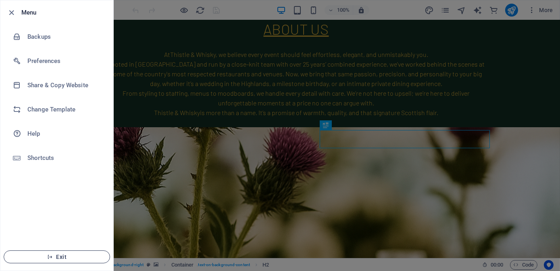
drag, startPoint x: 61, startPoint y: 252, endPoint x: 60, endPoint y: 257, distance: 5.4
click at [61, 252] on button "Exit" at bounding box center [57, 256] width 107 height 13
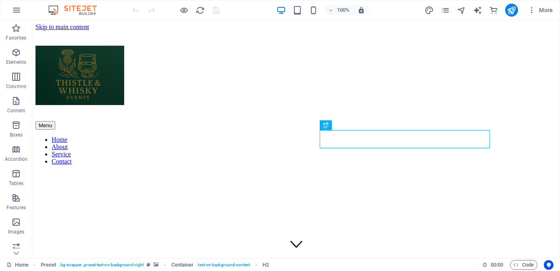
scroll to position [476, 0]
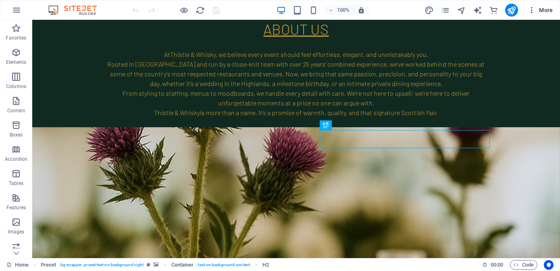
click at [532, 10] on icon "button" at bounding box center [532, 10] width 8 height 8
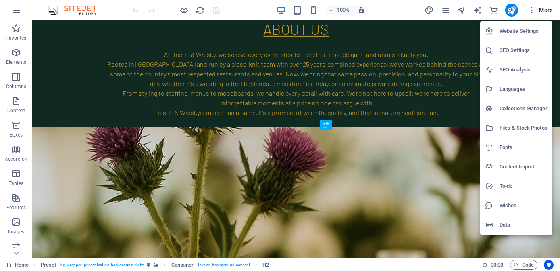
click at [516, 33] on h6 "Website Settings" at bounding box center [524, 31] width 48 height 10
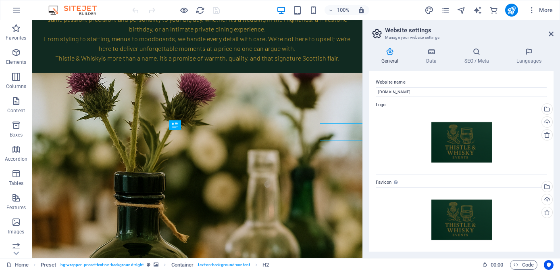
scroll to position [483, 0]
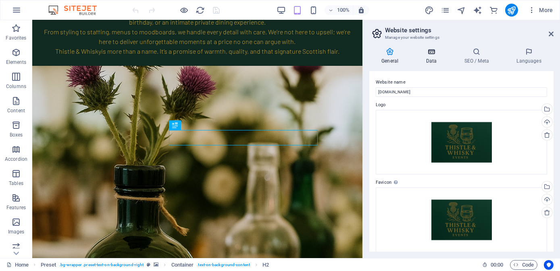
click at [433, 53] on icon at bounding box center [431, 52] width 35 height 8
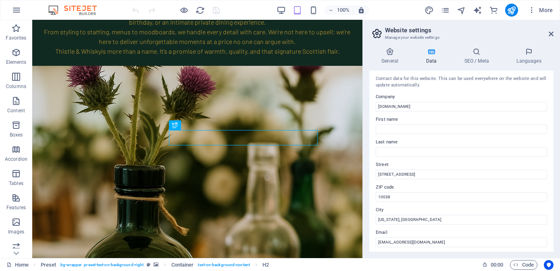
scroll to position [0, 0]
click at [387, 59] on h4 "General" at bounding box center [392, 56] width 44 height 17
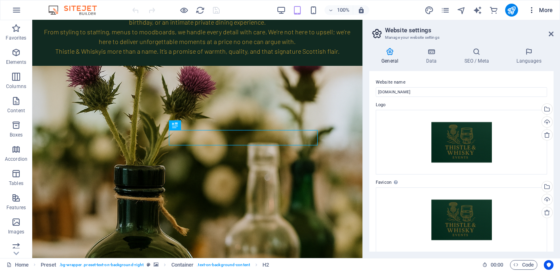
click at [531, 6] on icon "button" at bounding box center [532, 10] width 8 height 8
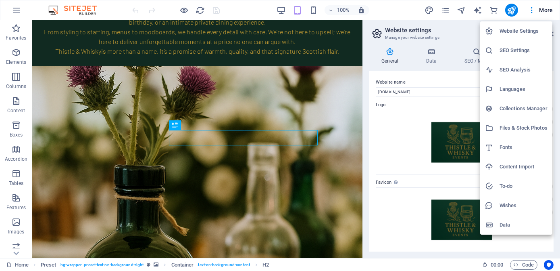
click at [547, 11] on div at bounding box center [280, 135] width 560 height 271
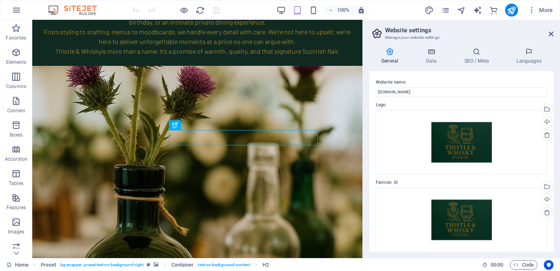
click at [549, 11] on span "More" at bounding box center [540, 10] width 25 height 8
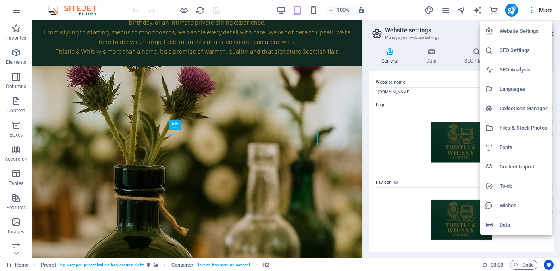
click at [534, 10] on div at bounding box center [280, 135] width 560 height 271
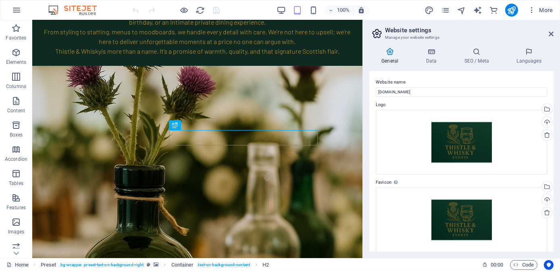
click at [534, 10] on icon "button" at bounding box center [532, 10] width 8 height 8
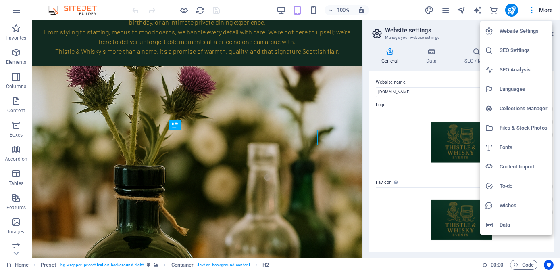
click at [529, 168] on h6 "Content Import" at bounding box center [524, 167] width 48 height 10
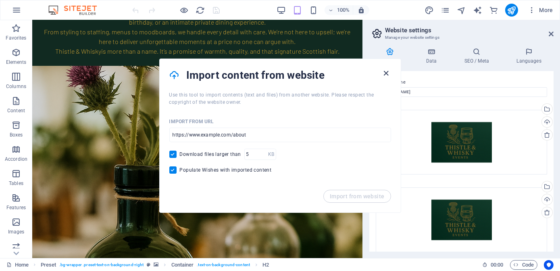
click at [386, 73] on icon "button" at bounding box center [386, 73] width 9 height 9
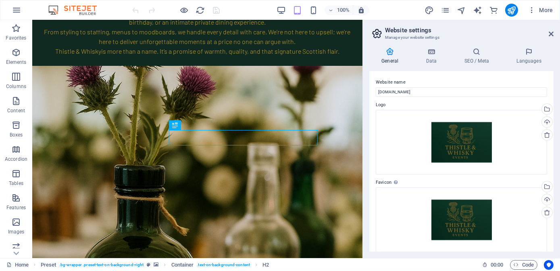
scroll to position [149, 0]
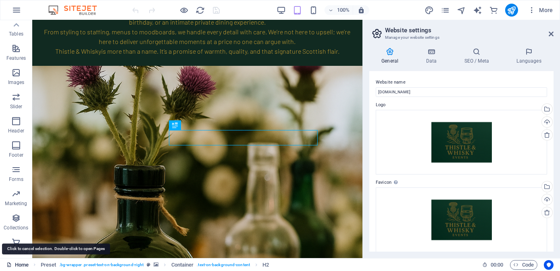
click at [13, 266] on link "Home" at bounding box center [17, 265] width 22 height 10
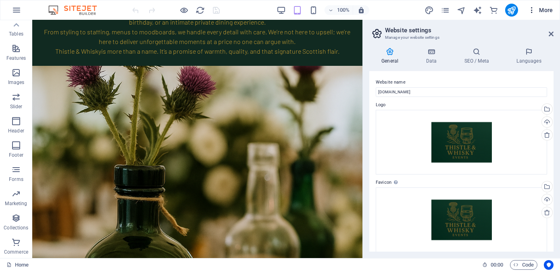
click at [533, 9] on icon "button" at bounding box center [532, 10] width 8 height 8
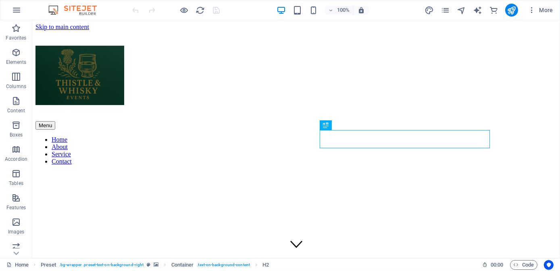
scroll to position [476, 0]
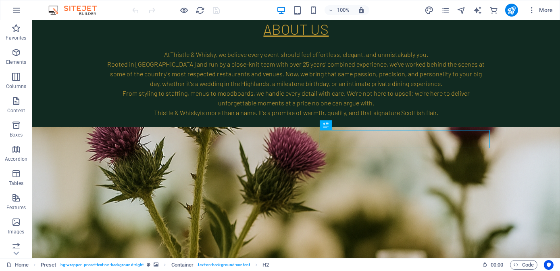
click at [16, 12] on icon "button" at bounding box center [17, 10] width 10 height 10
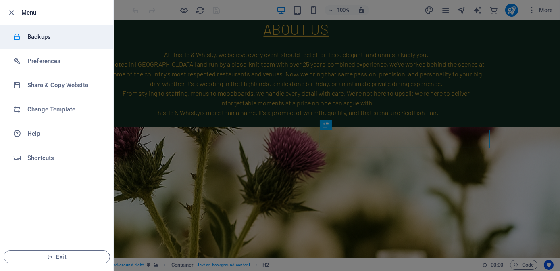
click at [40, 39] on h6 "Backups" at bounding box center [64, 37] width 75 height 10
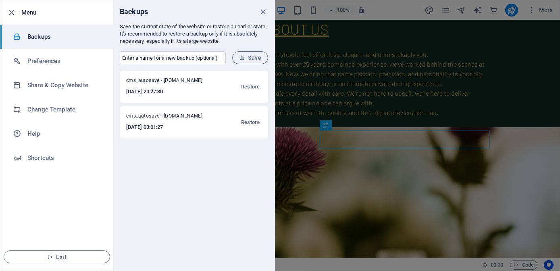
drag, startPoint x: 167, startPoint y: 120, endPoint x: 152, endPoint y: 155, distance: 38.1
click at [152, 155] on div "cms_autosave - [DOMAIN_NAME] [DATE] 20:27:30 Restore cms_autosave - [DOMAIN_NAM…" at bounding box center [193, 171] width 161 height 200
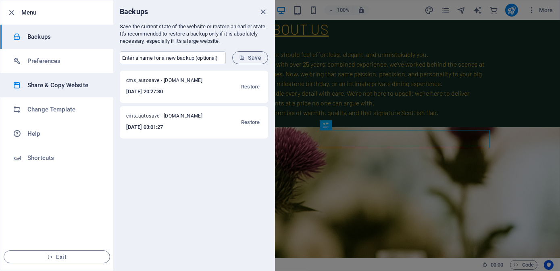
click at [65, 93] on li "Share & Copy Website" at bounding box center [56, 85] width 113 height 24
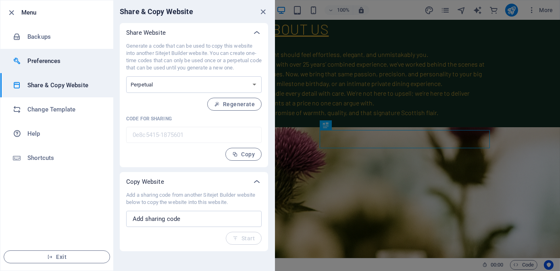
click at [57, 71] on li "Preferences" at bounding box center [56, 61] width 113 height 24
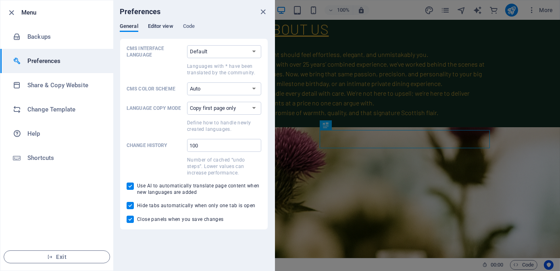
click at [167, 30] on span "Editor view" at bounding box center [160, 26] width 25 height 11
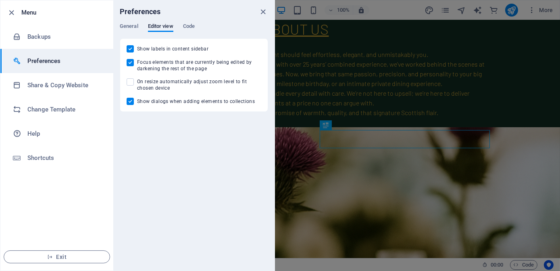
click at [196, 28] on div "General Editor view Code" at bounding box center [194, 30] width 148 height 15
click at [137, 27] on span "General" at bounding box center [129, 26] width 19 height 11
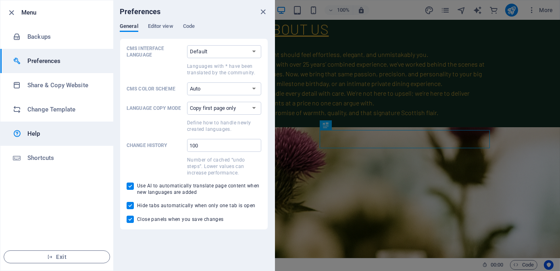
click at [48, 132] on h6 "Help" at bounding box center [64, 134] width 75 height 10
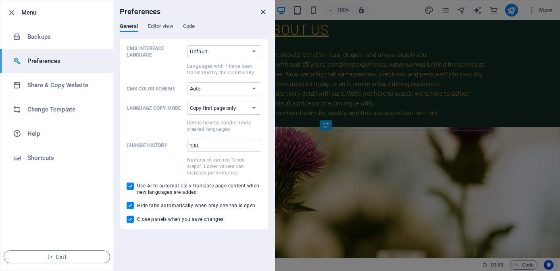
click at [258, 11] on div "Preferences" at bounding box center [193, 11] width 161 height 23
click at [261, 10] on icon "close" at bounding box center [263, 11] width 9 height 9
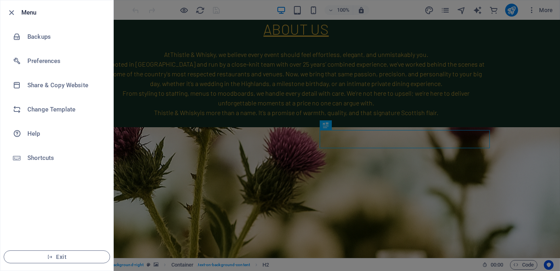
click at [133, 49] on div at bounding box center [280, 135] width 560 height 271
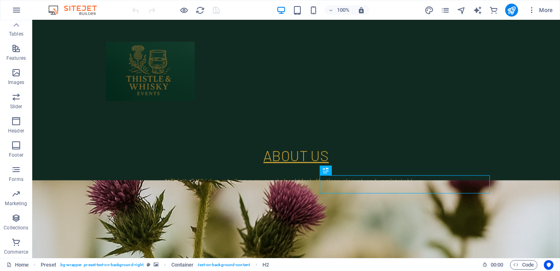
scroll to position [329, 0]
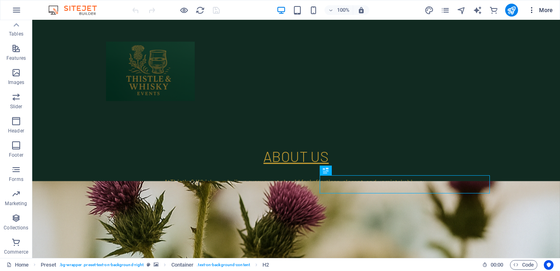
click at [544, 7] on span "More" at bounding box center [540, 10] width 25 height 8
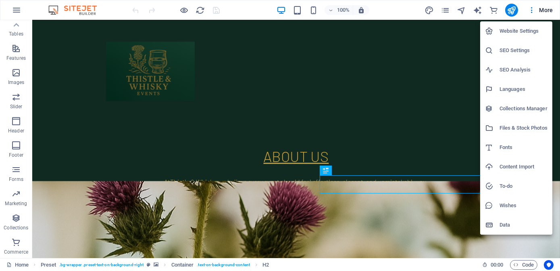
click at [529, 32] on h6 "Website Settings" at bounding box center [524, 31] width 48 height 10
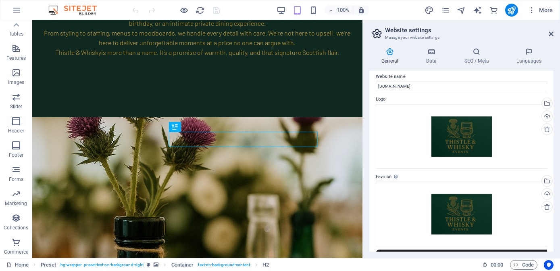
scroll to position [0, 0]
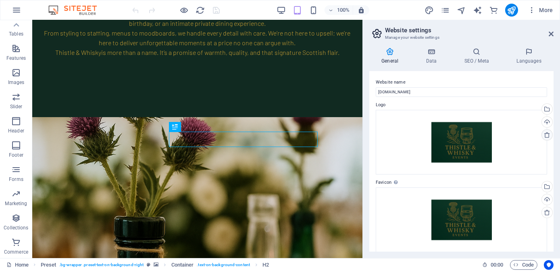
click at [542, 132] on link at bounding box center [547, 134] width 11 height 11
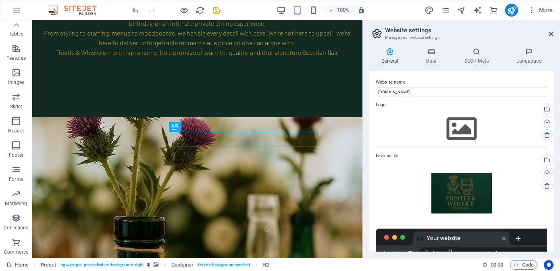
click at [548, 134] on icon at bounding box center [547, 135] width 6 height 6
click at [549, 36] on header "Website settings Manage your website settings" at bounding box center [462, 30] width 183 height 21
click at [461, 11] on icon "navigator" at bounding box center [461, 10] width 9 height 9
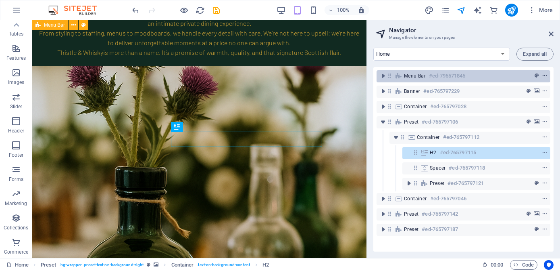
click at [546, 76] on icon "context-menu" at bounding box center [545, 76] width 6 height 6
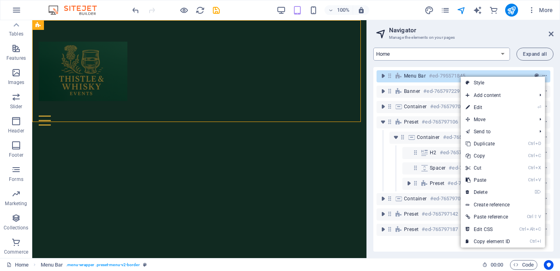
click at [479, 50] on select "Home Legal Notice Privacy" at bounding box center [442, 54] width 137 height 13
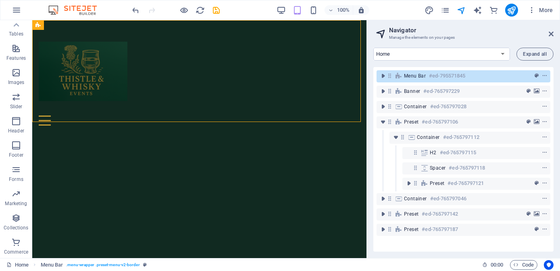
click at [482, 35] on h3 "Manage the elements on your pages" at bounding box center [463, 37] width 148 height 7
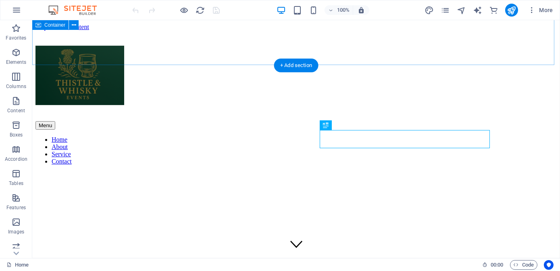
scroll to position [476, 0]
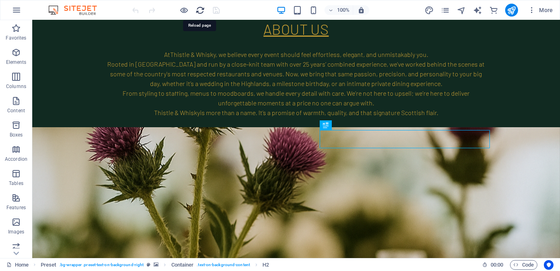
click at [199, 11] on icon "reload" at bounding box center [200, 10] width 9 height 9
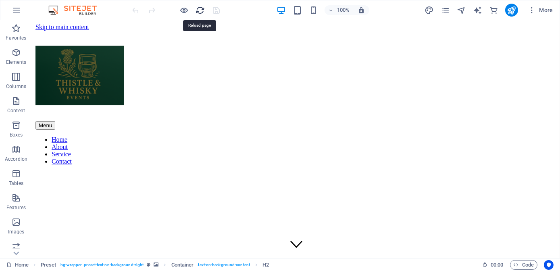
click at [199, 11] on icon "reload" at bounding box center [200, 10] width 9 height 9
click at [5, 14] on div "100% More" at bounding box center [280, 9] width 560 height 19
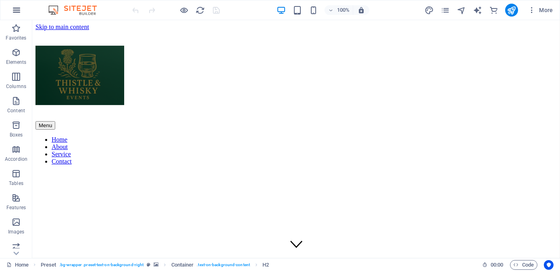
click at [12, 10] on icon "button" at bounding box center [17, 10] width 10 height 10
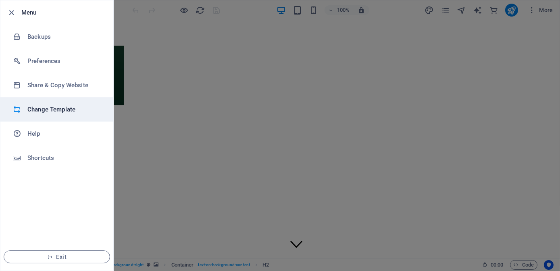
click at [73, 106] on h6 "Change Template" at bounding box center [64, 109] width 75 height 10
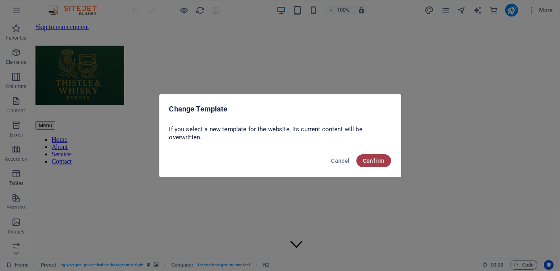
click at [384, 160] on span "Confirm" at bounding box center [374, 160] width 22 height 6
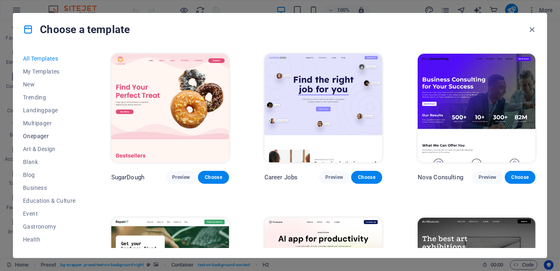
click at [28, 134] on span "Onepager" at bounding box center [49, 136] width 53 height 6
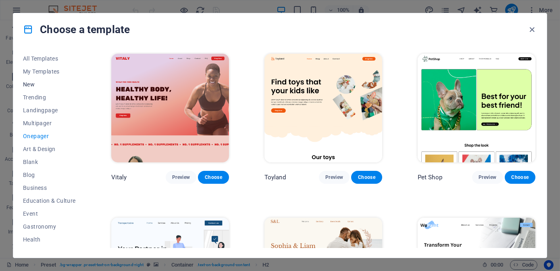
click at [31, 82] on span "New" at bounding box center [49, 84] width 53 height 6
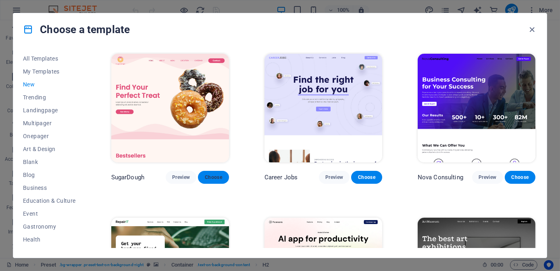
click at [208, 177] on span "Choose" at bounding box center [214, 177] width 18 height 6
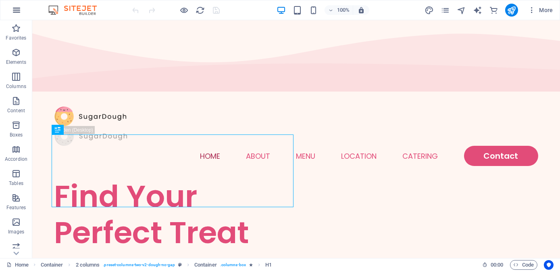
click at [19, 8] on icon "button" at bounding box center [17, 10] width 10 height 10
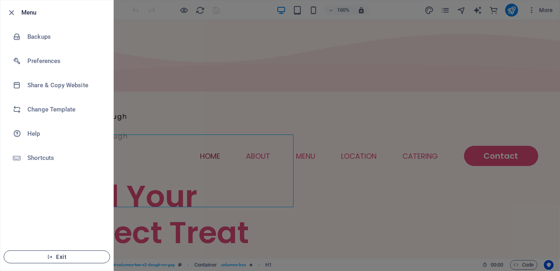
click at [68, 257] on span "Exit" at bounding box center [56, 256] width 93 height 6
